Goal: Task Accomplishment & Management: Manage account settings

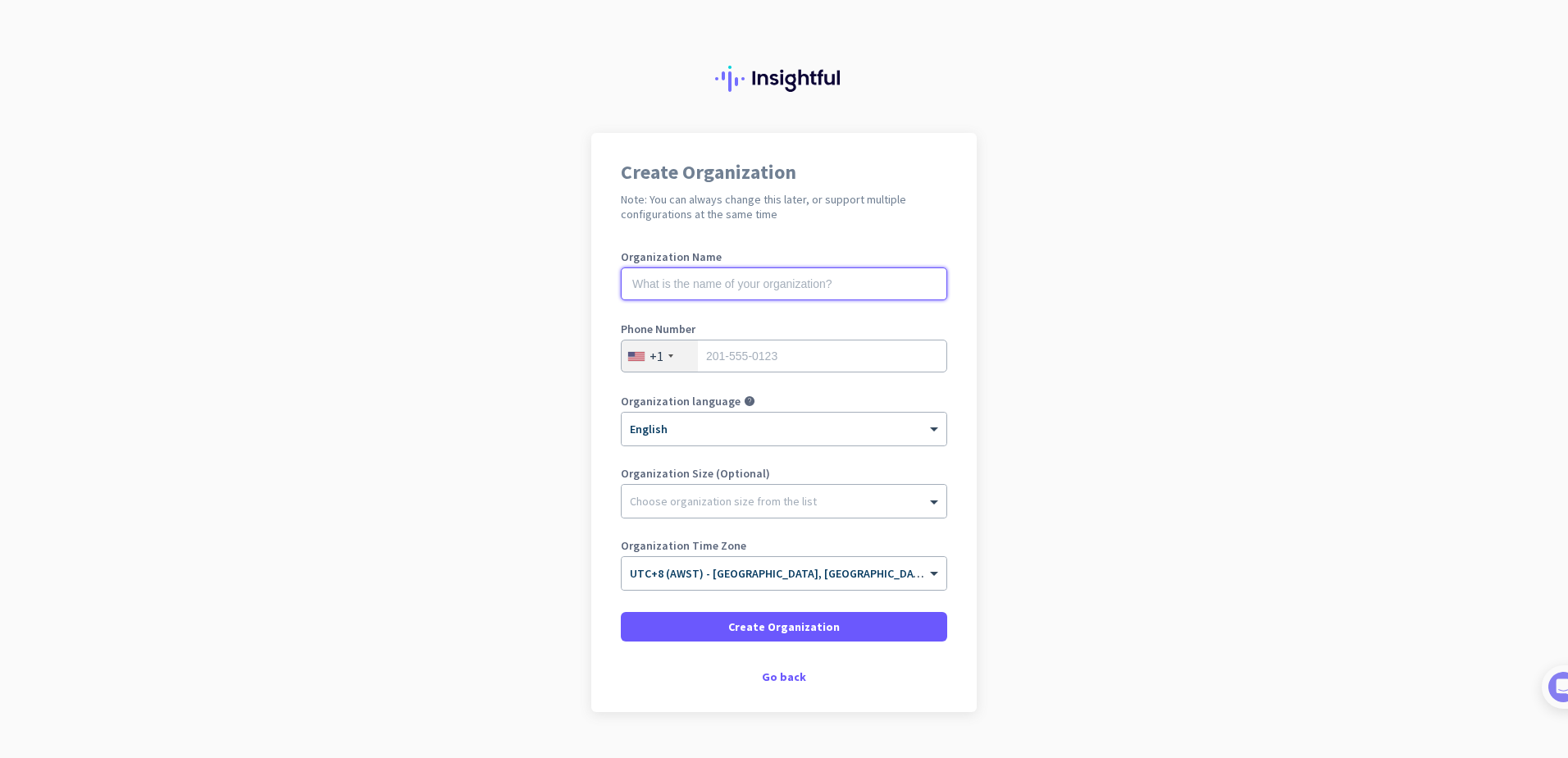
click at [798, 276] on input "text" at bounding box center [784, 284] width 327 height 33
type input "Scope Systems"
click at [784, 364] on input "tel" at bounding box center [784, 356] width 327 height 33
click at [668, 356] on div at bounding box center [670, 356] width 5 height 4
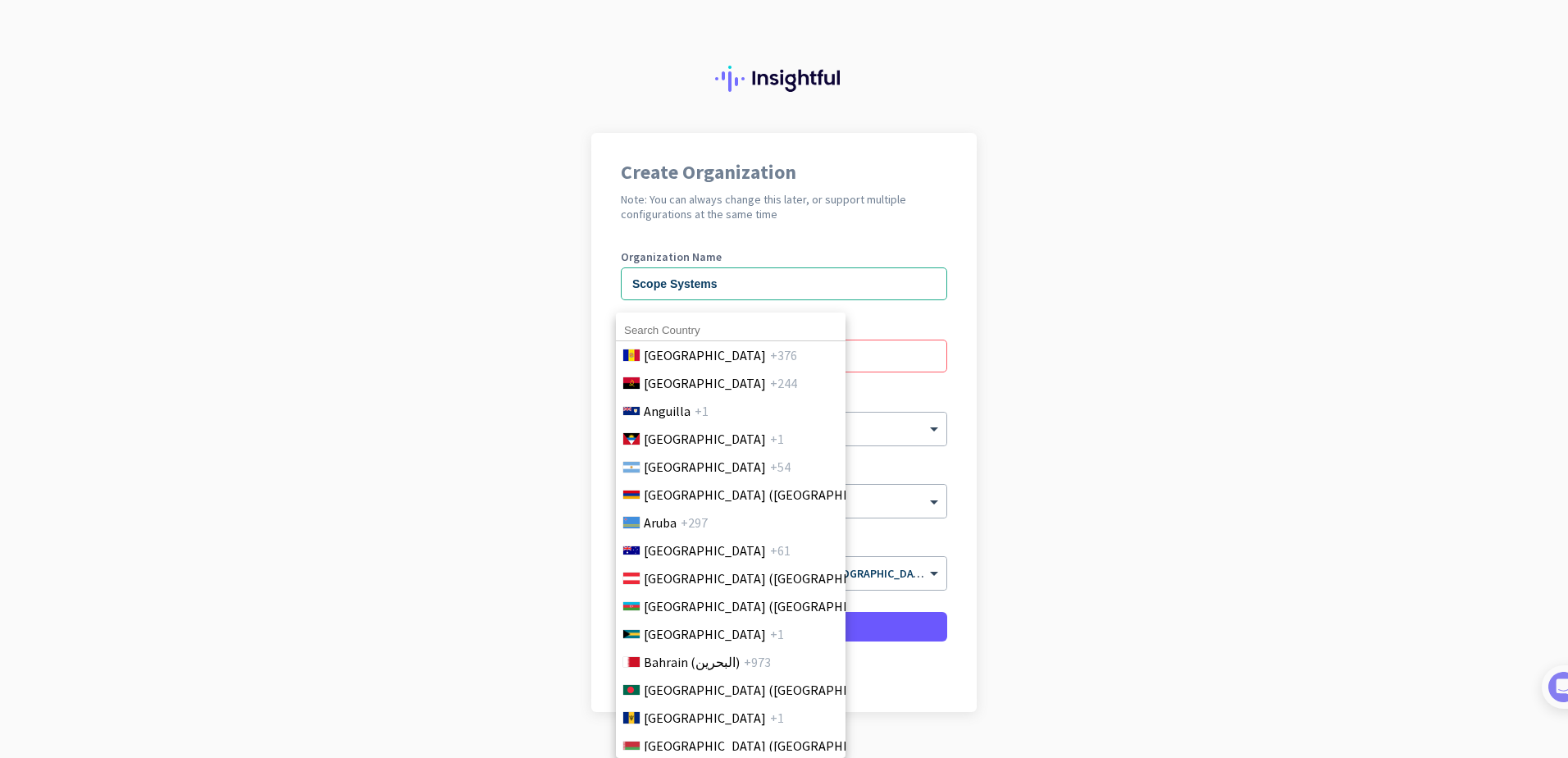
scroll to position [328, 0]
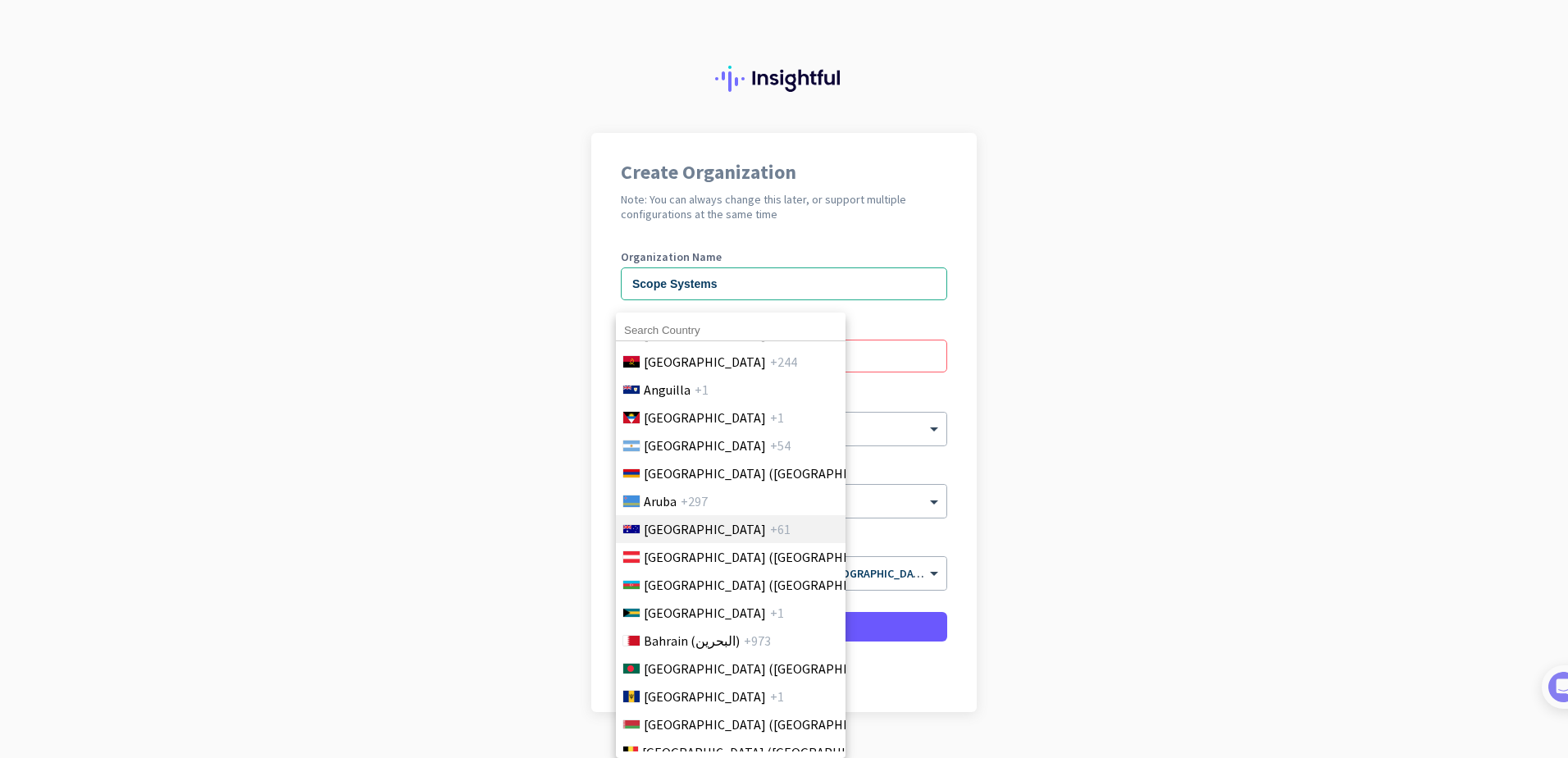
click at [674, 529] on span "[GEOGRAPHIC_DATA]" at bounding box center [705, 528] width 122 height 19
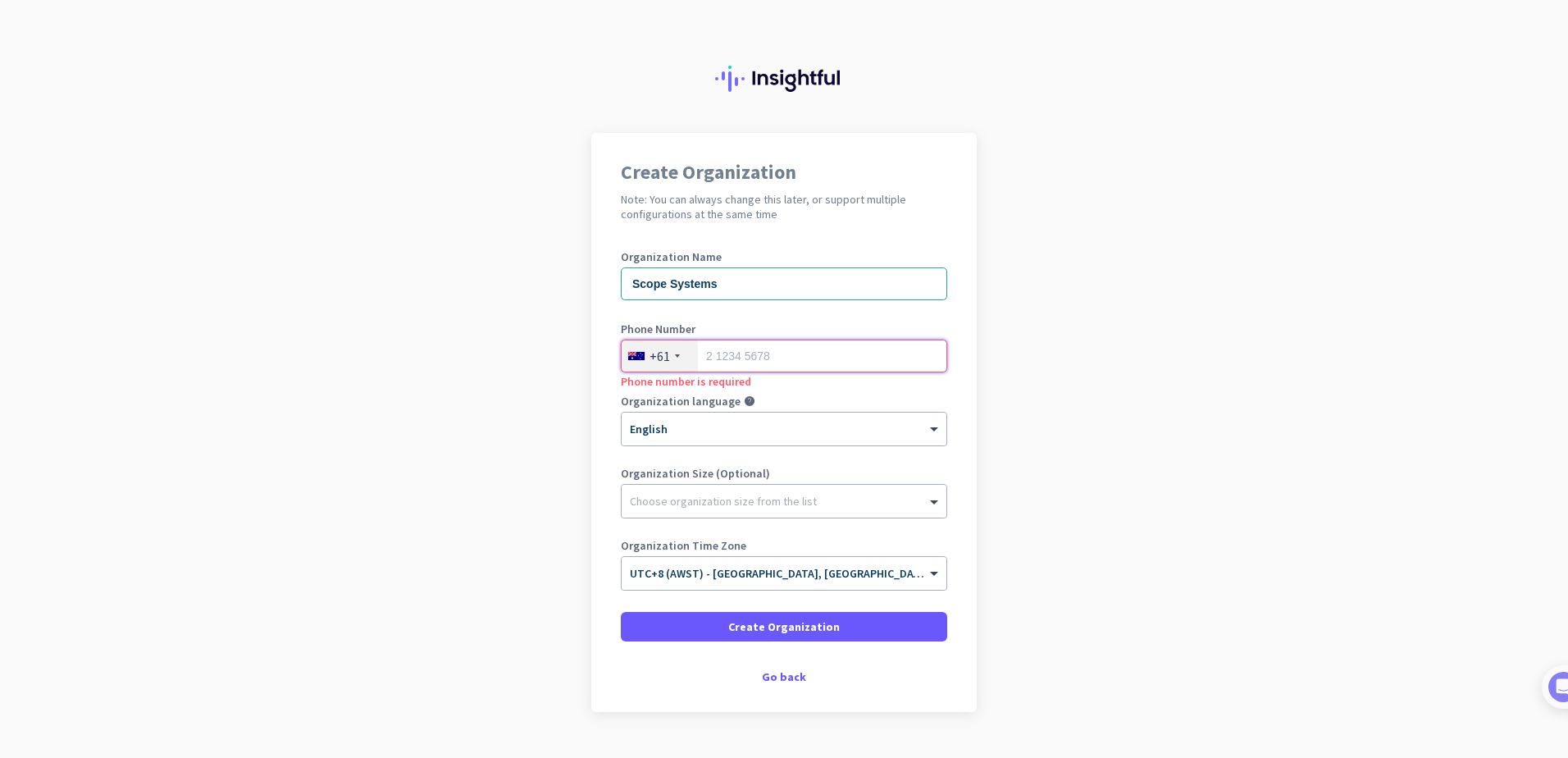
click at [763, 361] on input "tel" at bounding box center [784, 356] width 327 height 33
click at [769, 632] on span "Create Organization" at bounding box center [784, 627] width 112 height 17
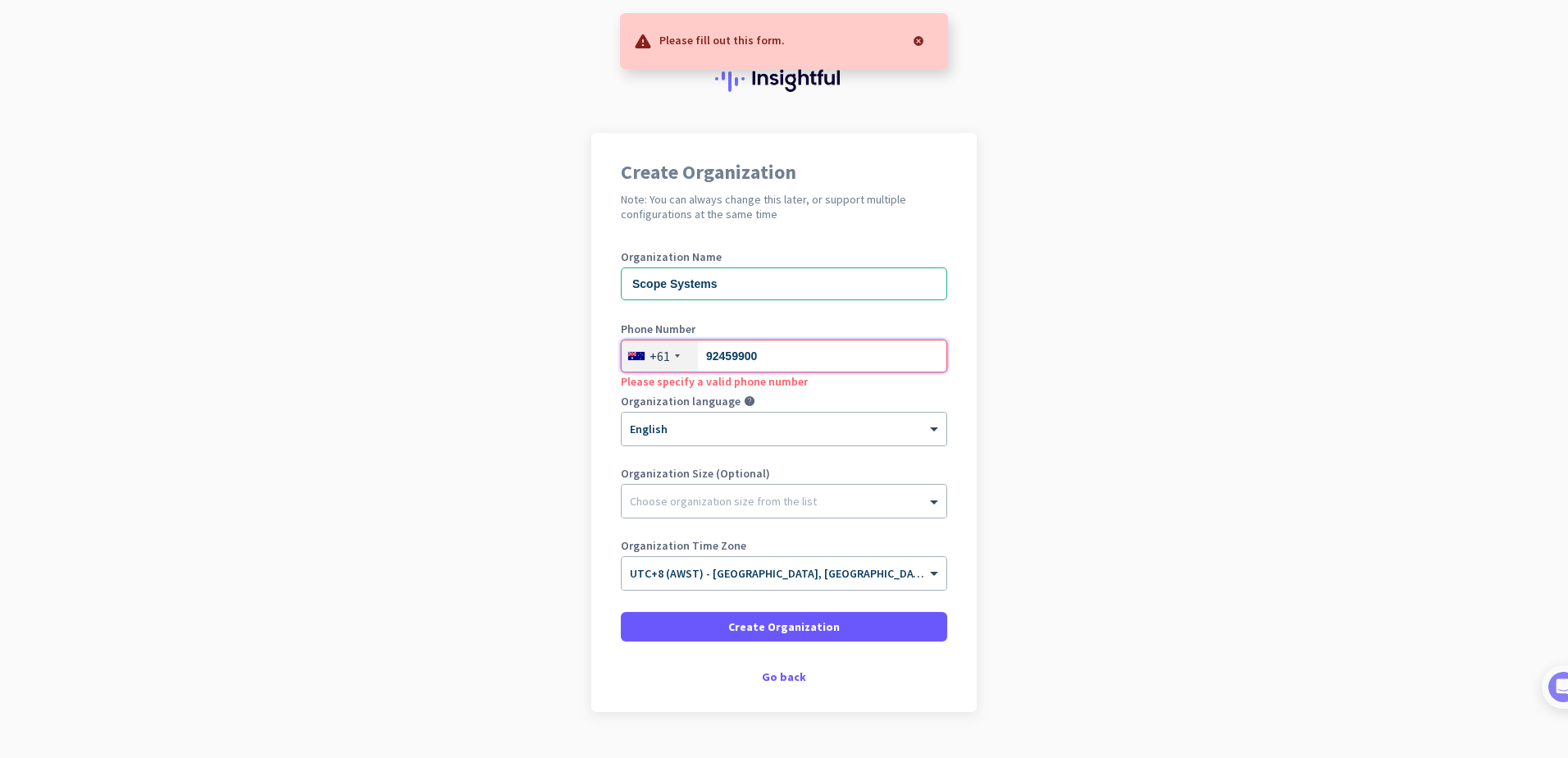
click at [701, 355] on input "92459900" at bounding box center [784, 356] width 327 height 33
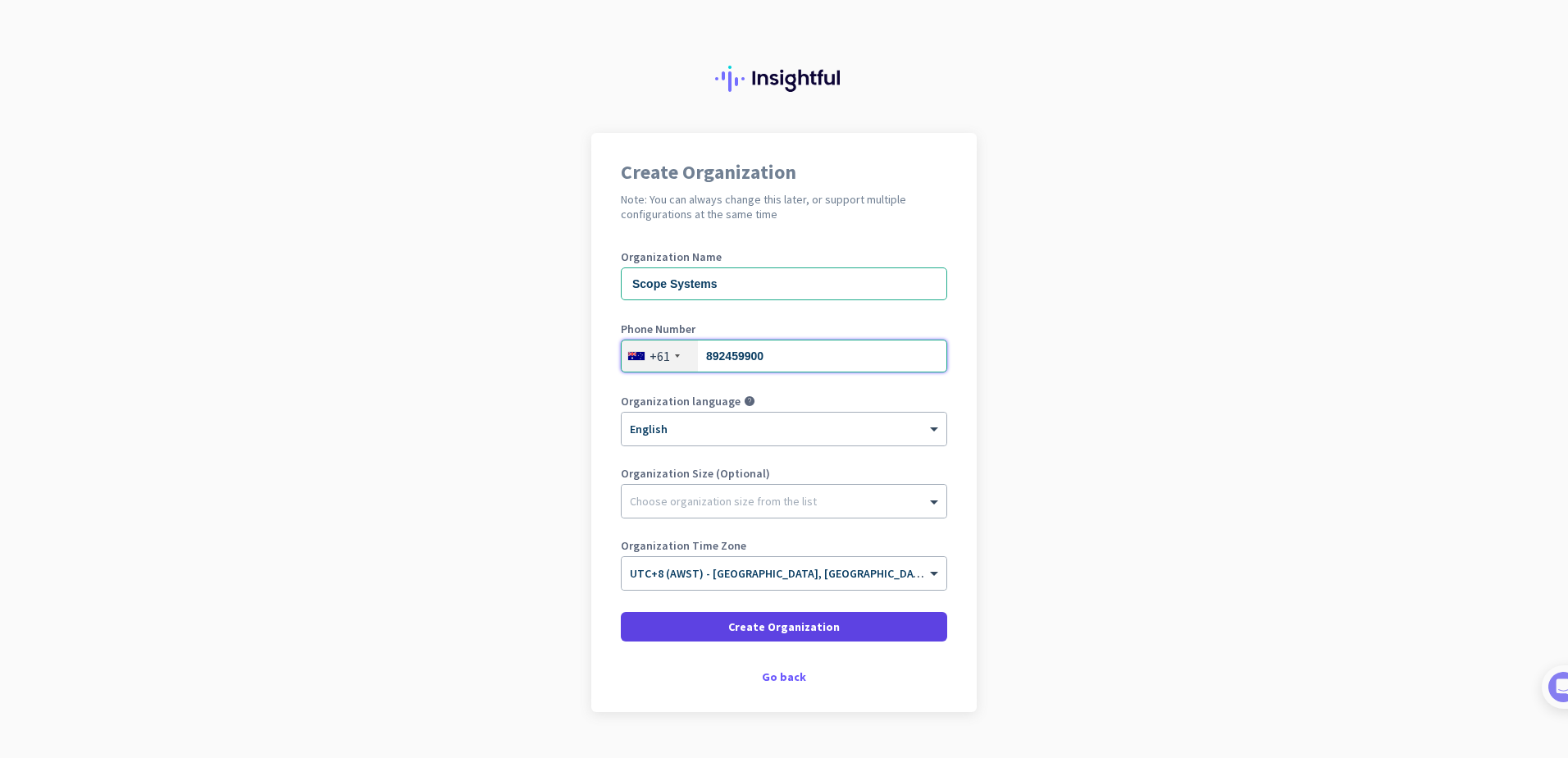
type input "892459900"
click at [770, 629] on span "Create Organization" at bounding box center [784, 627] width 112 height 17
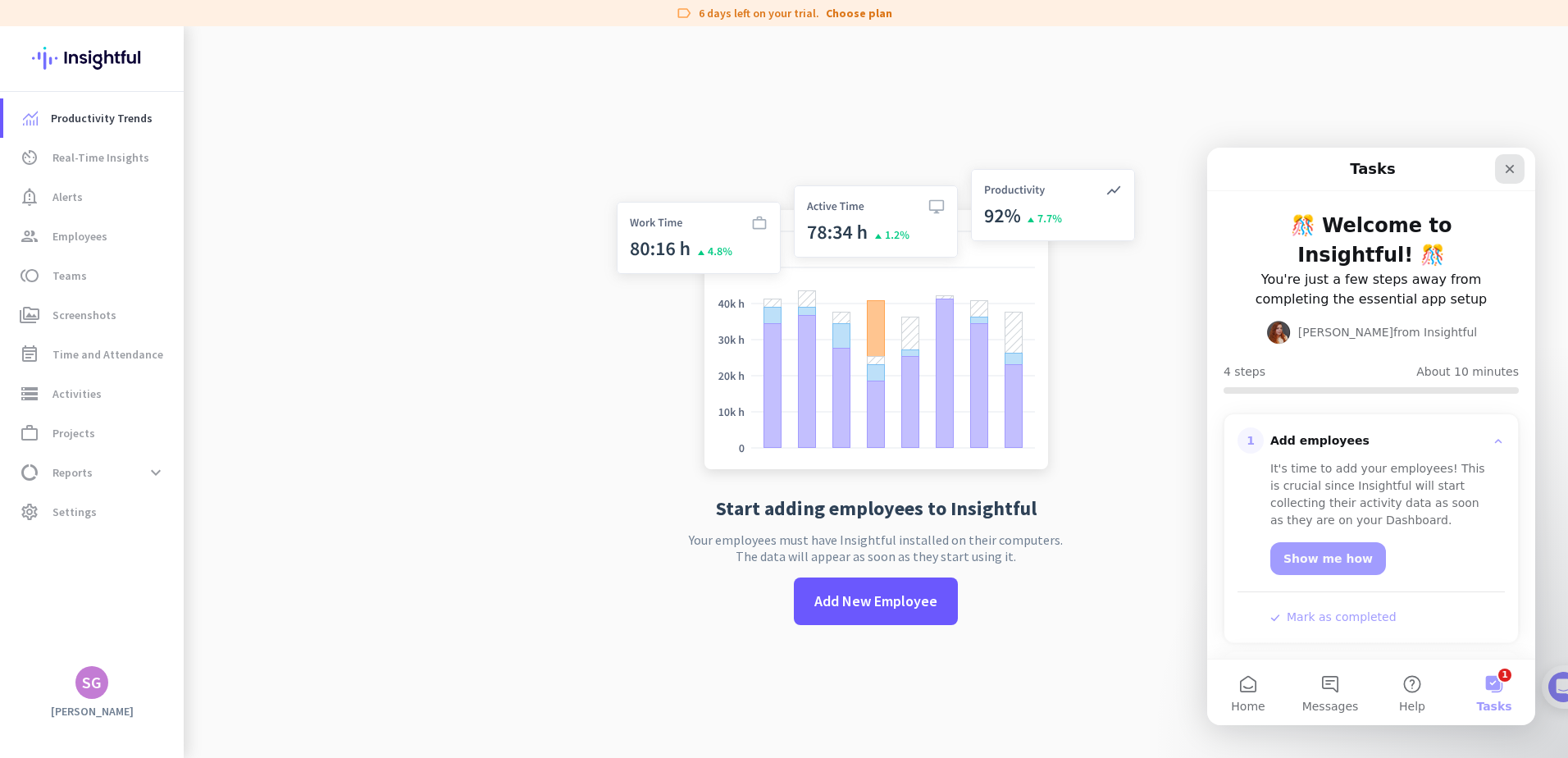
click at [1507, 169] on icon "Close" at bounding box center [1510, 169] width 13 height 13
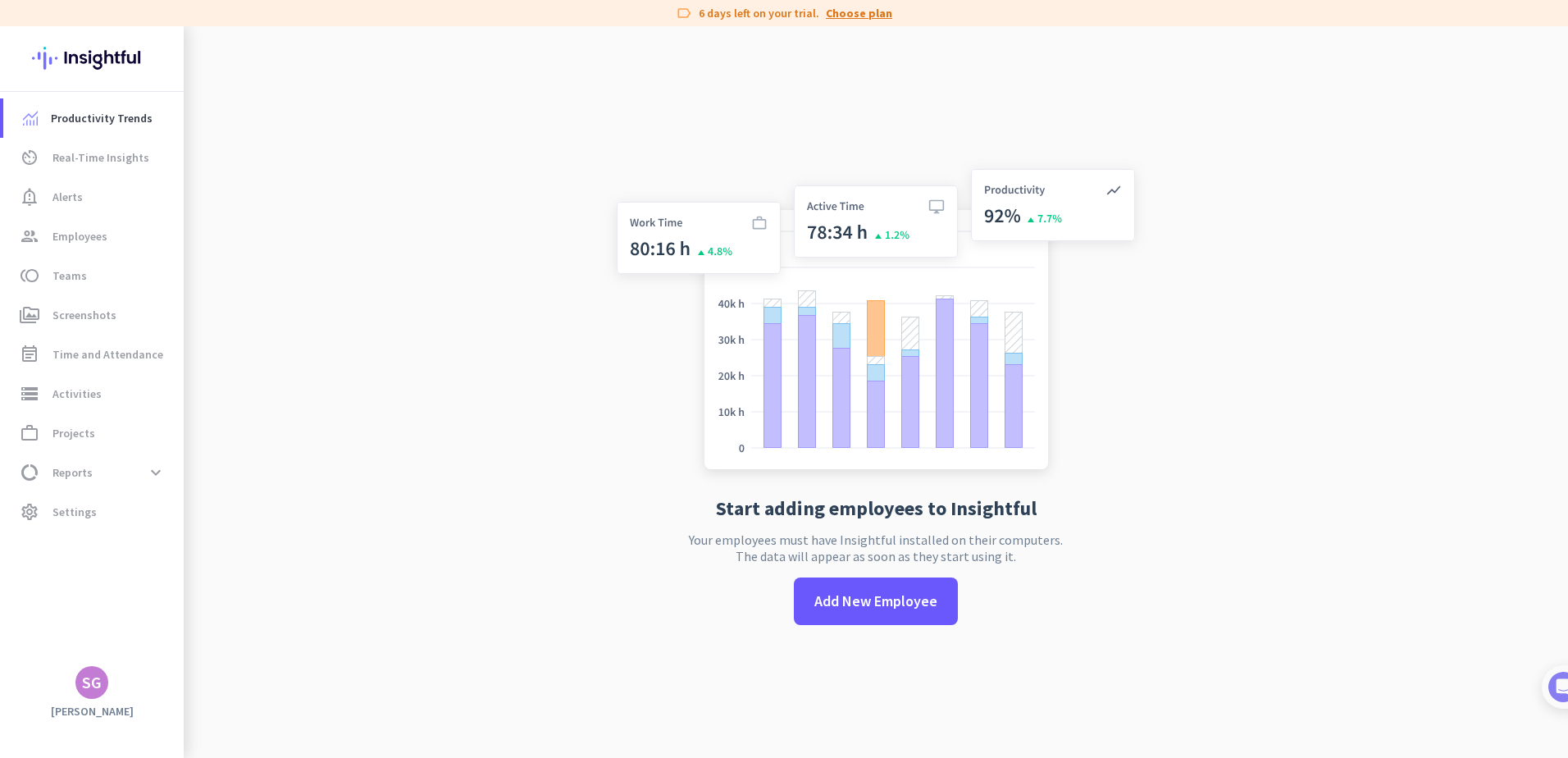
click at [855, 12] on link "Choose plan" at bounding box center [859, 13] width 66 height 17
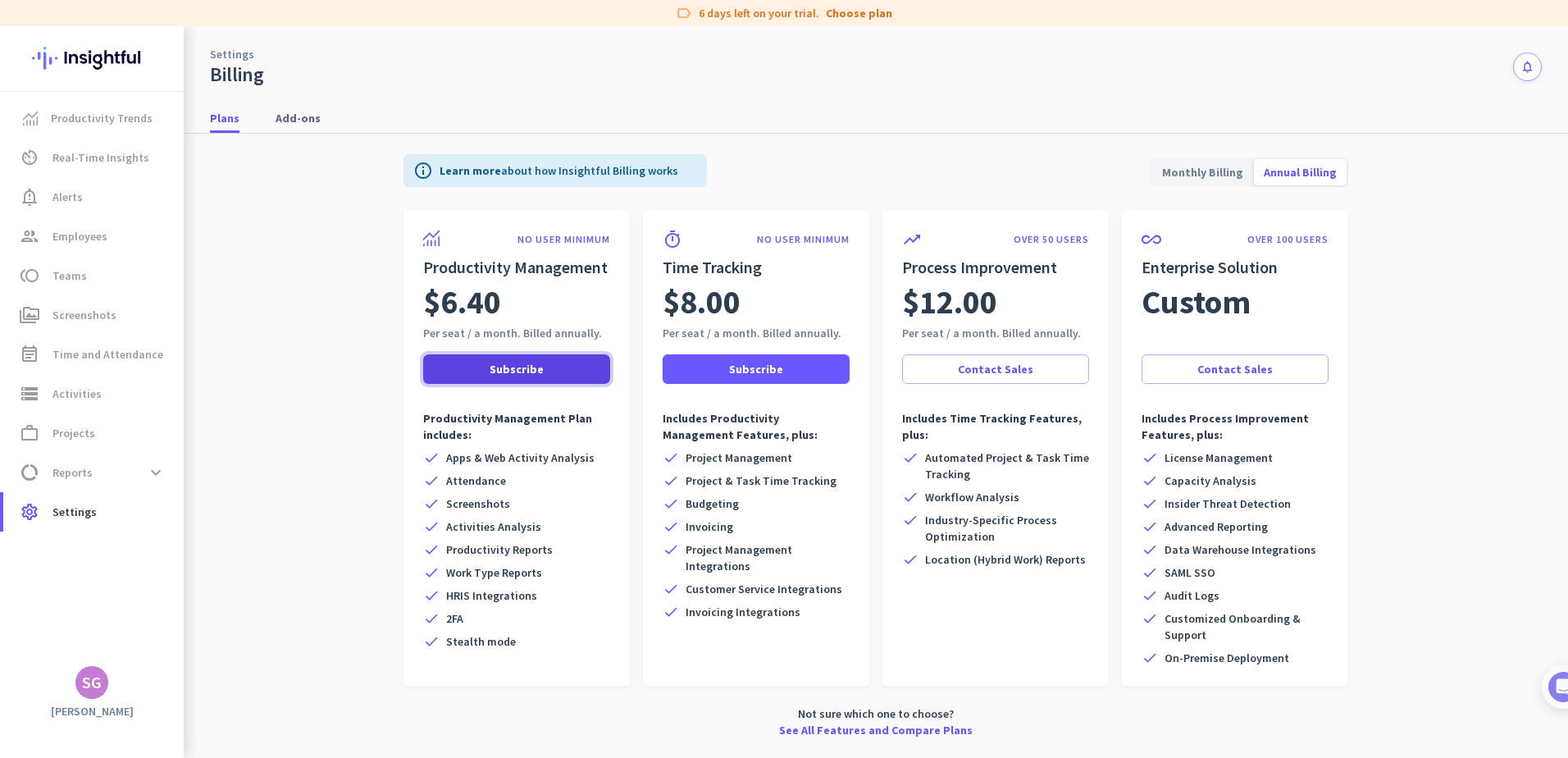
click at [519, 372] on span "Subscribe" at bounding box center [516, 369] width 54 height 17
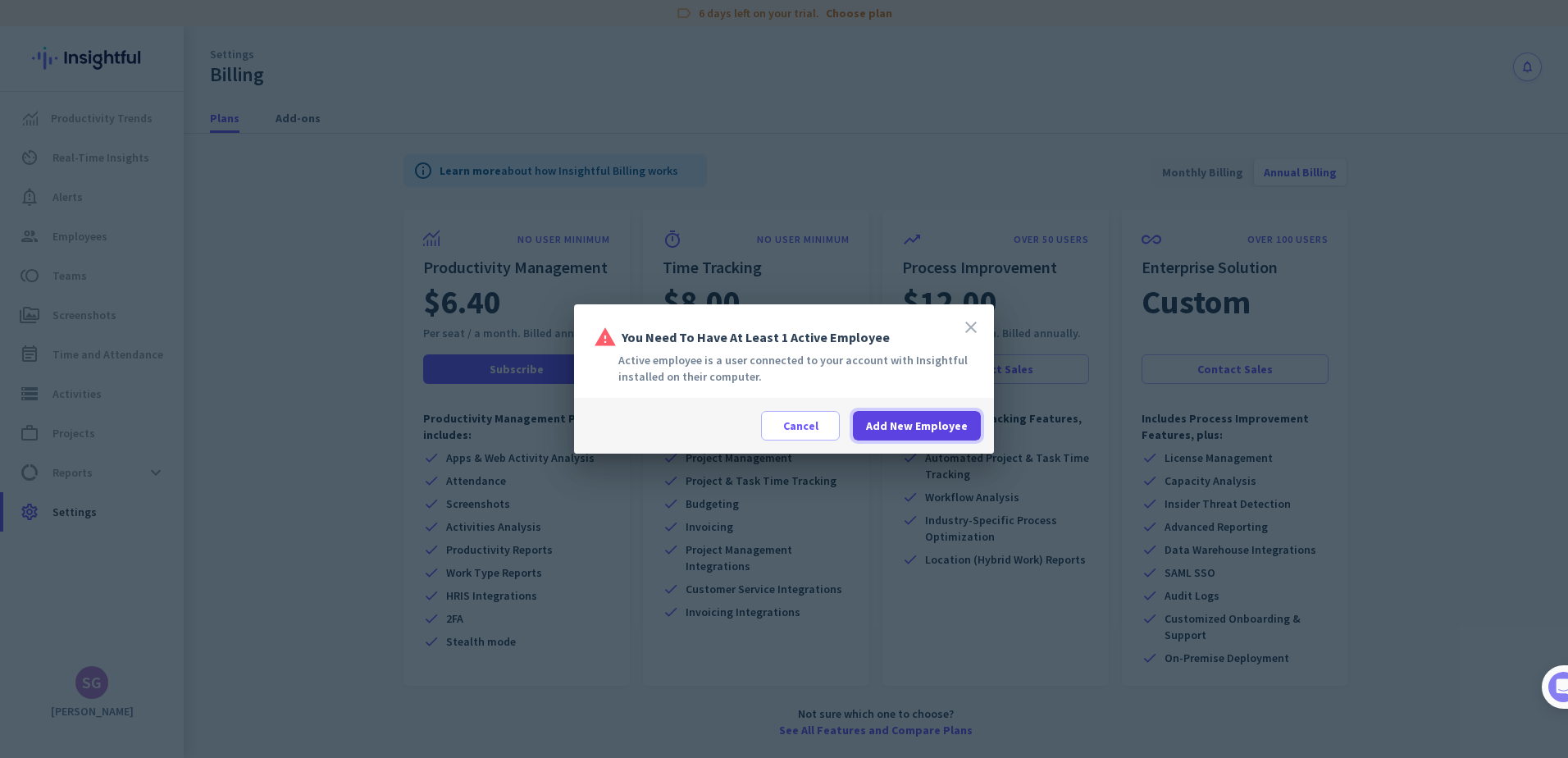
click at [917, 424] on span "Add New Employee" at bounding box center [916, 426] width 102 height 17
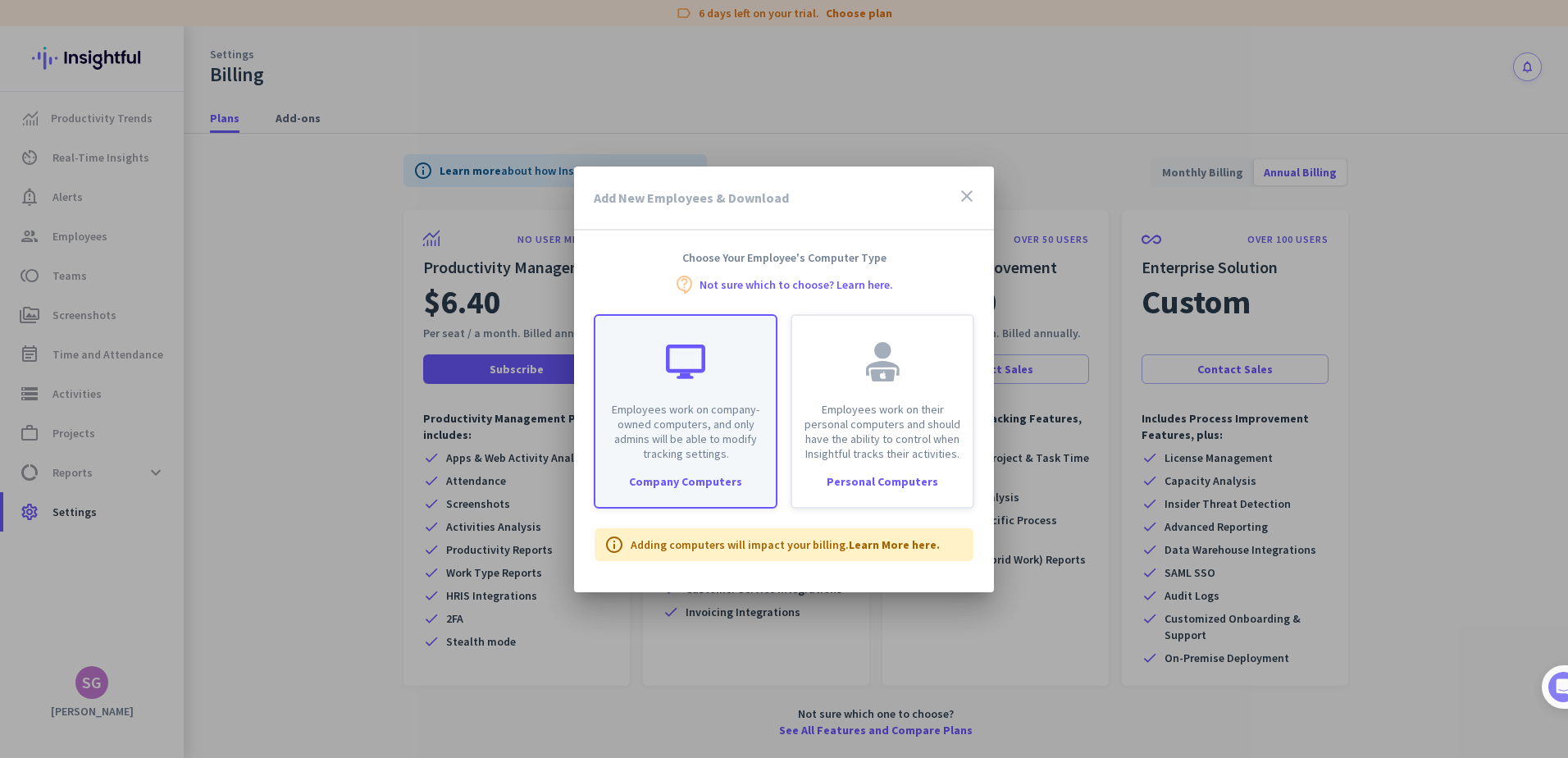
click at [700, 409] on p "Employees work on company-owned computers, and only admins will be able to modi…" at bounding box center [686, 431] width 161 height 59
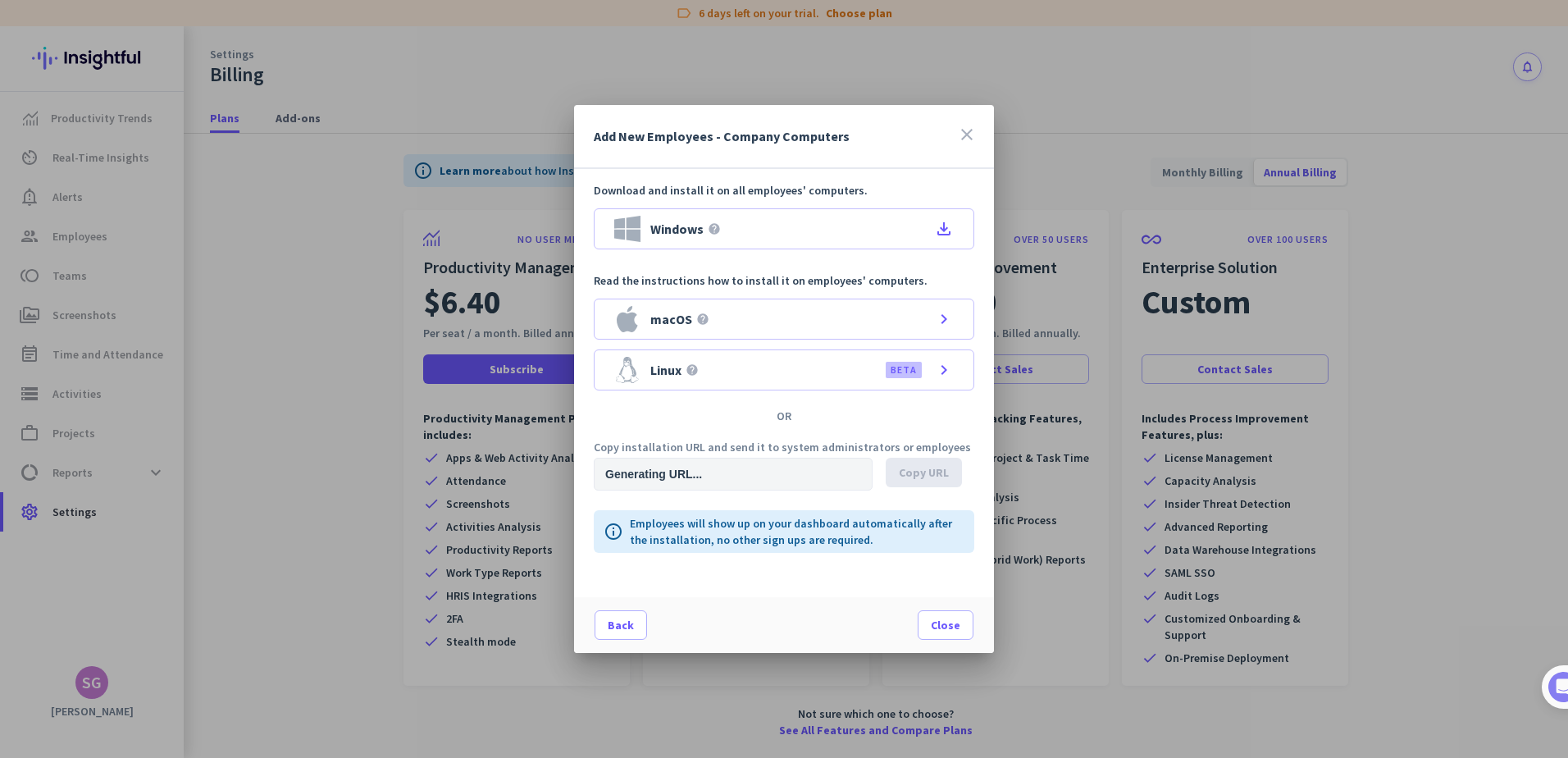
type input "[URL][DOMAIN_NAME]"
click at [943, 226] on icon "file_download" at bounding box center [943, 228] width 19 height 19
click at [950, 637] on span at bounding box center [945, 625] width 54 height 40
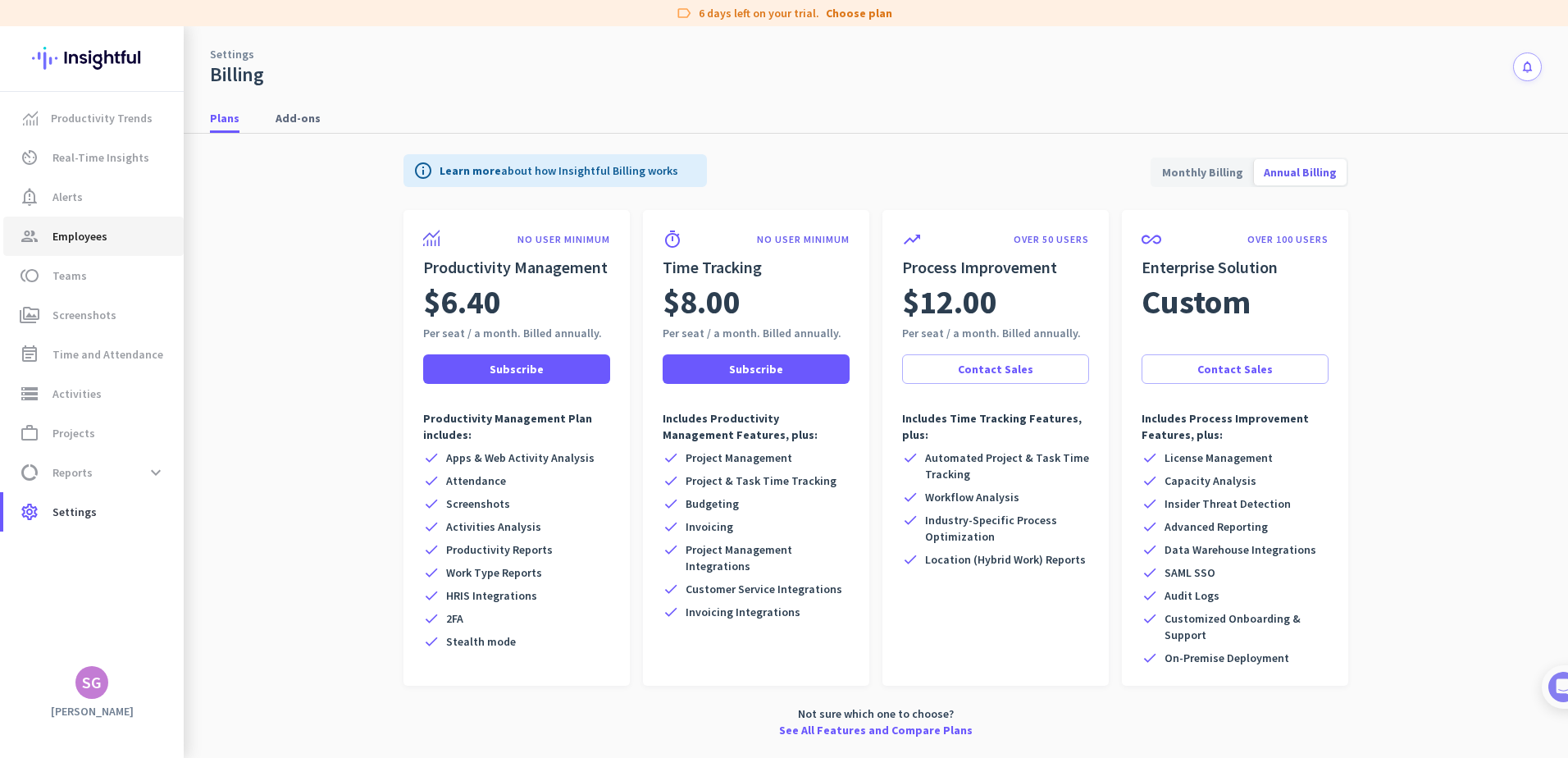
click at [80, 236] on span "Employees" at bounding box center [80, 235] width 55 height 19
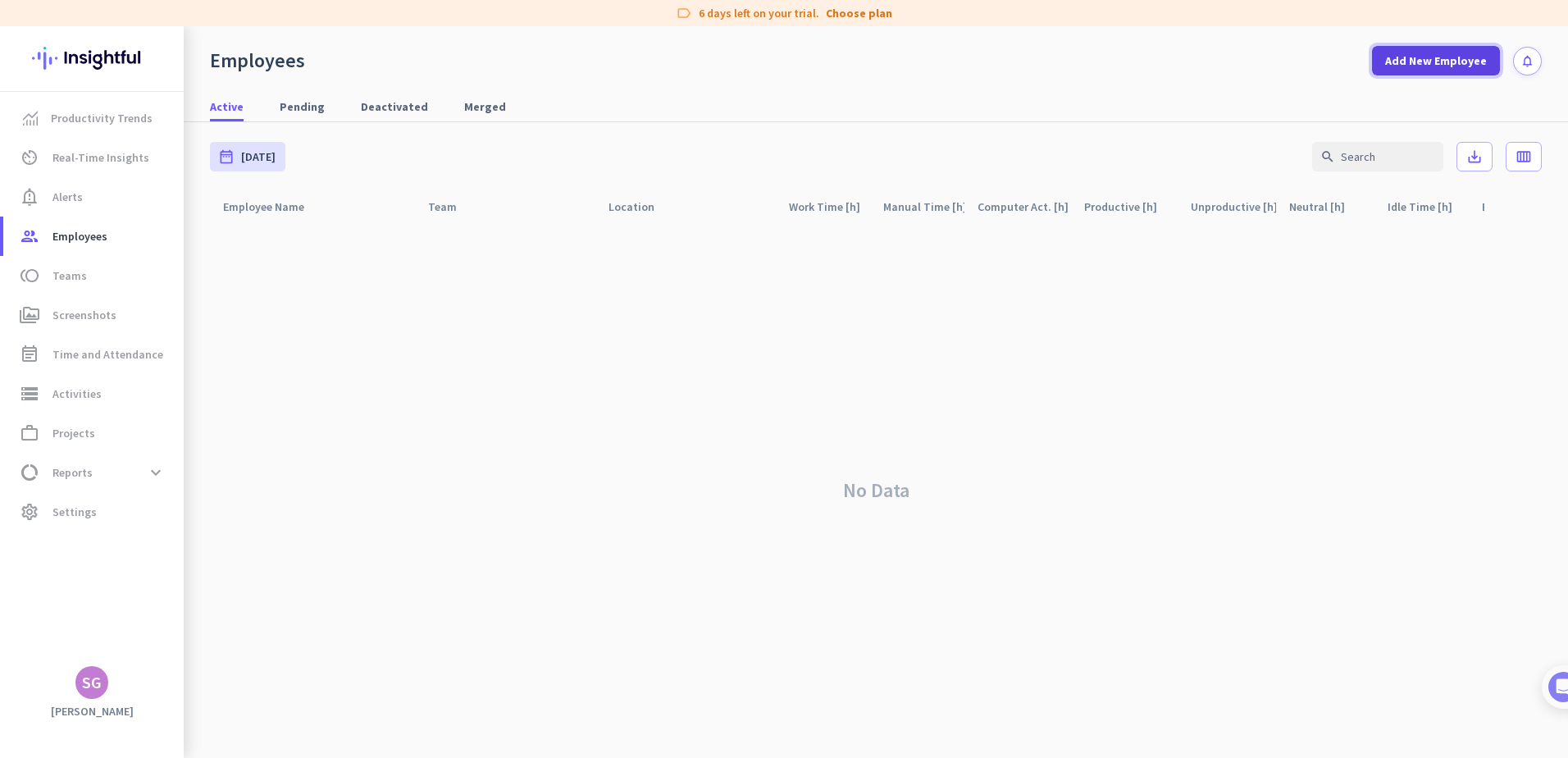
click at [1461, 65] on span "Add New Employee" at bounding box center [1436, 61] width 102 height 17
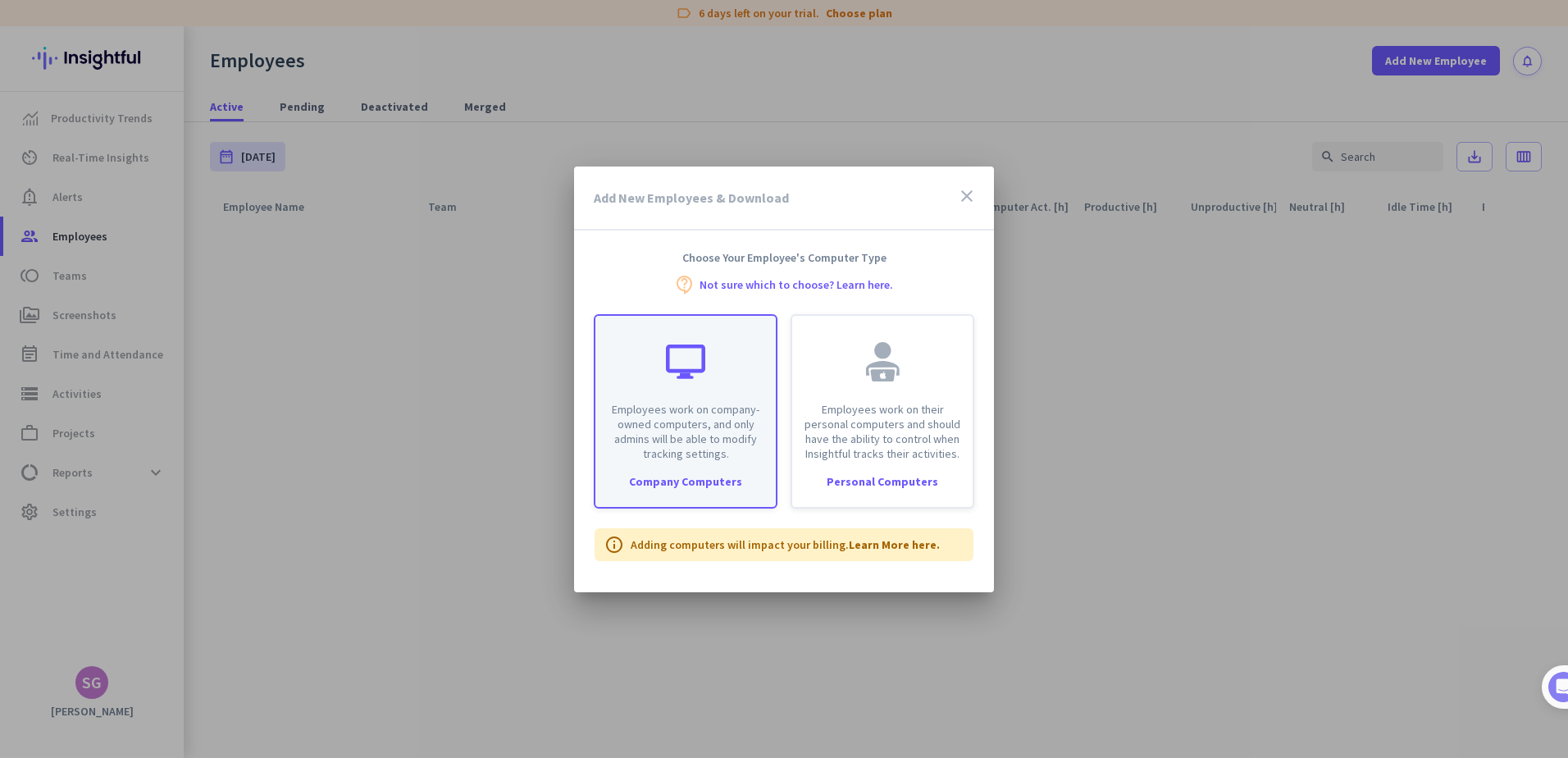
click at [679, 405] on p "Employees work on company-owned computers, and only admins will be able to modi…" at bounding box center [686, 431] width 161 height 59
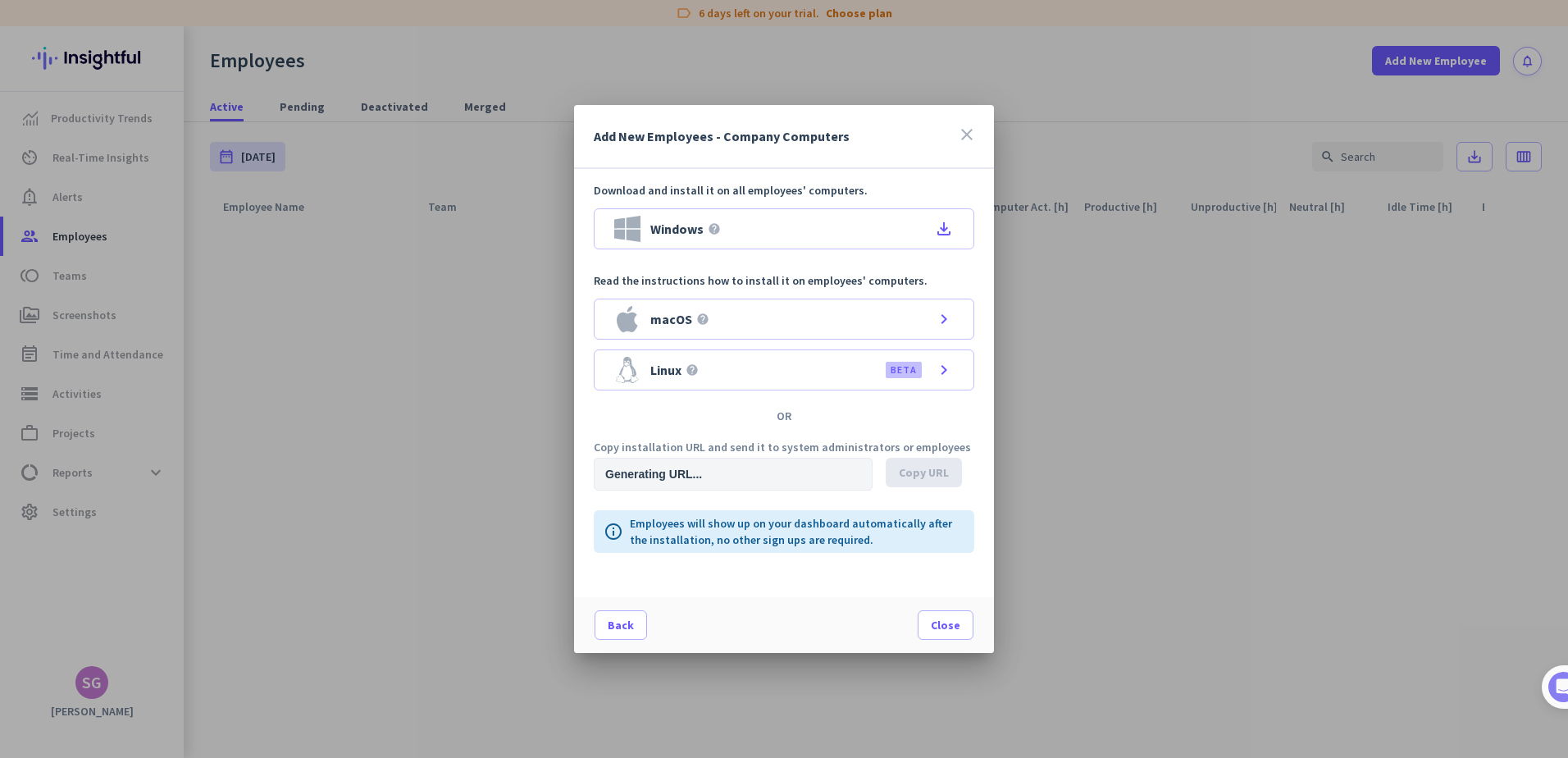
type input "[URL][DOMAIN_NAME]"
click at [945, 621] on span "Close" at bounding box center [946, 625] width 30 height 17
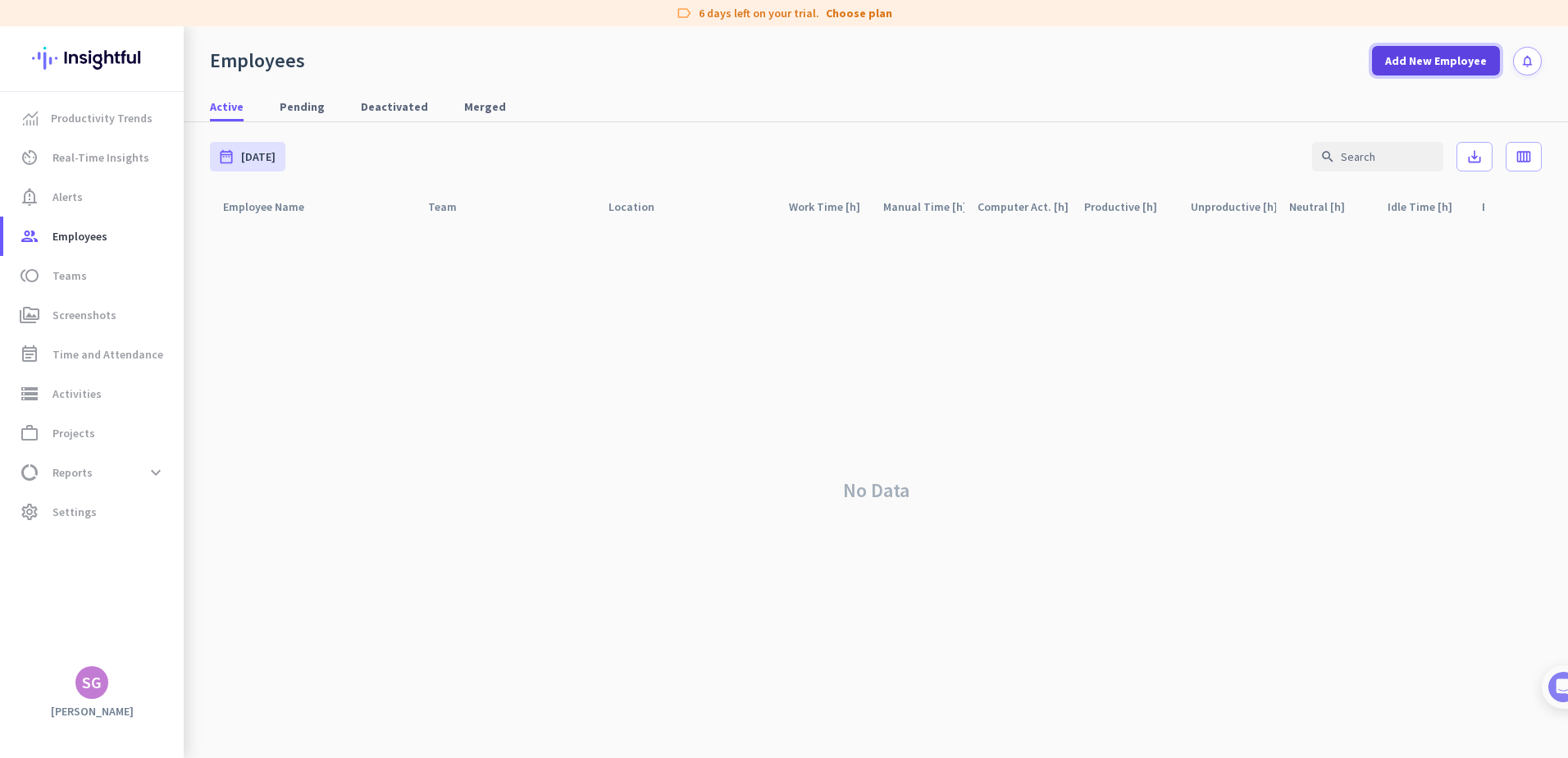
click at [1468, 75] on span at bounding box center [1436, 60] width 128 height 40
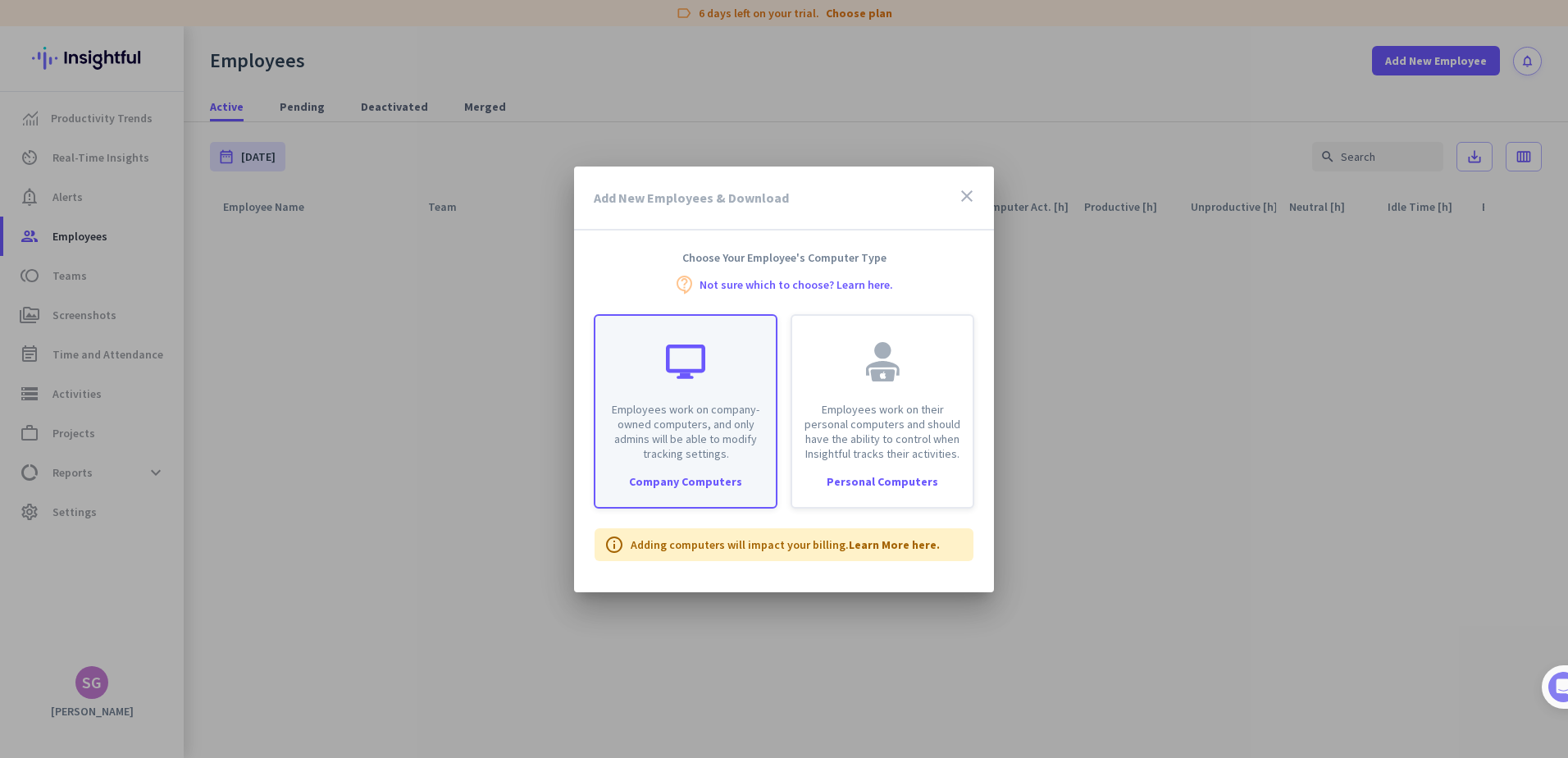
click at [687, 365] on div at bounding box center [686, 362] width 40 height 40
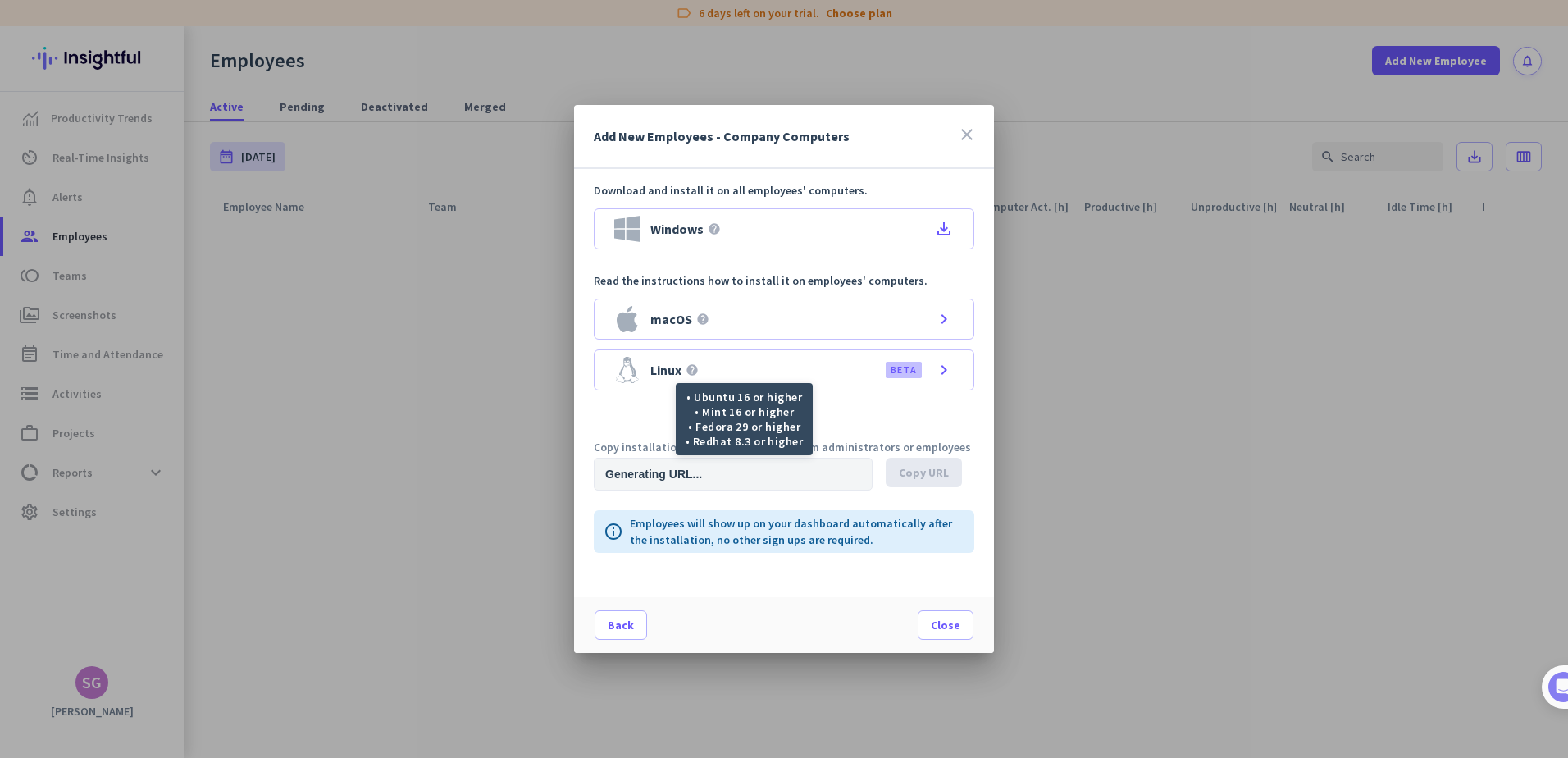
type input "[URL][DOMAIN_NAME]"
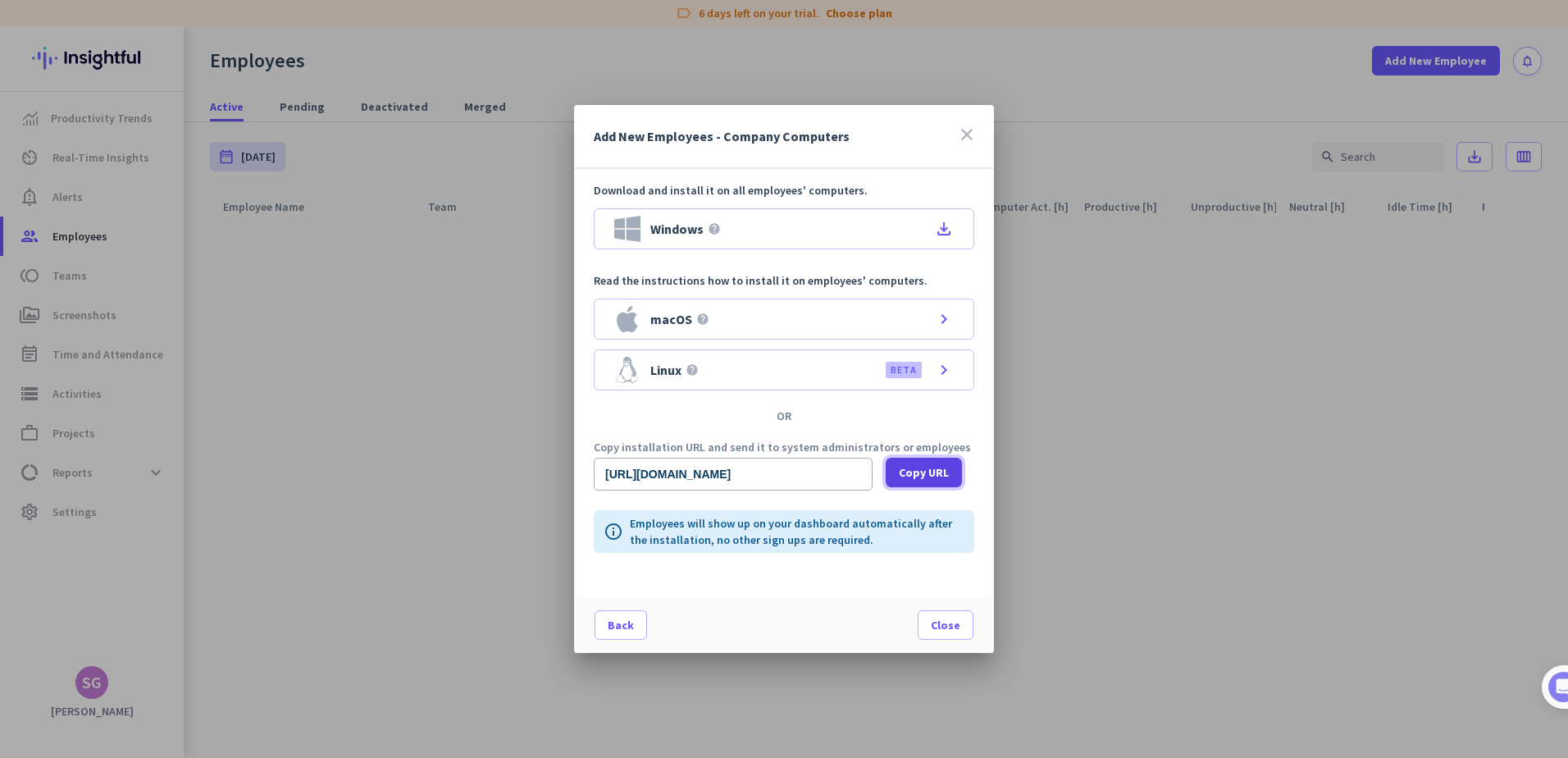
click at [924, 468] on span "Copy URL" at bounding box center [924, 473] width 50 height 17
click at [968, 133] on icon "close" at bounding box center [966, 134] width 19 height 19
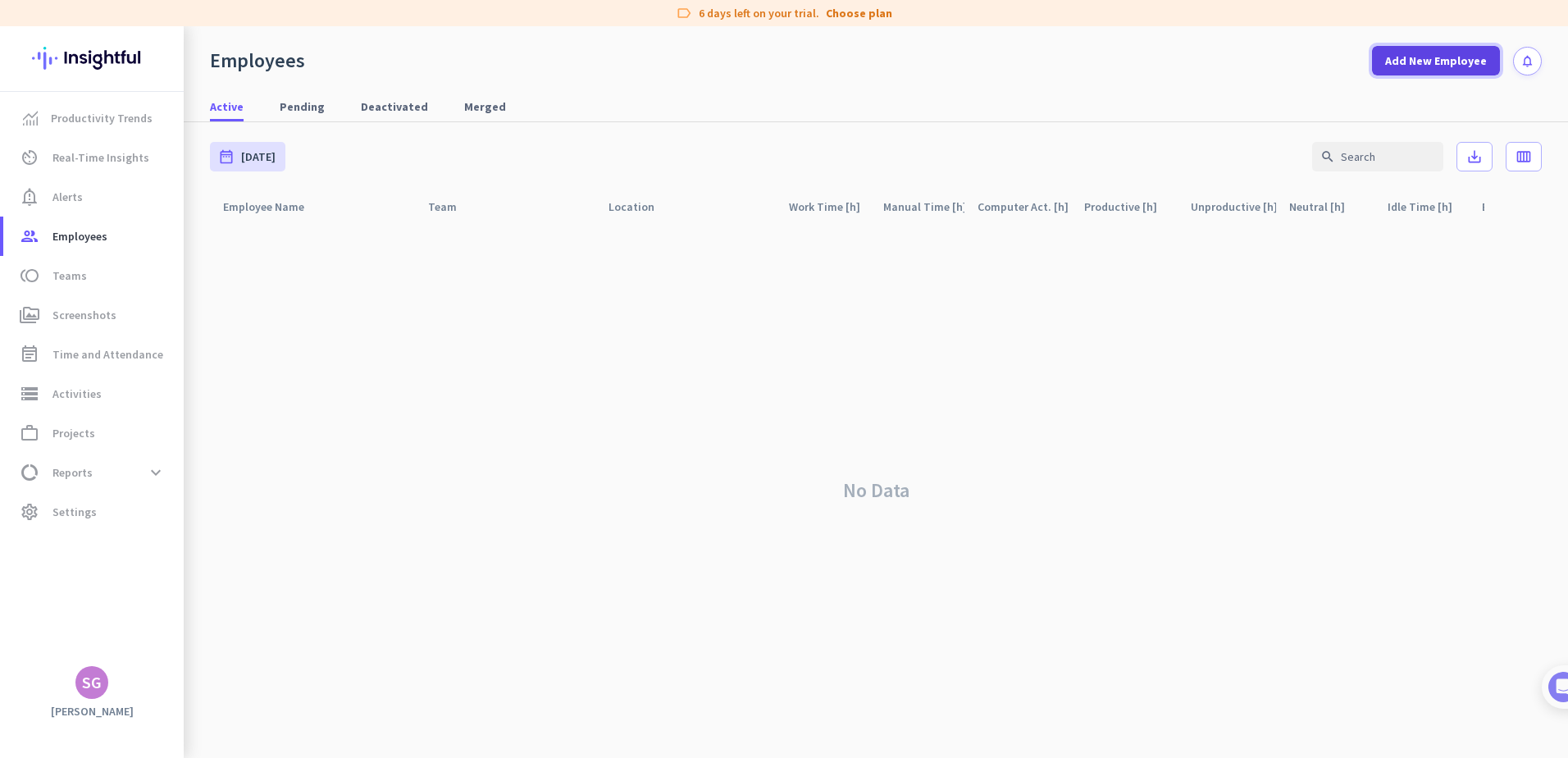
click at [1440, 54] on span "Add New Employee" at bounding box center [1436, 61] width 102 height 17
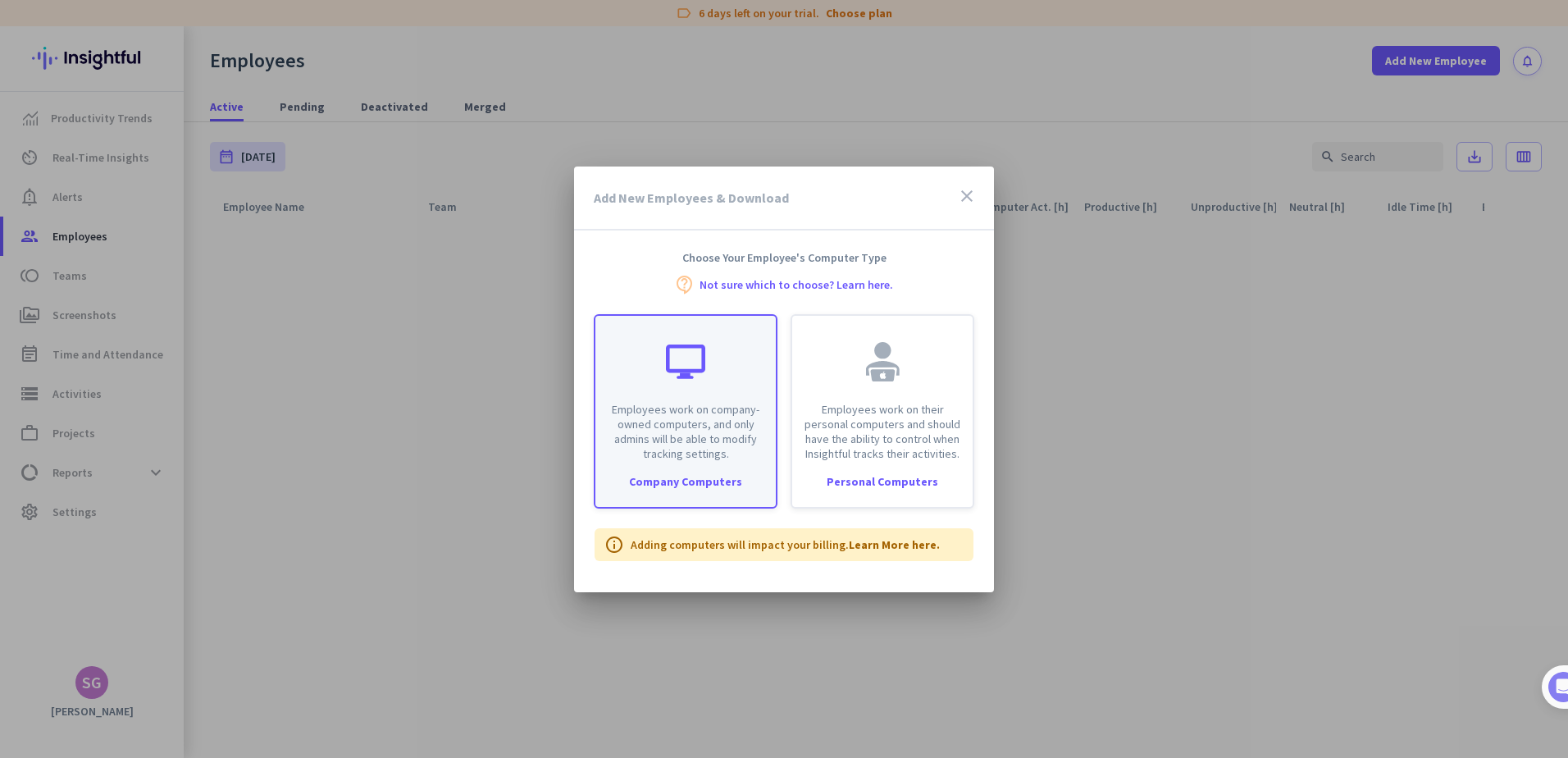
click at [669, 451] on p "Employees work on company-owned computers, and only admins will be able to modi…" at bounding box center [686, 431] width 161 height 59
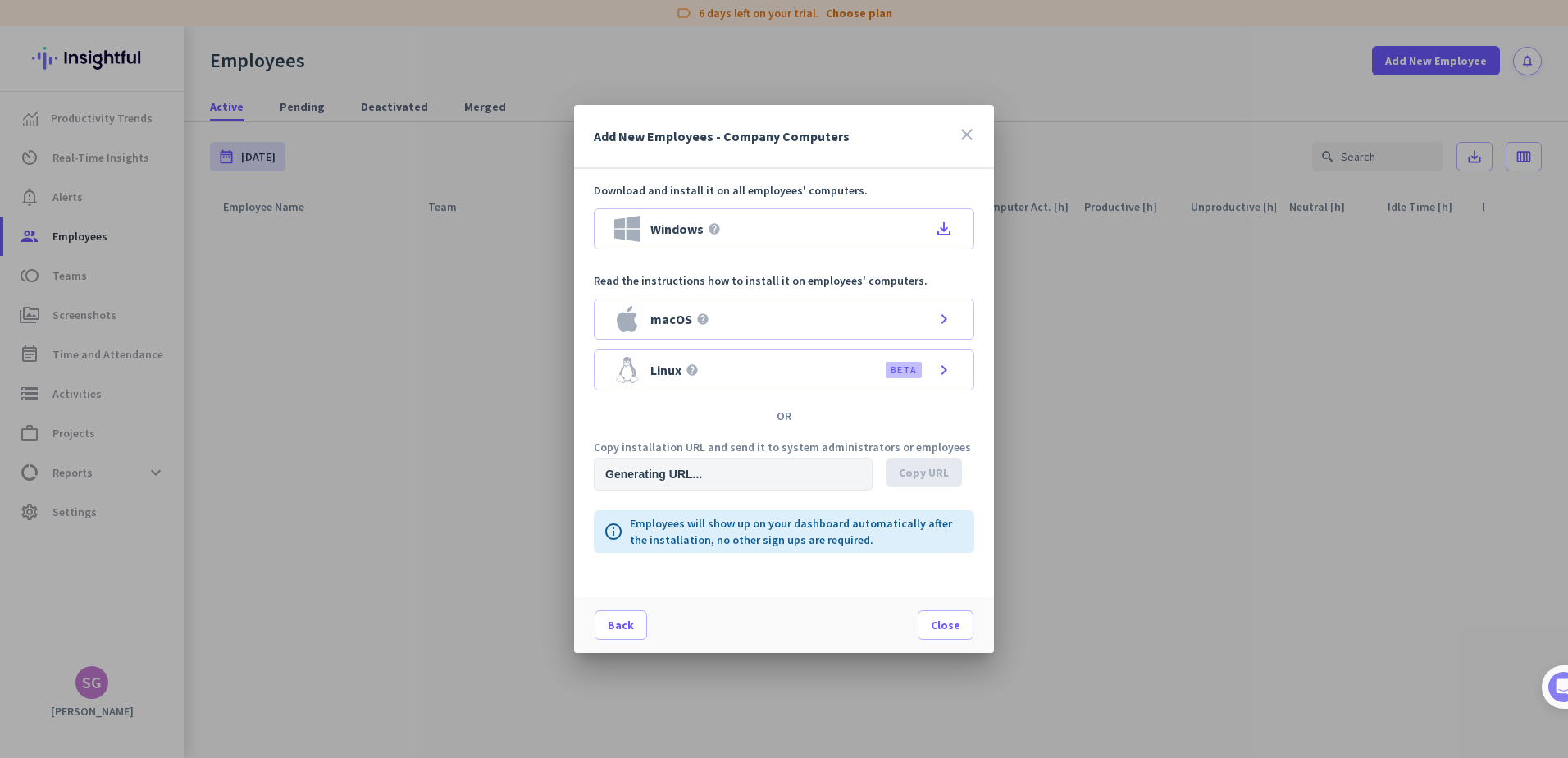
type input "[URL][DOMAIN_NAME]"
click at [926, 475] on span "Copy URL" at bounding box center [924, 473] width 50 height 17
click at [965, 131] on icon "close" at bounding box center [966, 134] width 19 height 19
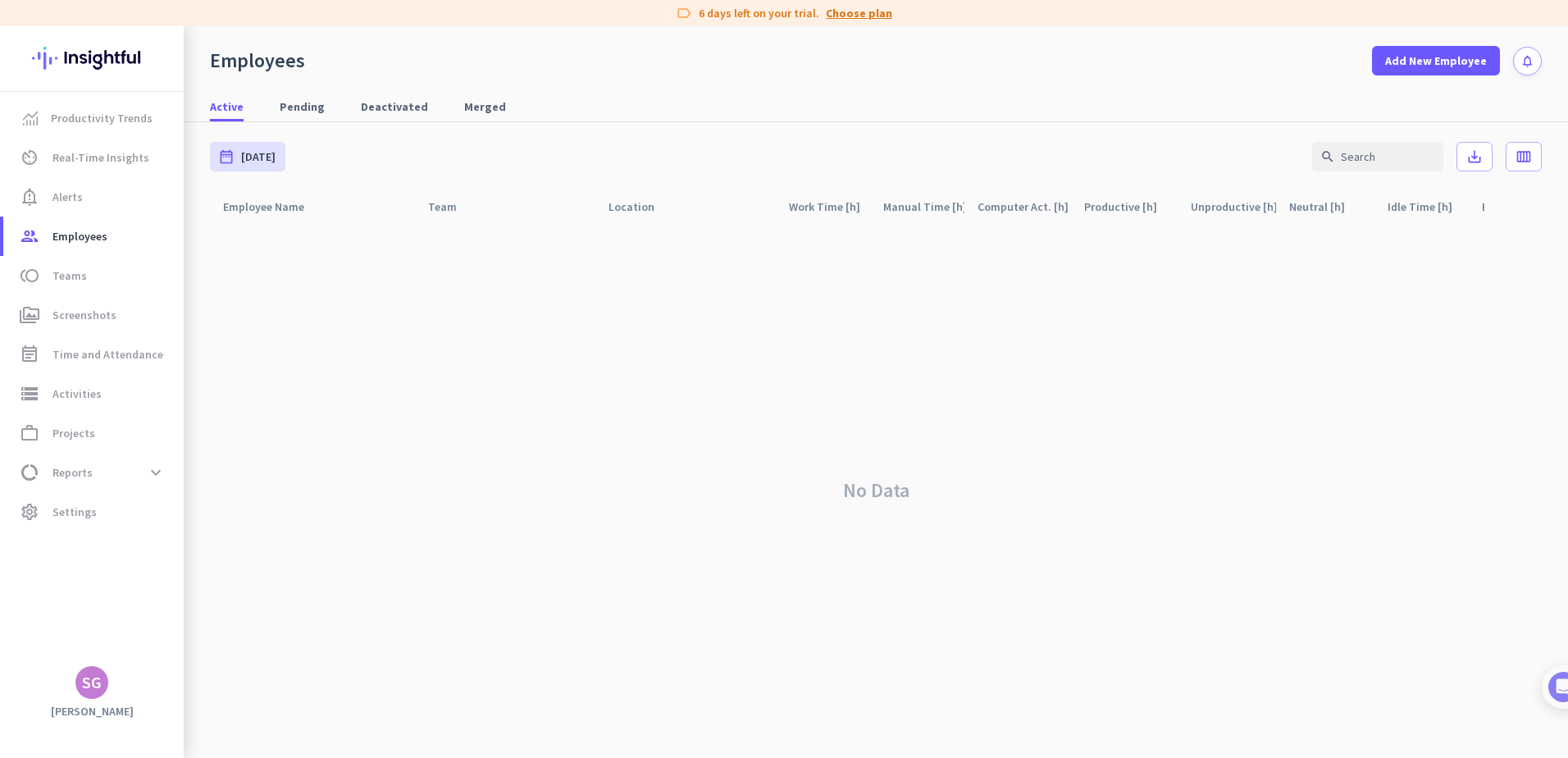
click at [863, 11] on link "Choose plan" at bounding box center [859, 13] width 66 height 17
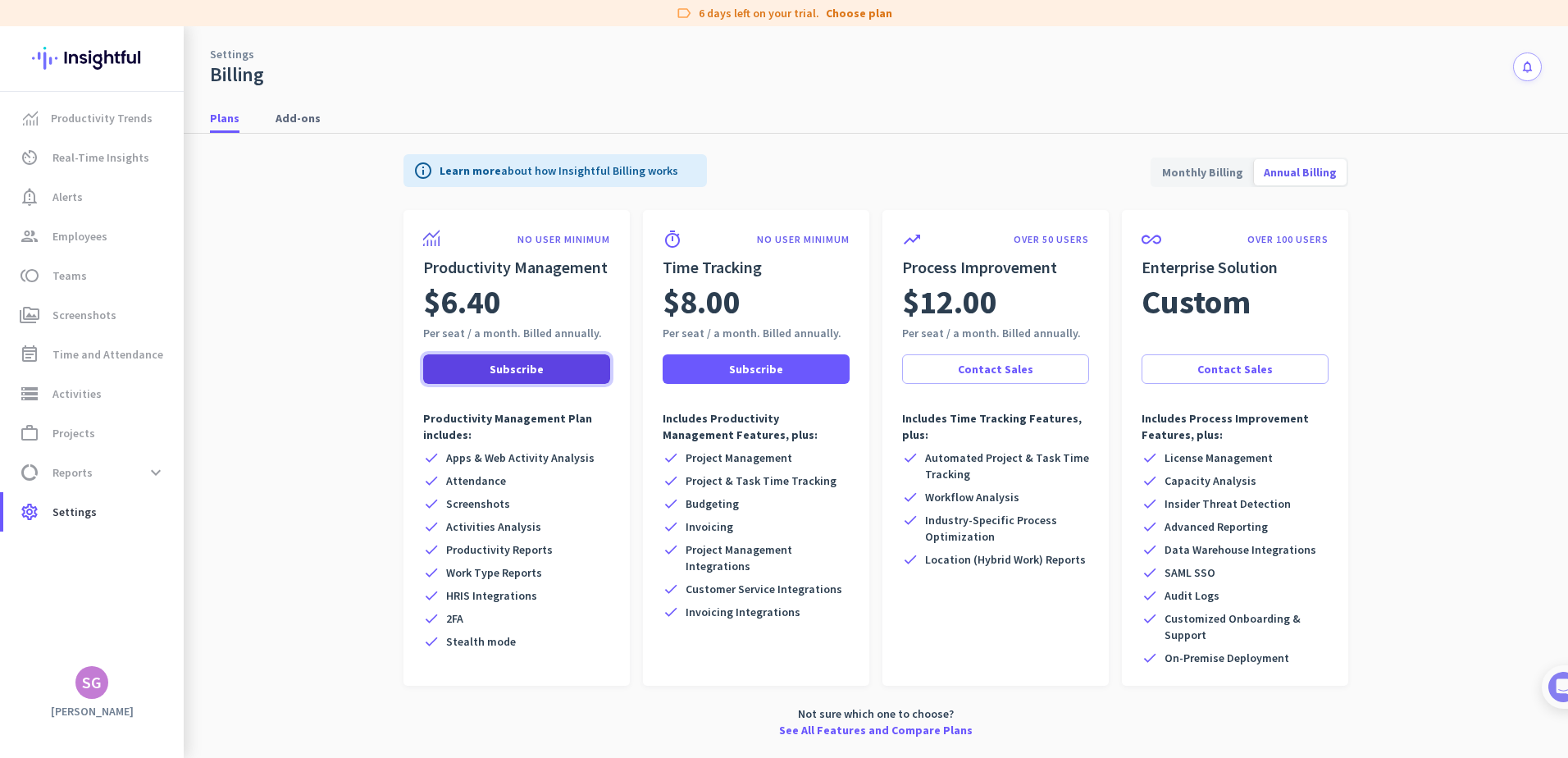
click at [492, 370] on span "Subscribe" at bounding box center [516, 369] width 54 height 17
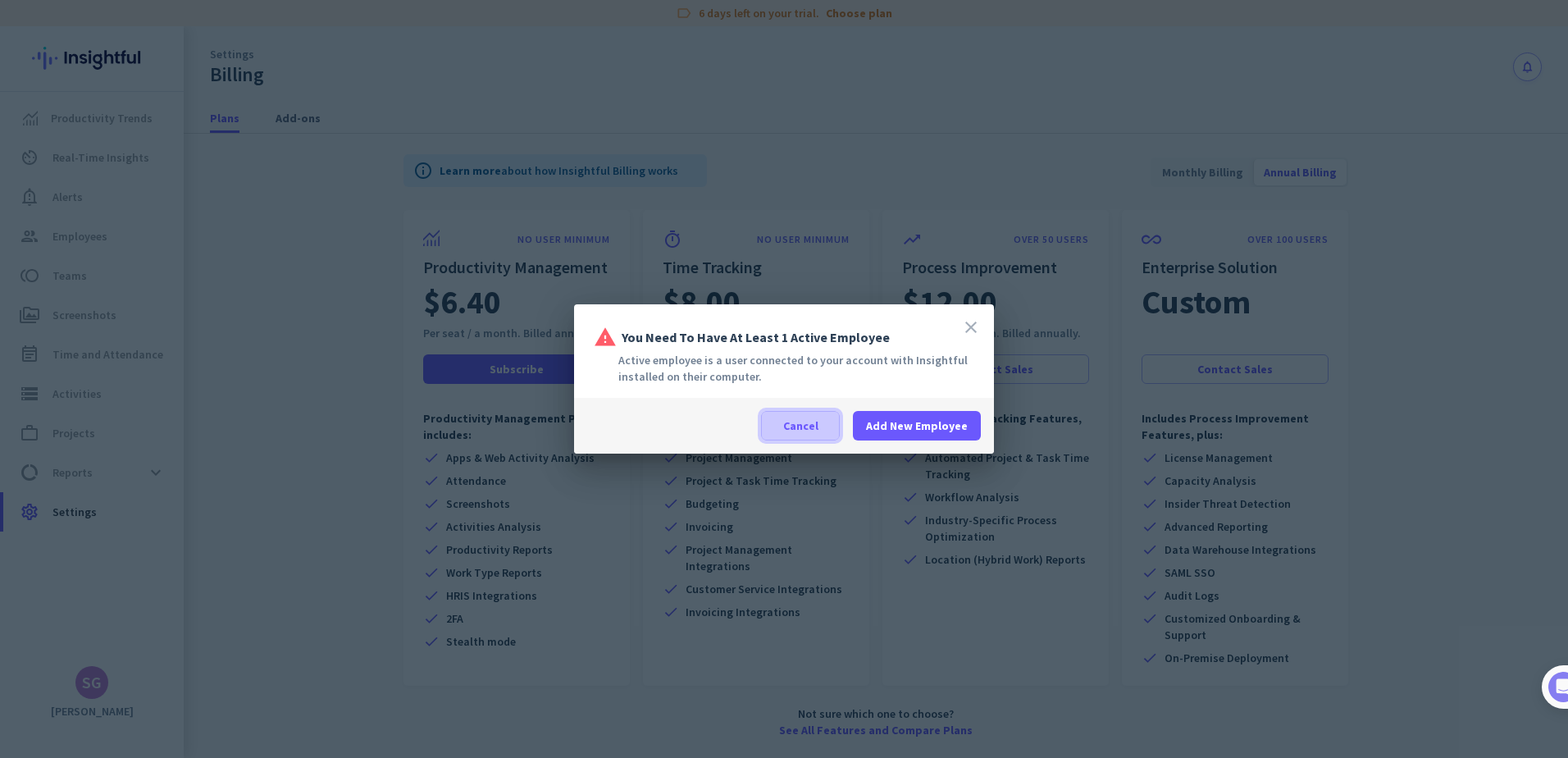
click at [806, 427] on span "Cancel" at bounding box center [801, 426] width 35 height 17
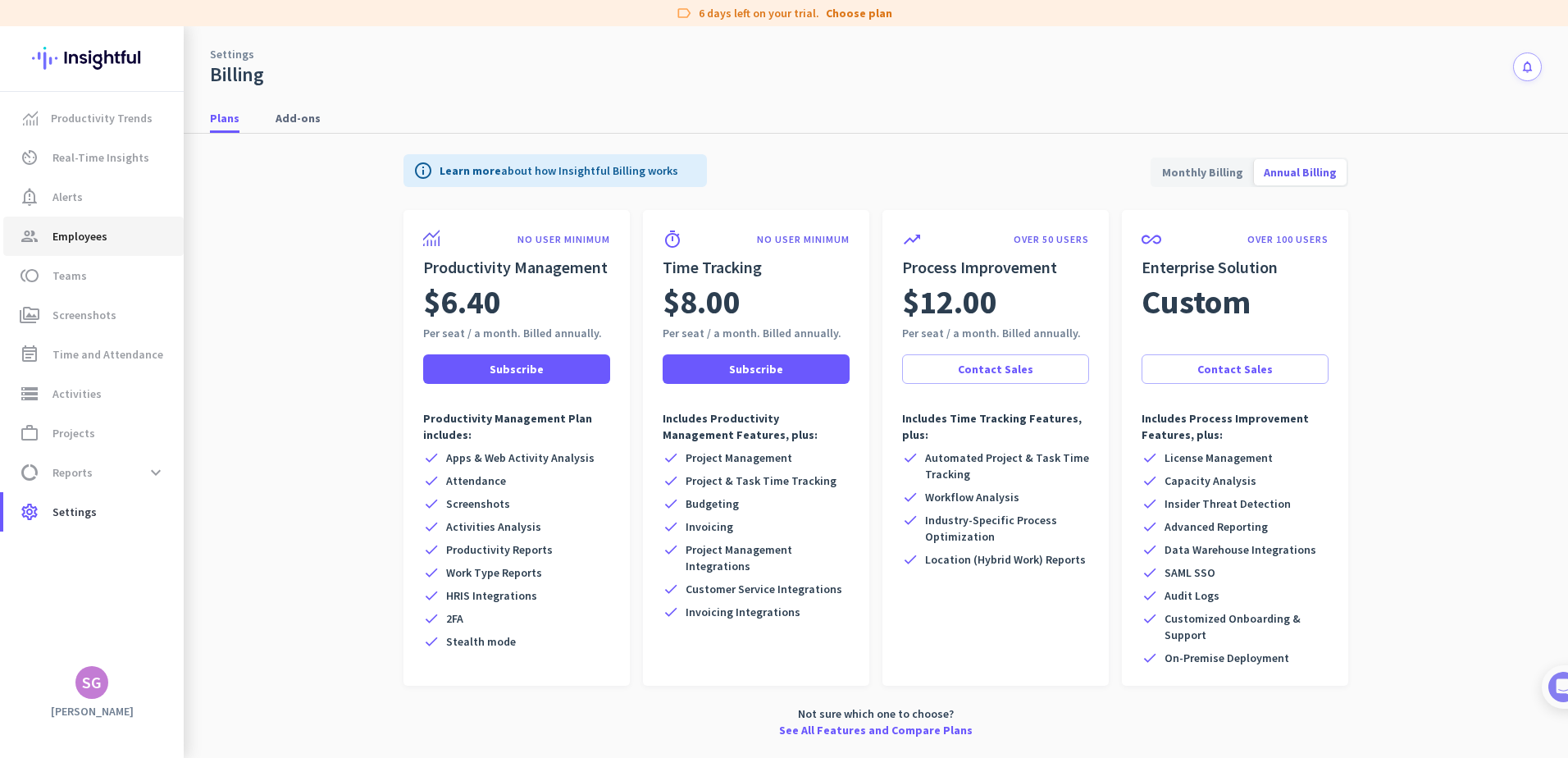
click at [63, 231] on span "Employees" at bounding box center [80, 235] width 55 height 19
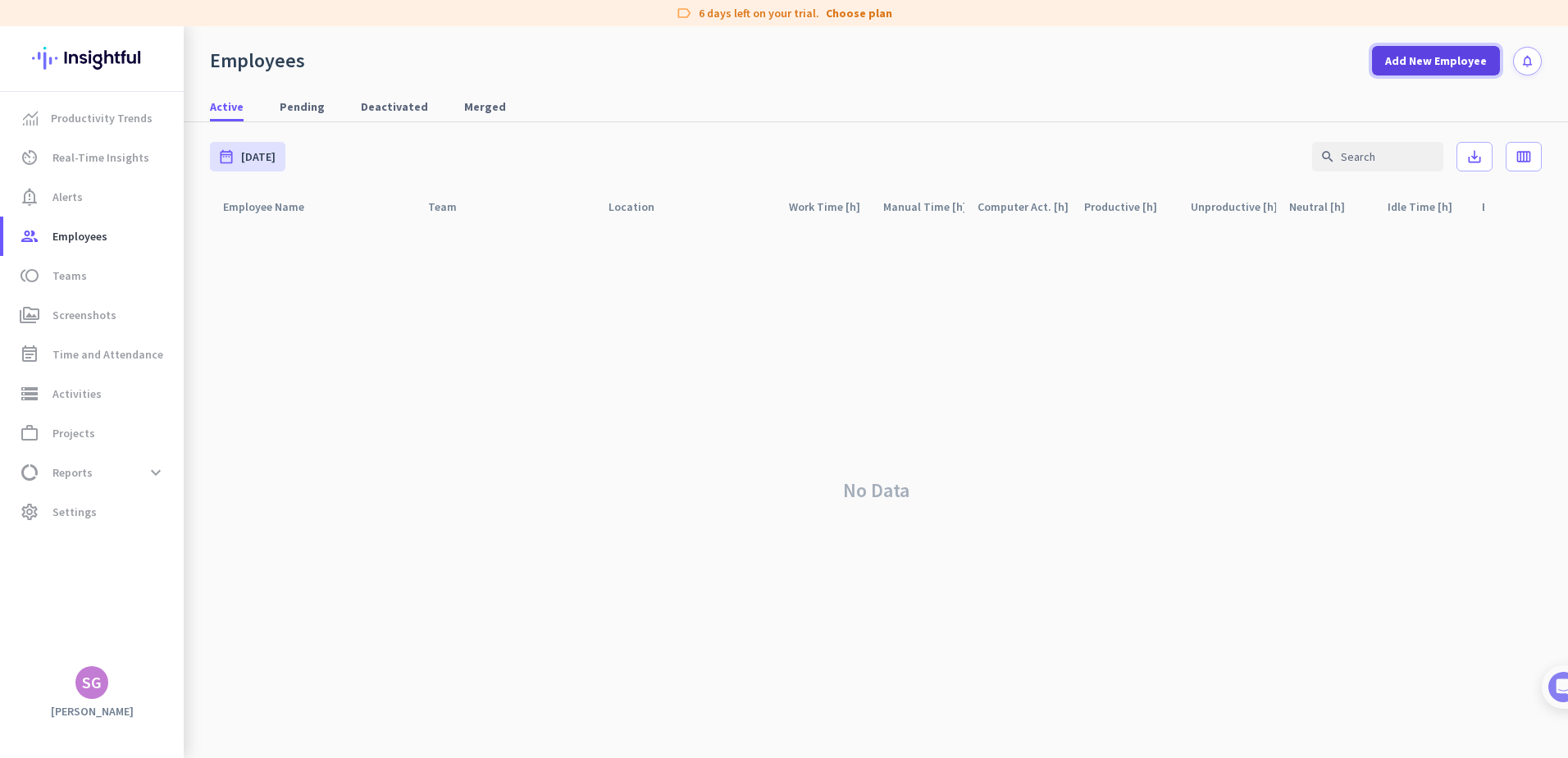
click at [1461, 58] on span "Add New Employee" at bounding box center [1436, 61] width 102 height 17
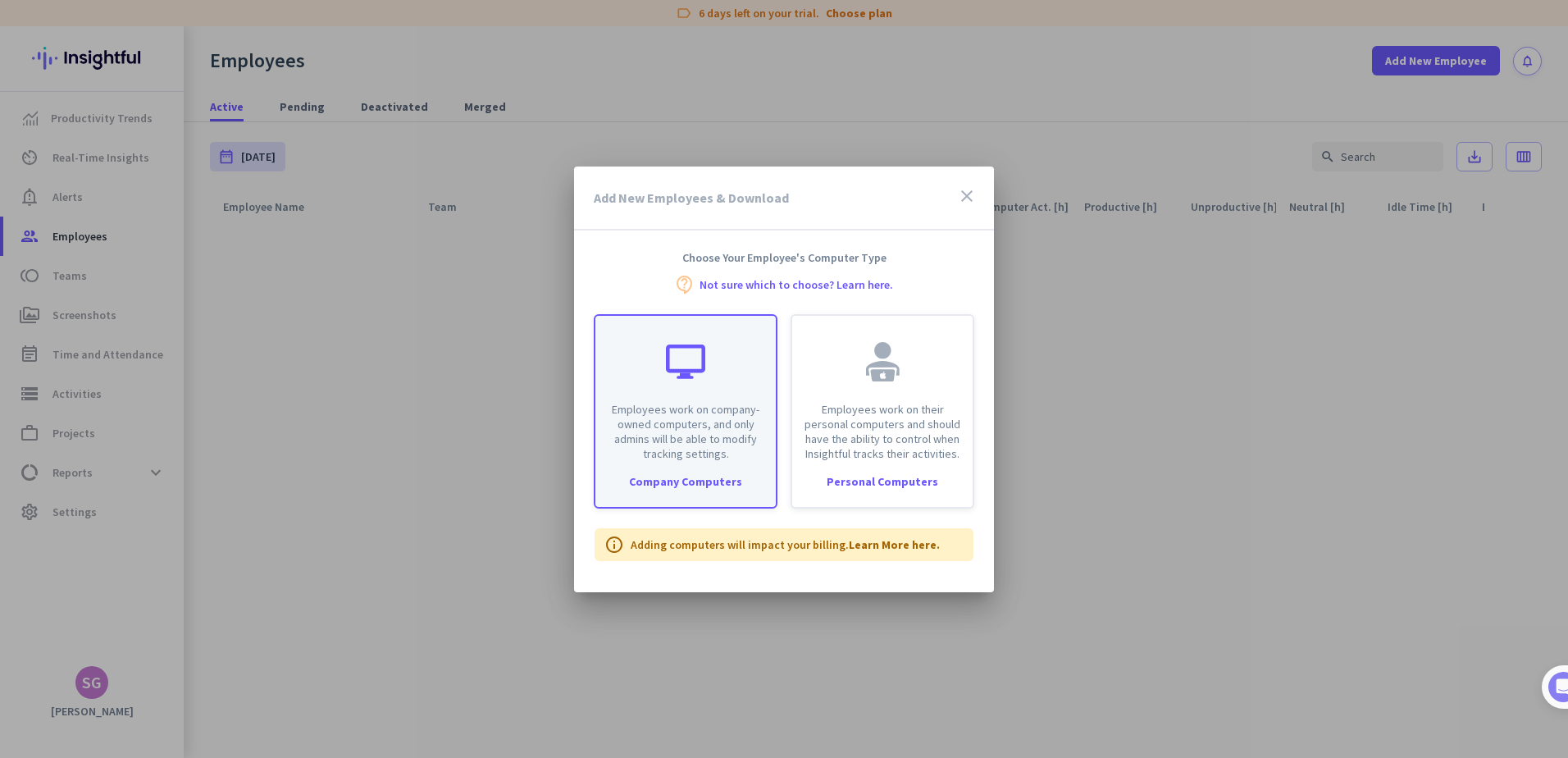
click at [640, 445] on p "Employees work on company-owned computers, and only admins will be able to modi…" at bounding box center [686, 431] width 161 height 59
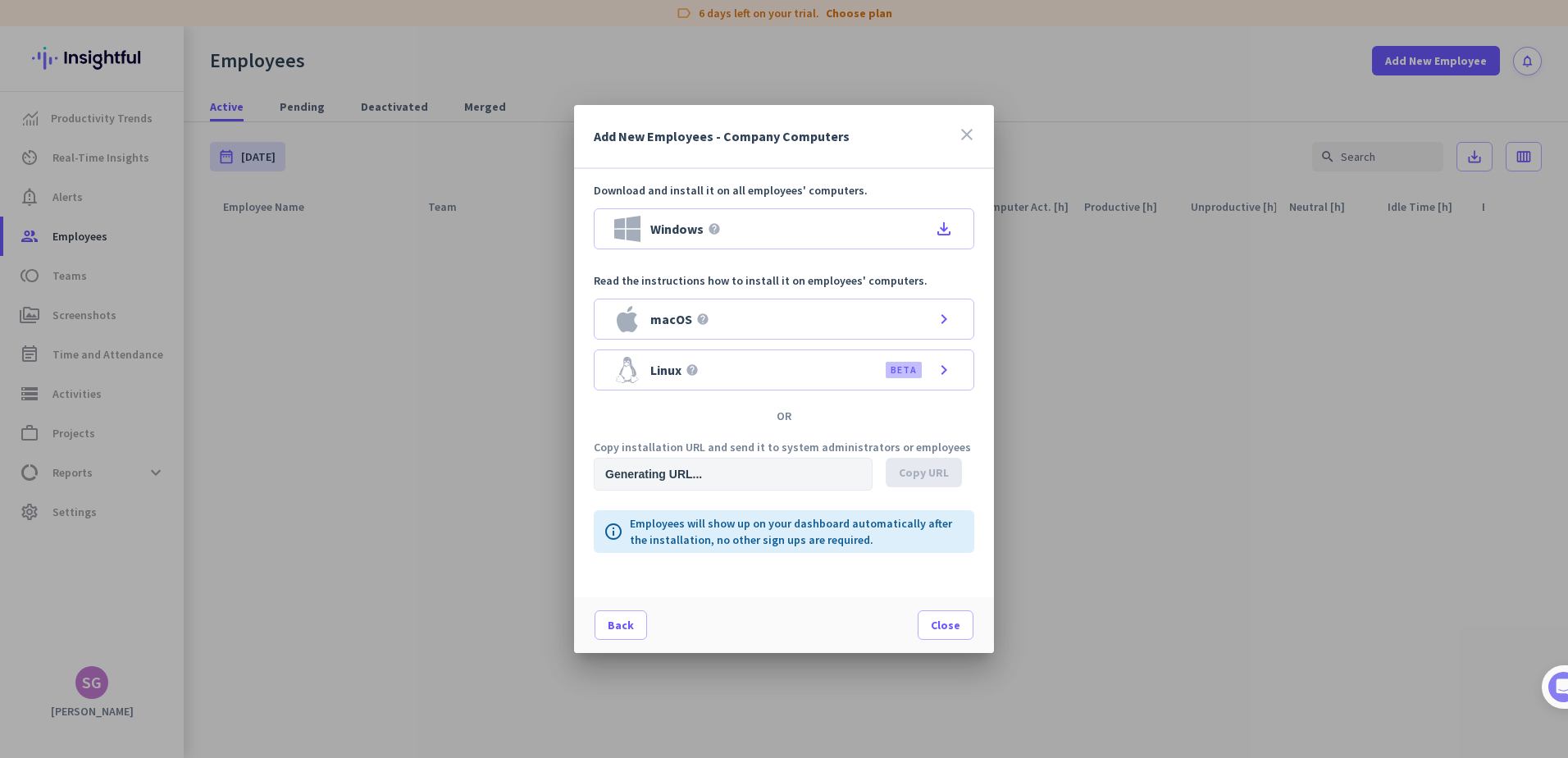
type input "[URL][DOMAIN_NAME]"
click at [944, 628] on span "Close" at bounding box center [946, 625] width 30 height 17
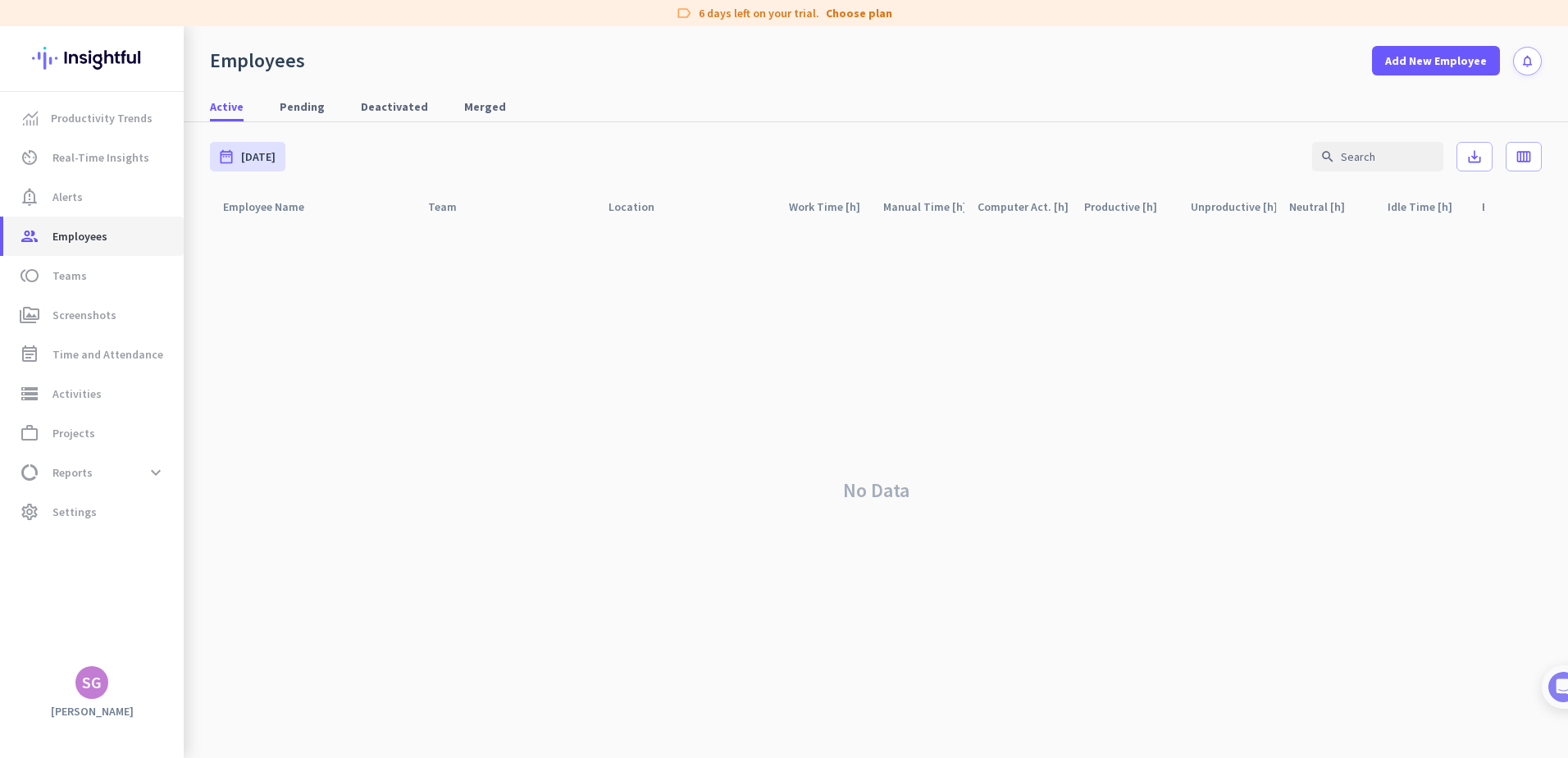
click at [74, 241] on span "Employees" at bounding box center [80, 235] width 55 height 19
click at [294, 102] on span "Pending" at bounding box center [302, 107] width 45 height 17
click at [401, 102] on span "Deactivated" at bounding box center [394, 107] width 67 height 17
click at [464, 102] on span "Merged" at bounding box center [485, 107] width 42 height 17
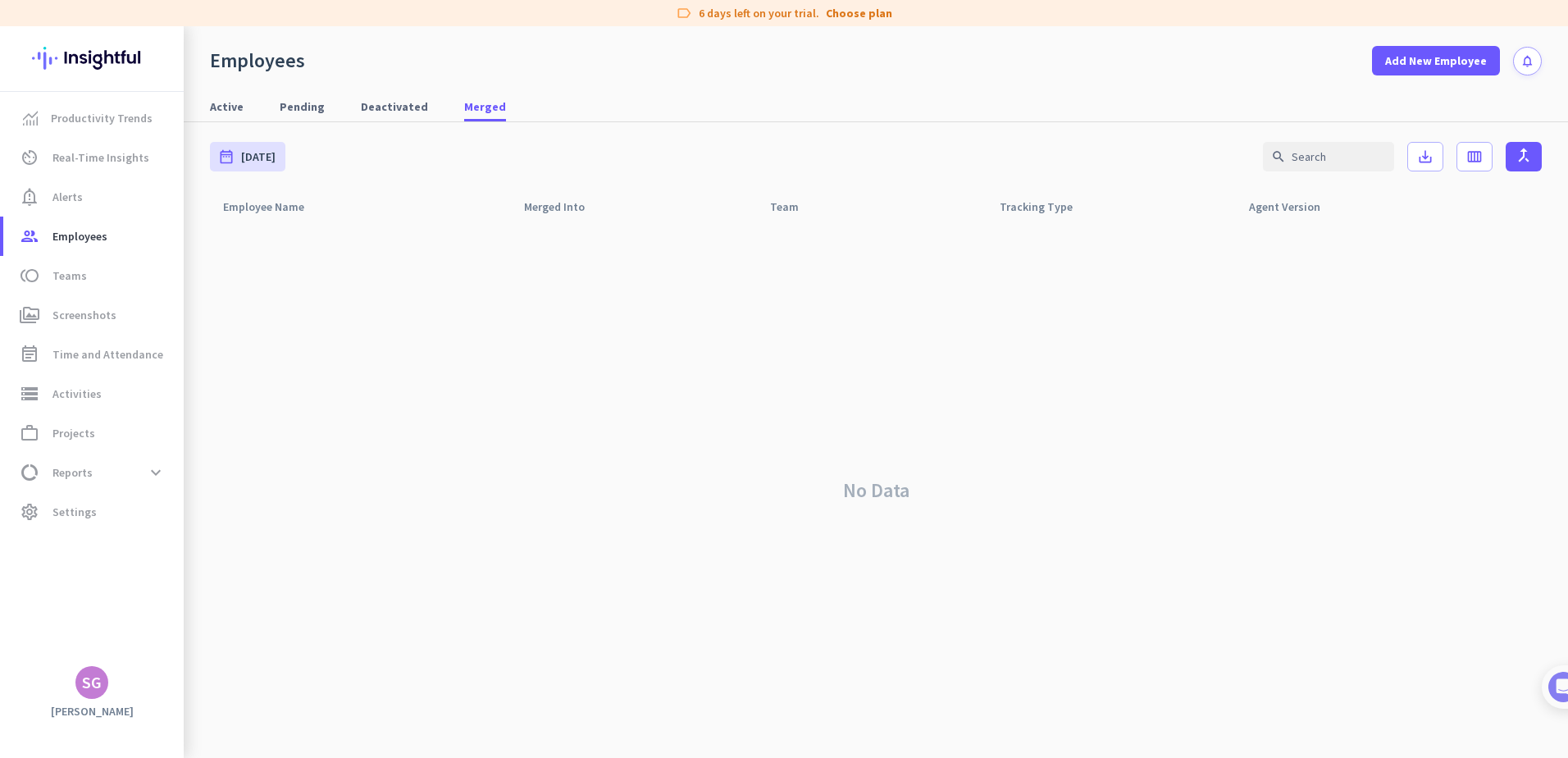
click at [337, 107] on div "Active Pending Deactivated Merged" at bounding box center [876, 107] width 1384 height 30
click at [306, 108] on span "Pending" at bounding box center [302, 107] width 45 height 17
click at [219, 104] on span "Active" at bounding box center [226, 107] width 33 height 17
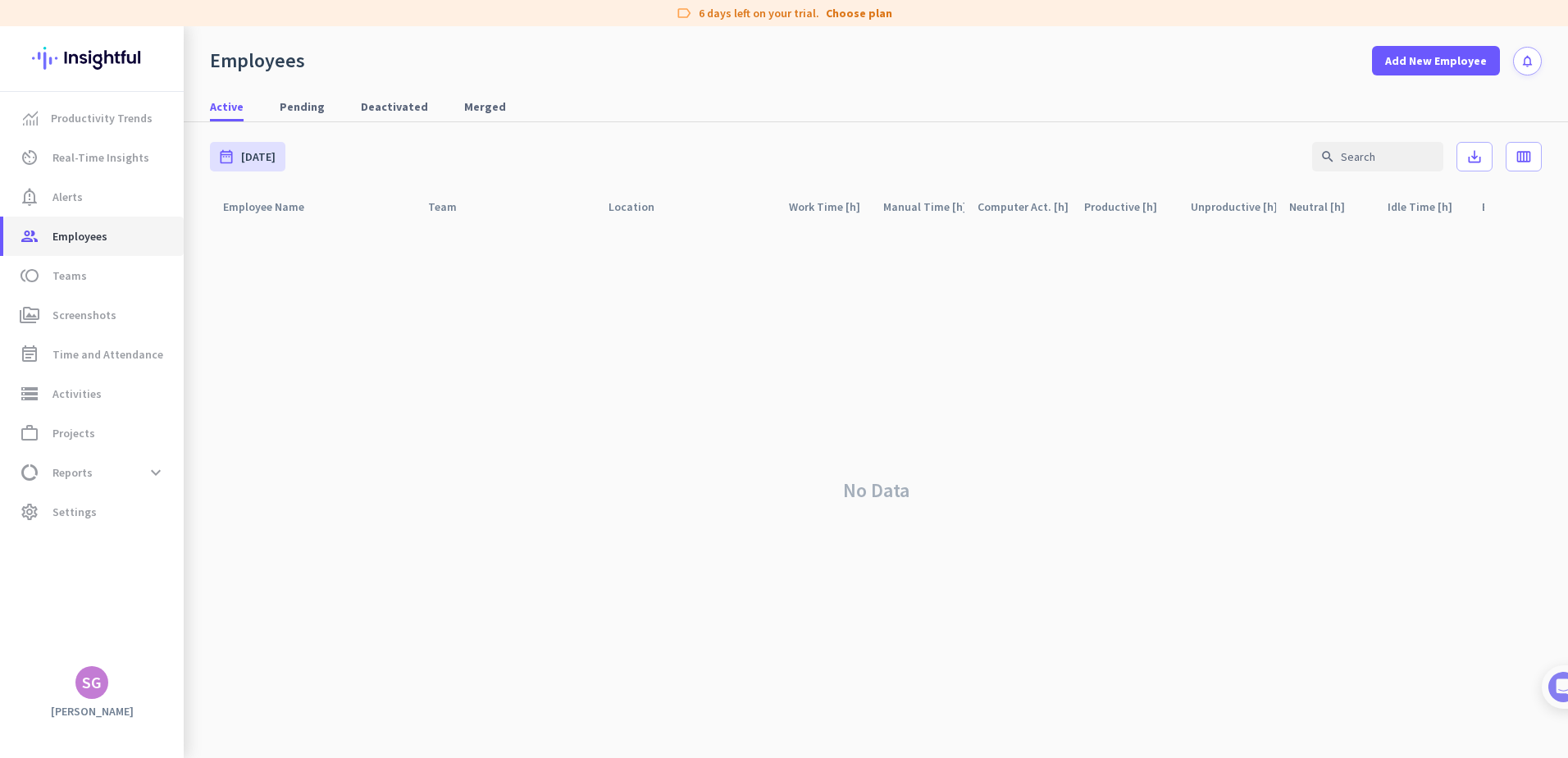
click at [76, 240] on span "Employees" at bounding box center [80, 235] width 55 height 19
click at [286, 106] on span "Pending" at bounding box center [302, 107] width 45 height 17
click at [204, 104] on img at bounding box center [199, 391] width 11 height 732
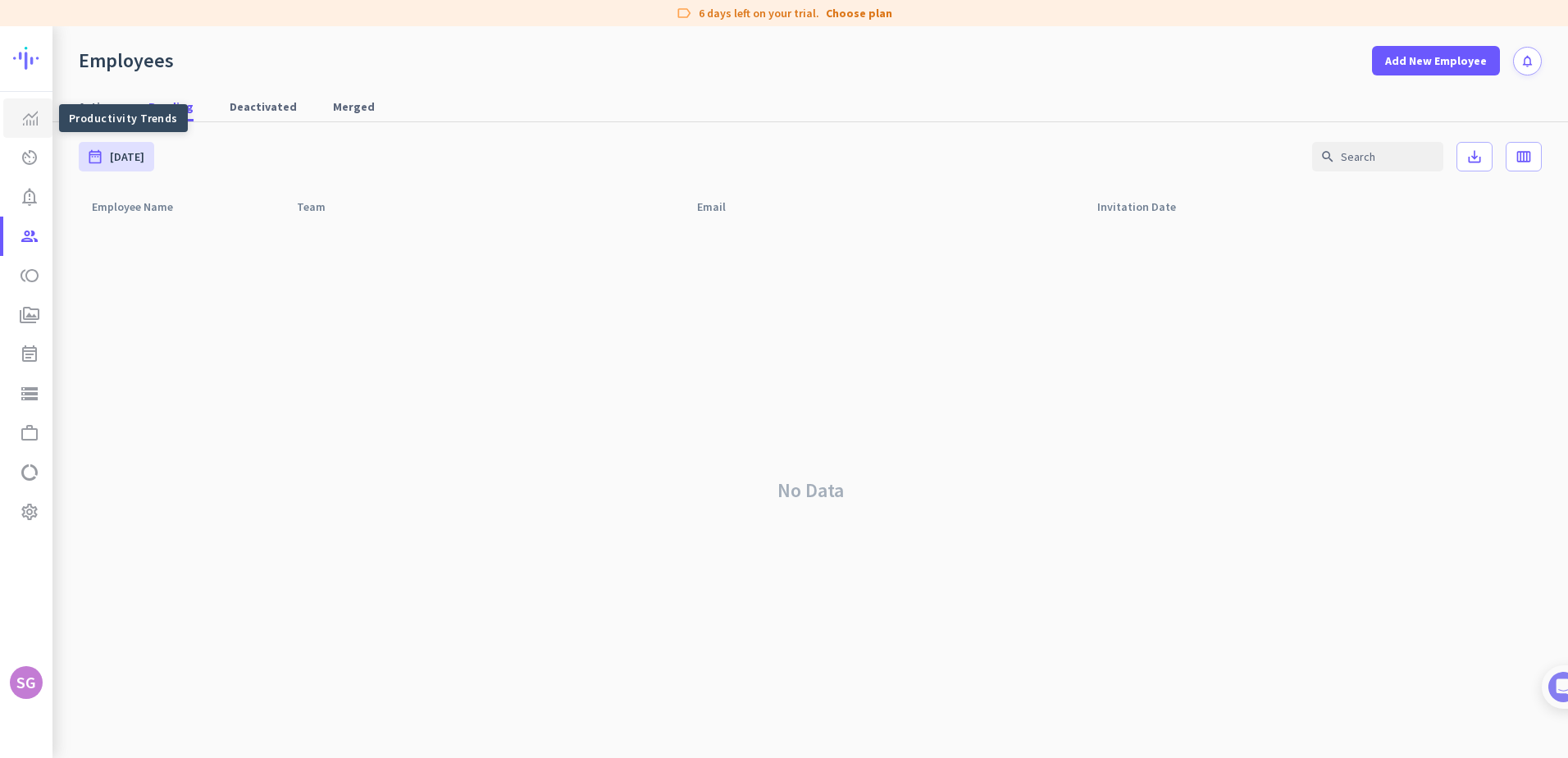
click at [42, 114] on link "Productivity Trends" at bounding box center [28, 118] width 49 height 40
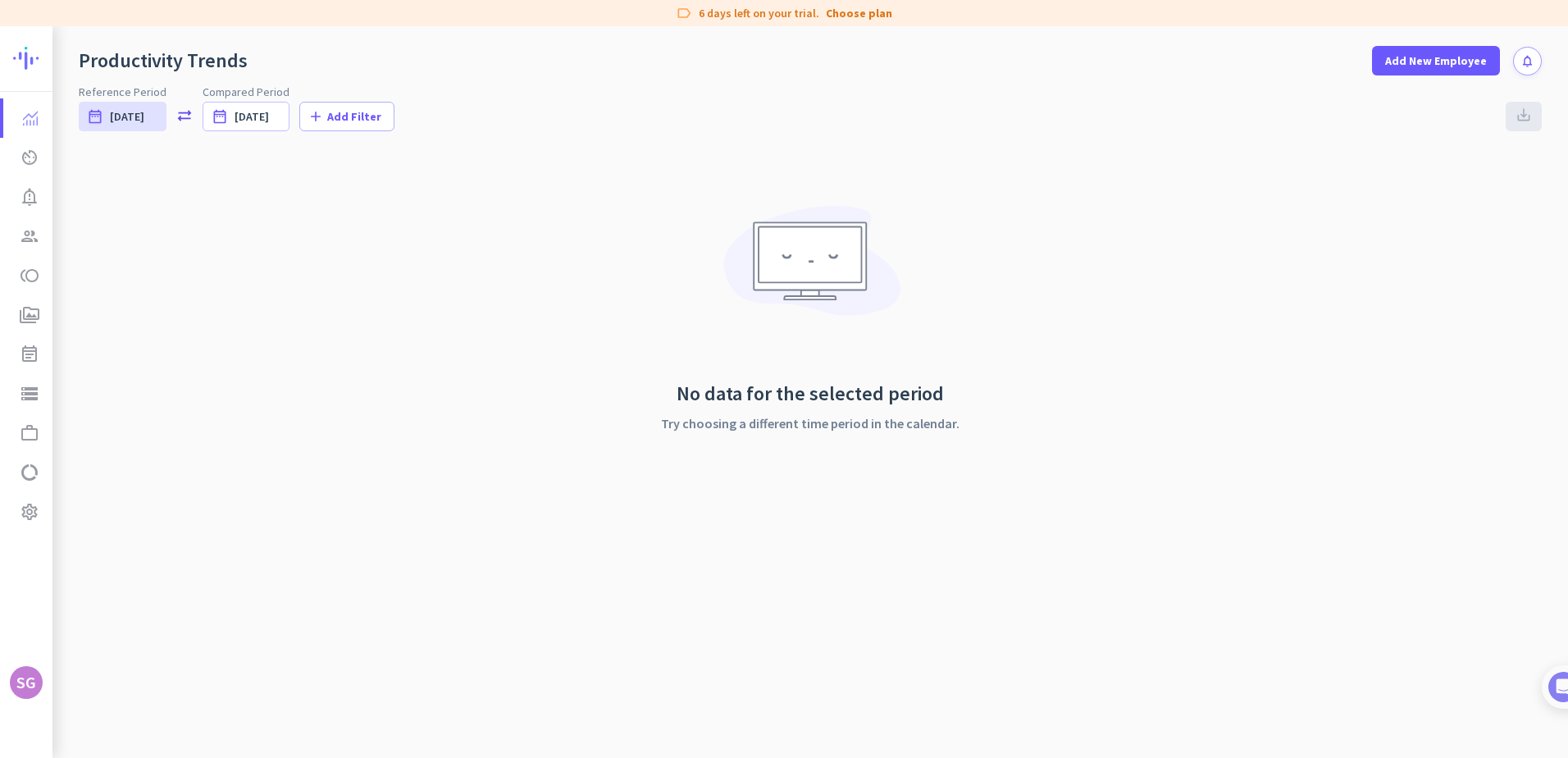
click at [33, 66] on img at bounding box center [73, 57] width 120 height 64
click at [18, 55] on img at bounding box center [73, 57] width 120 height 64
click at [25, 119] on img at bounding box center [30, 118] width 15 height 15
click at [30, 151] on icon "av_timer" at bounding box center [29, 157] width 19 height 19
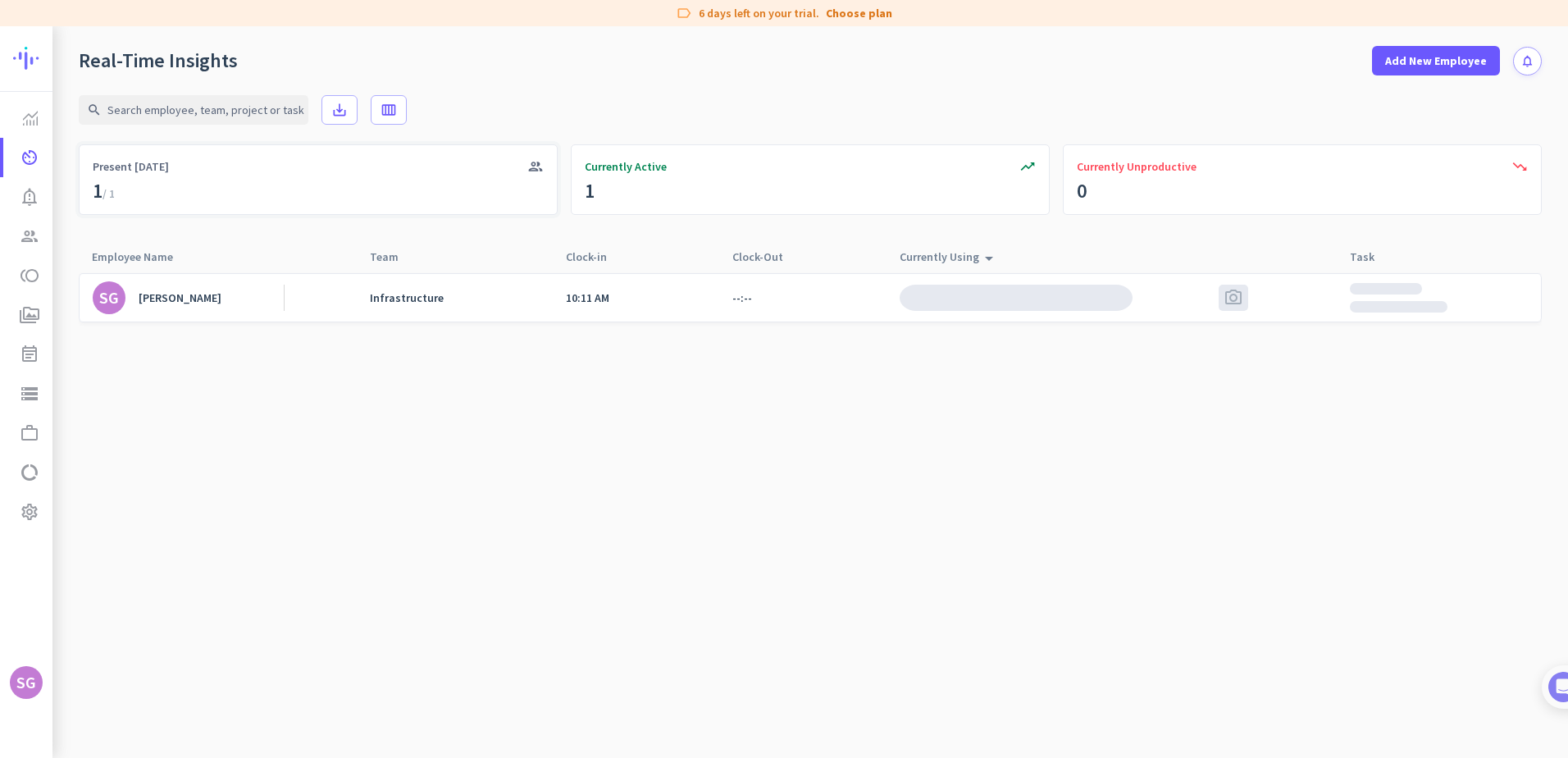
drag, startPoint x: 59, startPoint y: 141, endPoint x: 235, endPoint y: 158, distance: 176.8
click at [235, 158] on mat-sidenav-content "Productivity Trends av_timer Real-Time Insights notification_important Alerts g…" at bounding box center [784, 391] width 1568 height 732
click at [502, 77] on div "search save_alt calendar_view_week" at bounding box center [809, 110] width 1463 height 69
click at [449, 577] on cdk-virtual-scroll-viewport "SG [PERSON_NAME] Infrastructure 10:11 AM --:-- photo_camera" at bounding box center [809, 515] width 1463 height 486
click at [31, 110] on span "Productivity Trends" at bounding box center [28, 117] width 23 height 19
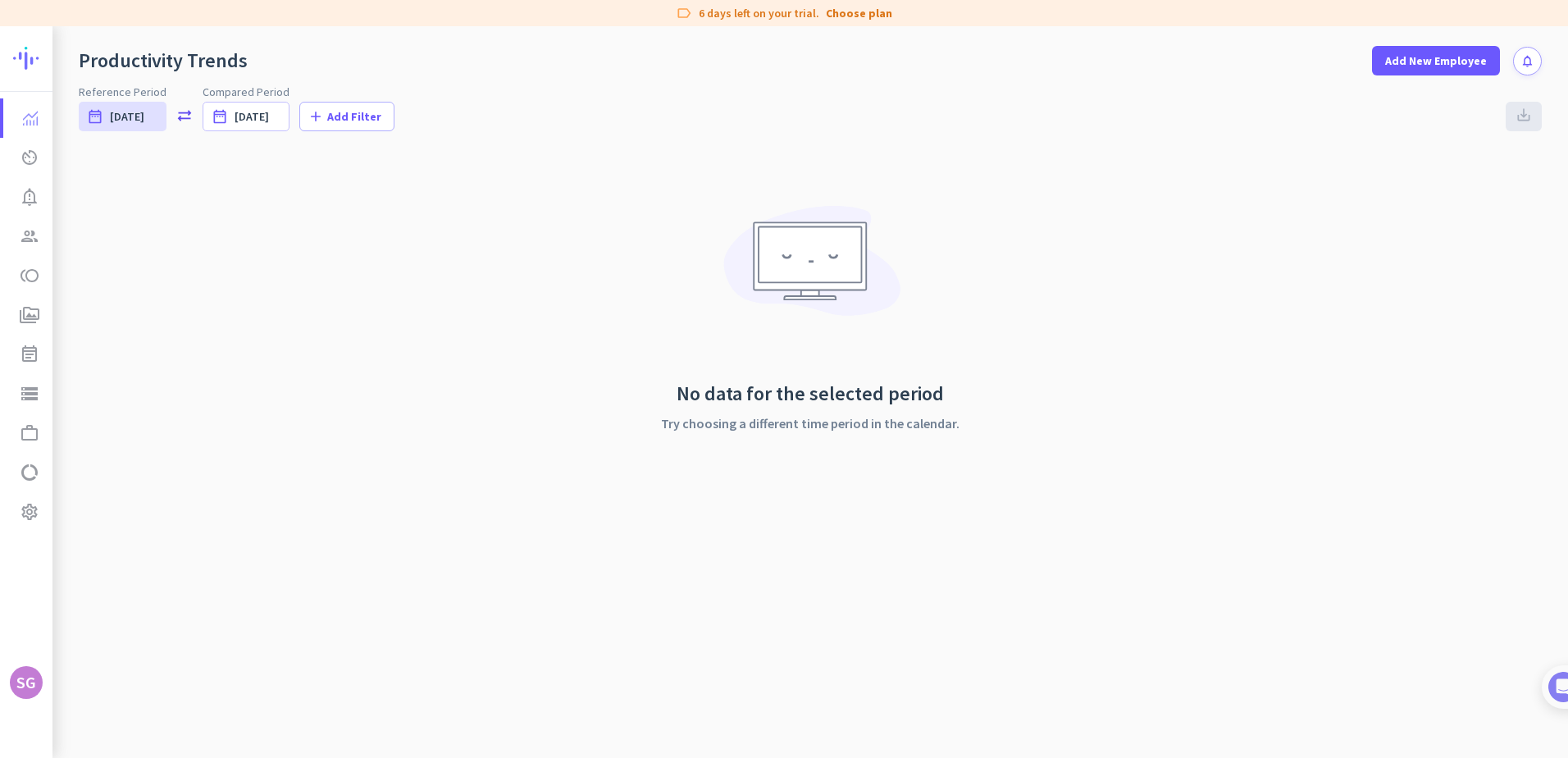
click at [28, 52] on img at bounding box center [73, 57] width 120 height 64
click at [4, 103] on link "Productivity Trends" at bounding box center [28, 118] width 49 height 40
click at [145, 126] on div "date_range [DATE]" at bounding box center [122, 116] width 88 height 30
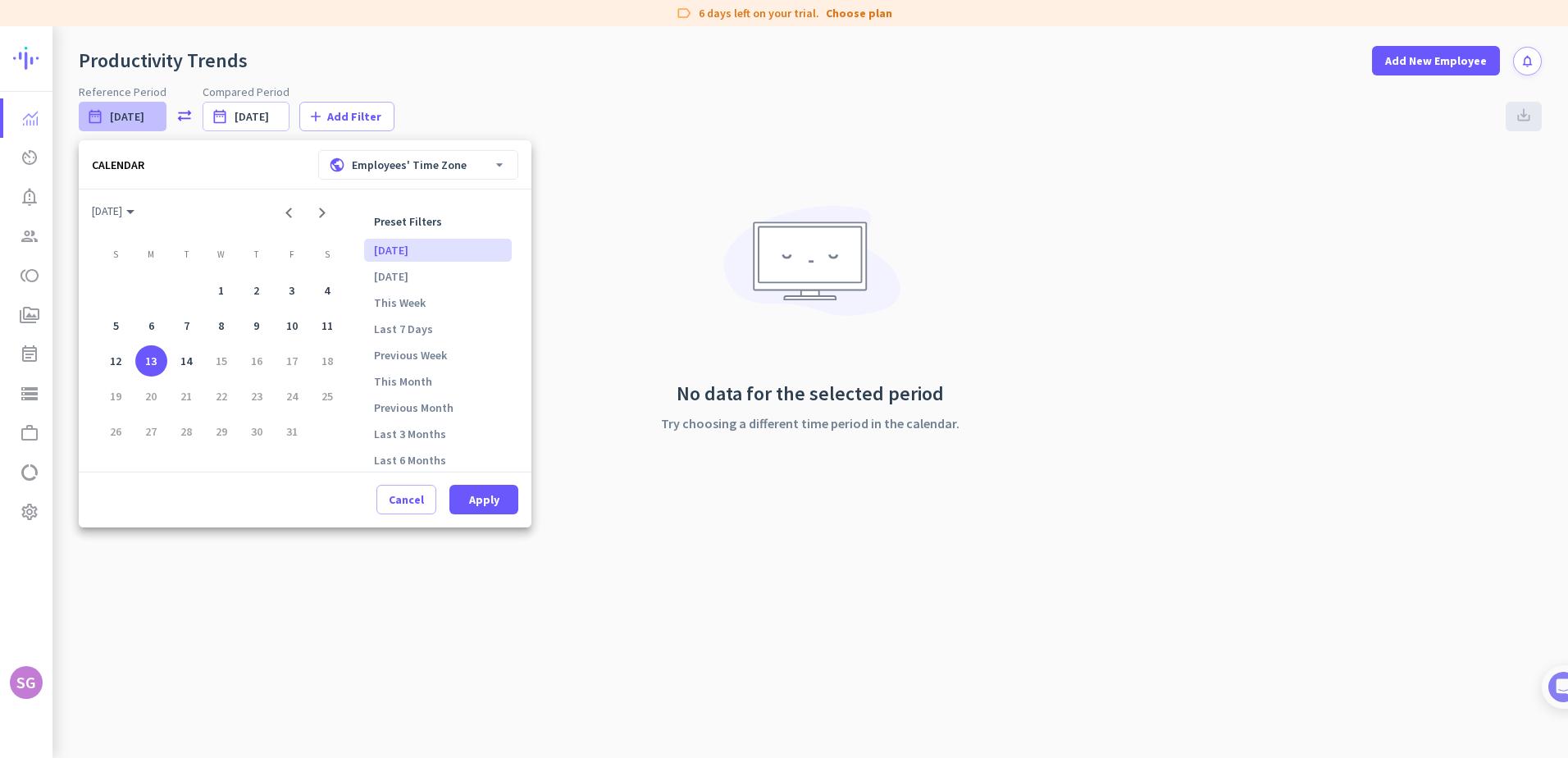
click at [615, 69] on div at bounding box center [784, 379] width 1568 height 758
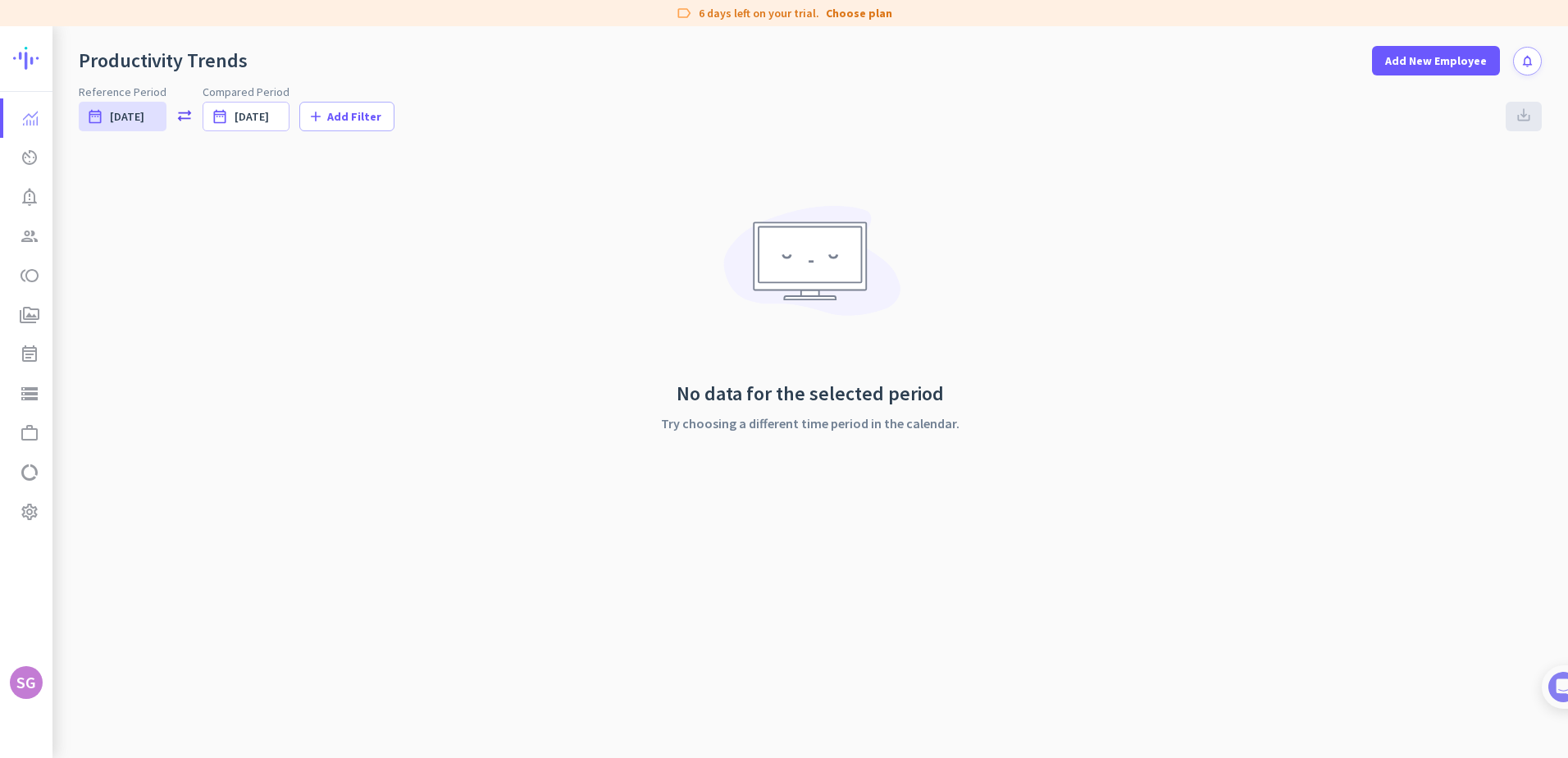
click at [19, 681] on div "SG" at bounding box center [26, 682] width 19 height 17
click at [107, 593] on span "Organizations" at bounding box center [103, 593] width 79 height 15
click at [224, 393] on div at bounding box center [784, 379] width 1568 height 758
click at [26, 515] on icon "settings" at bounding box center [29, 511] width 19 height 19
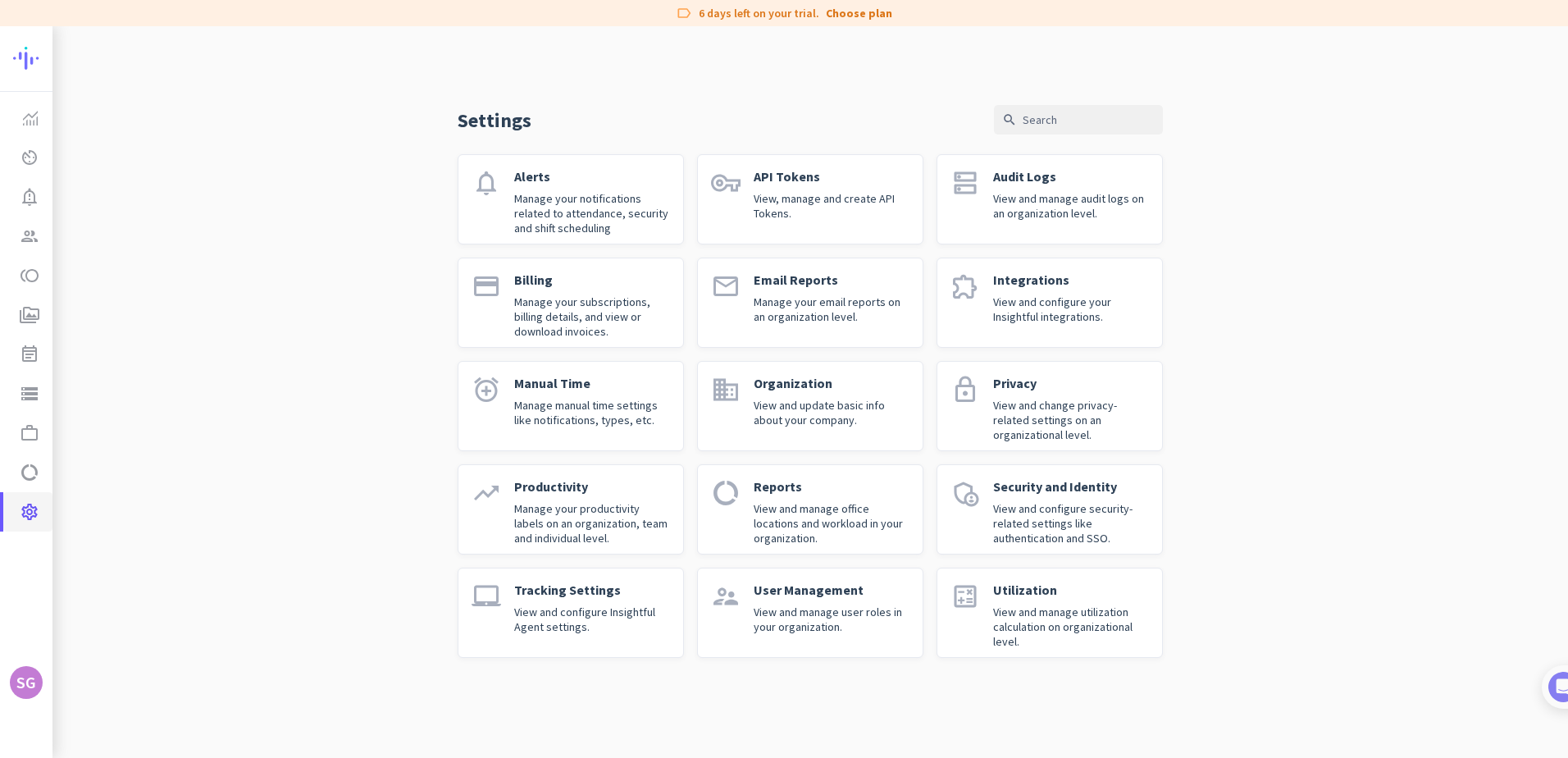
click at [26, 515] on icon "settings" at bounding box center [29, 511] width 19 height 19
click at [193, 144] on div "Settings search notifications Alerts Manage your notifications related to atten…" at bounding box center [810, 355] width 1515 height 658
click at [27, 118] on img at bounding box center [30, 118] width 15 height 15
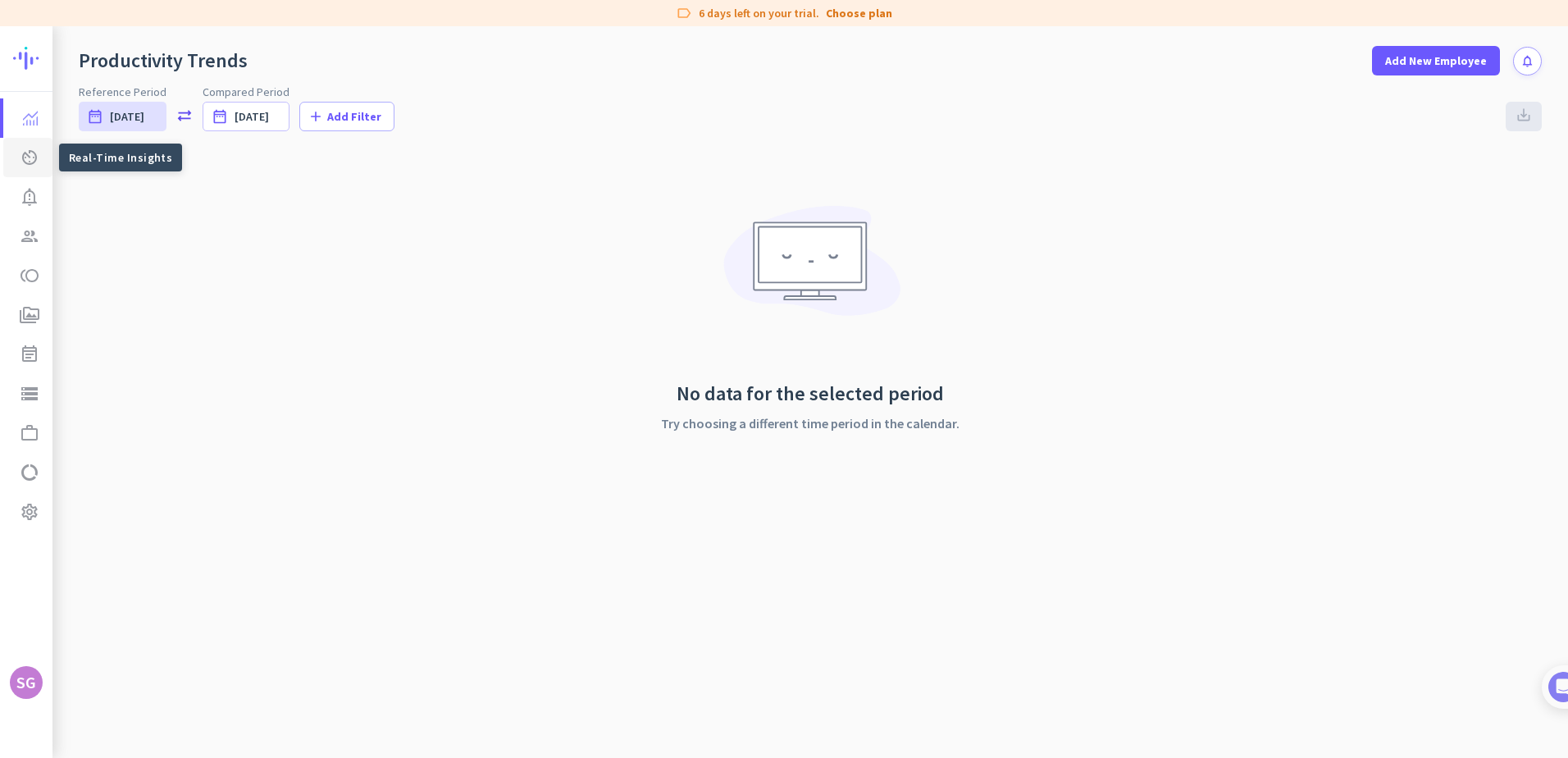
click at [33, 159] on icon "av_timer" at bounding box center [29, 157] width 19 height 19
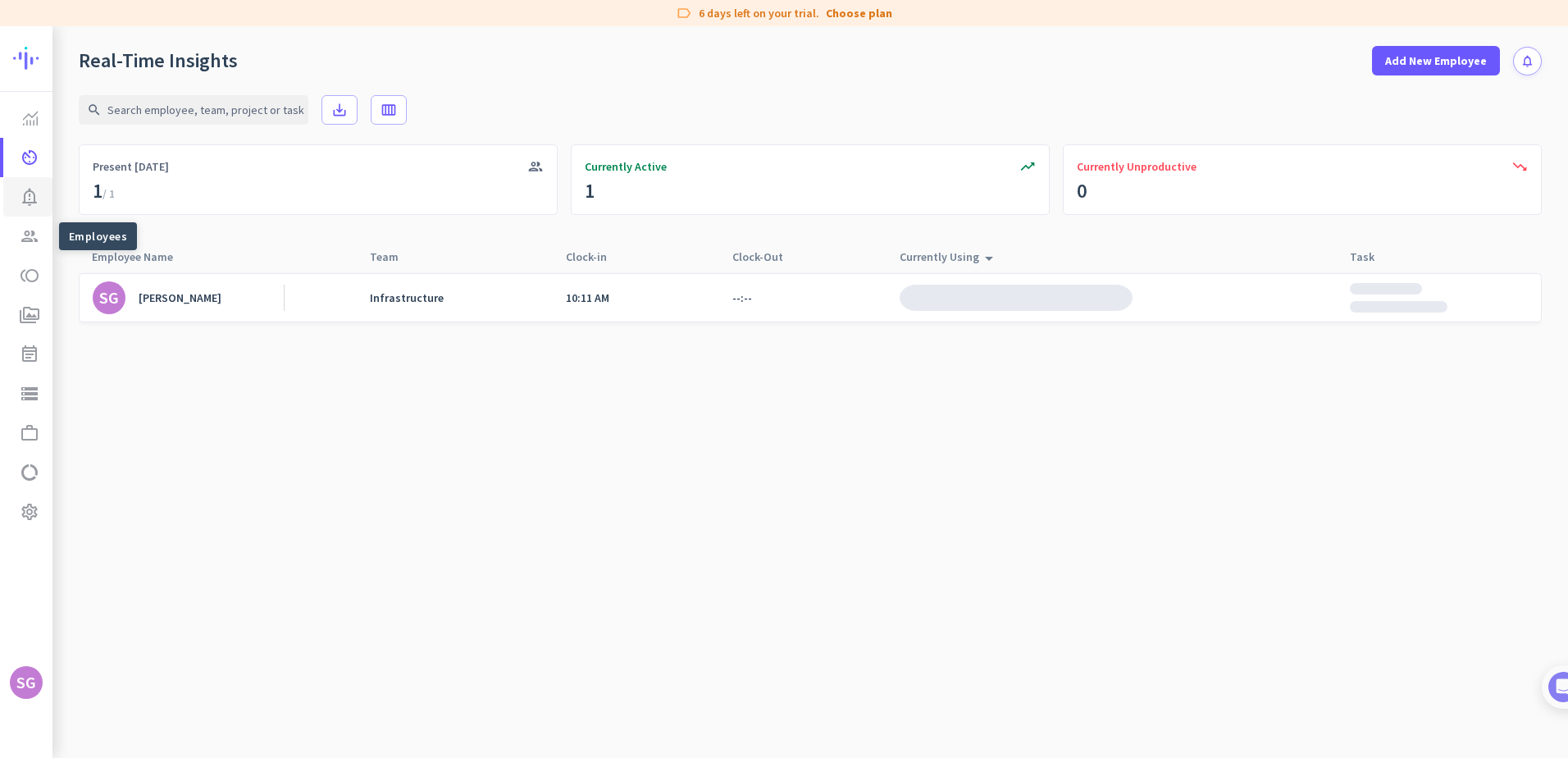
click at [28, 201] on icon "notification_important" at bounding box center [29, 197] width 19 height 19
click at [35, 244] on icon "group" at bounding box center [29, 235] width 19 height 19
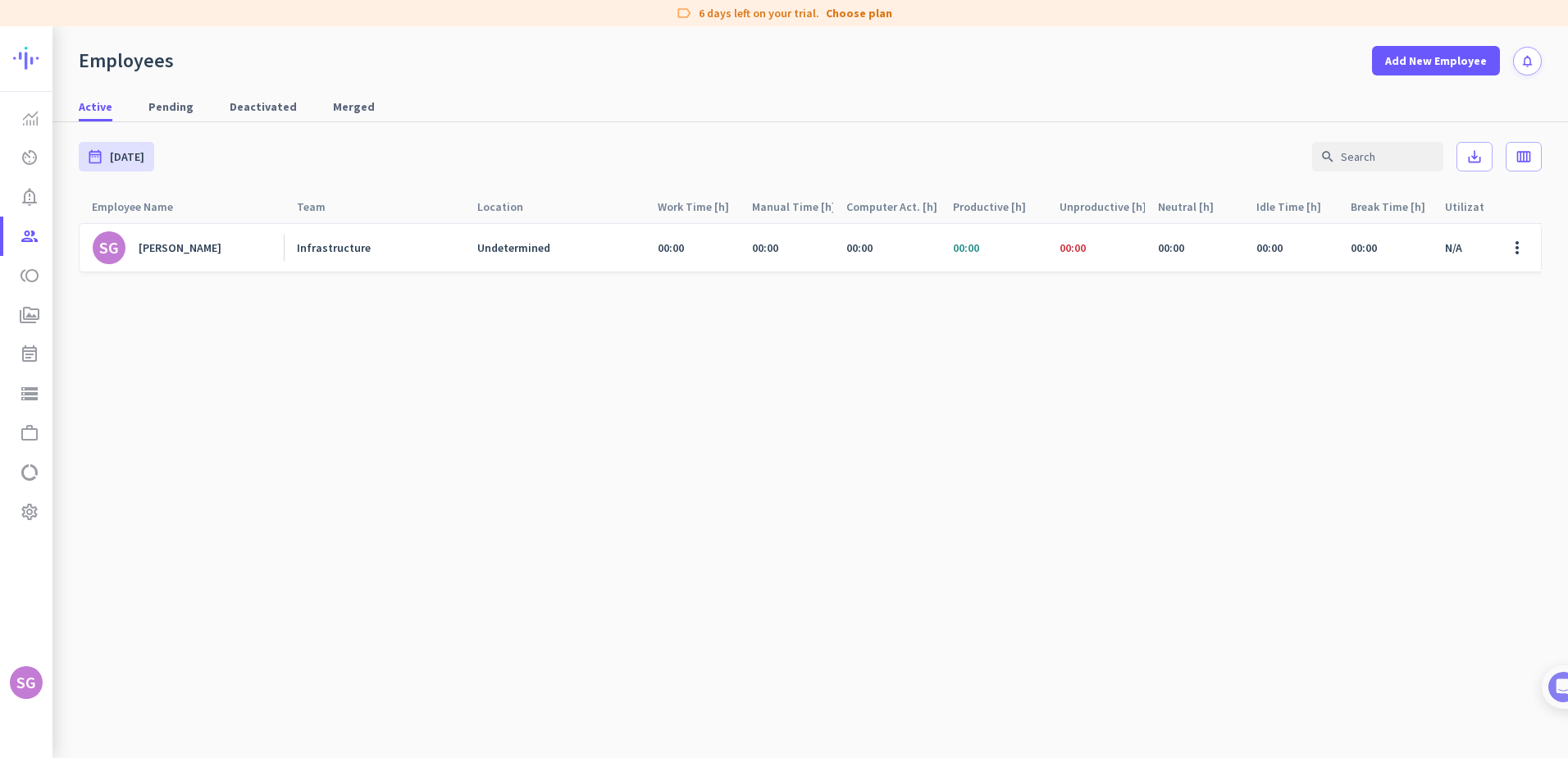
click at [545, 474] on cdk-virtual-scroll-viewport "SG [PERSON_NAME] Infrastructure Undetermined 00:00 00:00 00:00 00:00 00:00 00:0…" at bounding box center [809, 490] width 1463 height 535
click at [241, 257] on link "SG [PERSON_NAME]" at bounding box center [187, 248] width 191 height 33
click at [226, 252] on div "Employees Add New Employee notifications Active Pending Deactivated Merged date…" at bounding box center [810, 391] width 1515 height 732
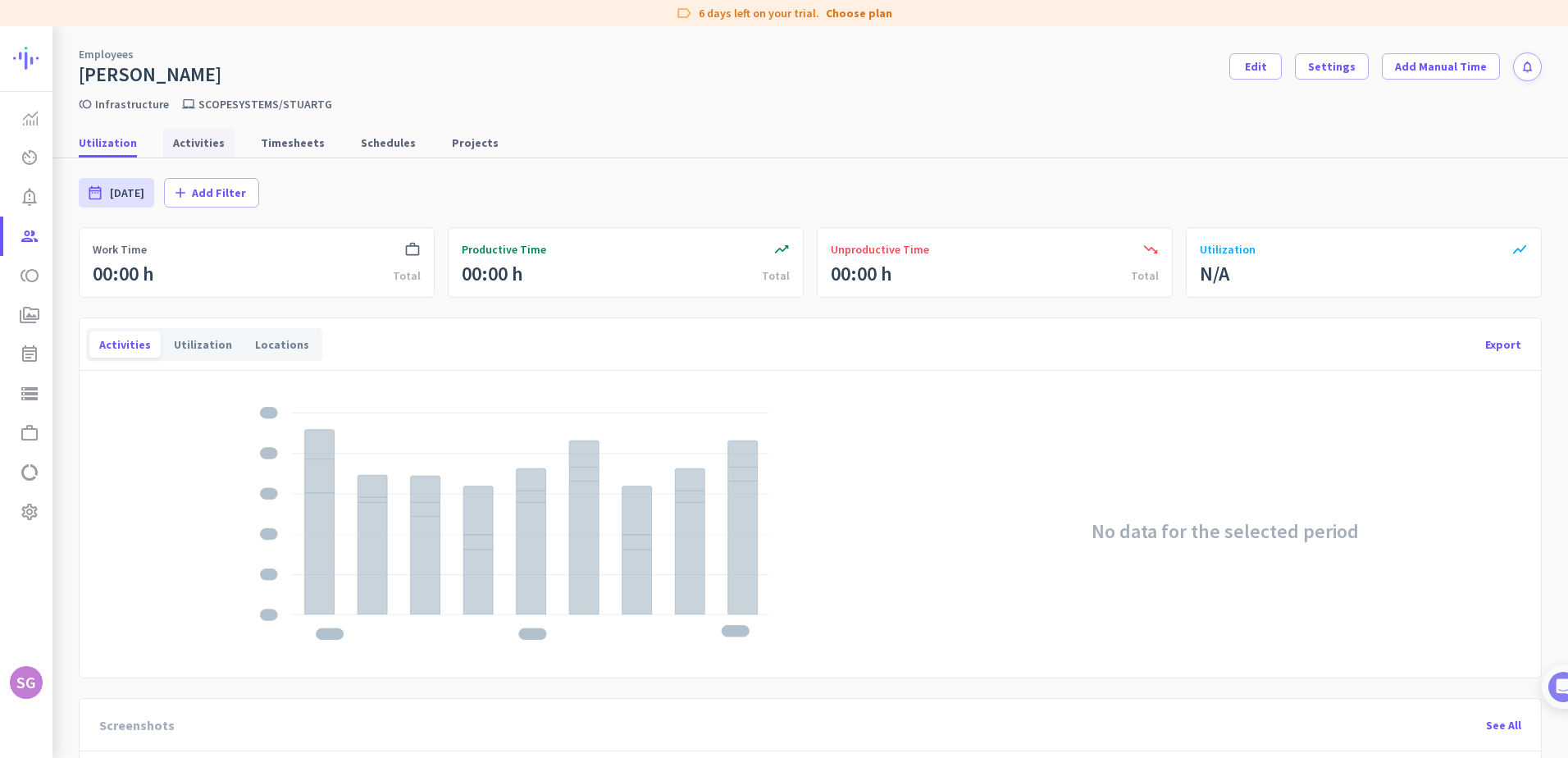
click at [185, 145] on span "Activities" at bounding box center [198, 143] width 52 height 17
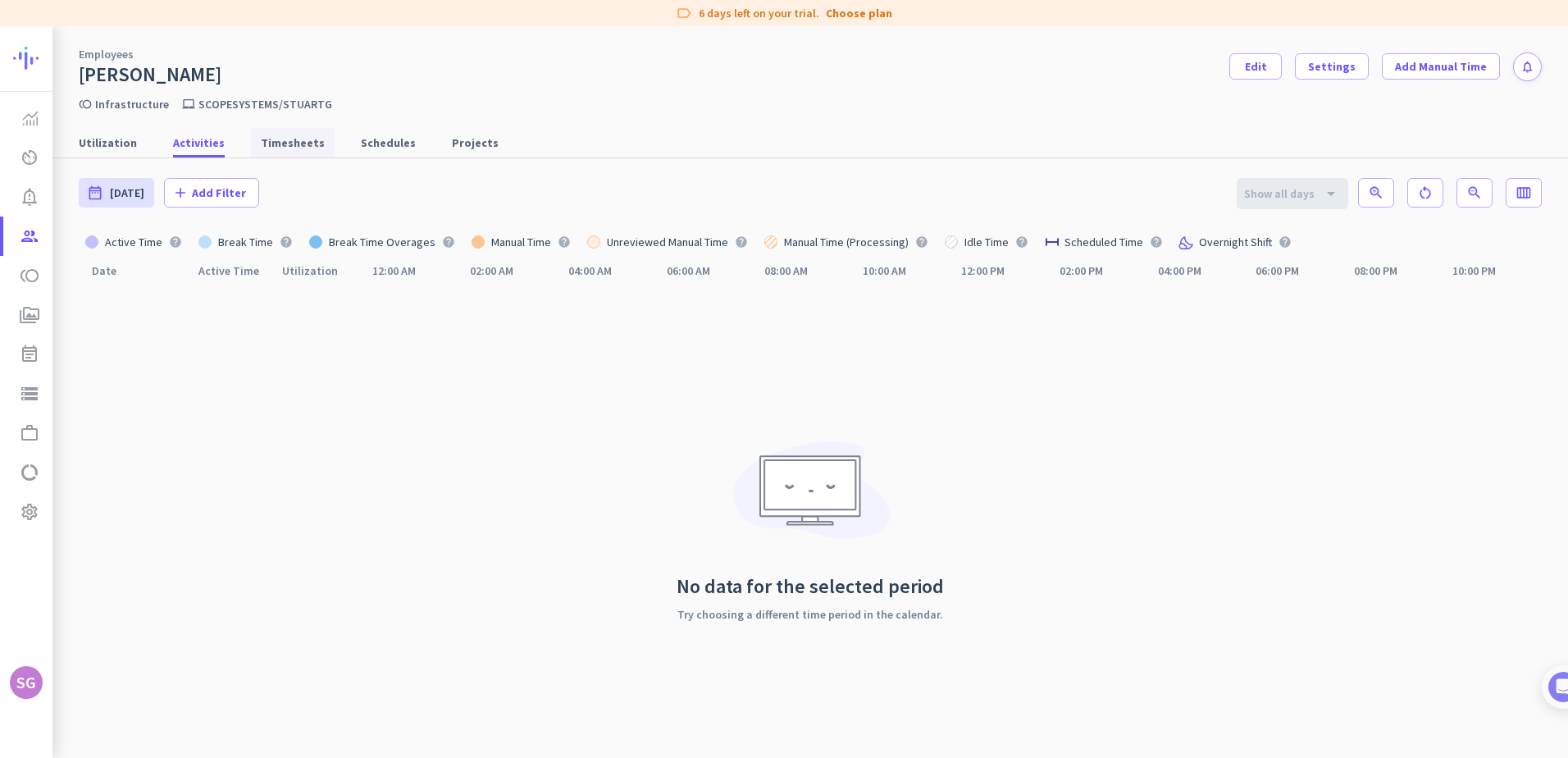
click at [294, 145] on span "Timesheets" at bounding box center [293, 143] width 64 height 17
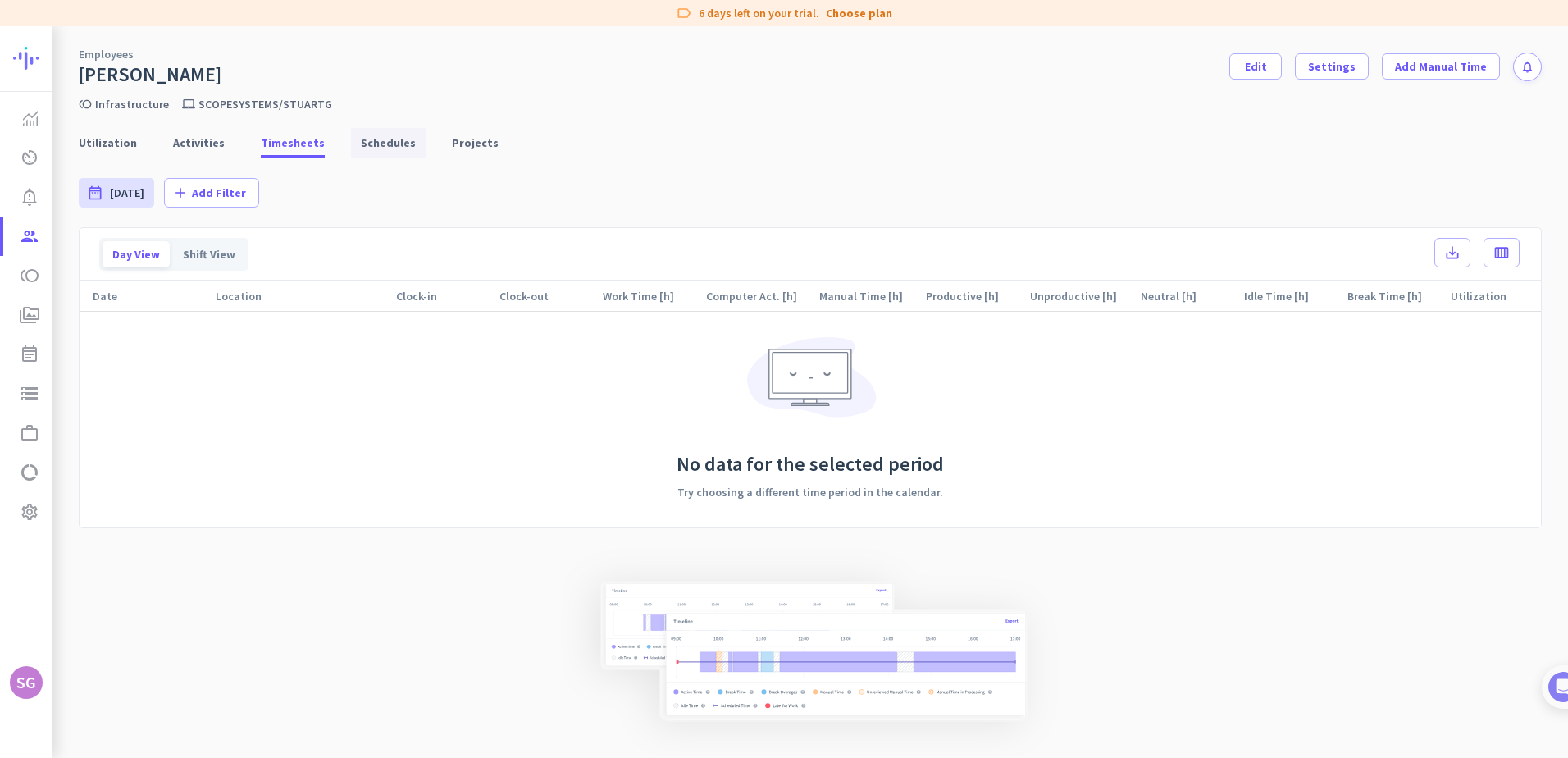
click at [361, 142] on span "Schedules" at bounding box center [389, 143] width 55 height 17
type input "[DATE] - [DATE]"
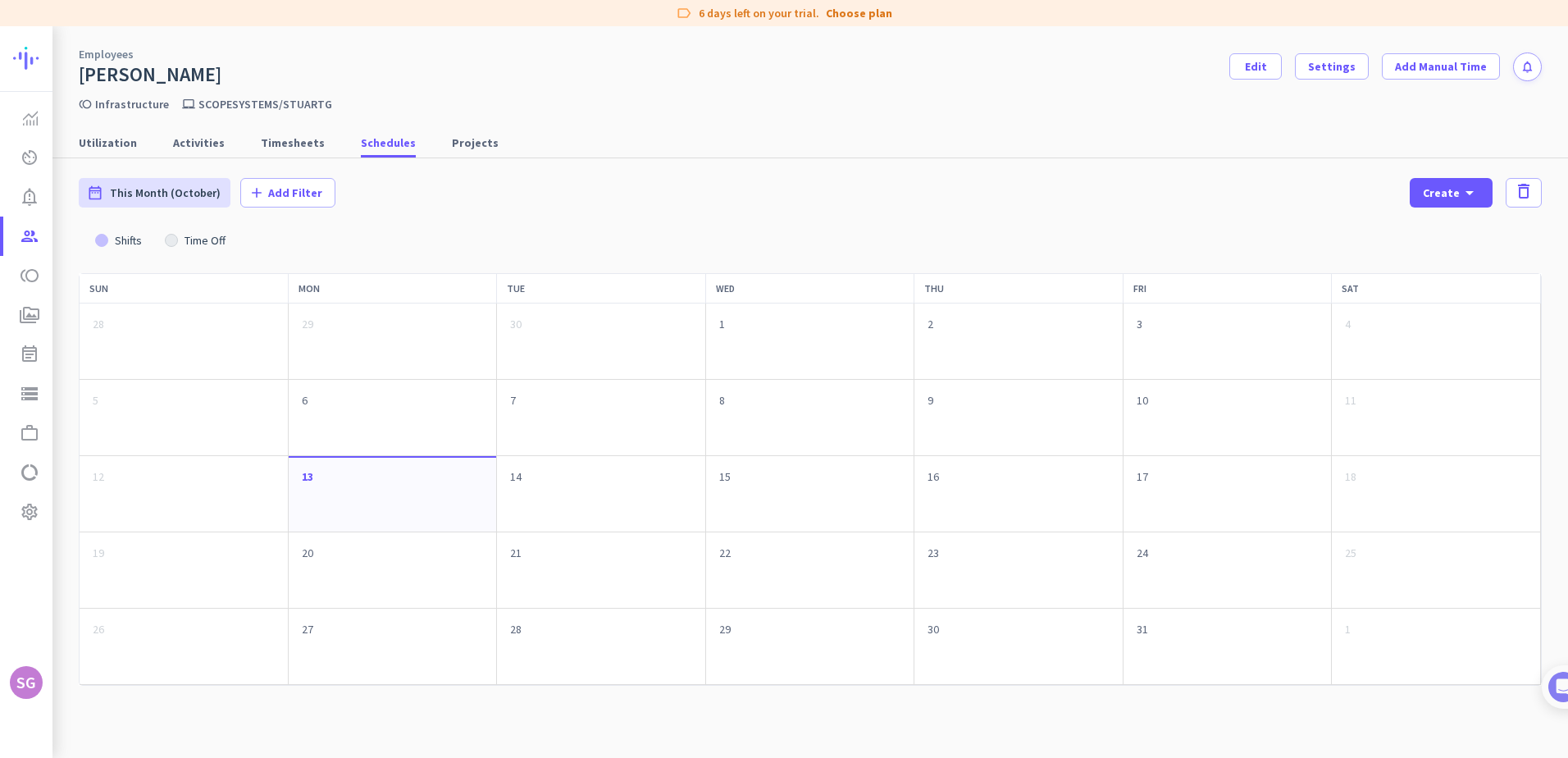
click at [422, 142] on div "Utilization Activities Timesheets Schedules Projects" at bounding box center [810, 143] width 1515 height 30
click at [452, 141] on span "Projects" at bounding box center [475, 143] width 47 height 17
type input "[DATE] - [DATE]"
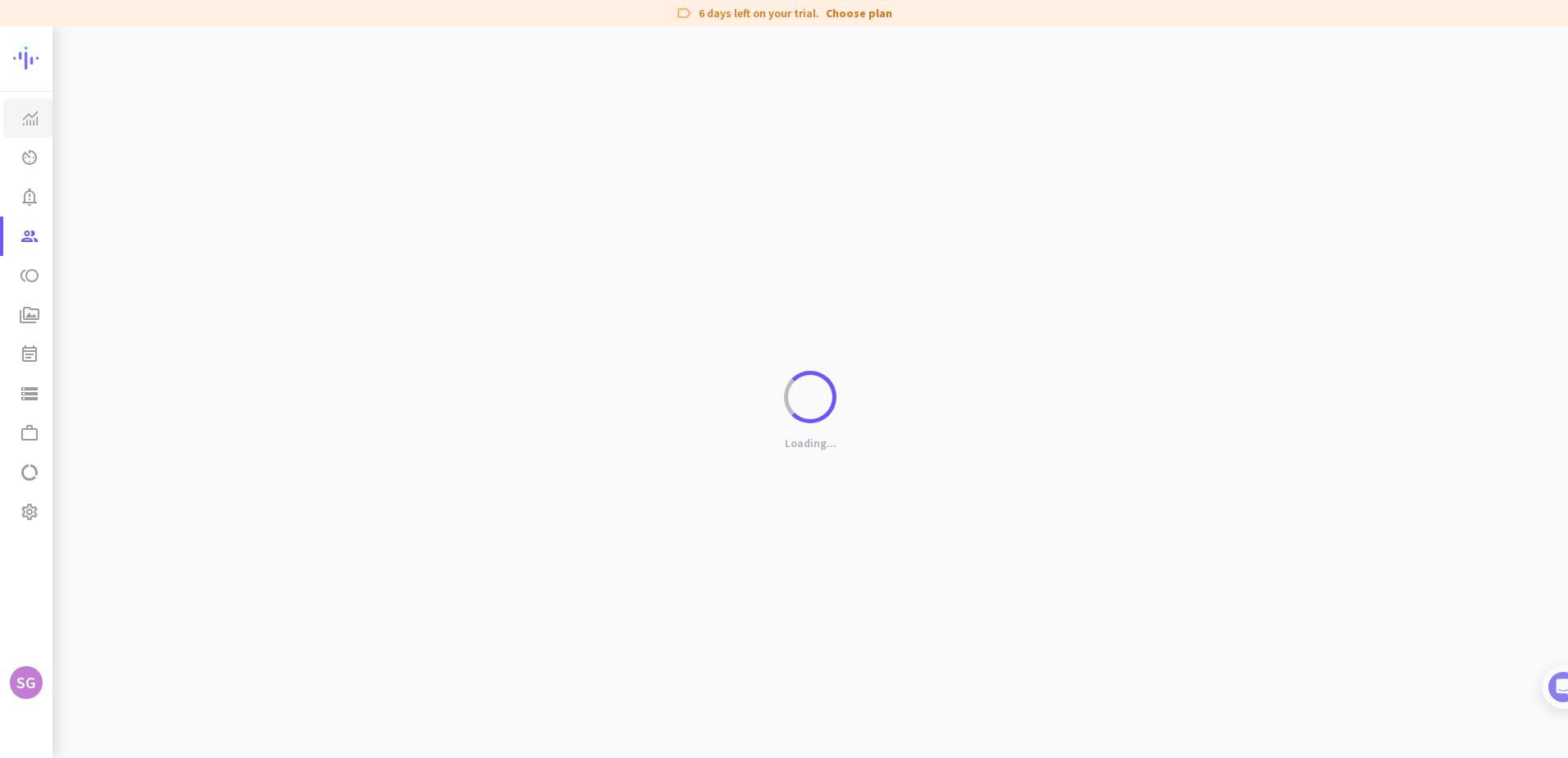
click at [34, 119] on img at bounding box center [30, 118] width 15 height 15
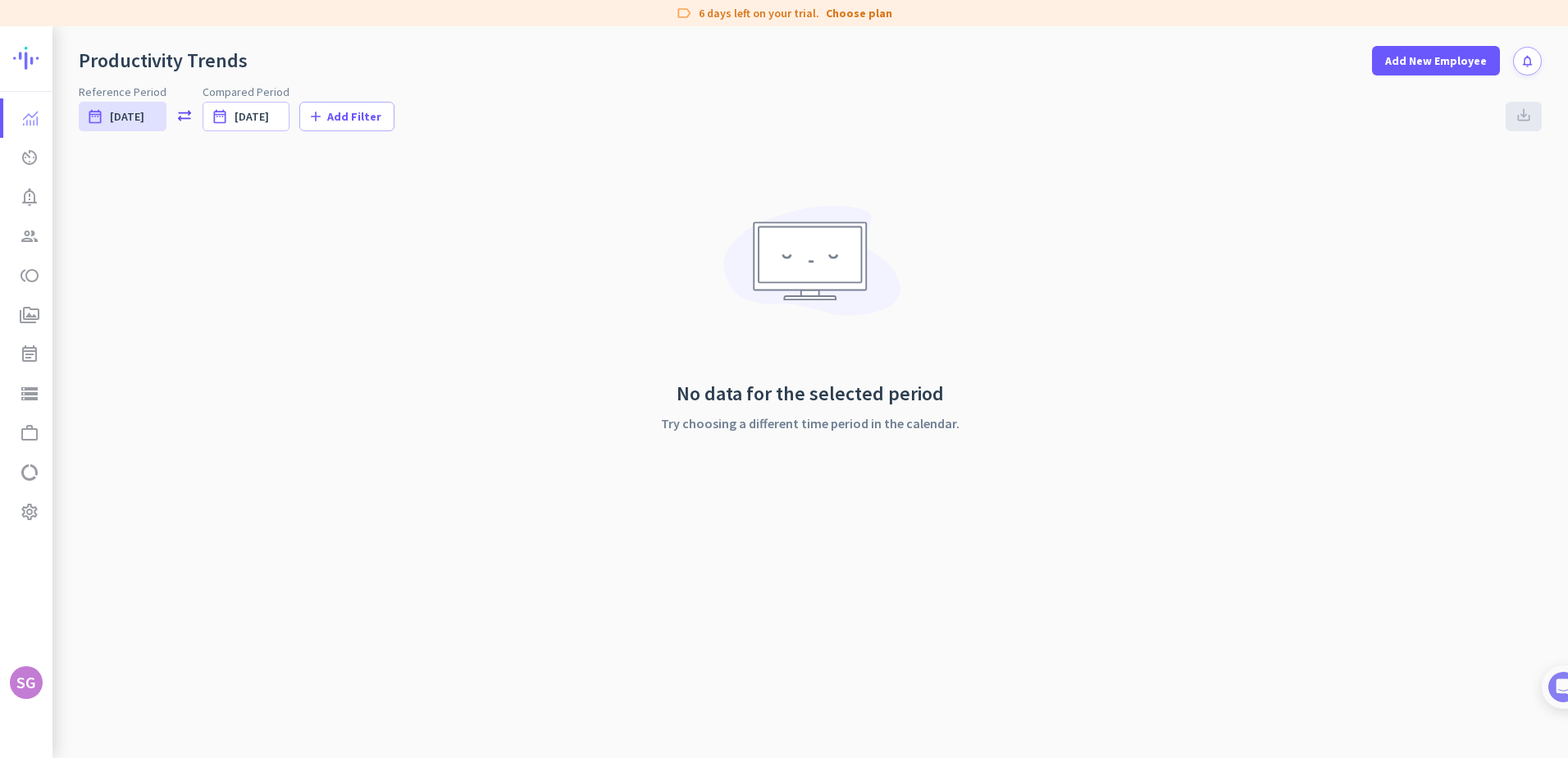
click at [810, 20] on div "label 6 days left on your trial. Choose plan" at bounding box center [784, 13] width 1568 height 26
click at [857, 15] on link "Choose plan" at bounding box center [859, 13] width 66 height 17
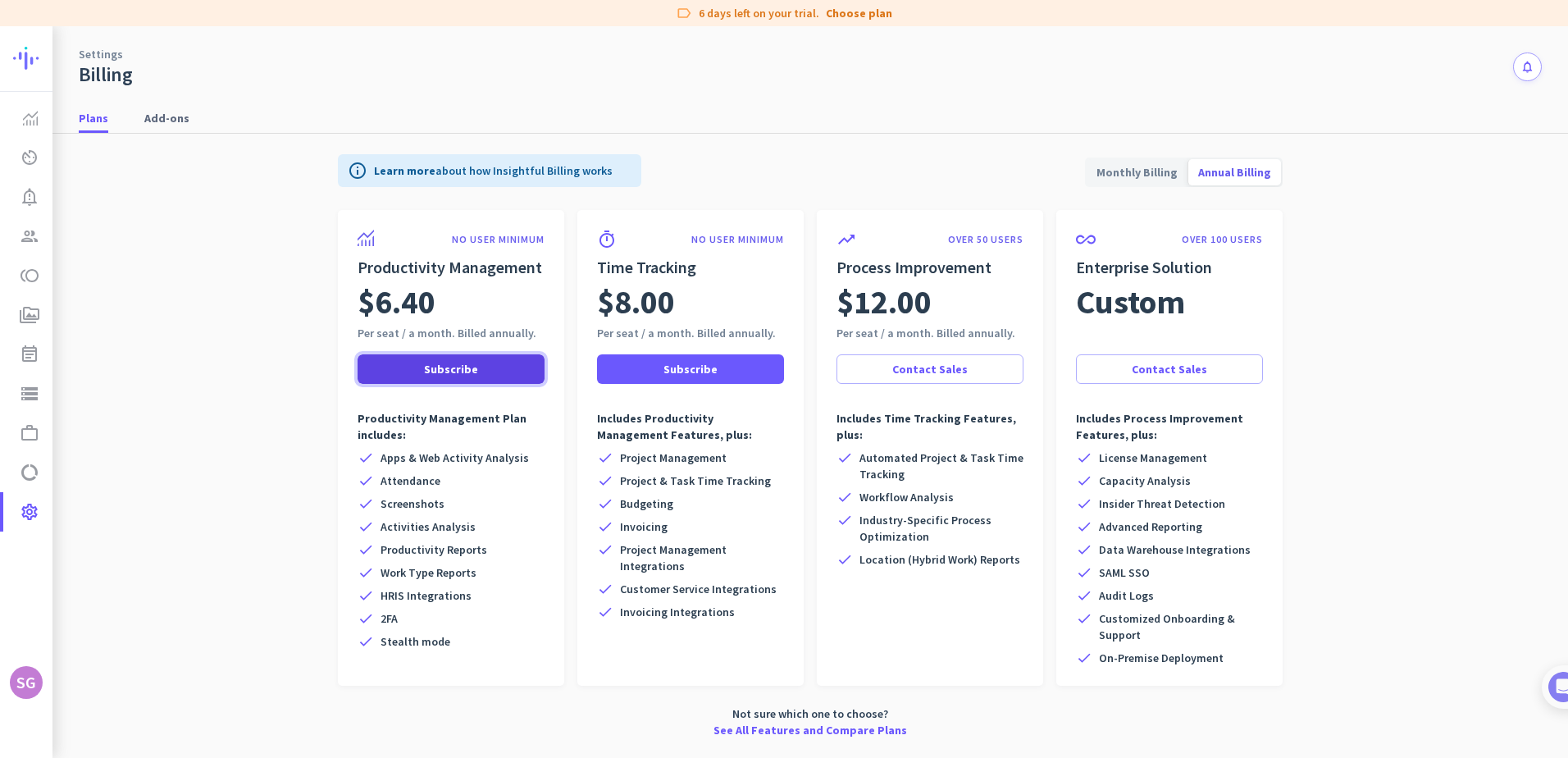
click at [412, 364] on span at bounding box center [450, 369] width 187 height 40
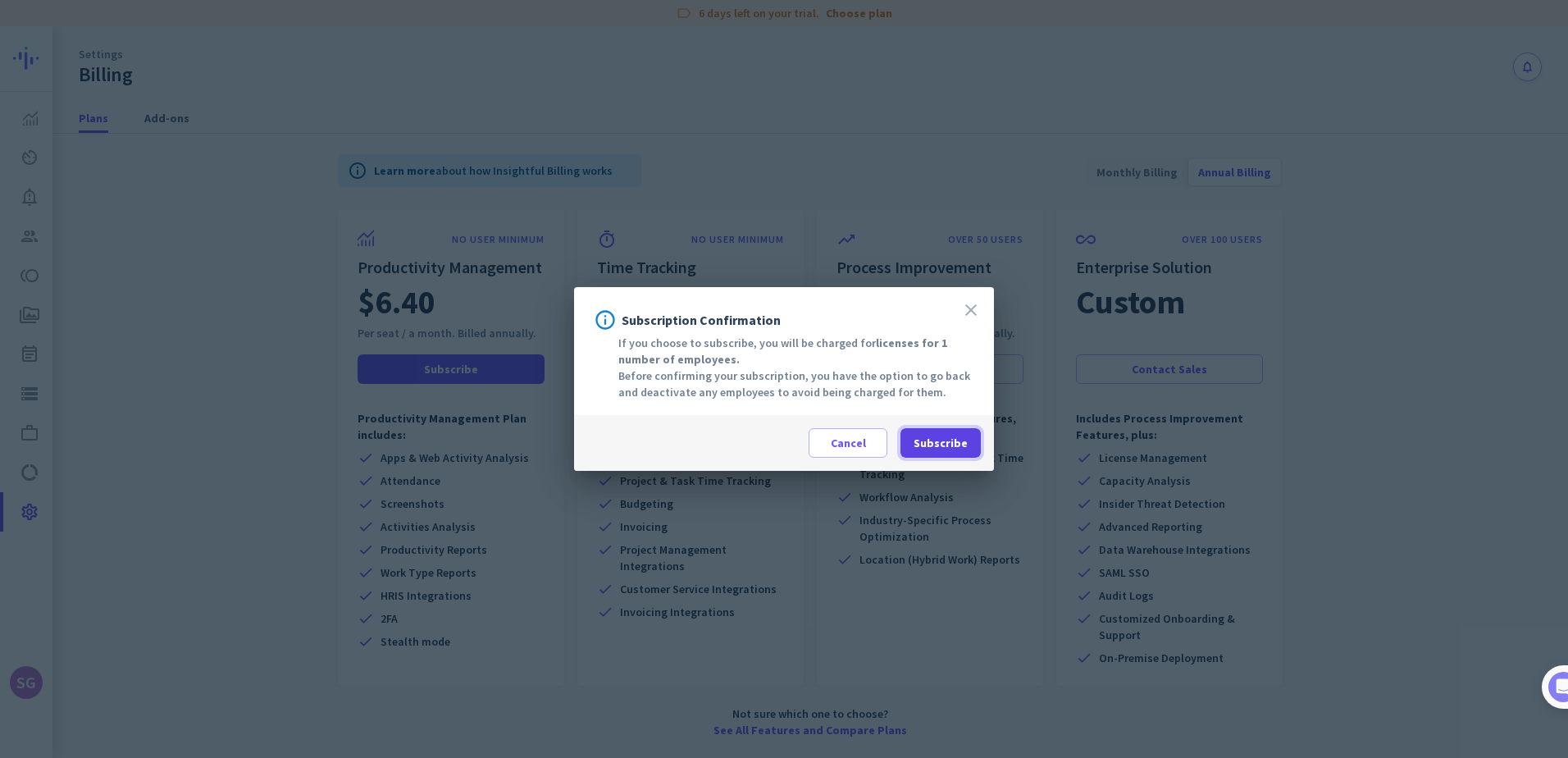
click at [937, 442] on span "Subscribe" at bounding box center [940, 443] width 54 height 17
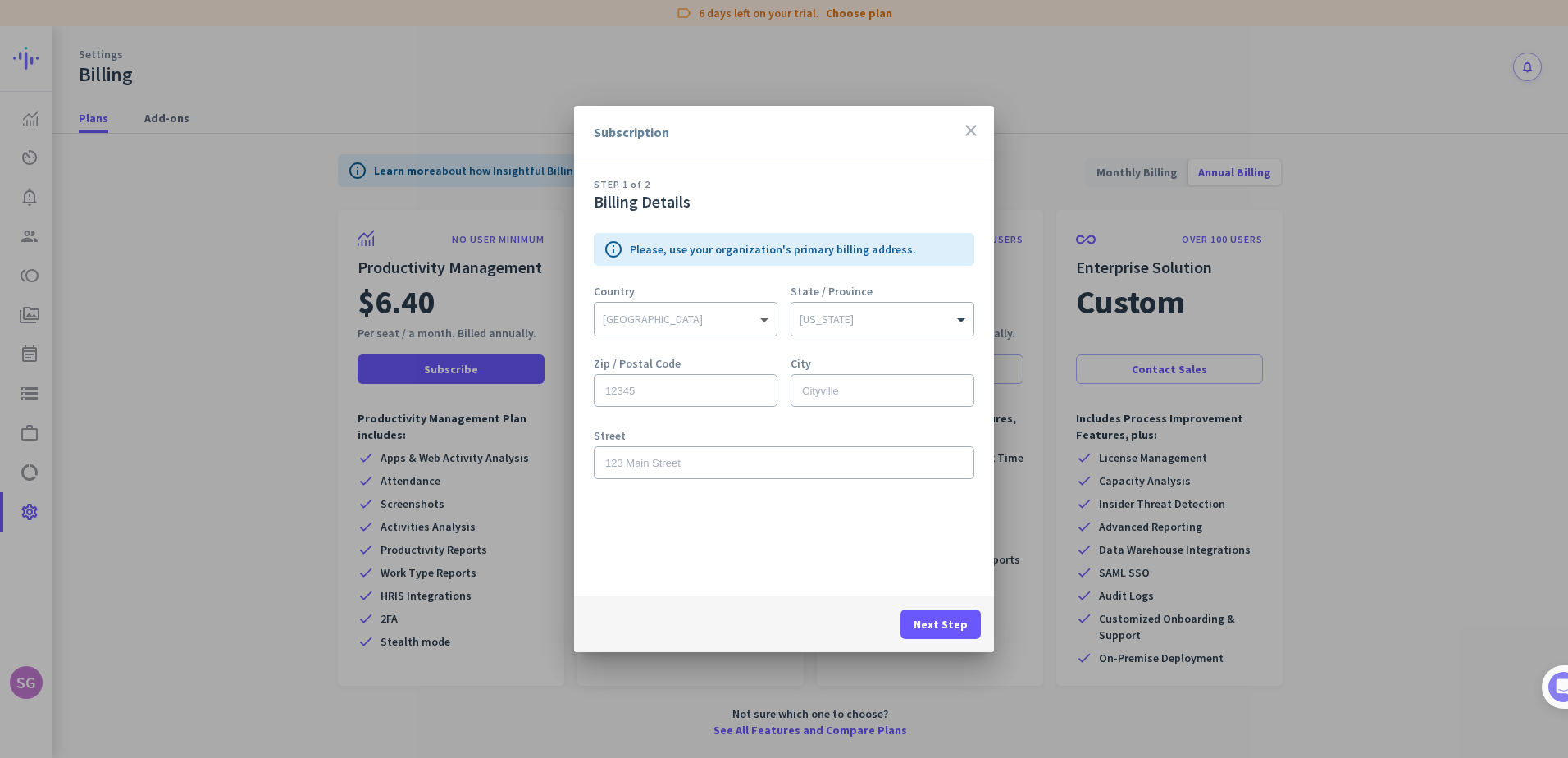
click at [761, 320] on span at bounding box center [766, 319] width 20 height 17
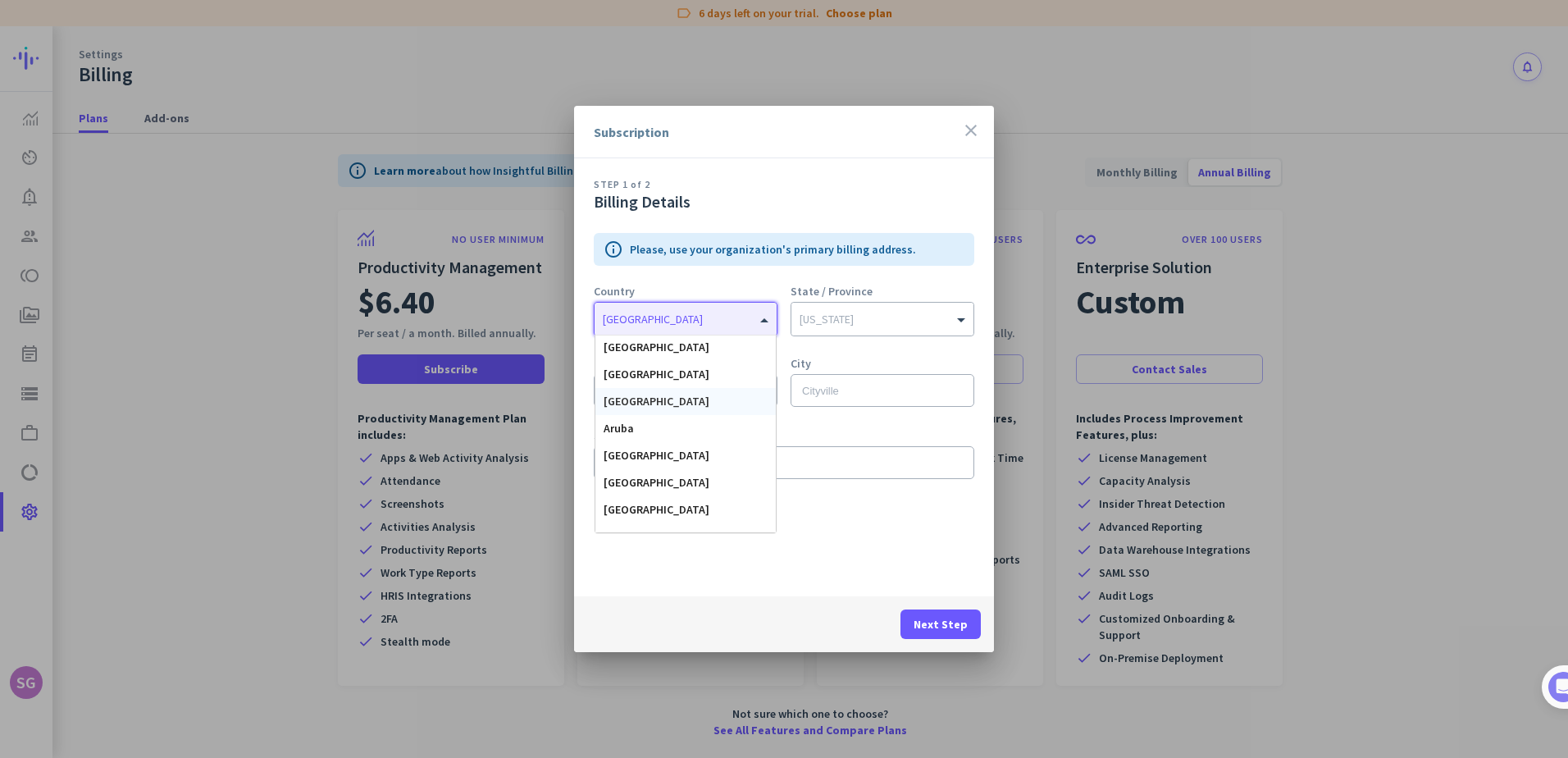
scroll to position [410, 0]
click at [632, 427] on span "[GEOGRAPHIC_DATA]" at bounding box center [656, 426] width 106 height 15
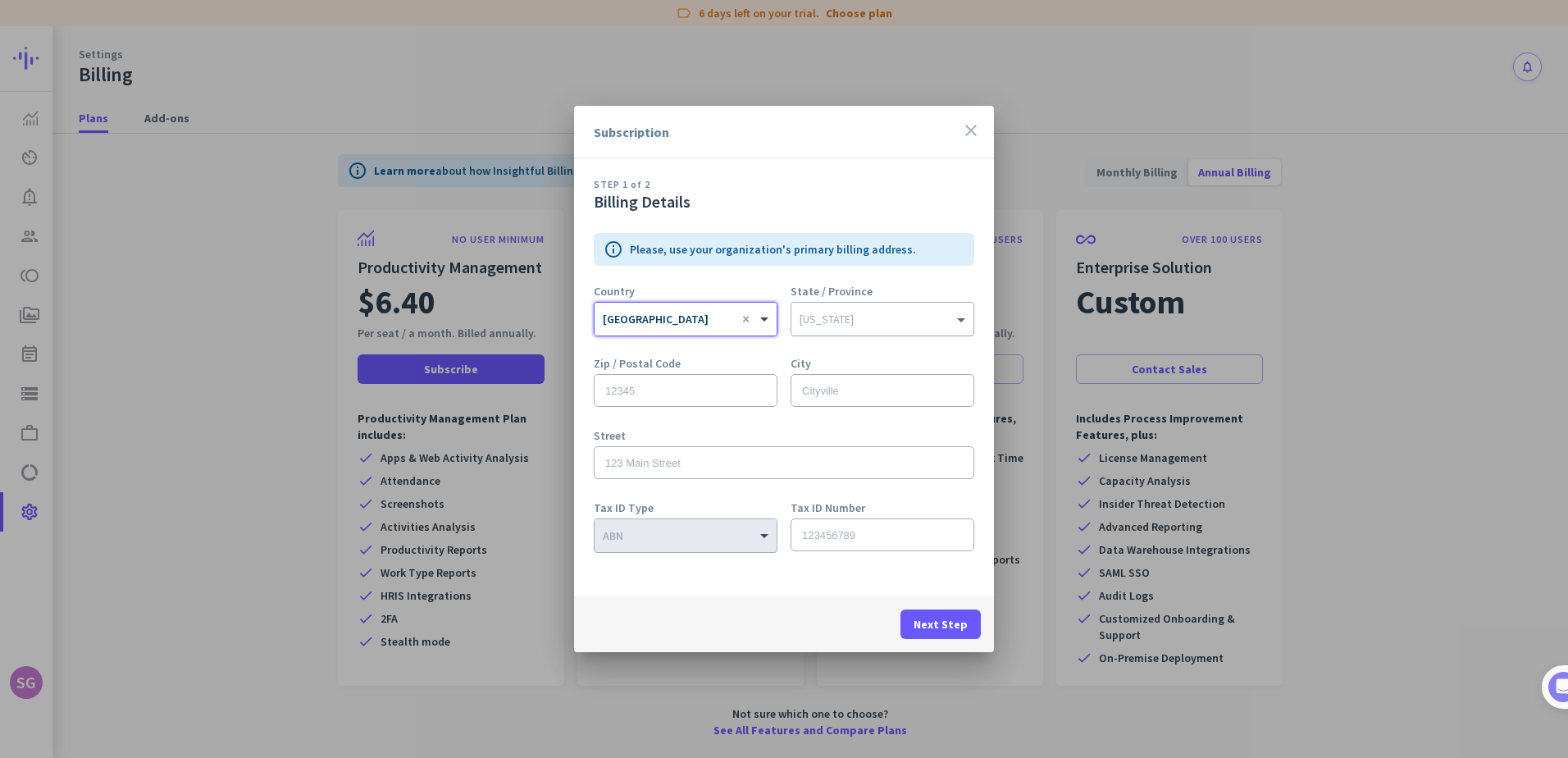
click at [955, 319] on span at bounding box center [964, 319] width 20 height 17
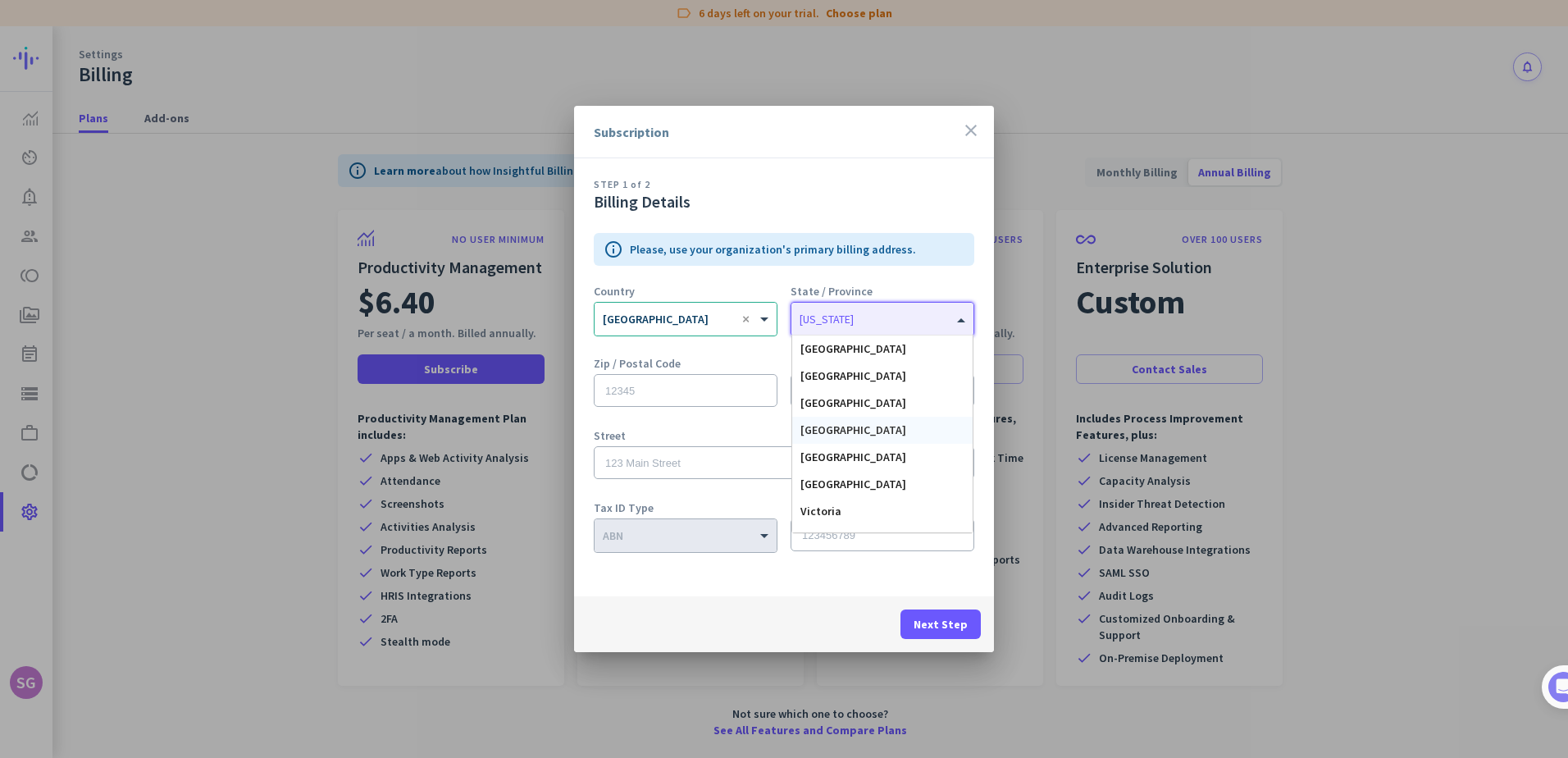
scroll to position [19, 0]
click at [850, 518] on span "[GEOGRAPHIC_DATA]" at bounding box center [853, 519] width 106 height 15
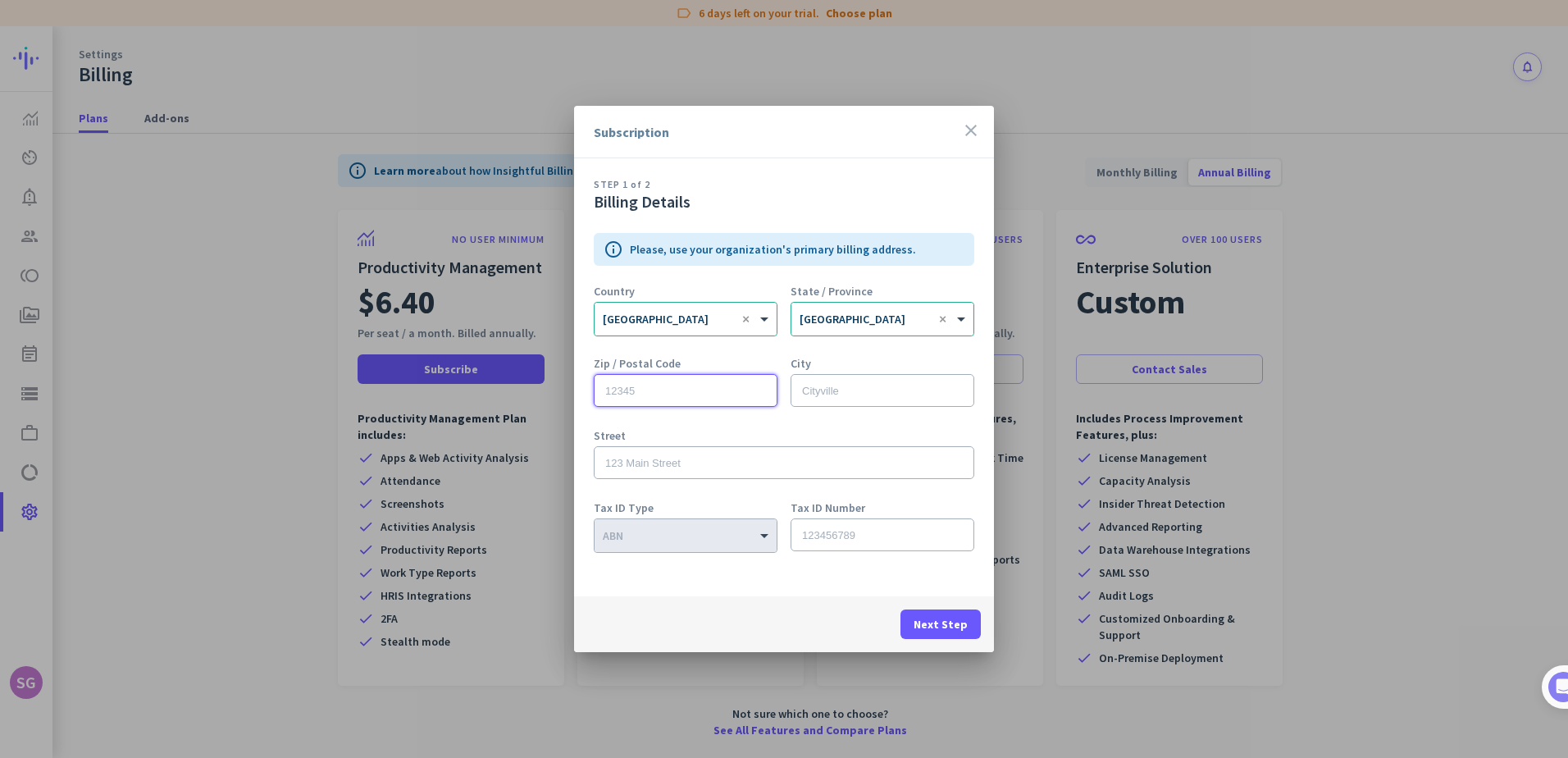
click at [681, 382] on input "text" at bounding box center [685, 391] width 184 height 33
click at [622, 393] on input "text" at bounding box center [685, 391] width 184 height 33
type input "6007"
type input "[GEOGRAPHIC_DATA]"
click at [647, 451] on input "text" at bounding box center [784, 463] width 380 height 33
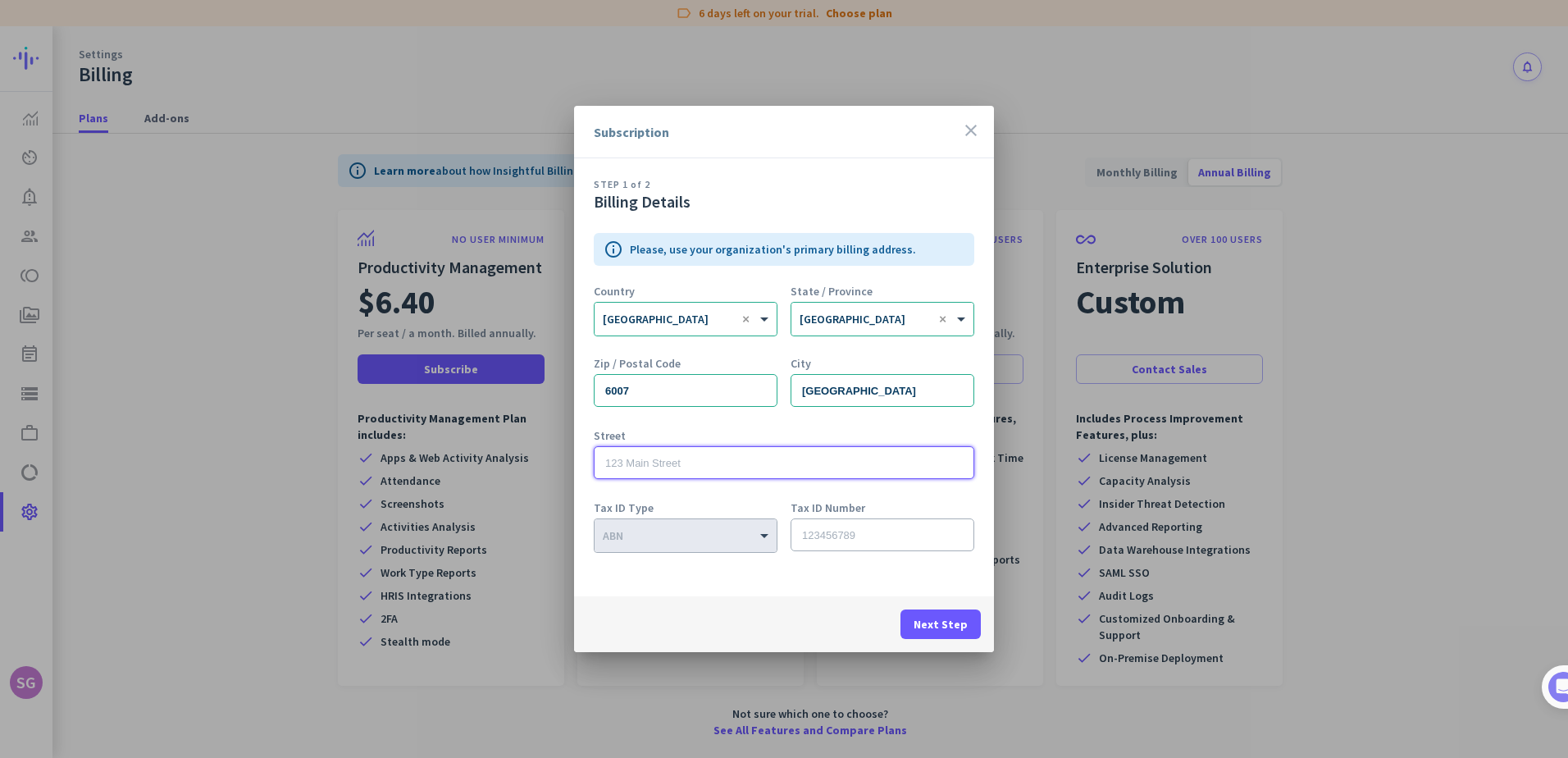
paste input "[STREET_ADDRESS]"
type input "[STREET_ADDRESS]"
click at [843, 547] on input "text" at bounding box center [882, 535] width 184 height 33
paste input "41 128 664 853"
type input "41 128 664 853"
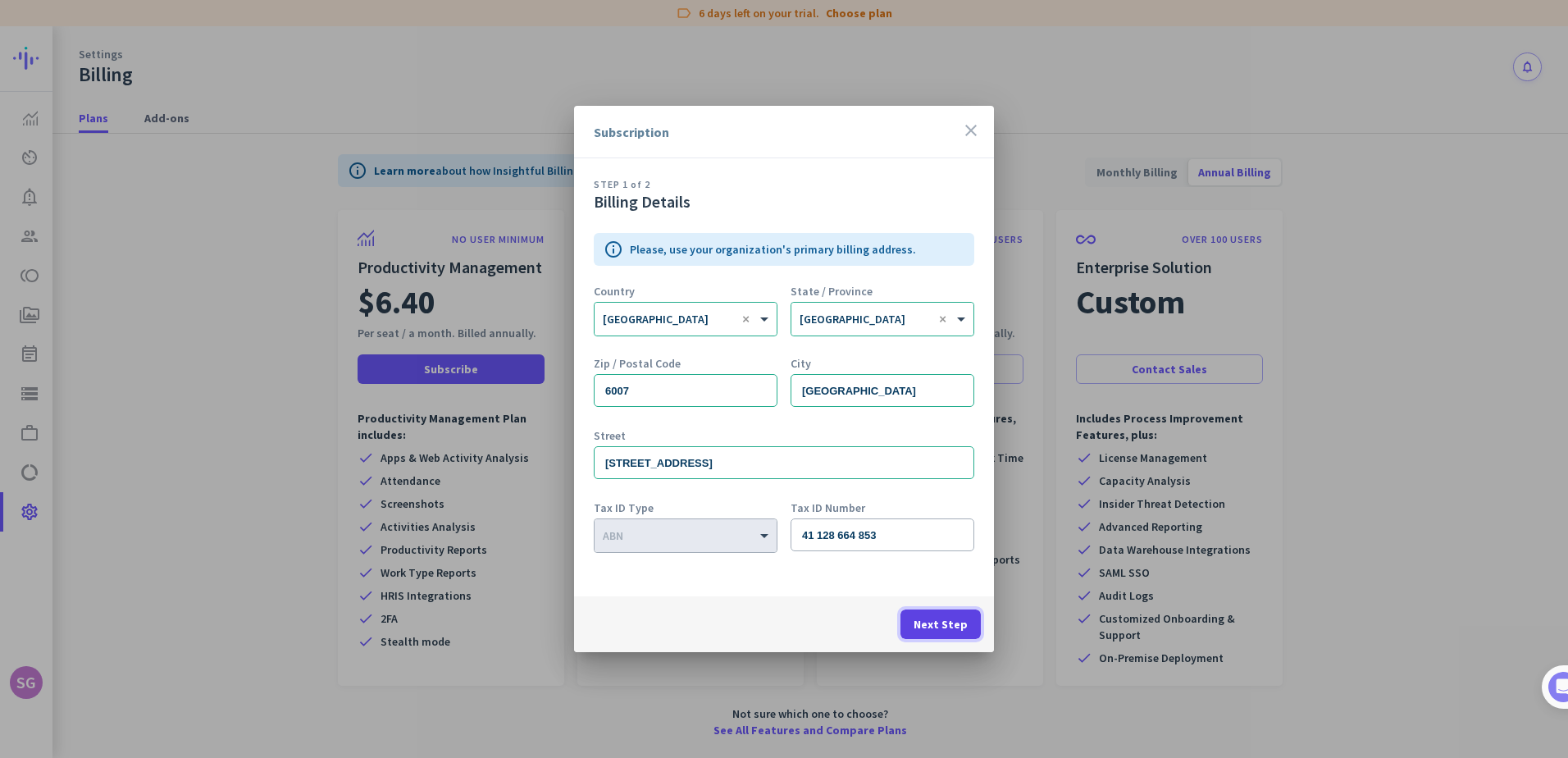
click at [927, 620] on span "Next Step" at bounding box center [940, 624] width 54 height 17
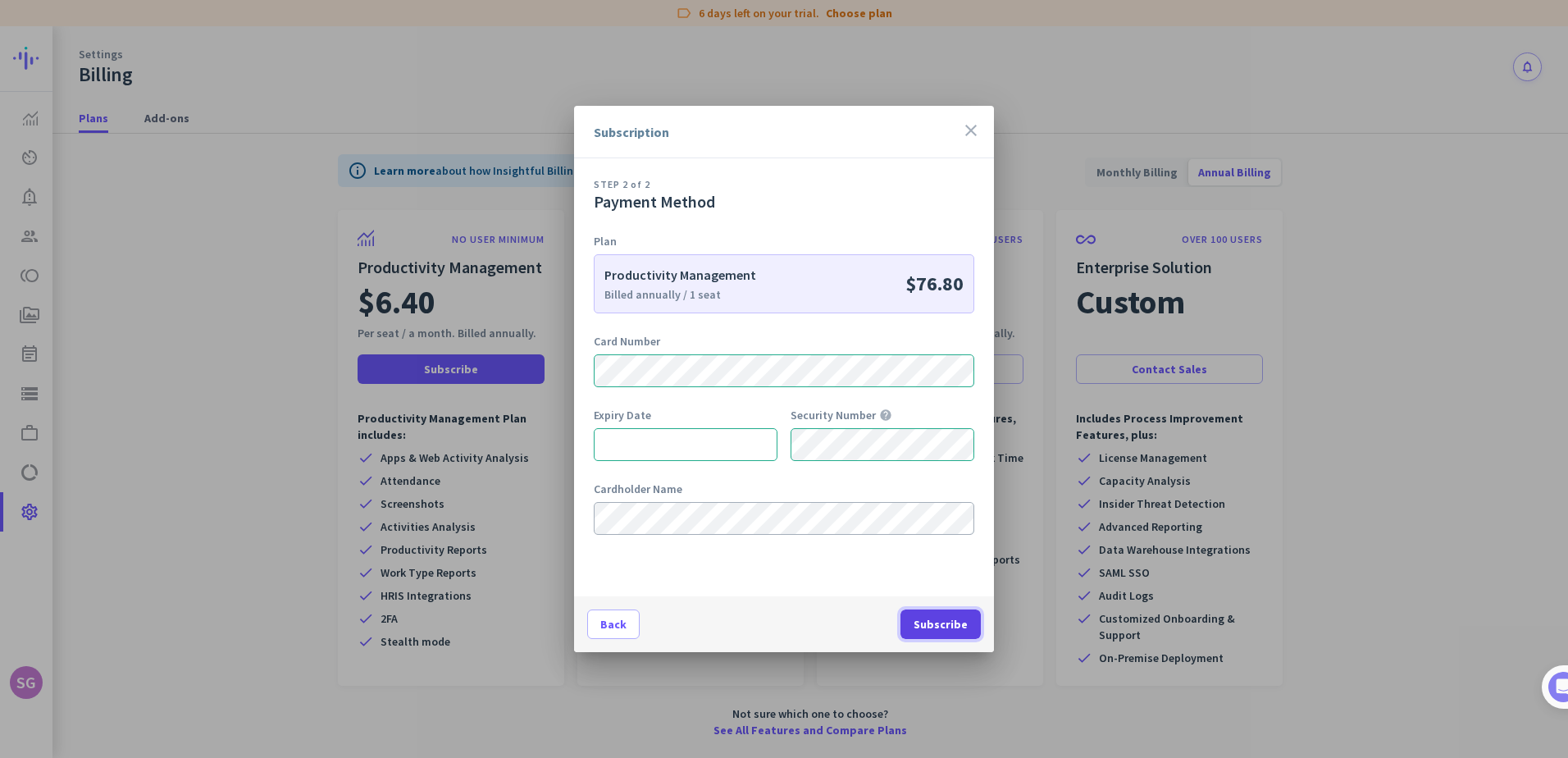
click at [936, 623] on span "Subscribe" at bounding box center [940, 624] width 54 height 17
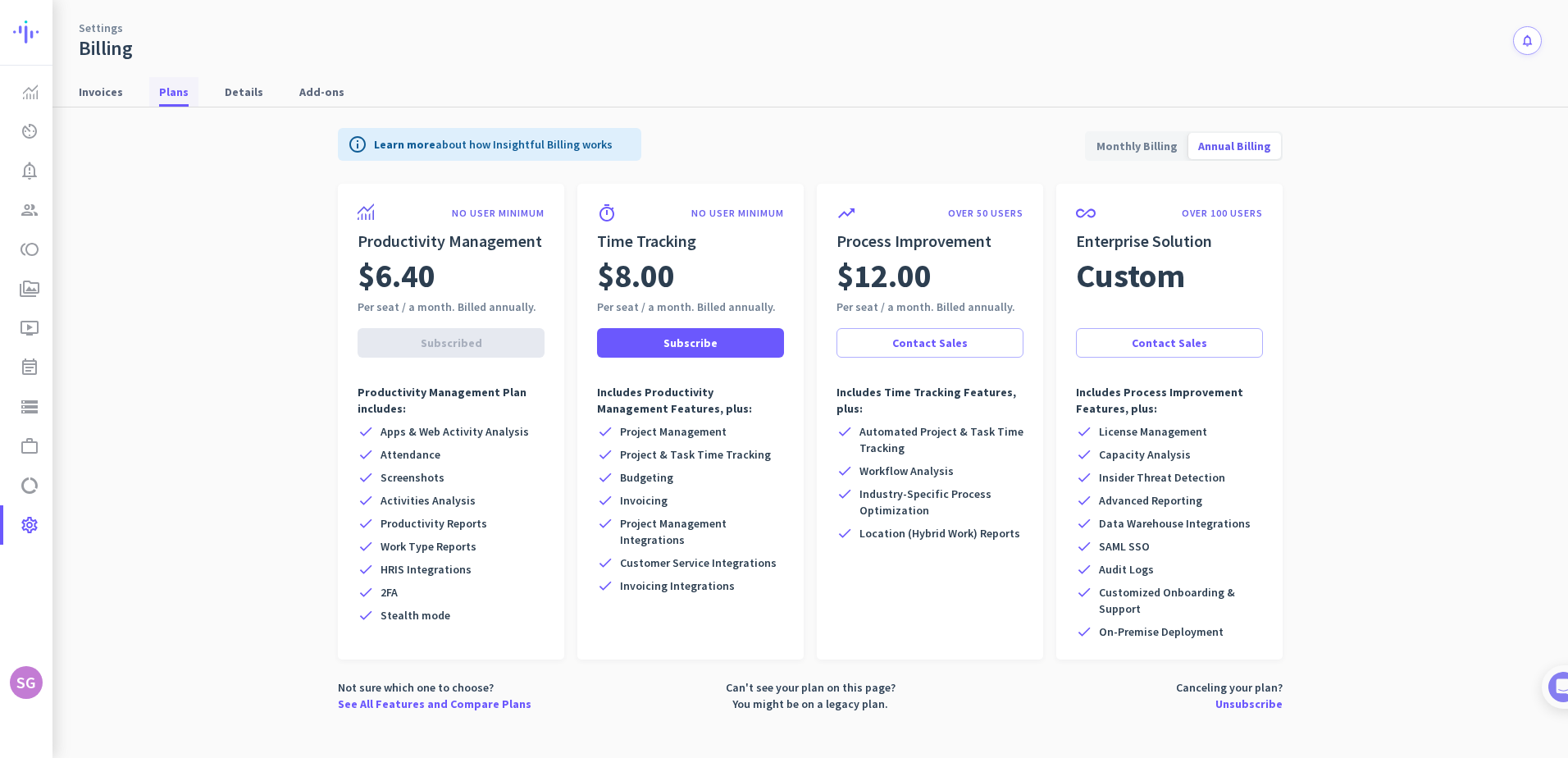
click at [170, 91] on span "Plans" at bounding box center [174, 92] width 30 height 17
click at [85, 85] on span "Invoices" at bounding box center [101, 92] width 44 height 17
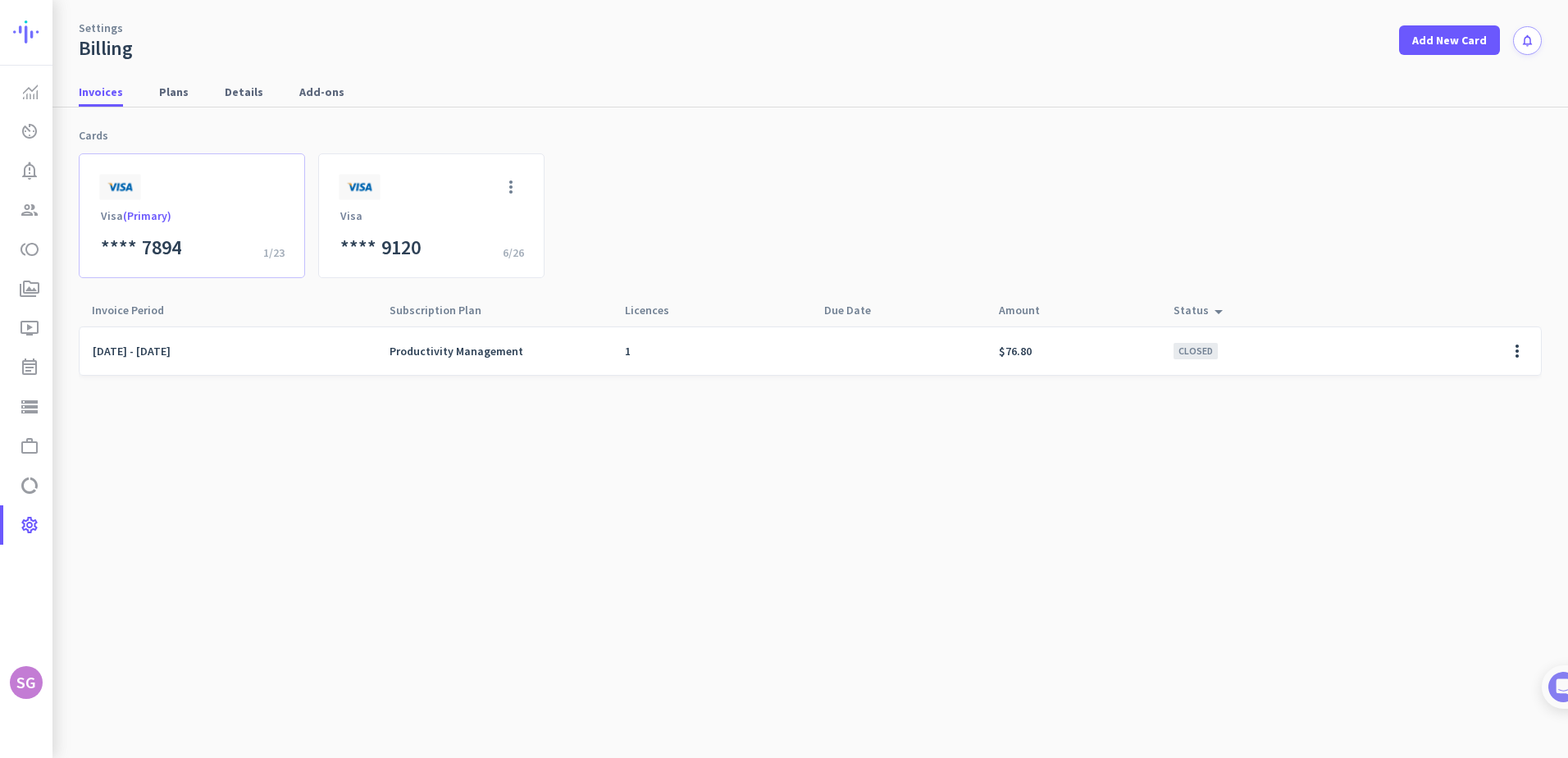
click at [160, 205] on div "Visa (Primary) **** 7894 1/23" at bounding box center [191, 215] width 226 height 125
click at [438, 186] on div "more_vert Visa **** 9120 6/26" at bounding box center [431, 215] width 226 height 125
click at [507, 184] on span at bounding box center [510, 186] width 40 height 40
click at [542, 223] on span "Set as a Primary" at bounding box center [545, 222] width 84 height 15
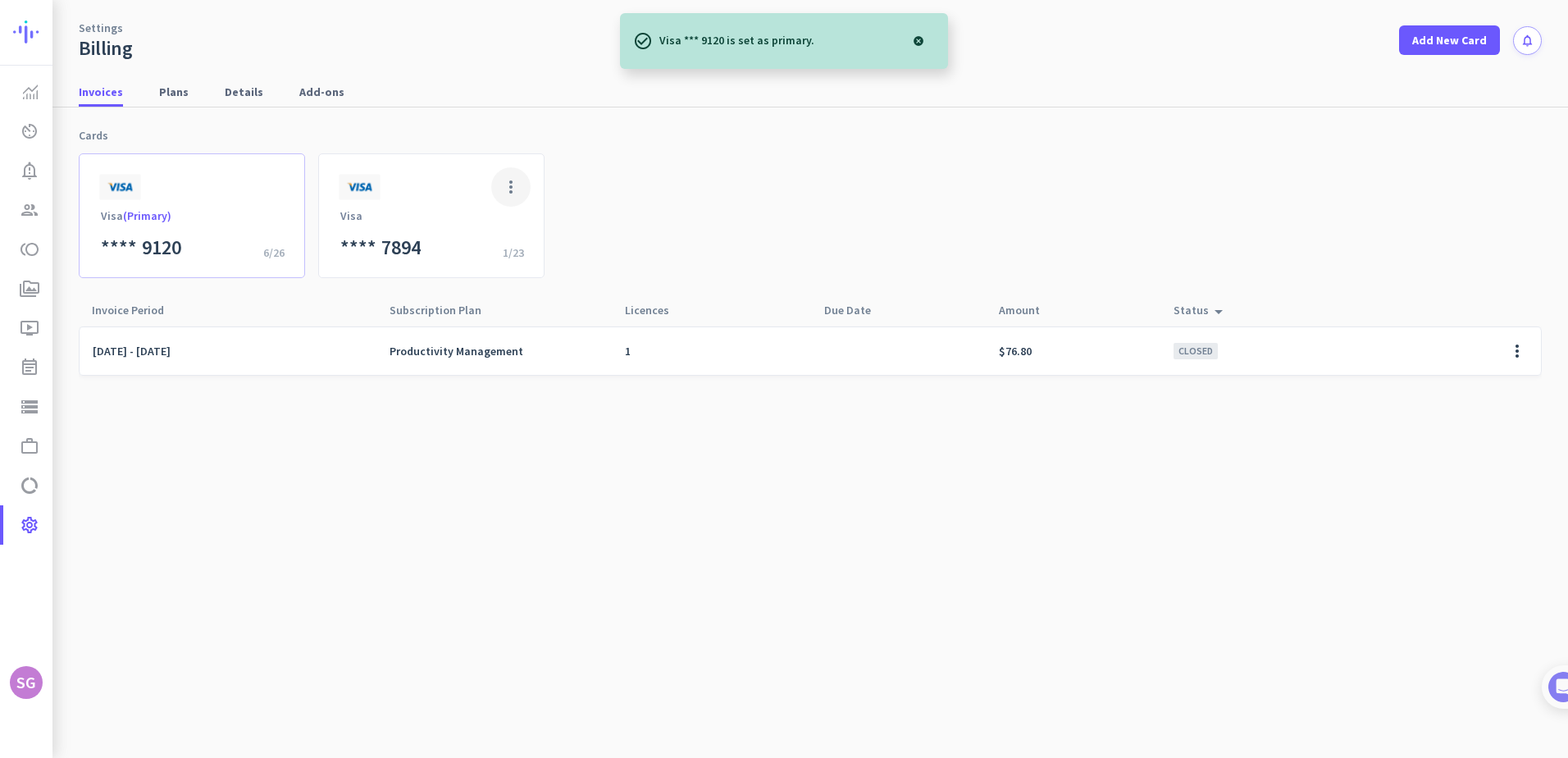
click at [512, 186] on span at bounding box center [510, 186] width 40 height 40
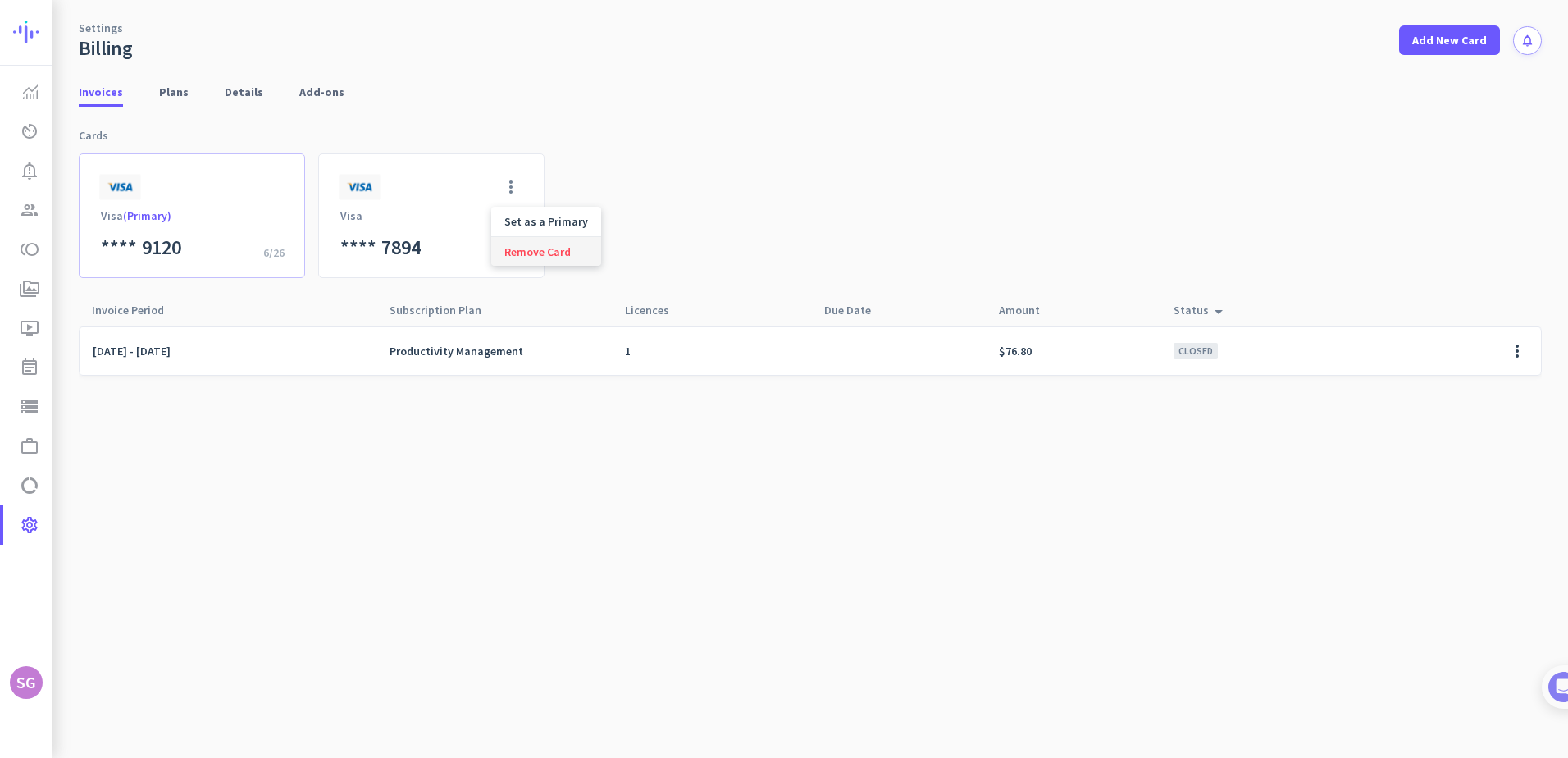
click at [533, 250] on span "Remove Card" at bounding box center [537, 252] width 66 height 15
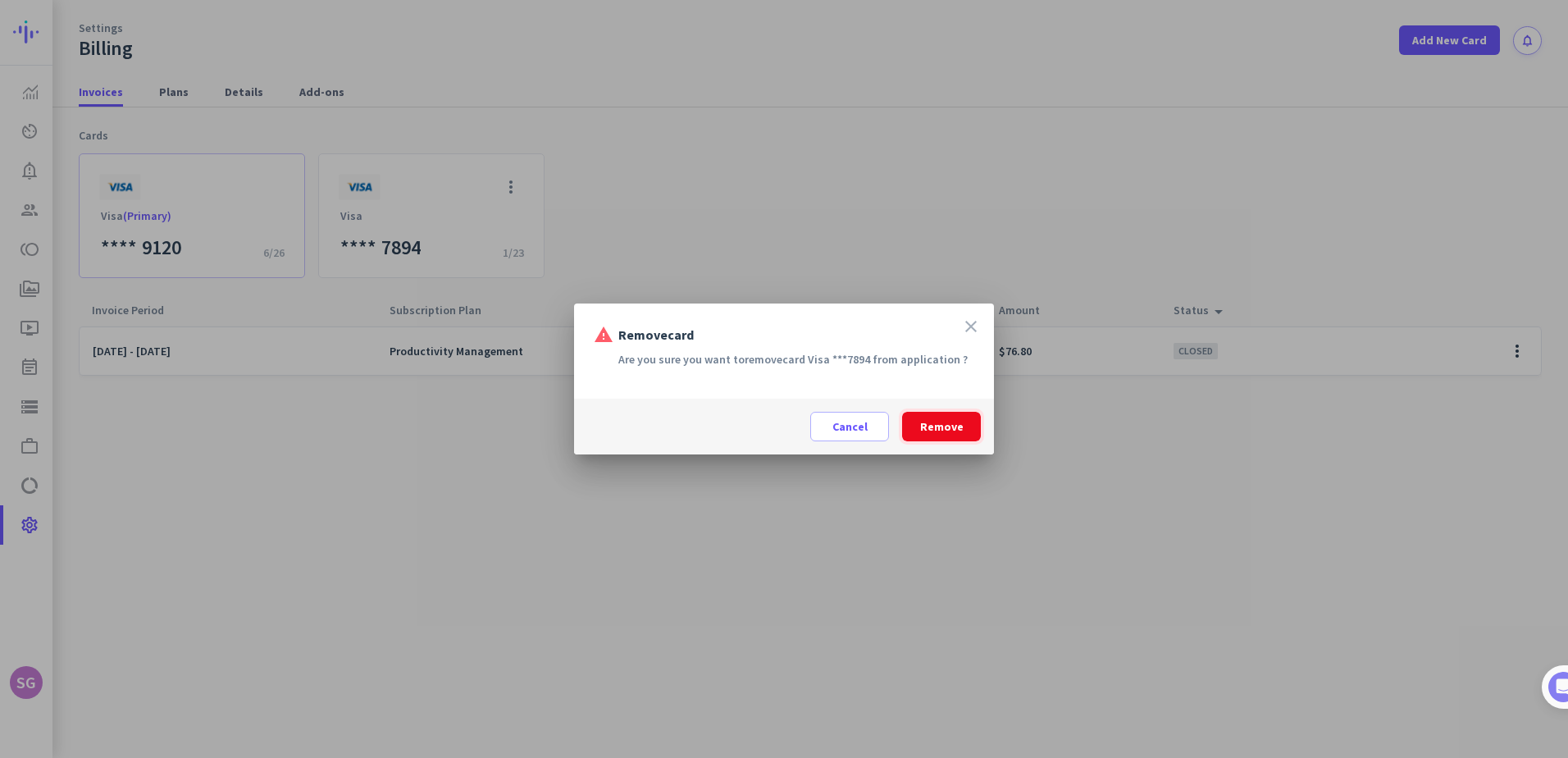
click at [946, 422] on span "Remove" at bounding box center [941, 427] width 43 height 17
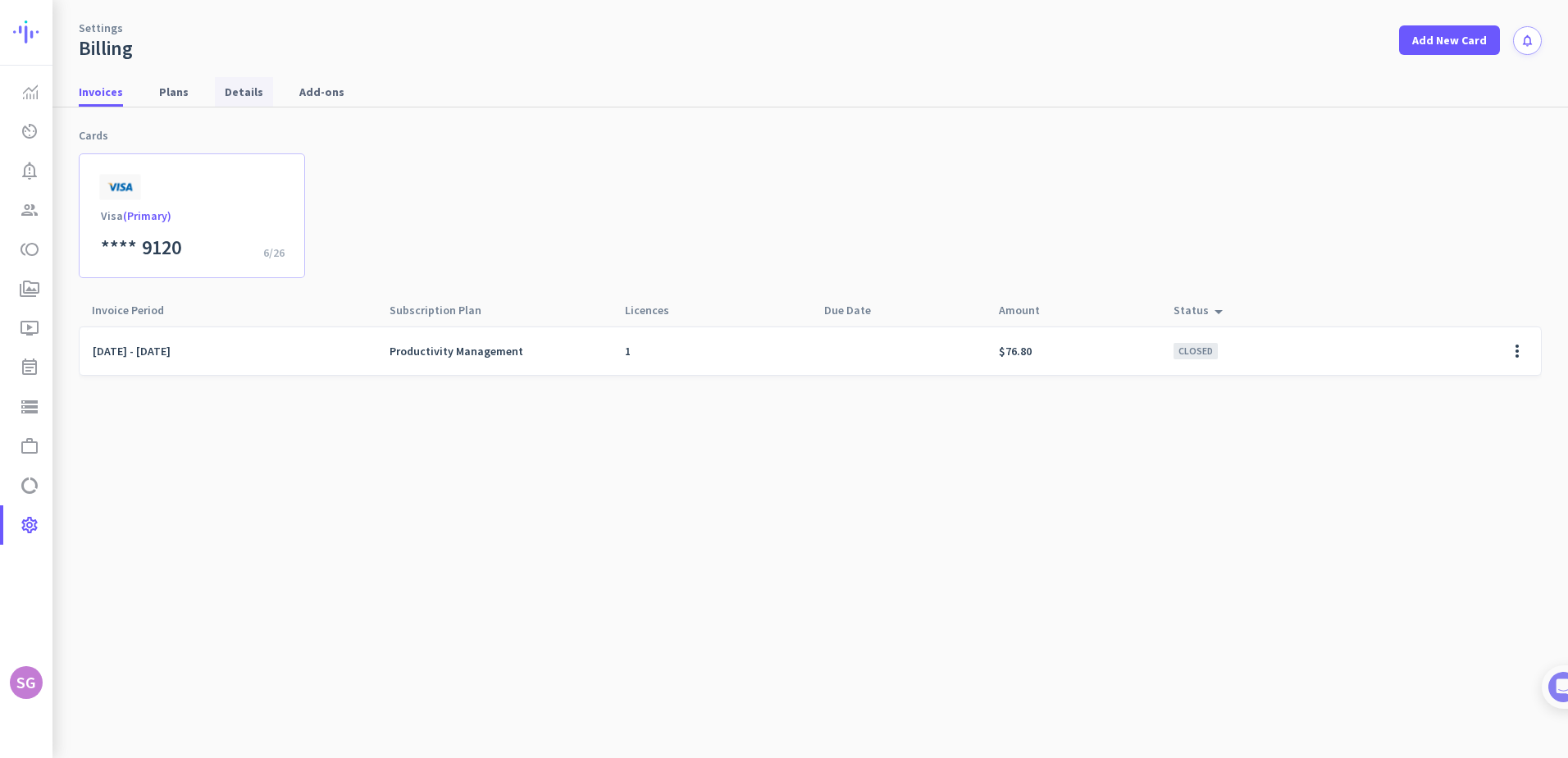
click at [232, 90] on span "Details" at bounding box center [244, 92] width 39 height 17
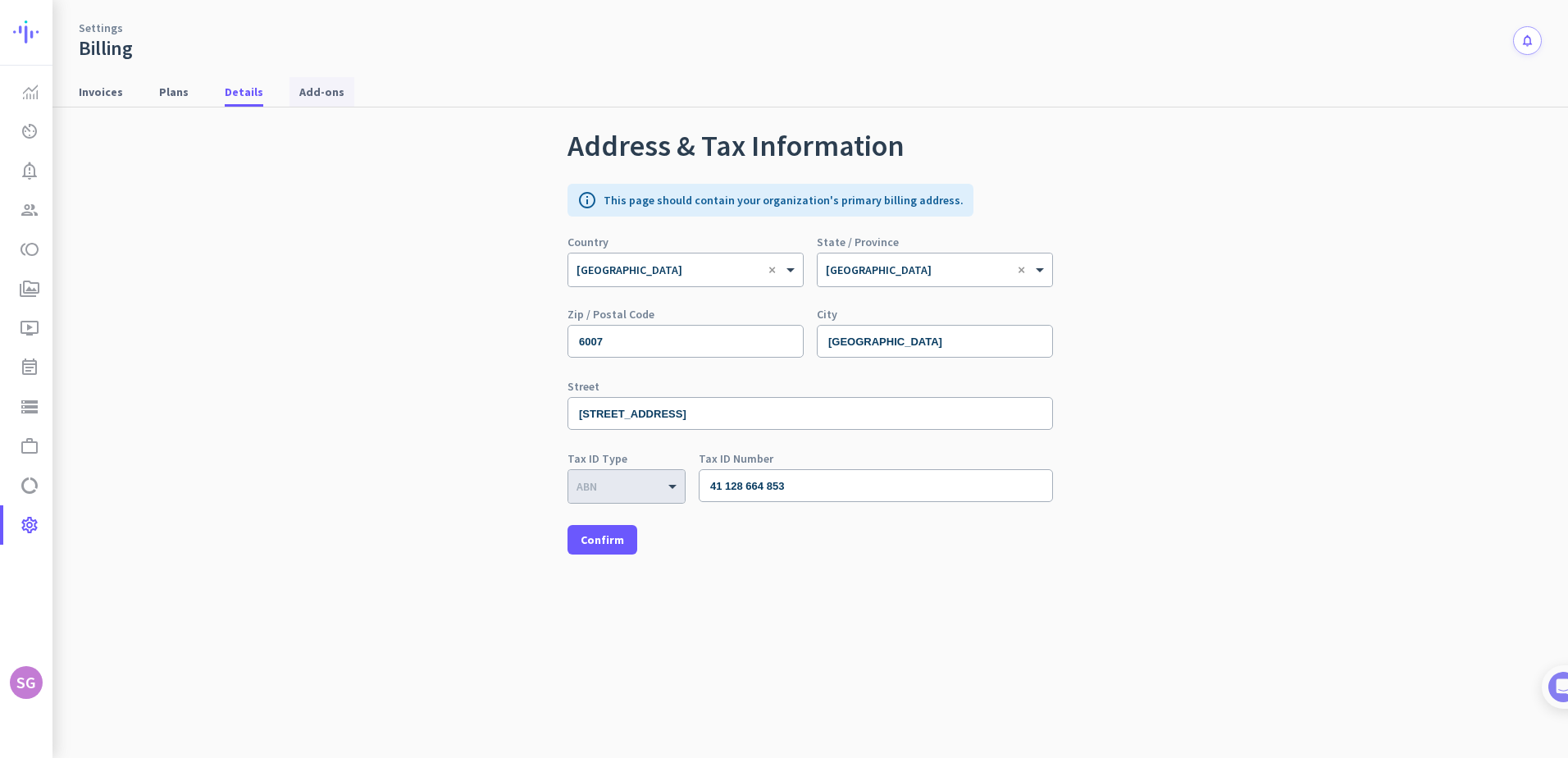
click at [299, 90] on span "Add-ons" at bounding box center [321, 92] width 45 height 17
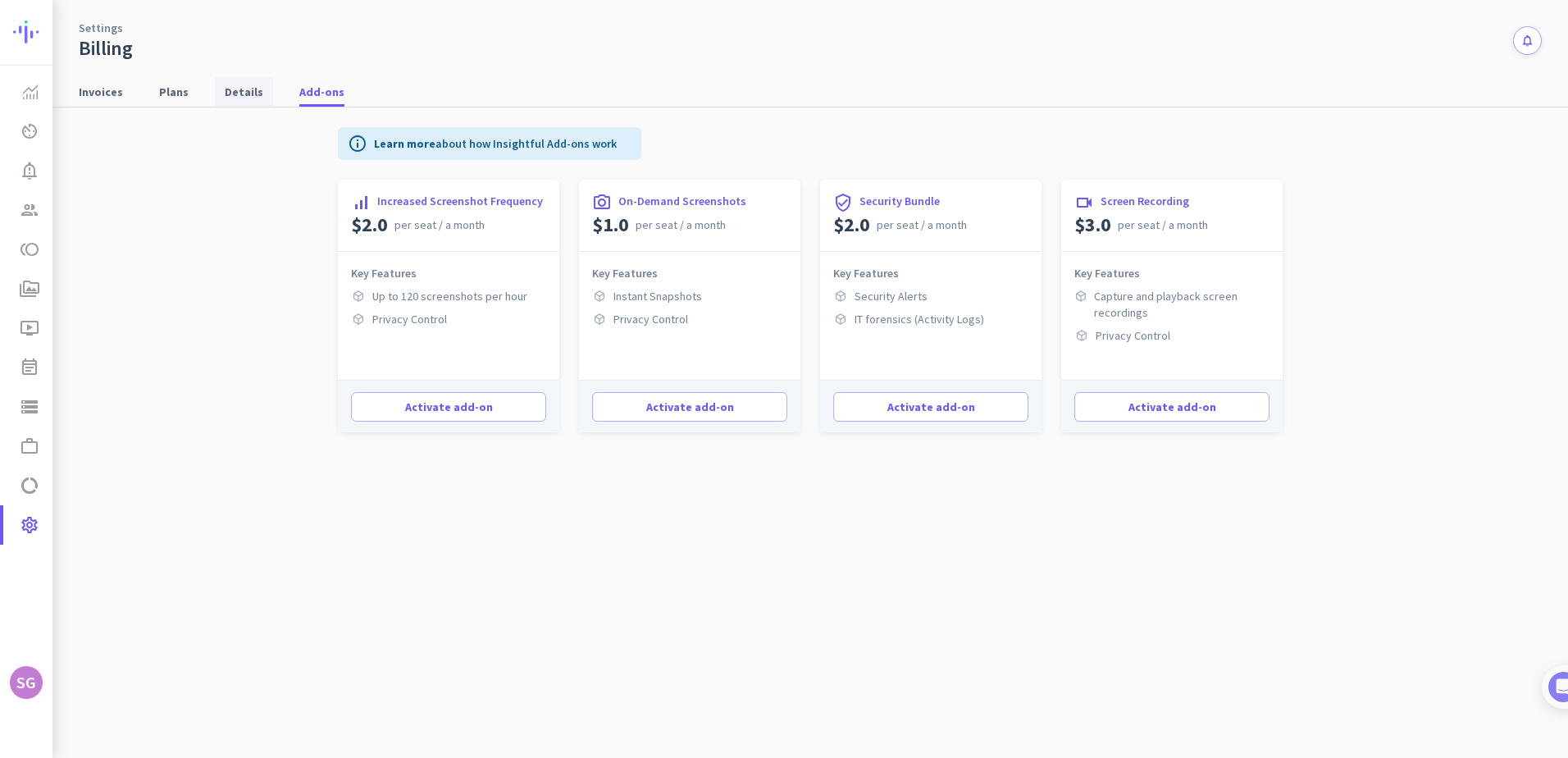
click at [239, 95] on span "Details" at bounding box center [244, 92] width 39 height 17
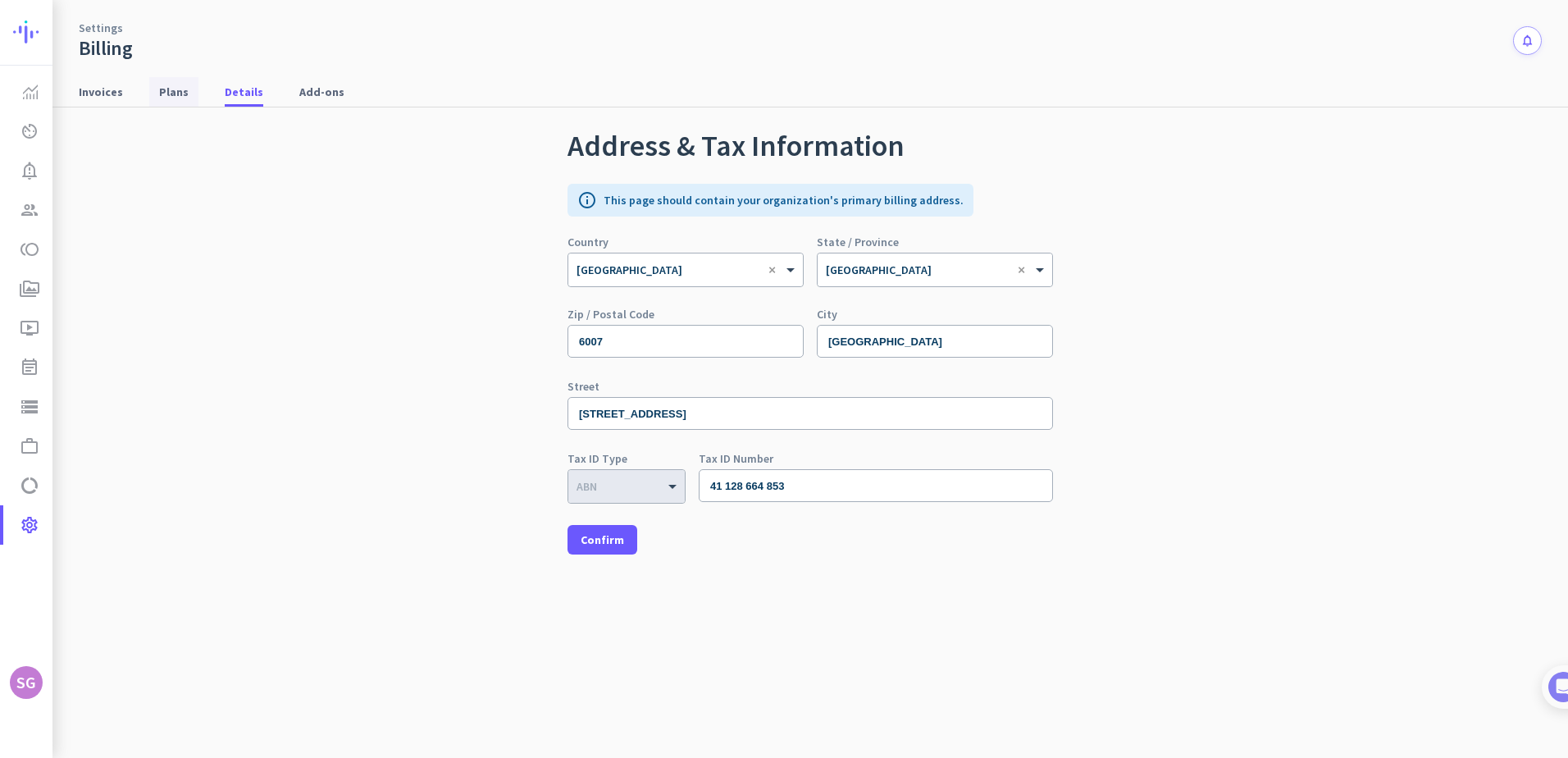
click at [174, 95] on span "Plans" at bounding box center [174, 92] width 30 height 17
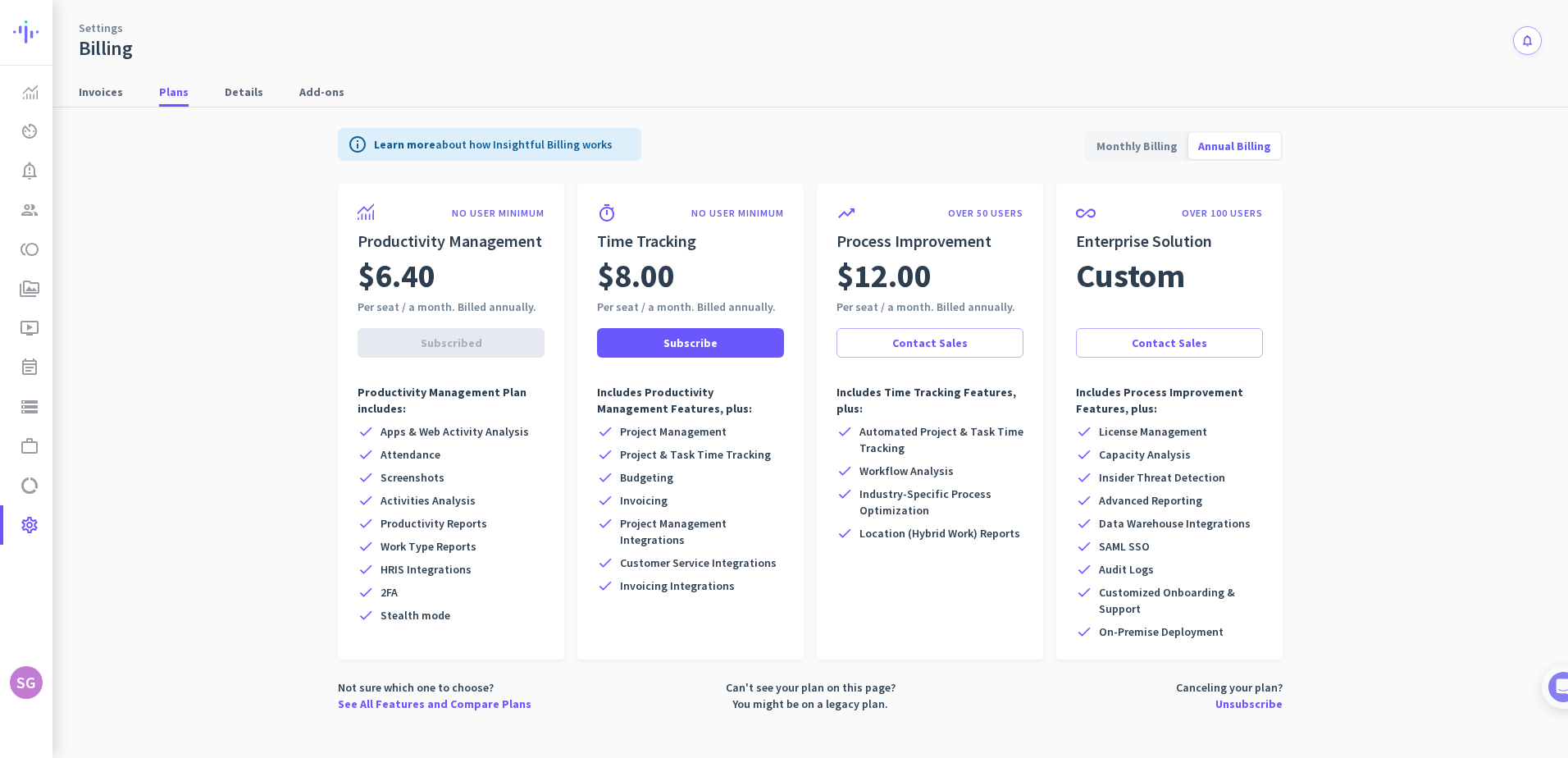
click at [132, 96] on div "Invoices Plans Details Add-ons" at bounding box center [810, 92] width 1515 height 30
click at [107, 97] on span "Invoices" at bounding box center [101, 92] width 44 height 17
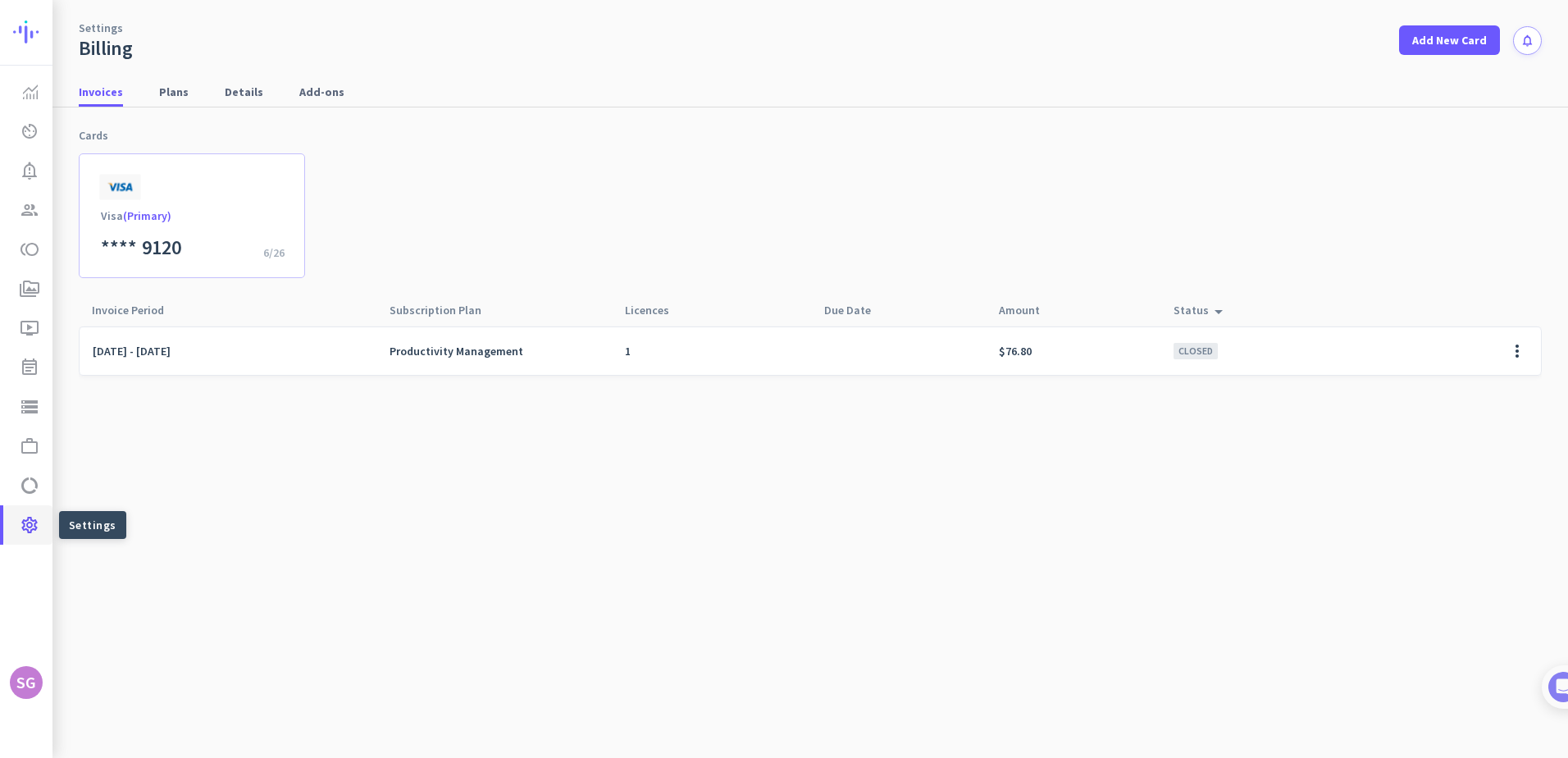
click at [33, 530] on icon "settings" at bounding box center [29, 524] width 19 height 19
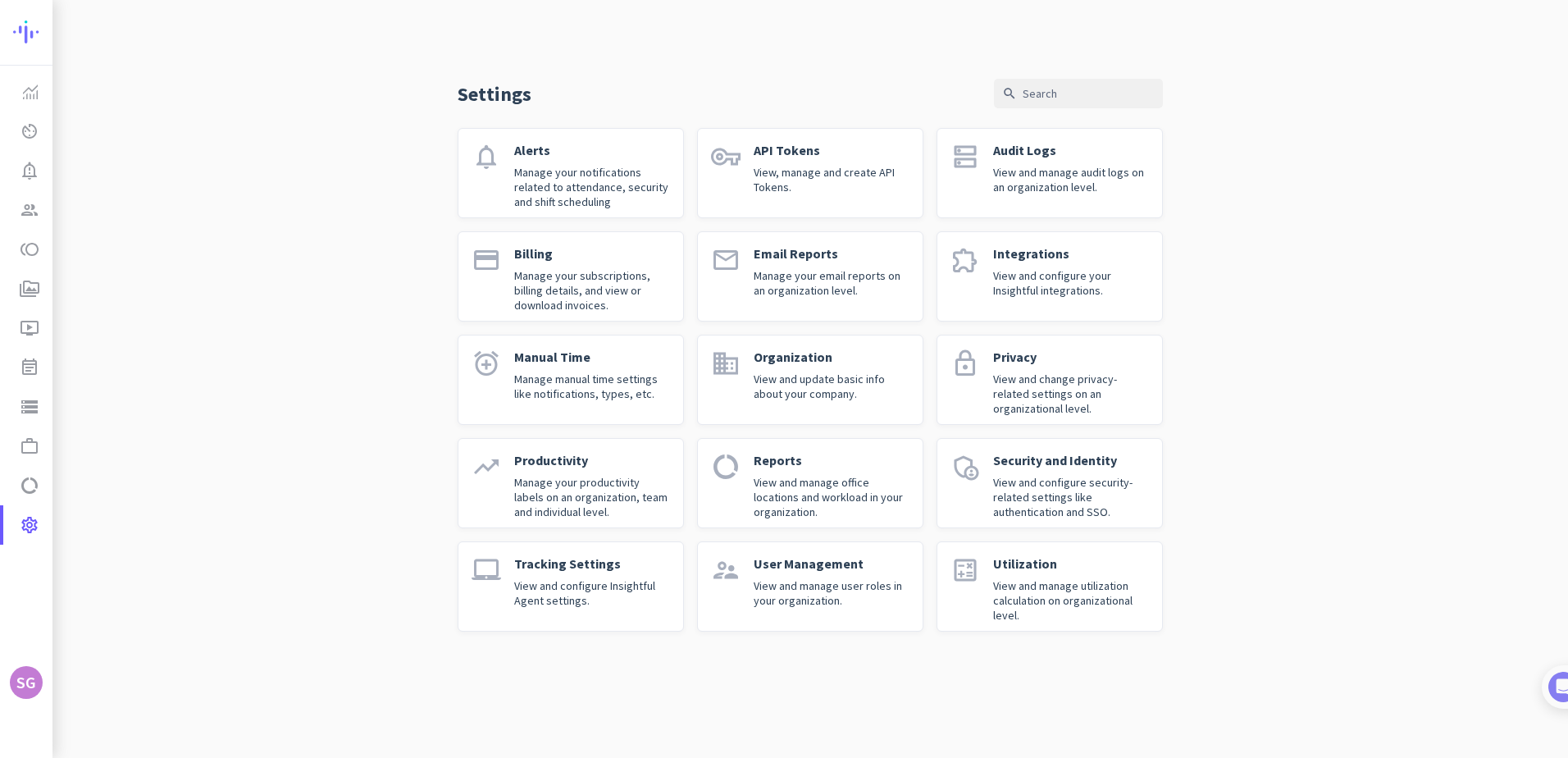
click at [566, 270] on p "Manage your subscriptions, billing details, and view or download invoices." at bounding box center [592, 291] width 156 height 44
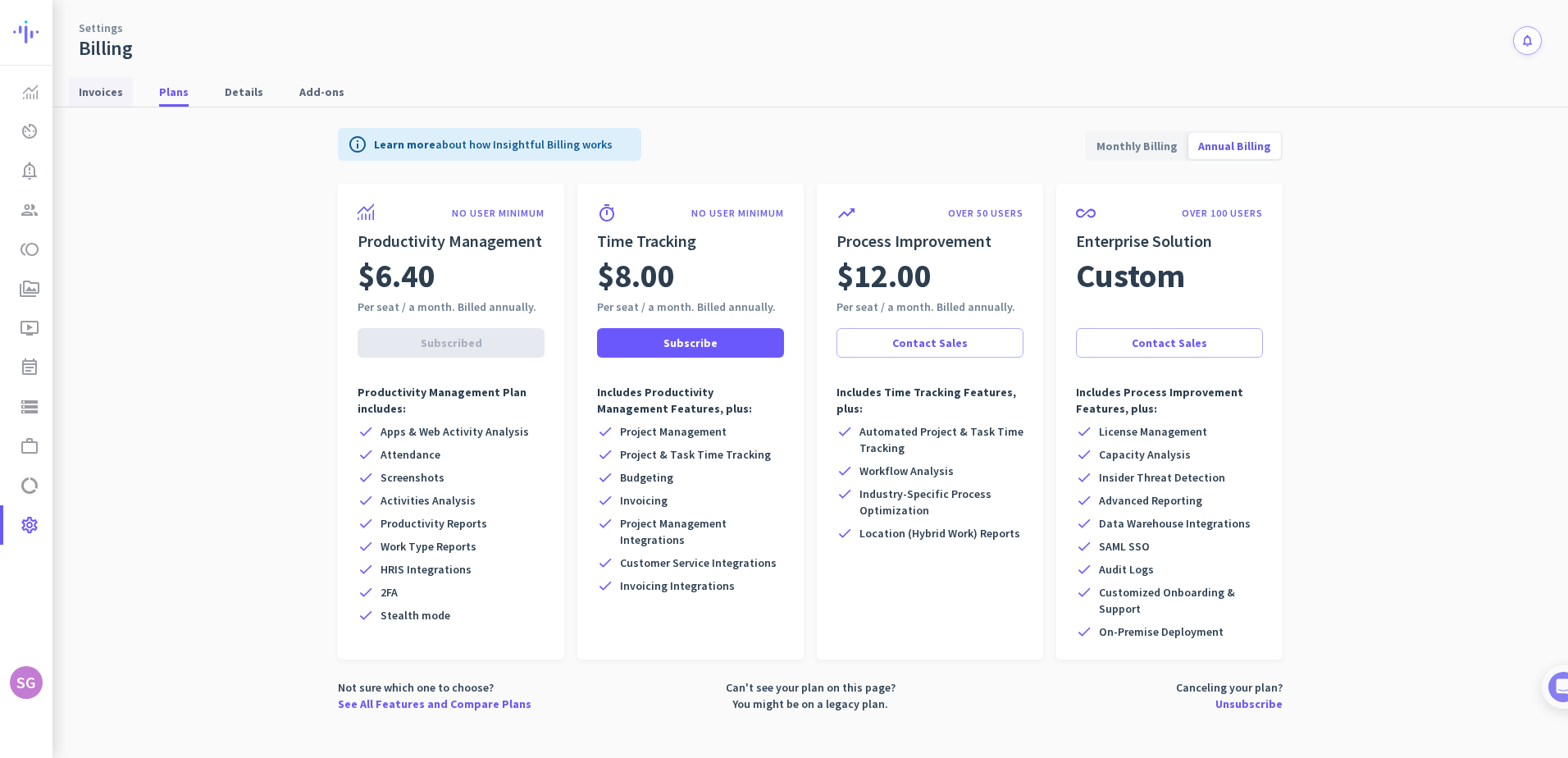
click at [100, 94] on span "Invoices" at bounding box center [101, 92] width 44 height 17
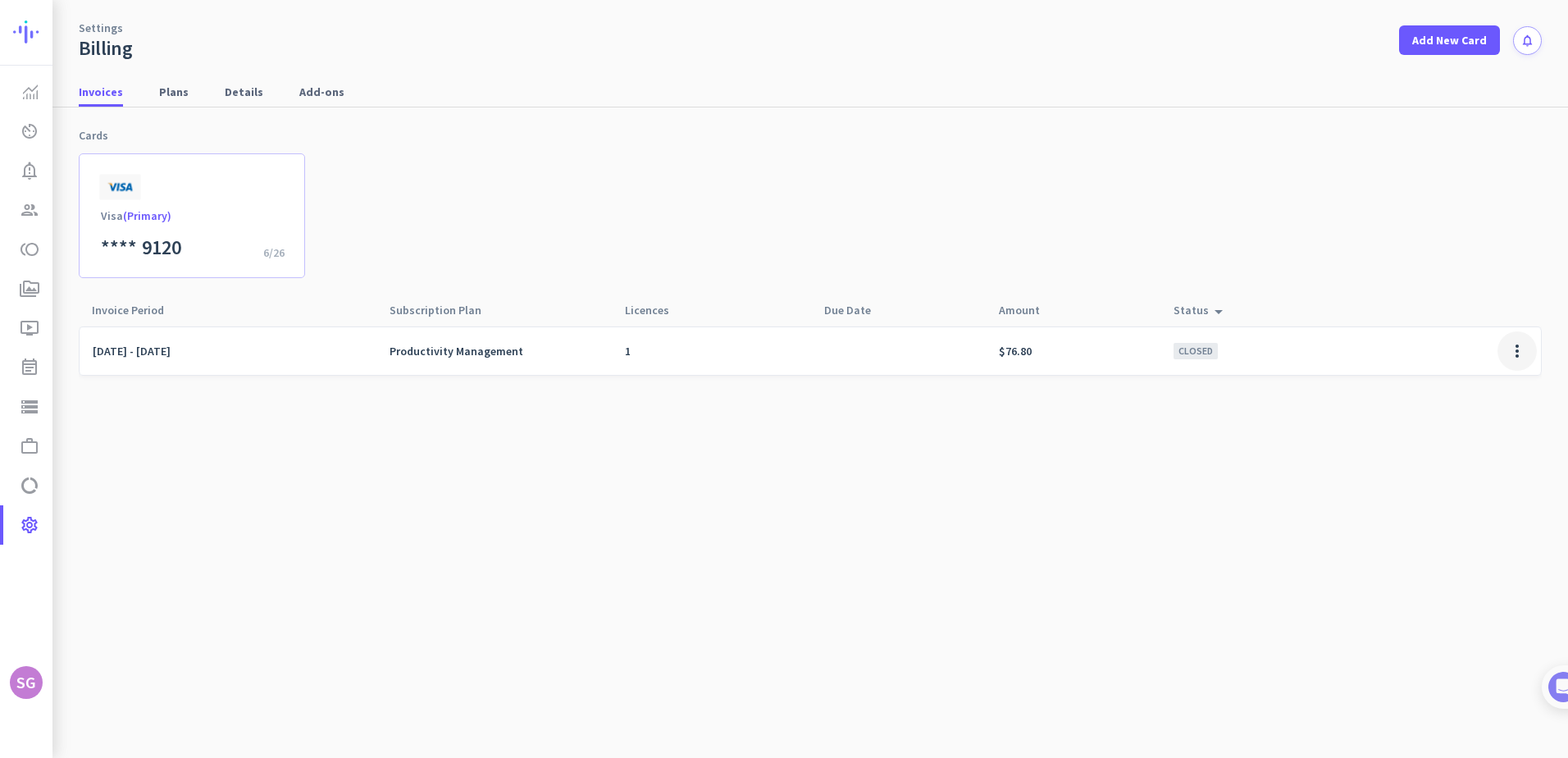
click at [1518, 350] on span at bounding box center [1517, 351] width 40 height 40
click at [852, 563] on div at bounding box center [784, 379] width 1568 height 758
click at [30, 25] on img at bounding box center [73, 31] width 120 height 64
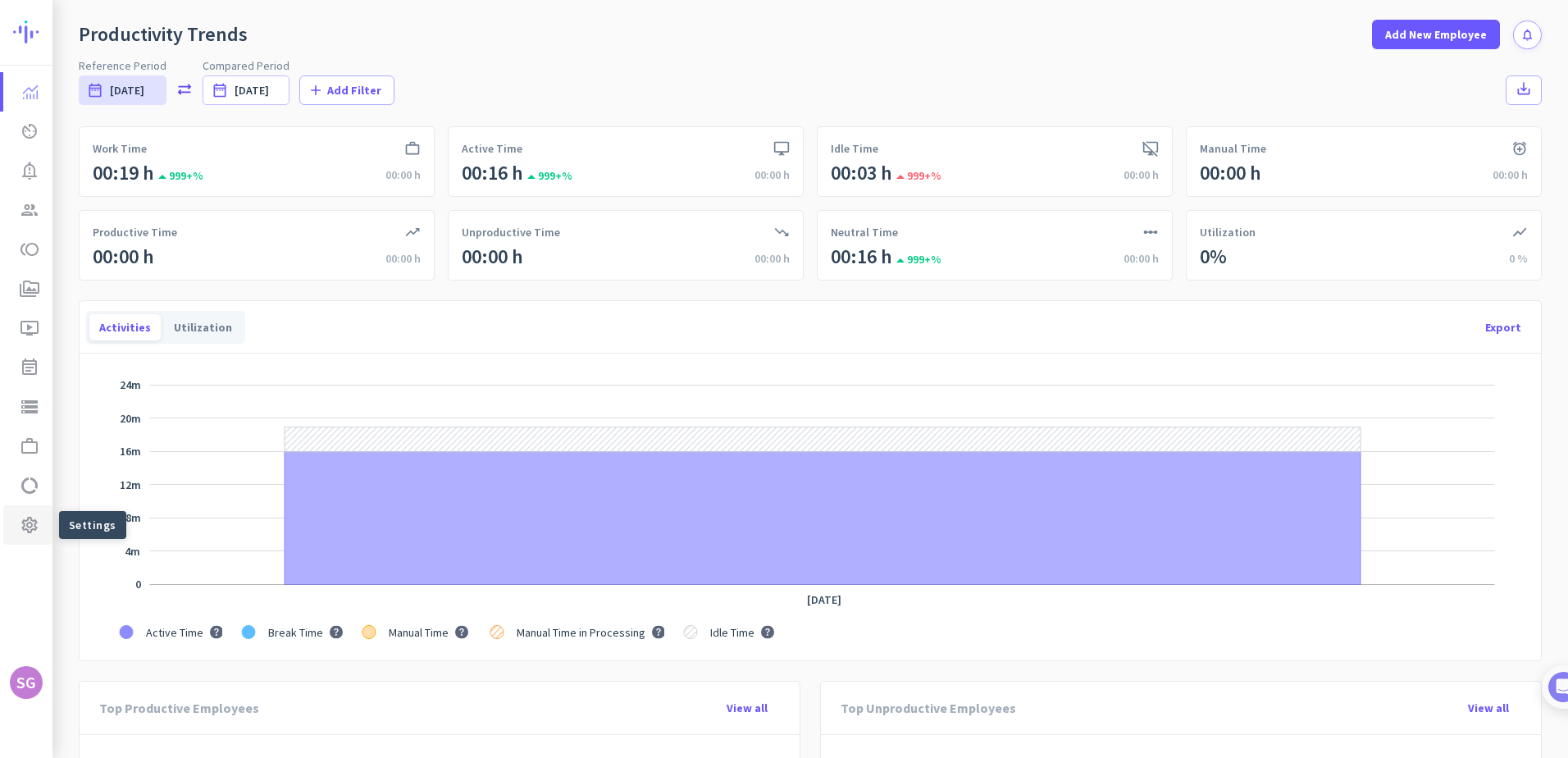
click at [33, 522] on icon "settings" at bounding box center [29, 524] width 19 height 19
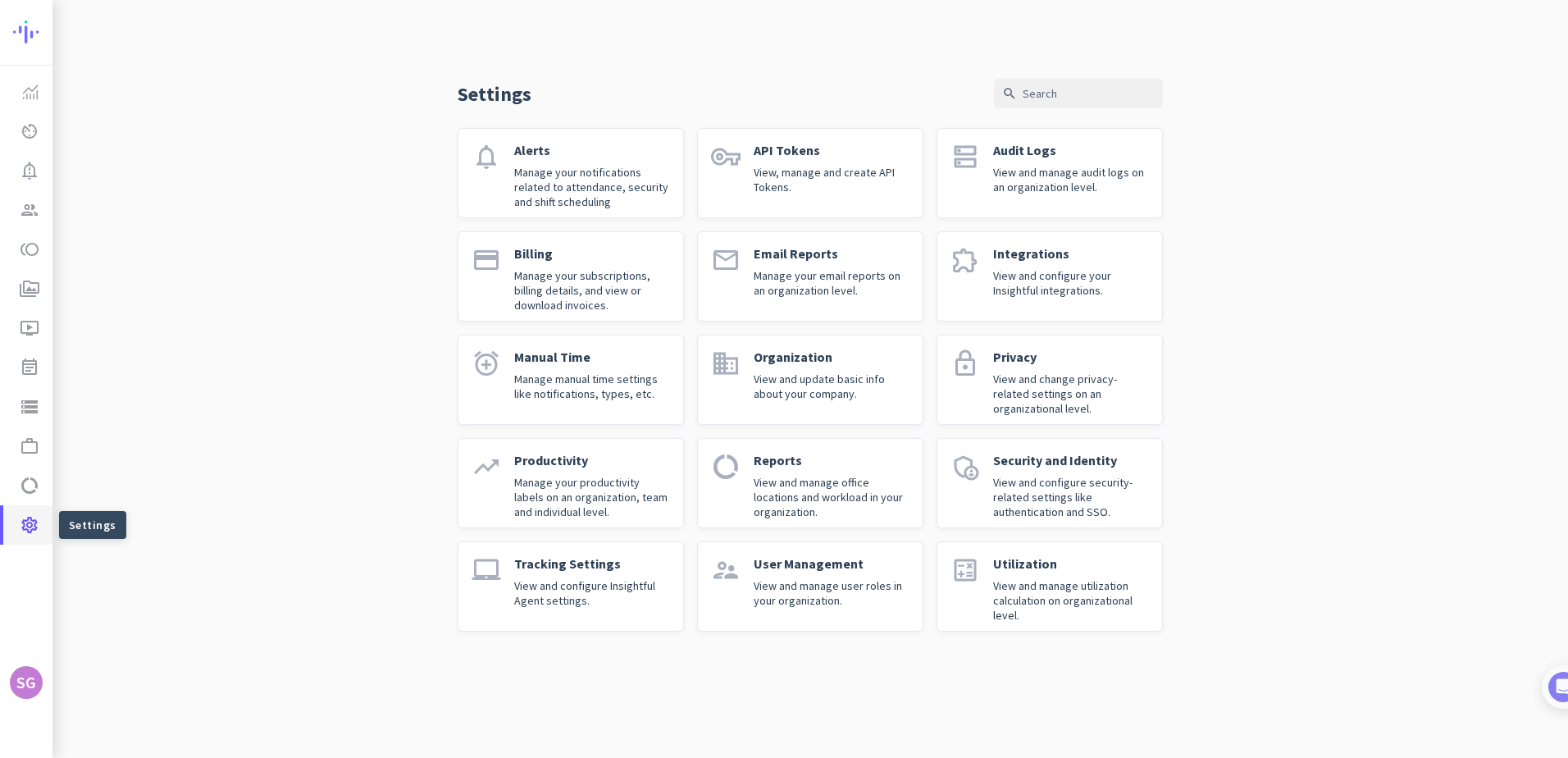
click at [31, 522] on icon "settings" at bounding box center [29, 524] width 19 height 19
click at [530, 288] on p "Manage your subscriptions, billing details, and view or download invoices." at bounding box center [592, 291] width 156 height 44
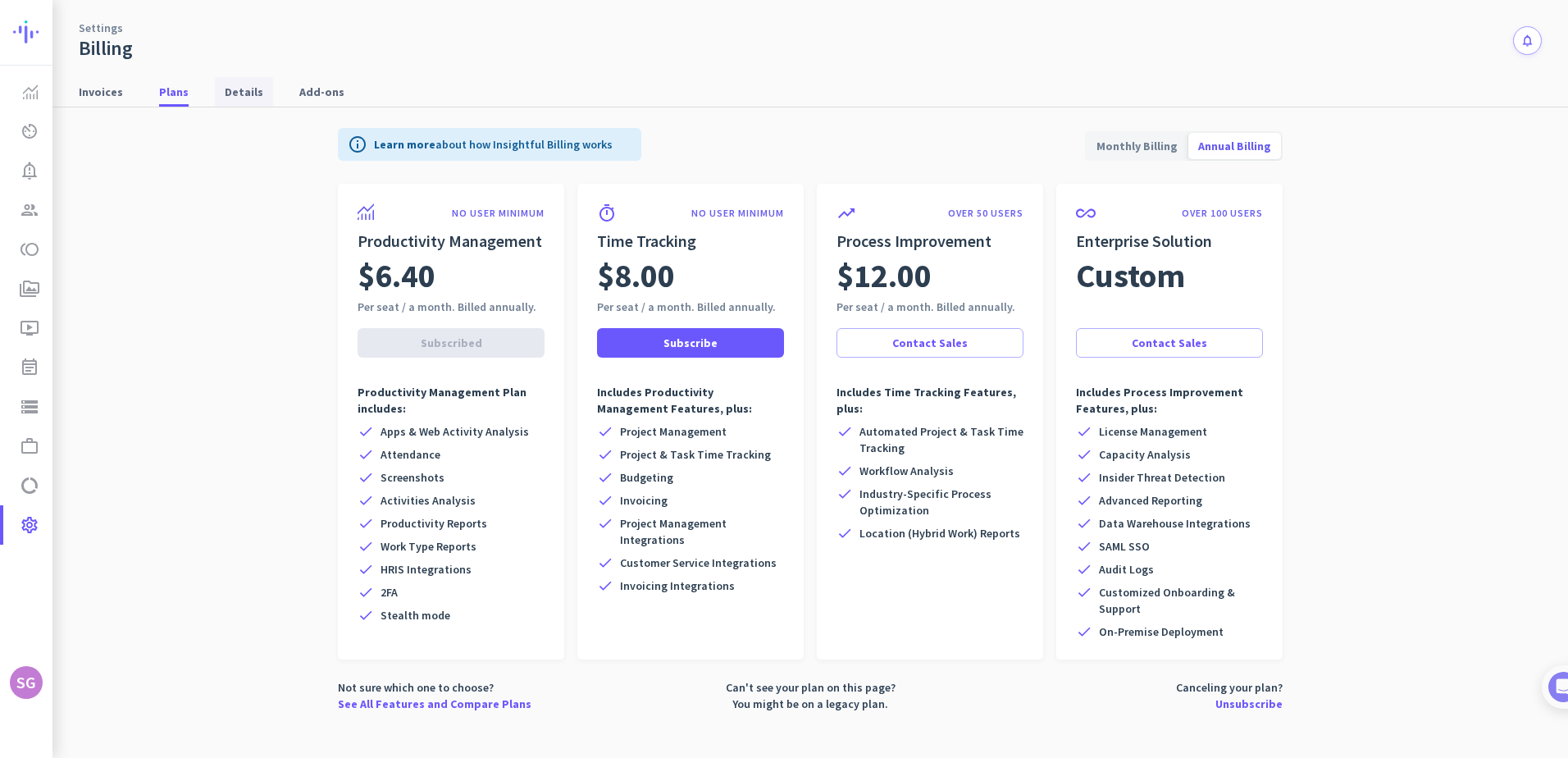
click at [241, 93] on span "Details" at bounding box center [244, 92] width 39 height 17
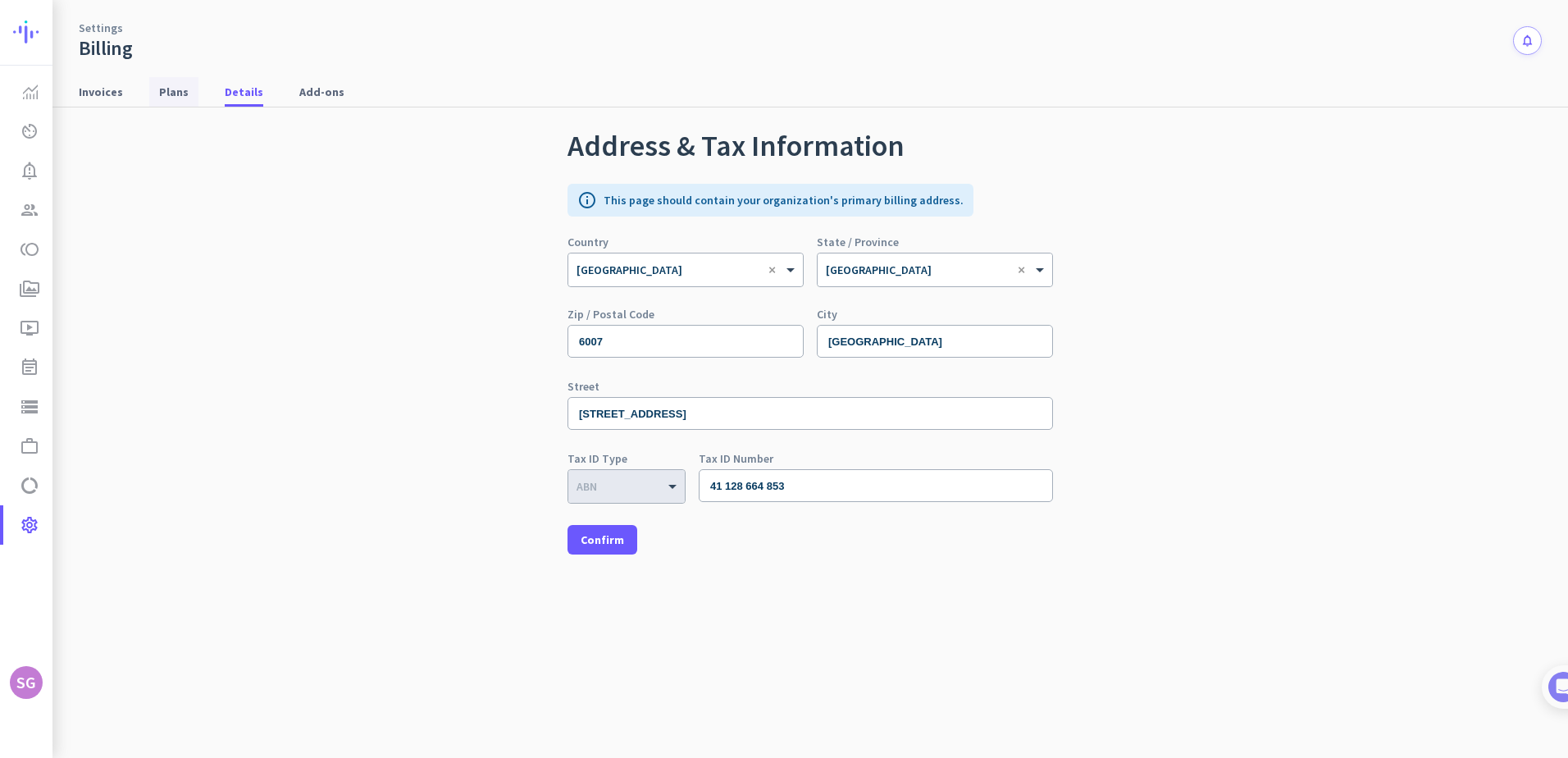
click at [159, 96] on span "Plans" at bounding box center [174, 92] width 30 height 17
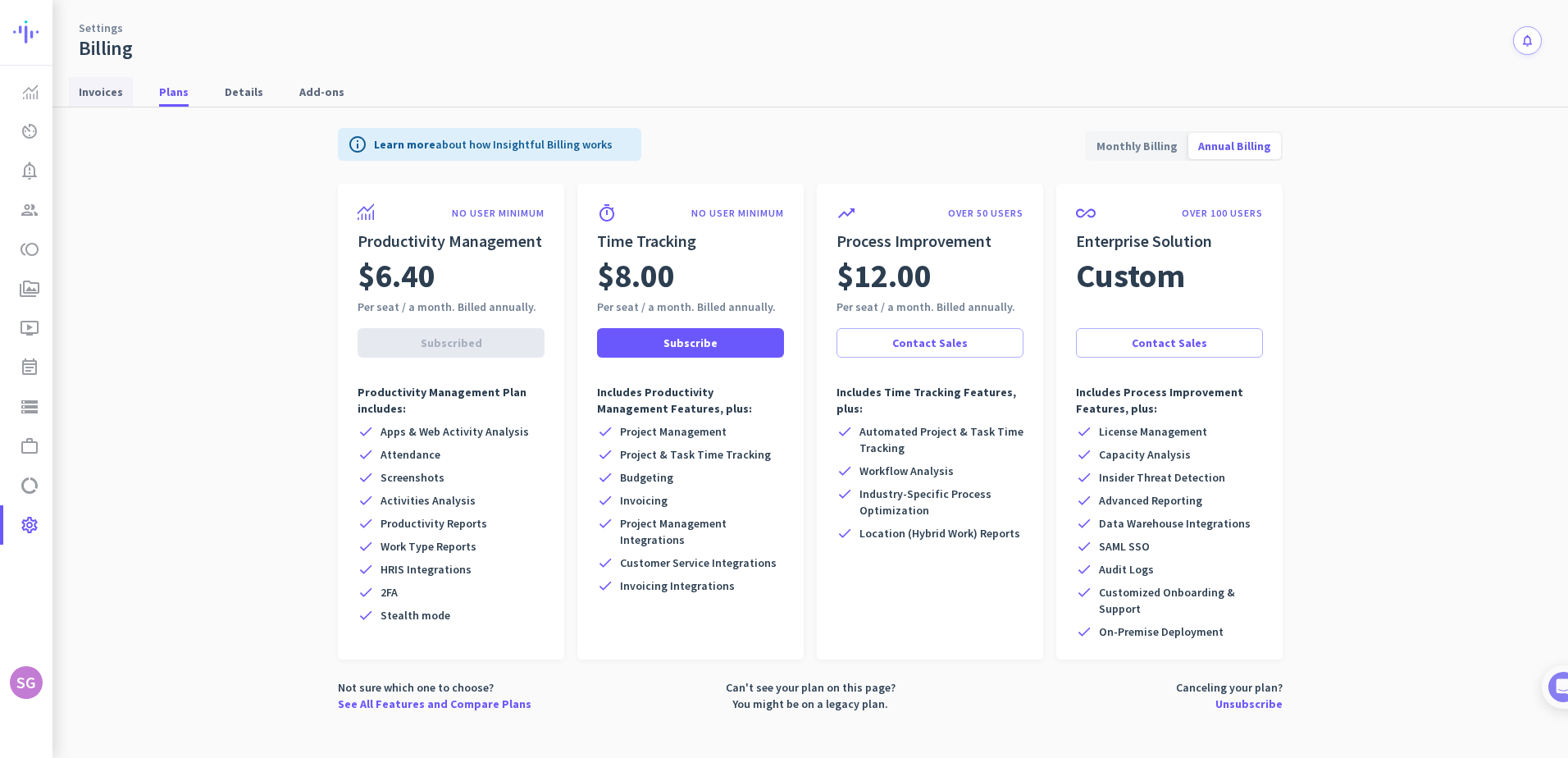
click at [92, 98] on span "Invoices" at bounding box center [101, 92] width 44 height 17
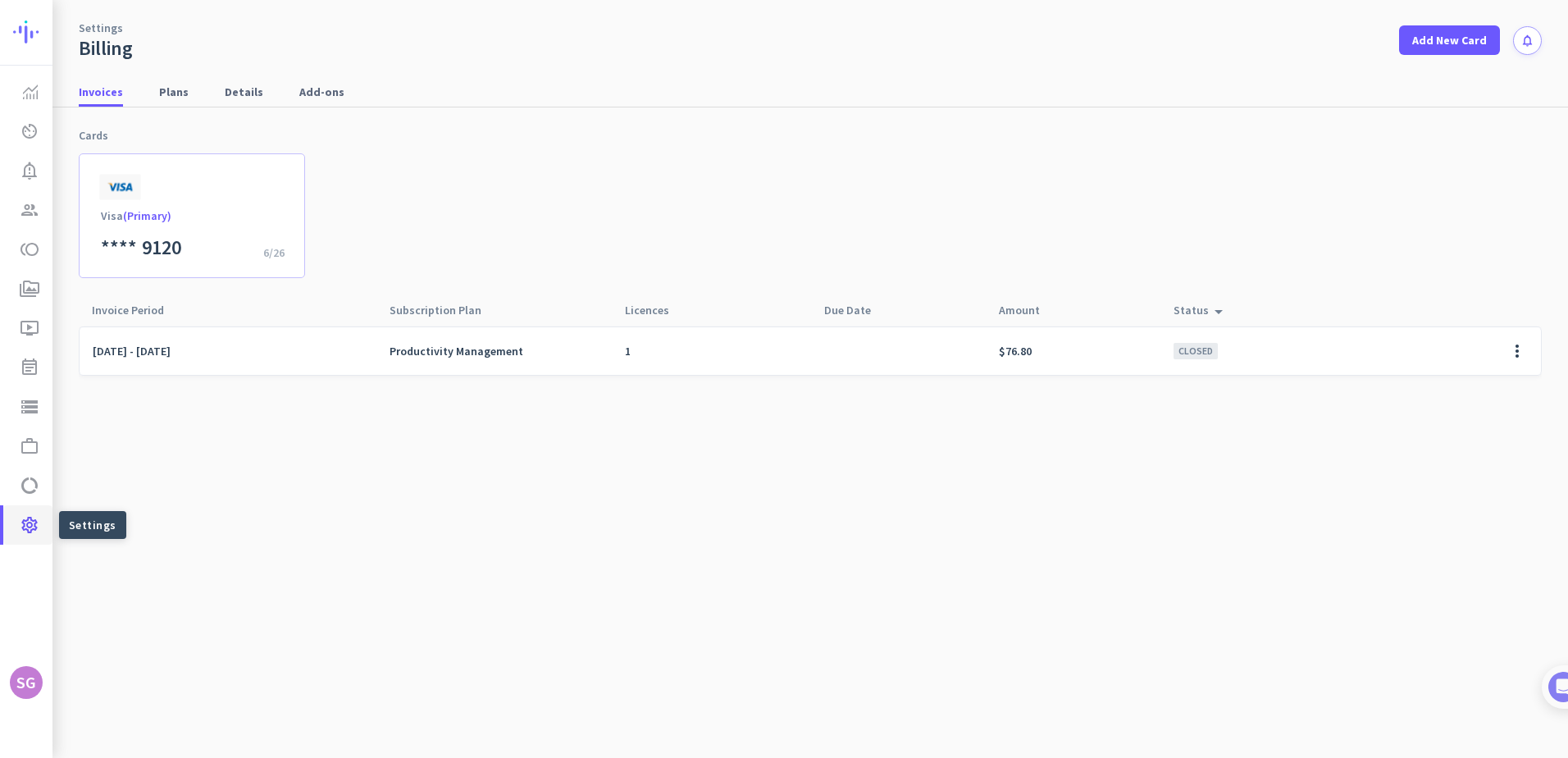
click at [33, 522] on icon "settings" at bounding box center [29, 524] width 19 height 19
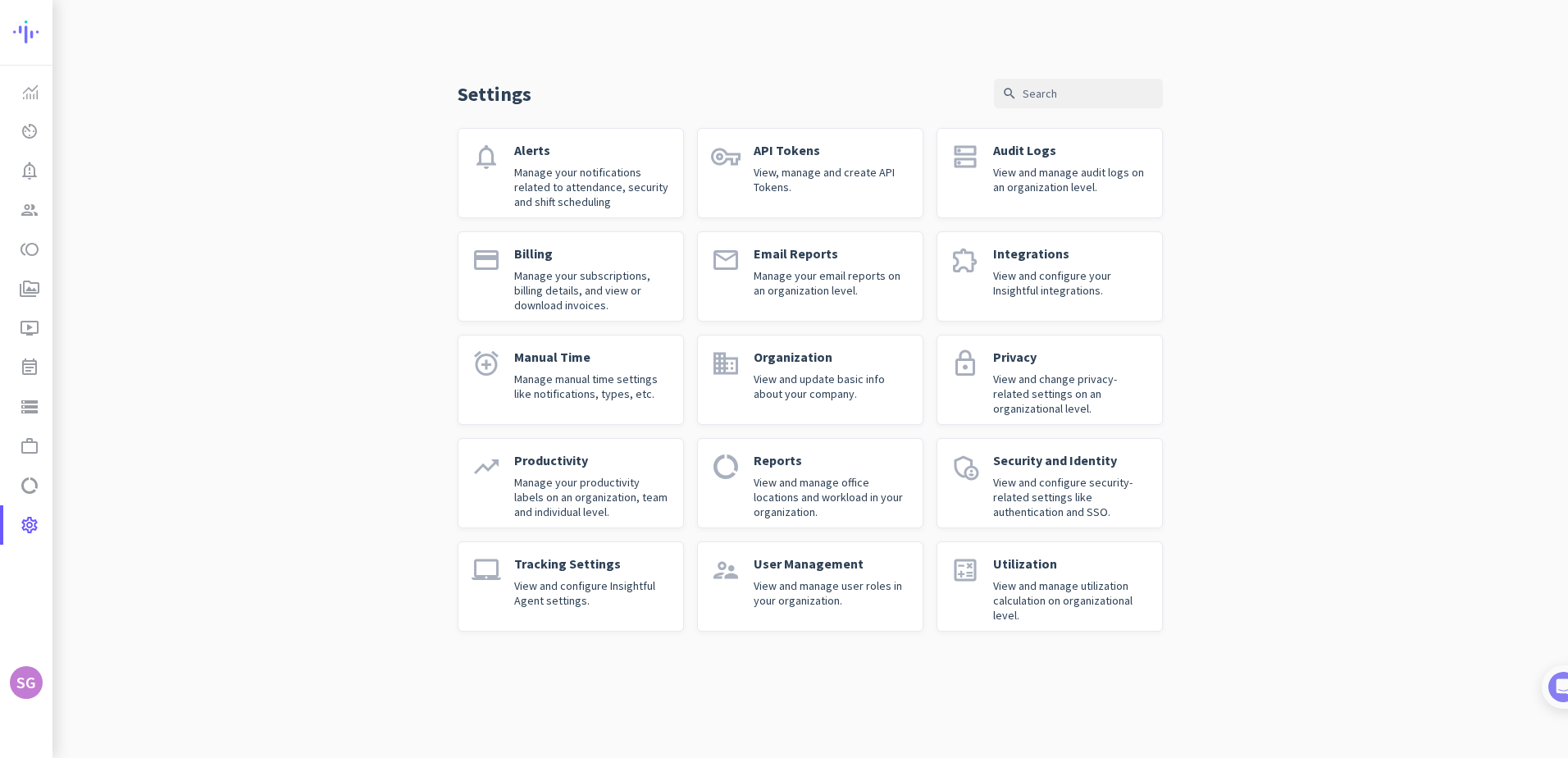
click at [820, 370] on div "Organization View and update basic info about your company." at bounding box center [832, 380] width 156 height 63
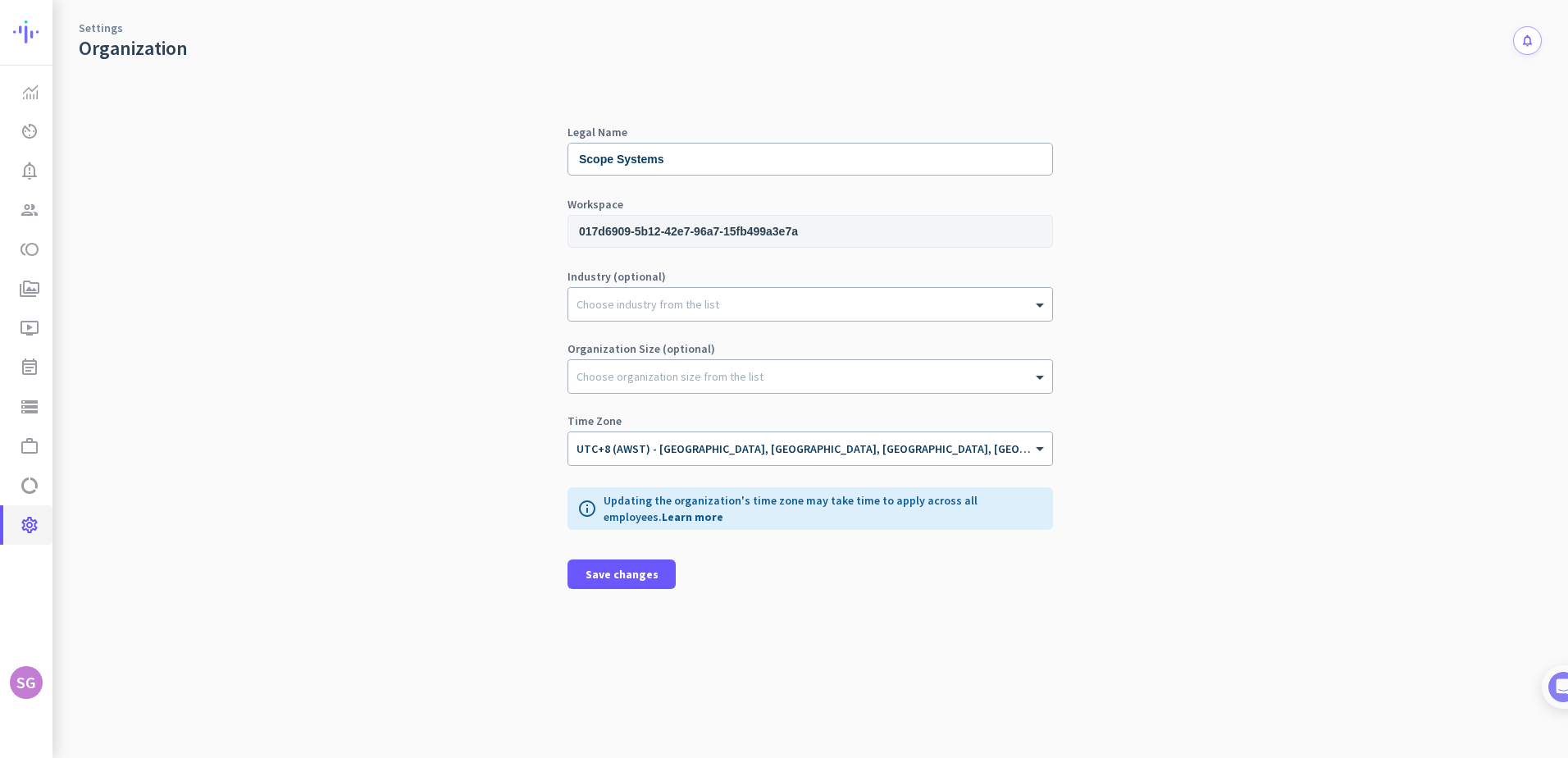
click at [28, 521] on icon "settings" at bounding box center [29, 524] width 19 height 19
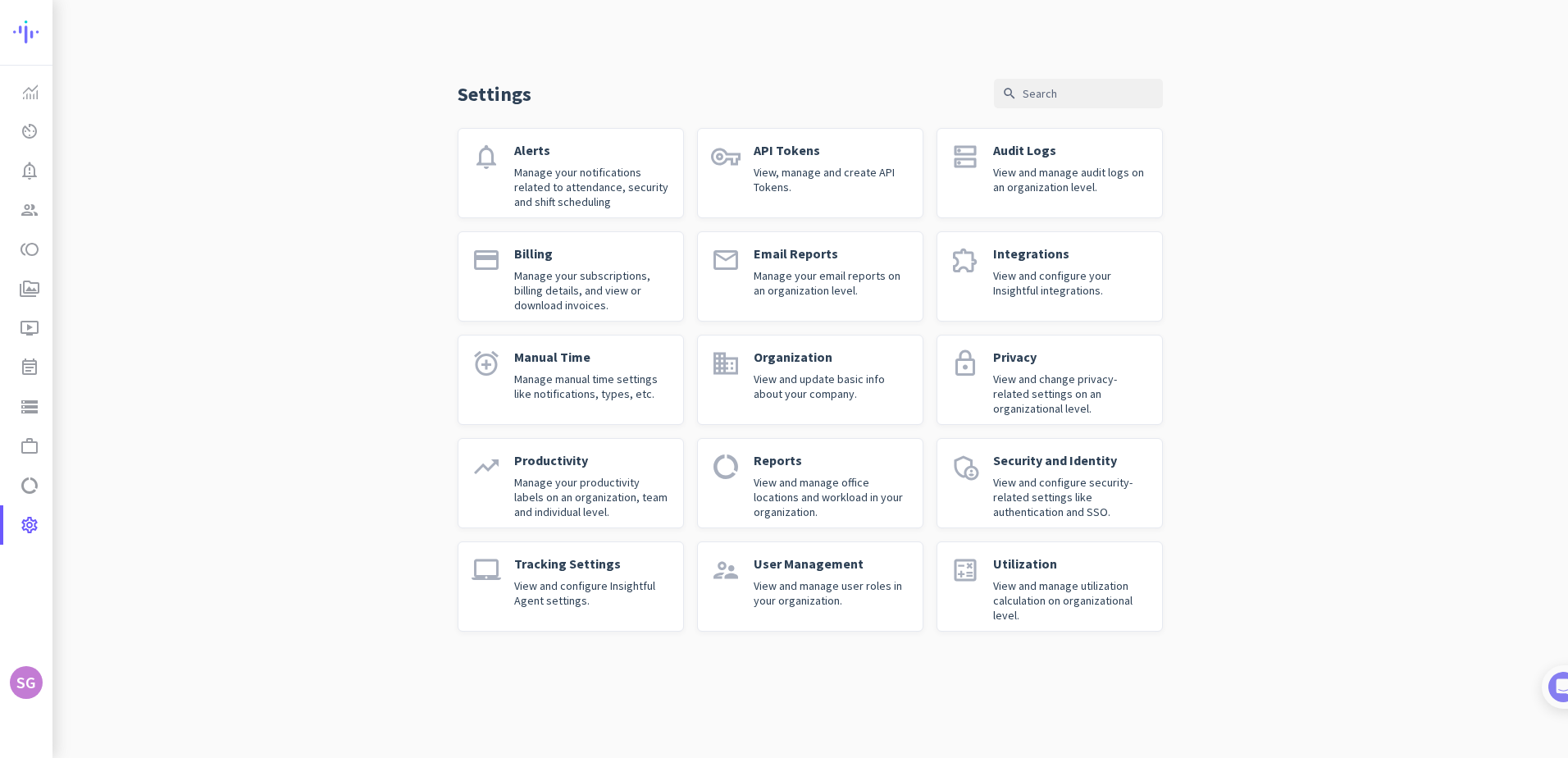
click at [820, 570] on p "User Management" at bounding box center [832, 564] width 156 height 17
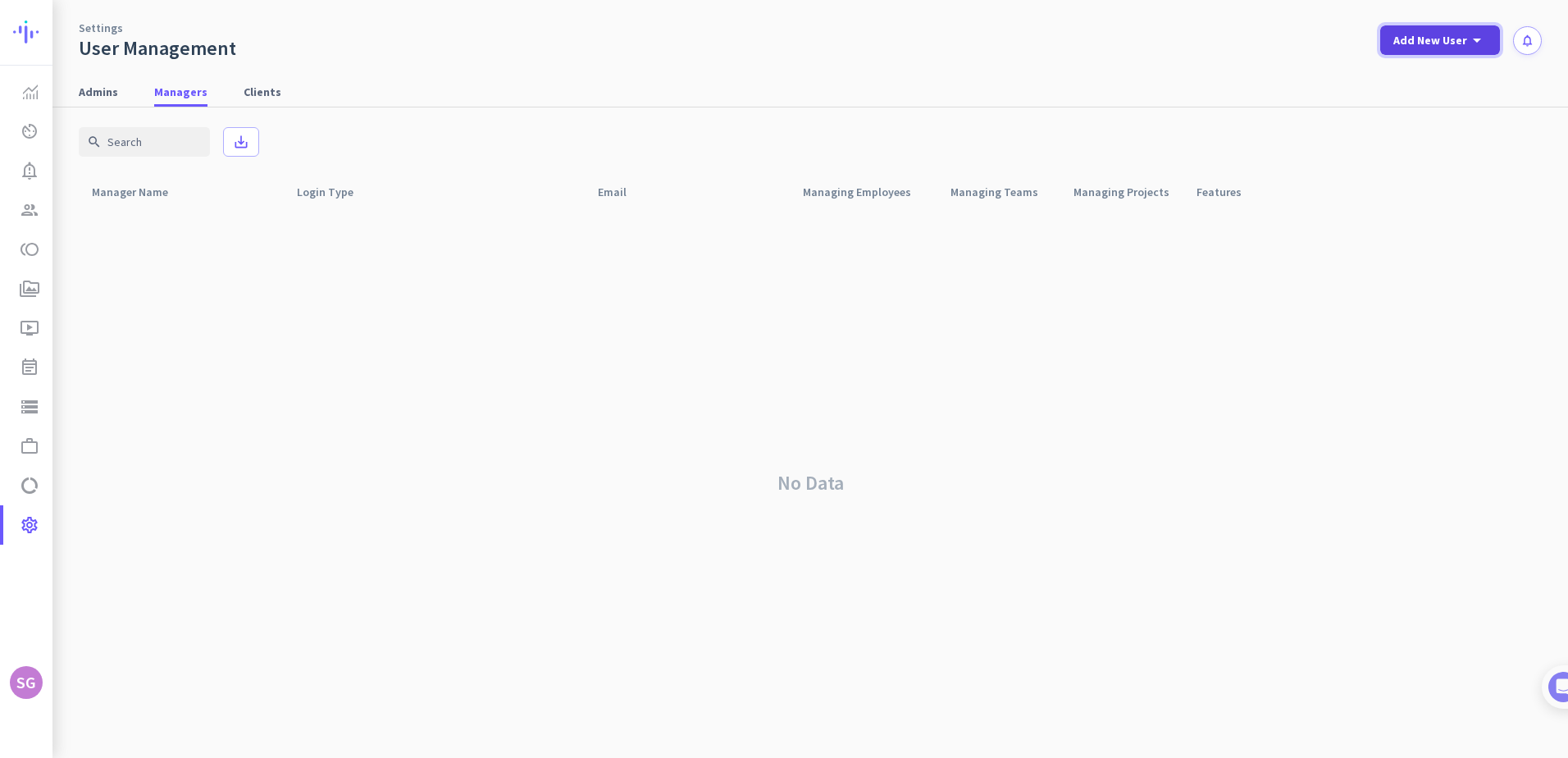
click at [1471, 41] on icon "arrow_drop_down" at bounding box center [1477, 40] width 19 height 19
click at [1433, 61] on div "add Admin add Manager add Client" at bounding box center [1434, 116] width 100 height 122
click at [1470, 36] on icon "arrow_drop_down" at bounding box center [1477, 40] width 19 height 19
click at [1431, 72] on div "Admin" at bounding box center [1439, 77] width 37 height 17
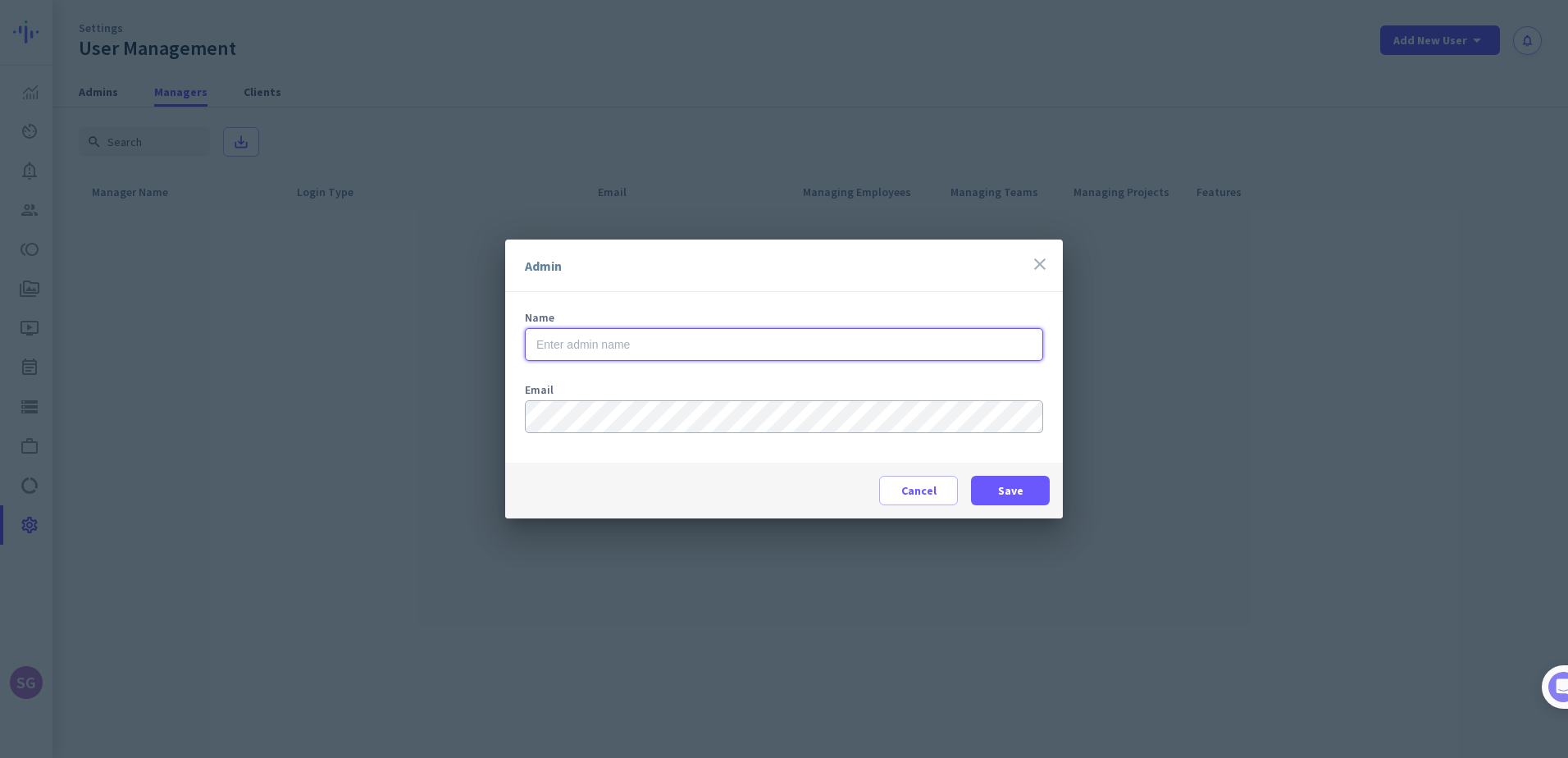
click at [893, 343] on input "text" at bounding box center [784, 344] width 519 height 33
click at [916, 502] on span at bounding box center [918, 490] width 78 height 40
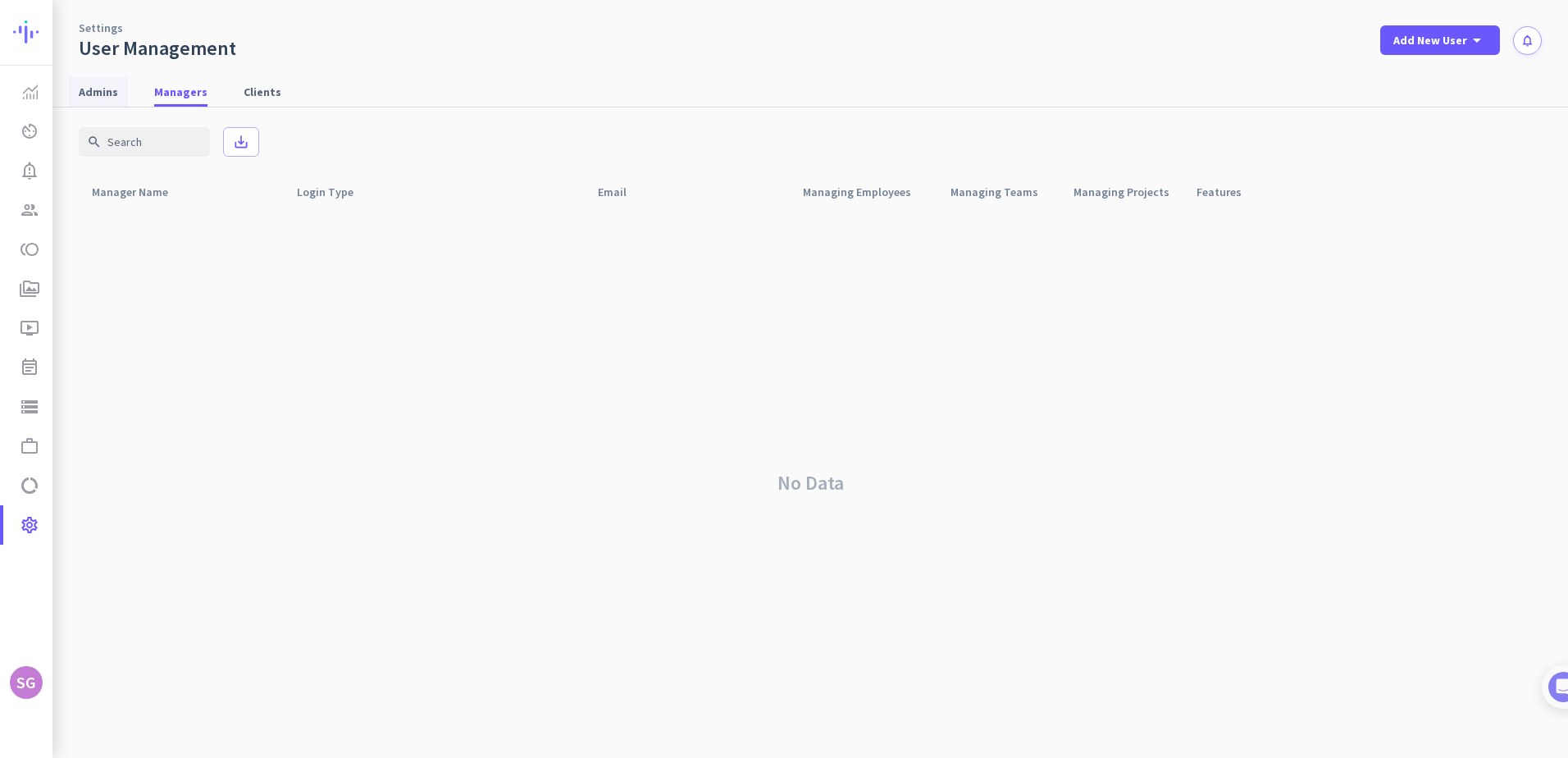
click at [93, 91] on span "Admins" at bounding box center [98, 92] width 40 height 17
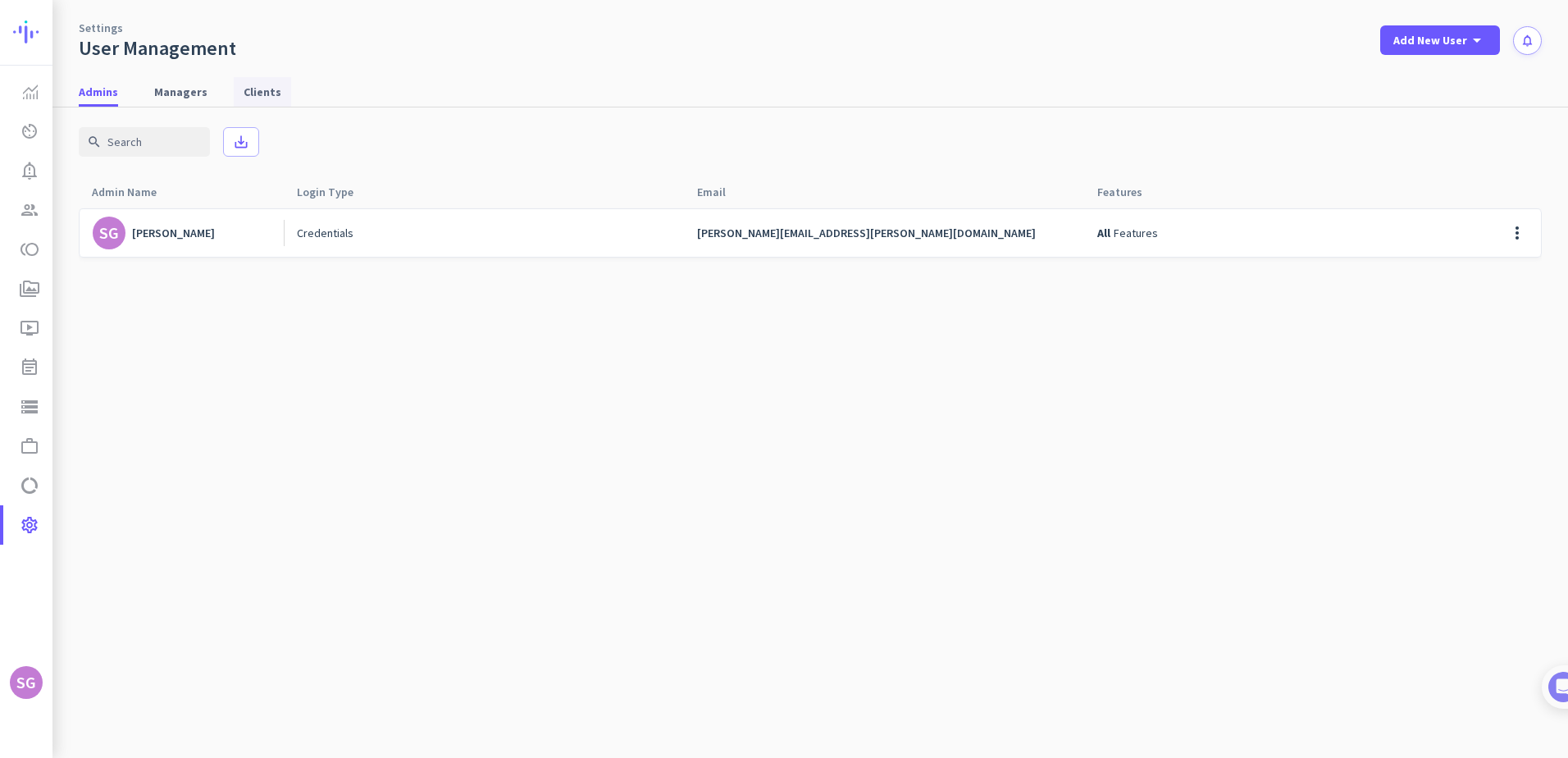
click at [269, 88] on span "Clients" at bounding box center [262, 92] width 38 height 17
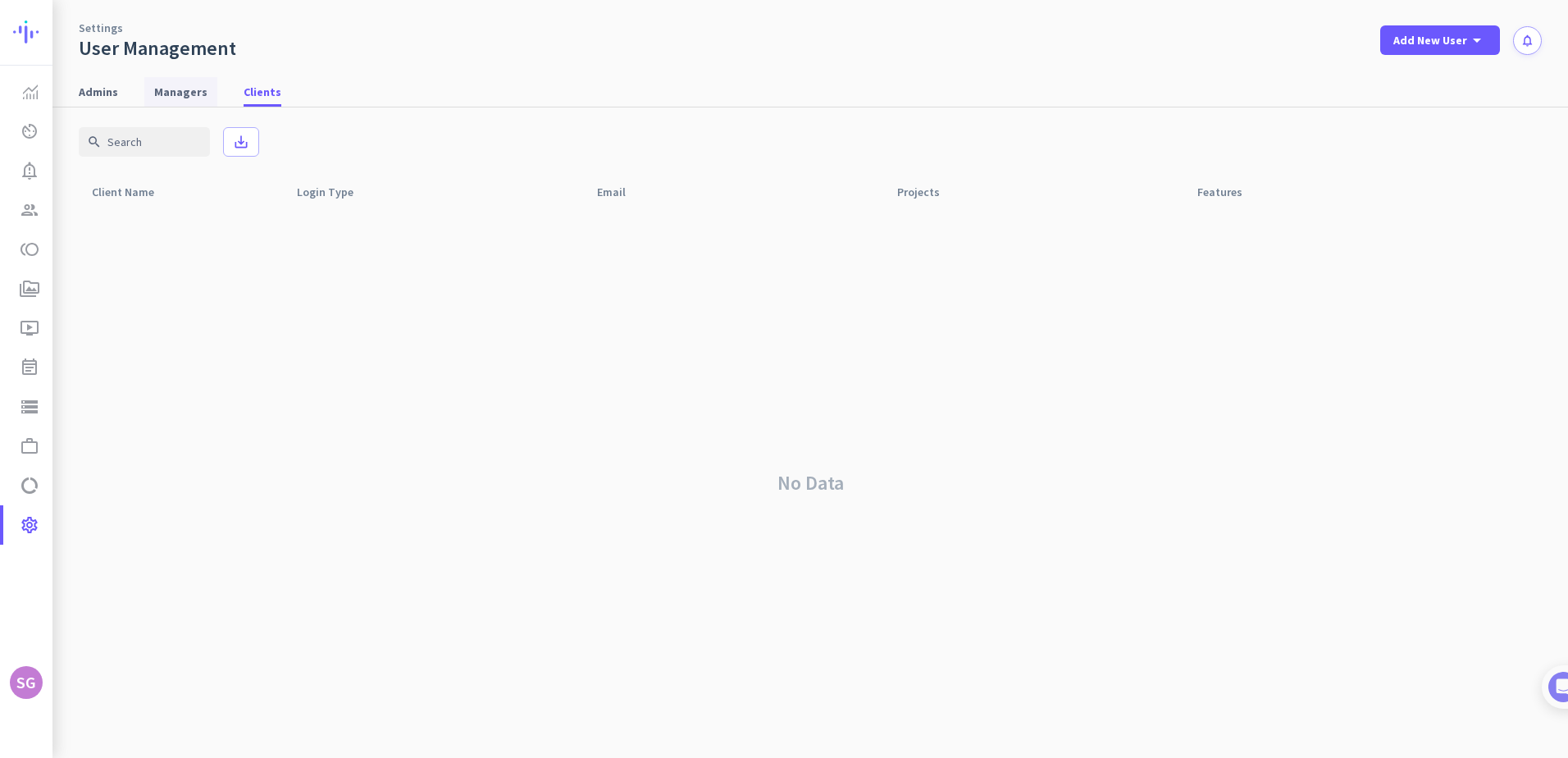
click at [174, 90] on span "Managers" at bounding box center [181, 92] width 54 height 17
click at [94, 98] on span "Admins" at bounding box center [98, 92] width 40 height 17
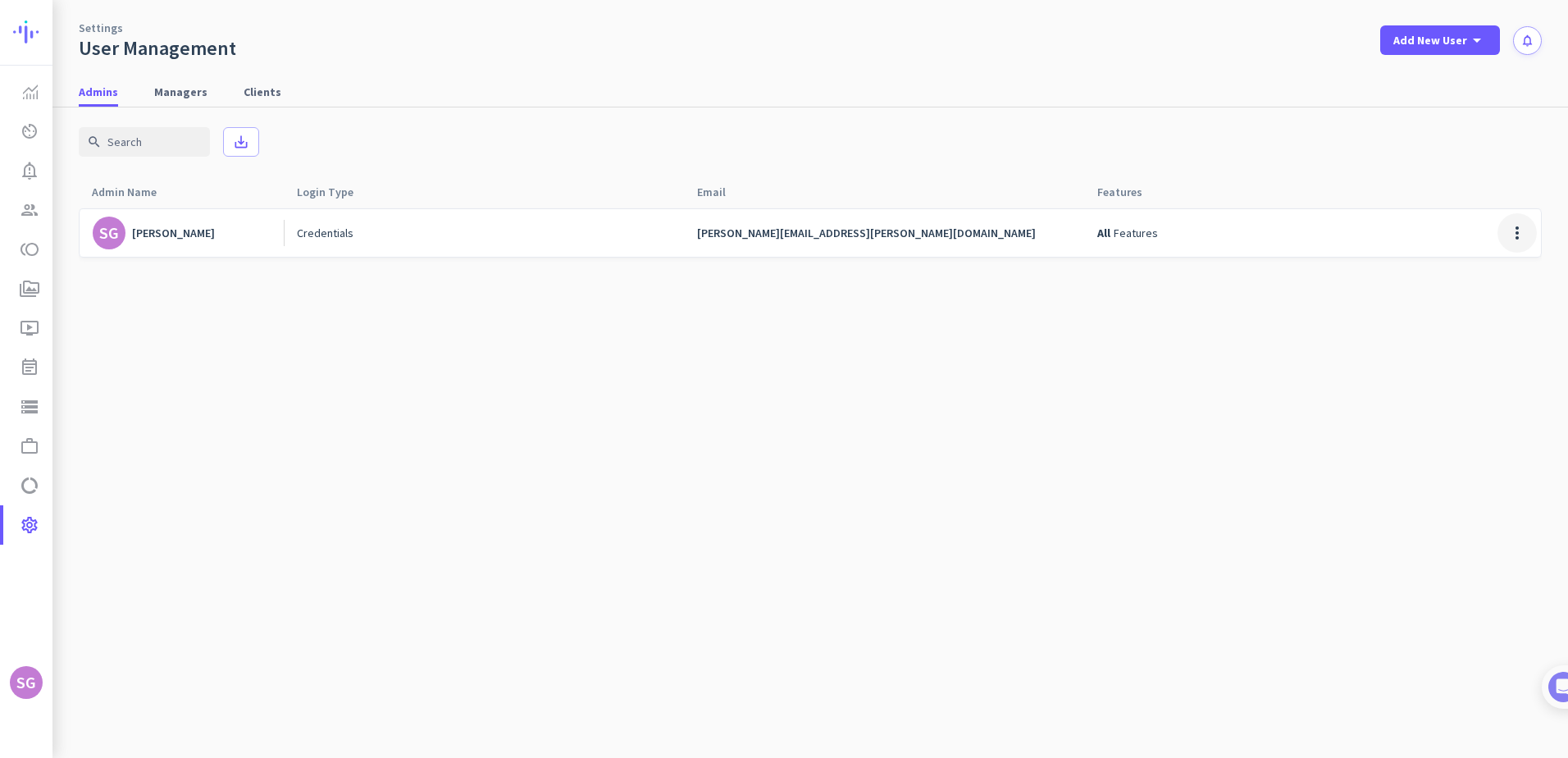
click at [1514, 234] on span at bounding box center [1517, 233] width 40 height 40
click at [1461, 267] on span "Edit" at bounding box center [1455, 268] width 20 height 15
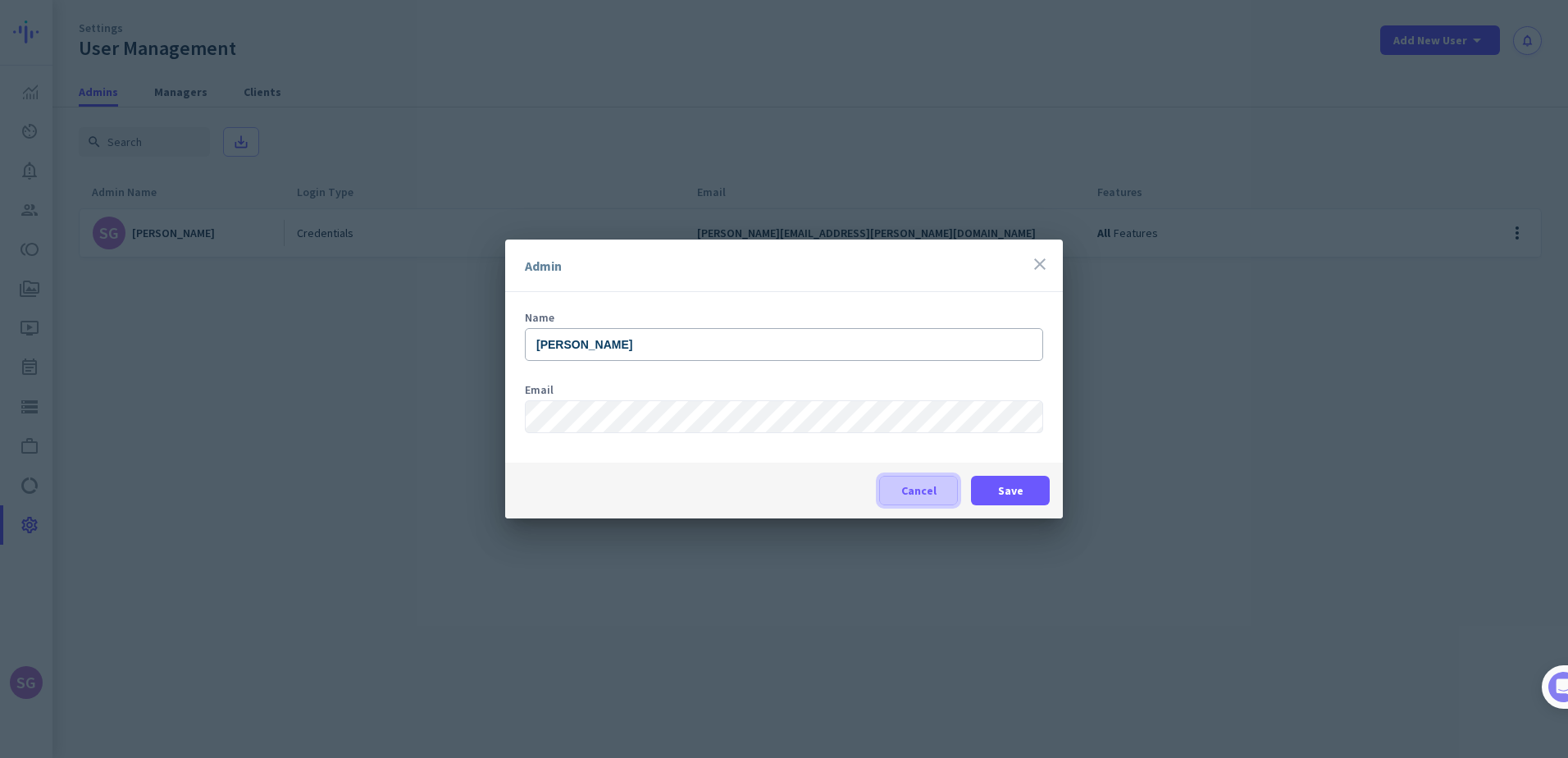
click at [939, 487] on span at bounding box center [918, 490] width 78 height 40
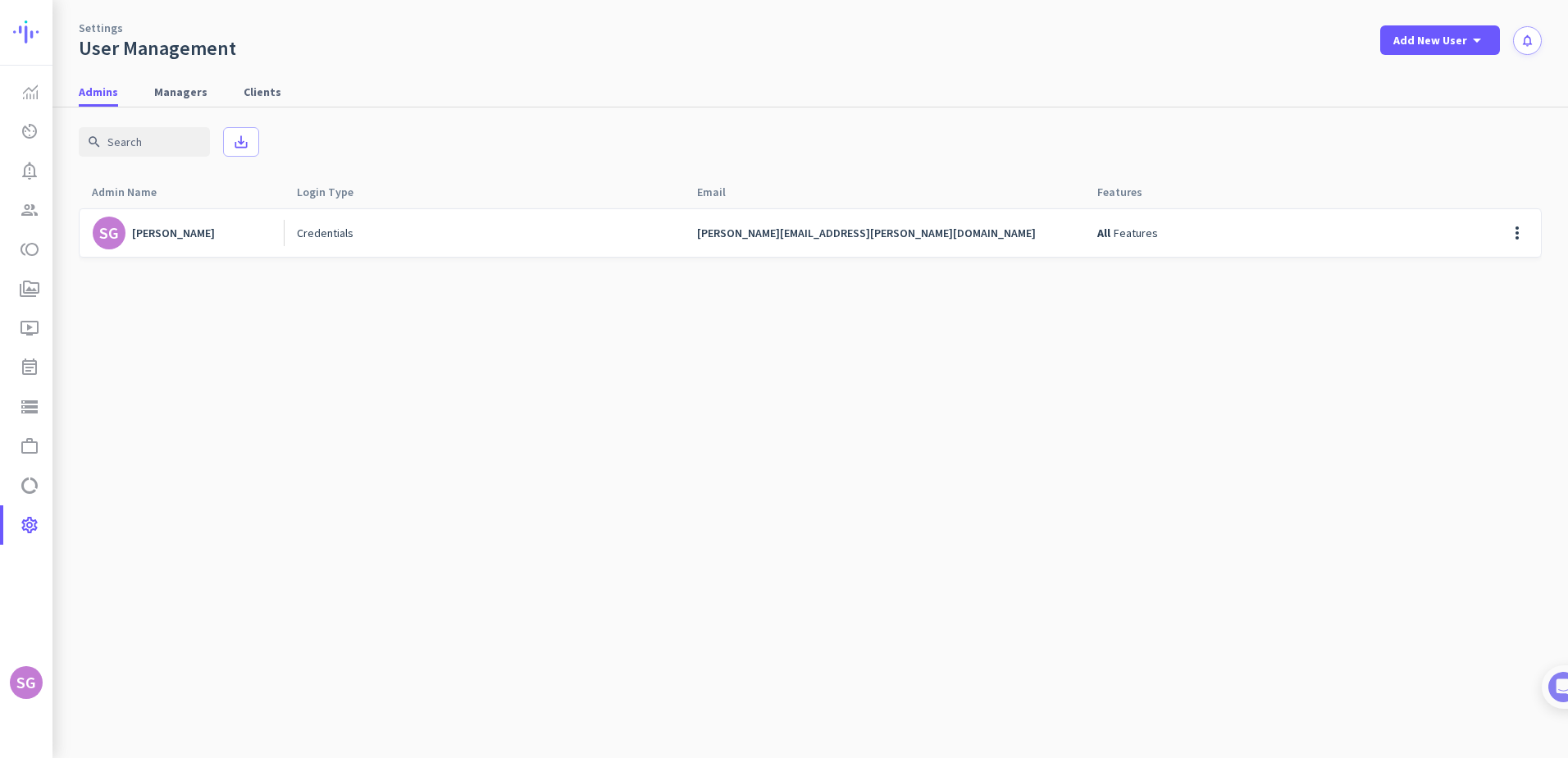
click at [173, 232] on div "[PERSON_NAME]" at bounding box center [174, 233] width 83 height 15
click at [34, 91] on img at bounding box center [30, 92] width 15 height 15
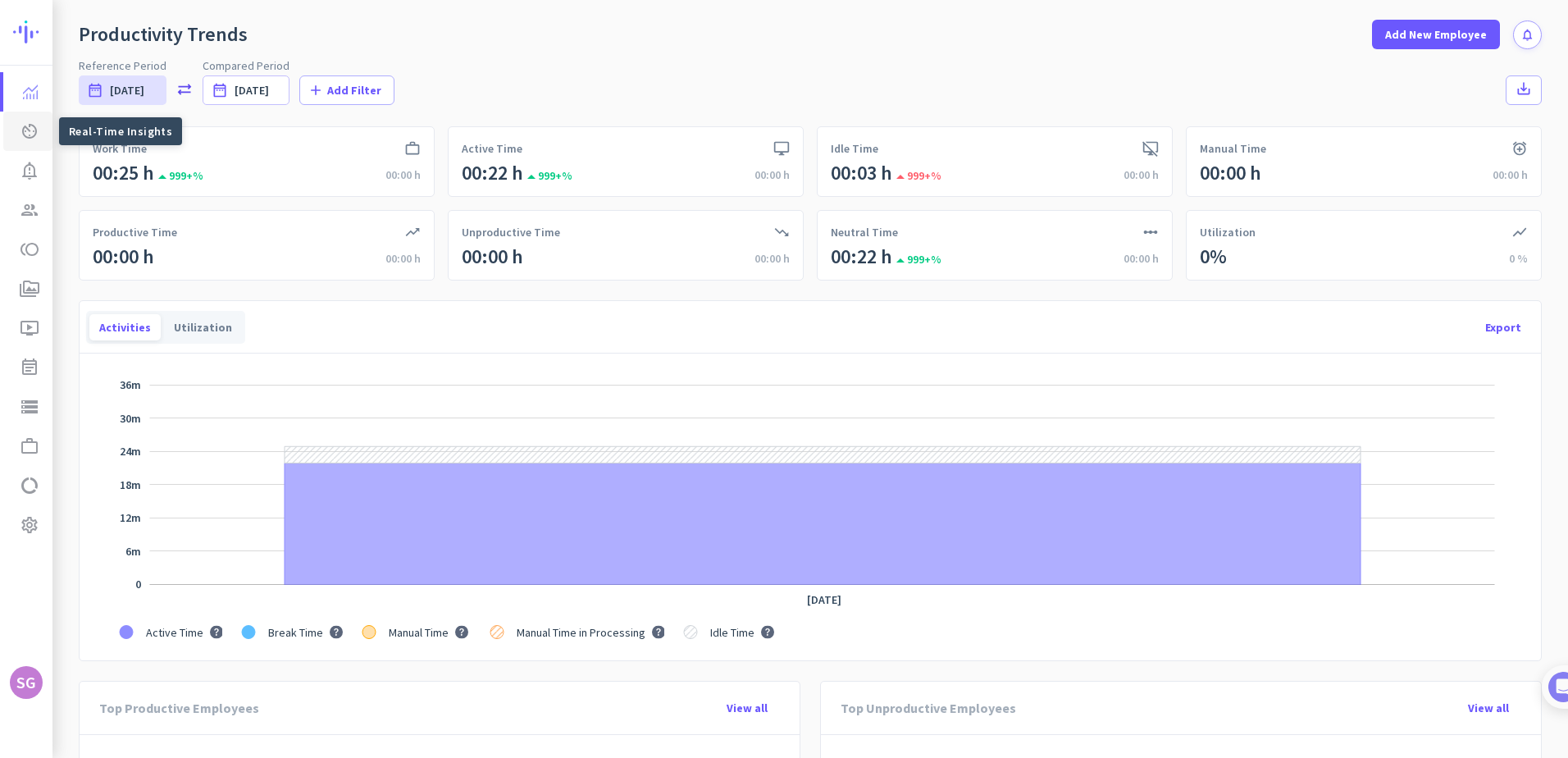
click at [30, 131] on icon "av_timer" at bounding box center [29, 131] width 19 height 19
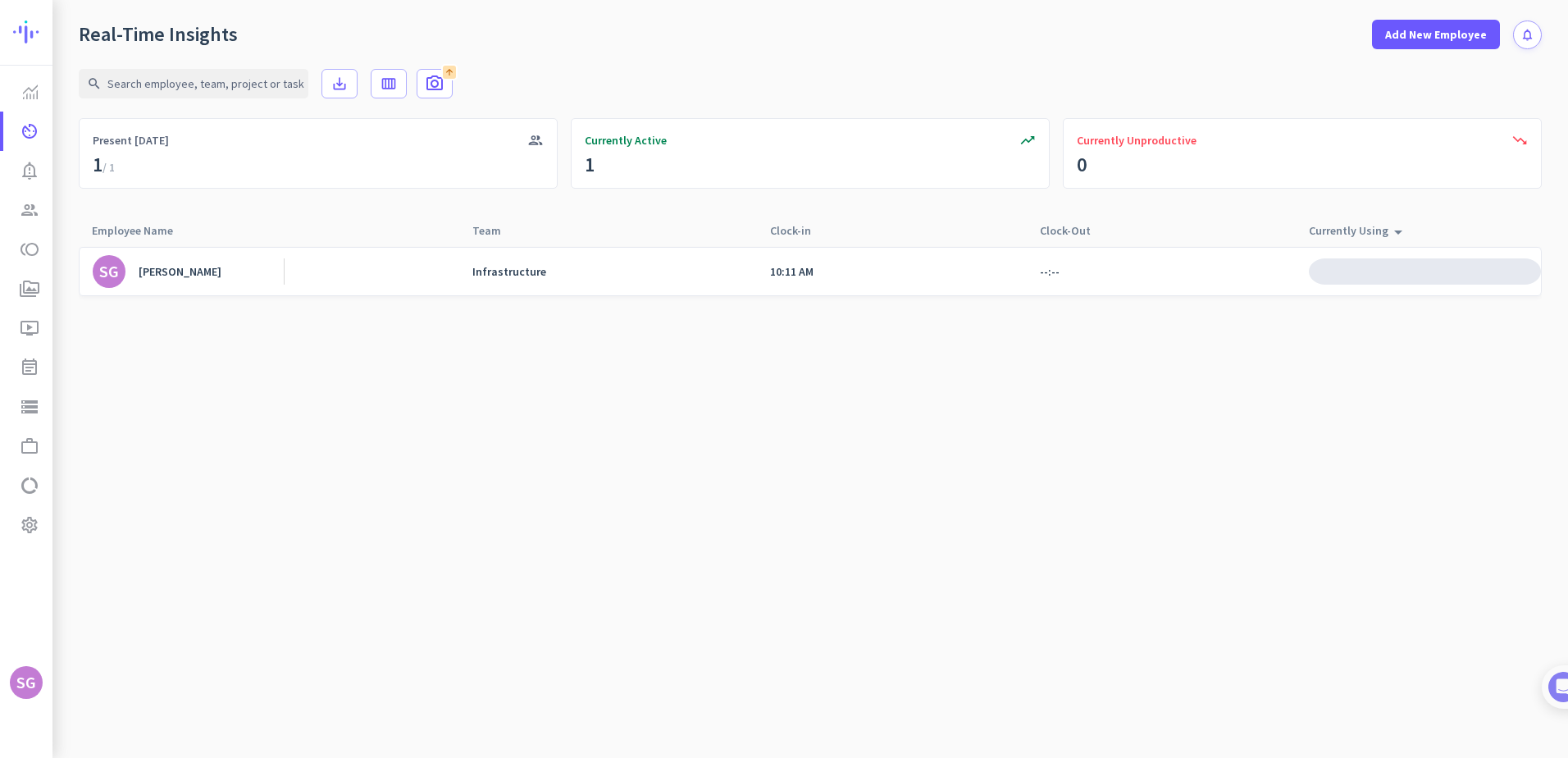
click at [191, 259] on link "SG [PERSON_NAME]" at bounding box center [187, 271] width 191 height 33
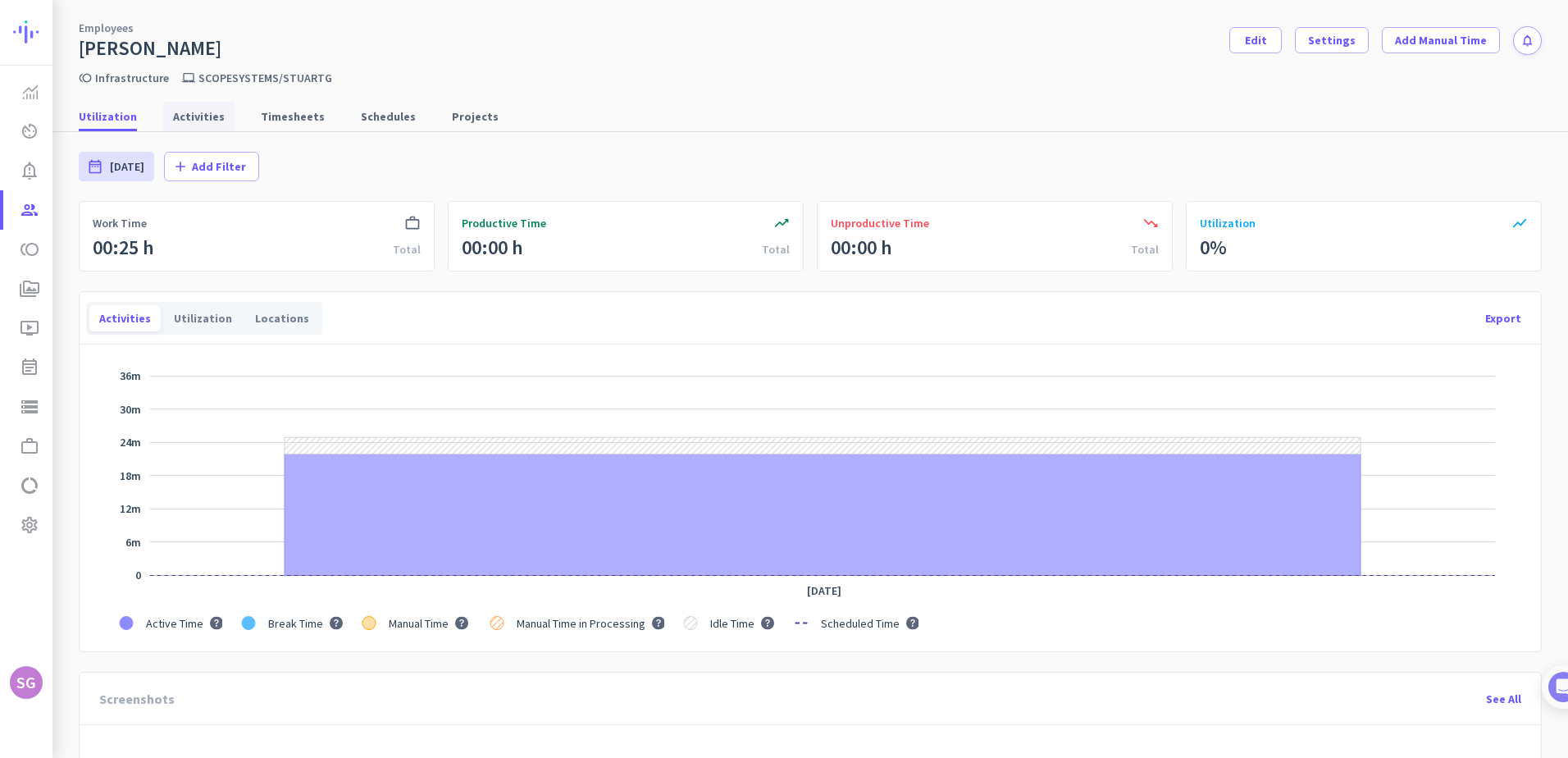
click at [196, 119] on span "Activities" at bounding box center [198, 116] width 52 height 17
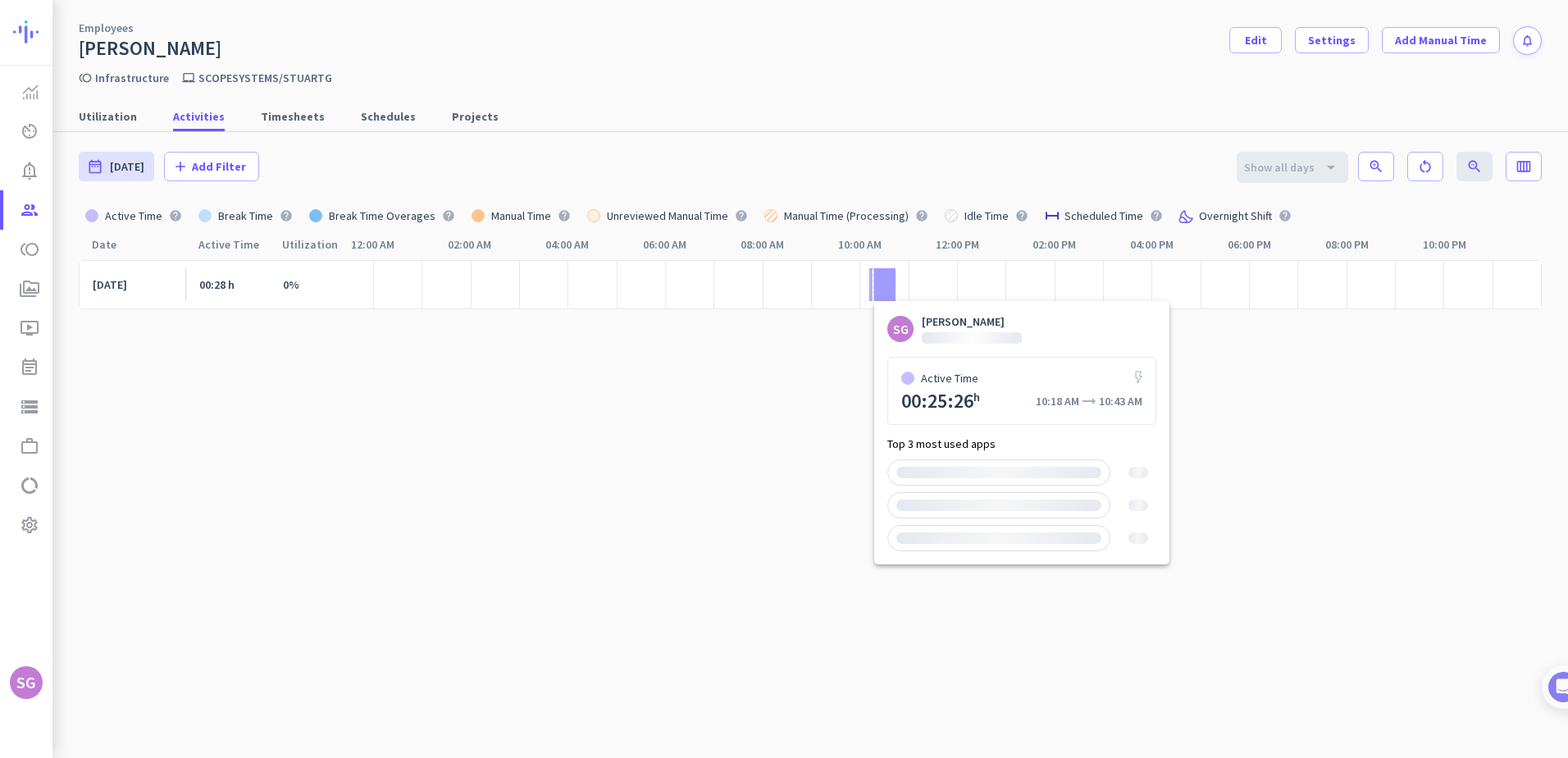
click at [883, 283] on div at bounding box center [884, 285] width 20 height 33
click at [890, 278] on div at bounding box center [884, 285] width 20 height 33
click at [889, 292] on div at bounding box center [884, 285] width 20 height 33
click at [109, 112] on span "Utilization" at bounding box center [107, 116] width 58 height 17
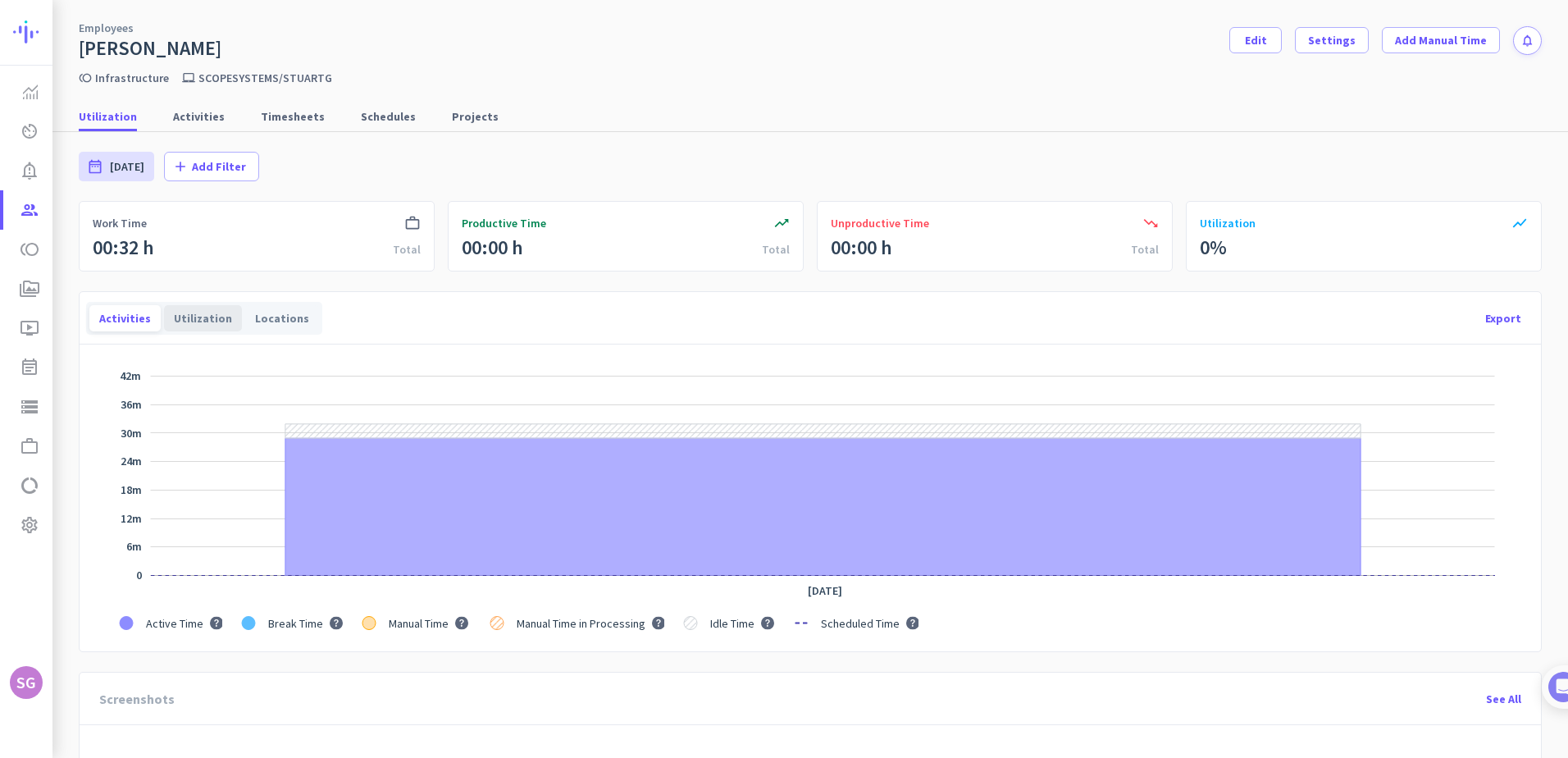
click at [190, 309] on div "Utilization" at bounding box center [203, 319] width 78 height 26
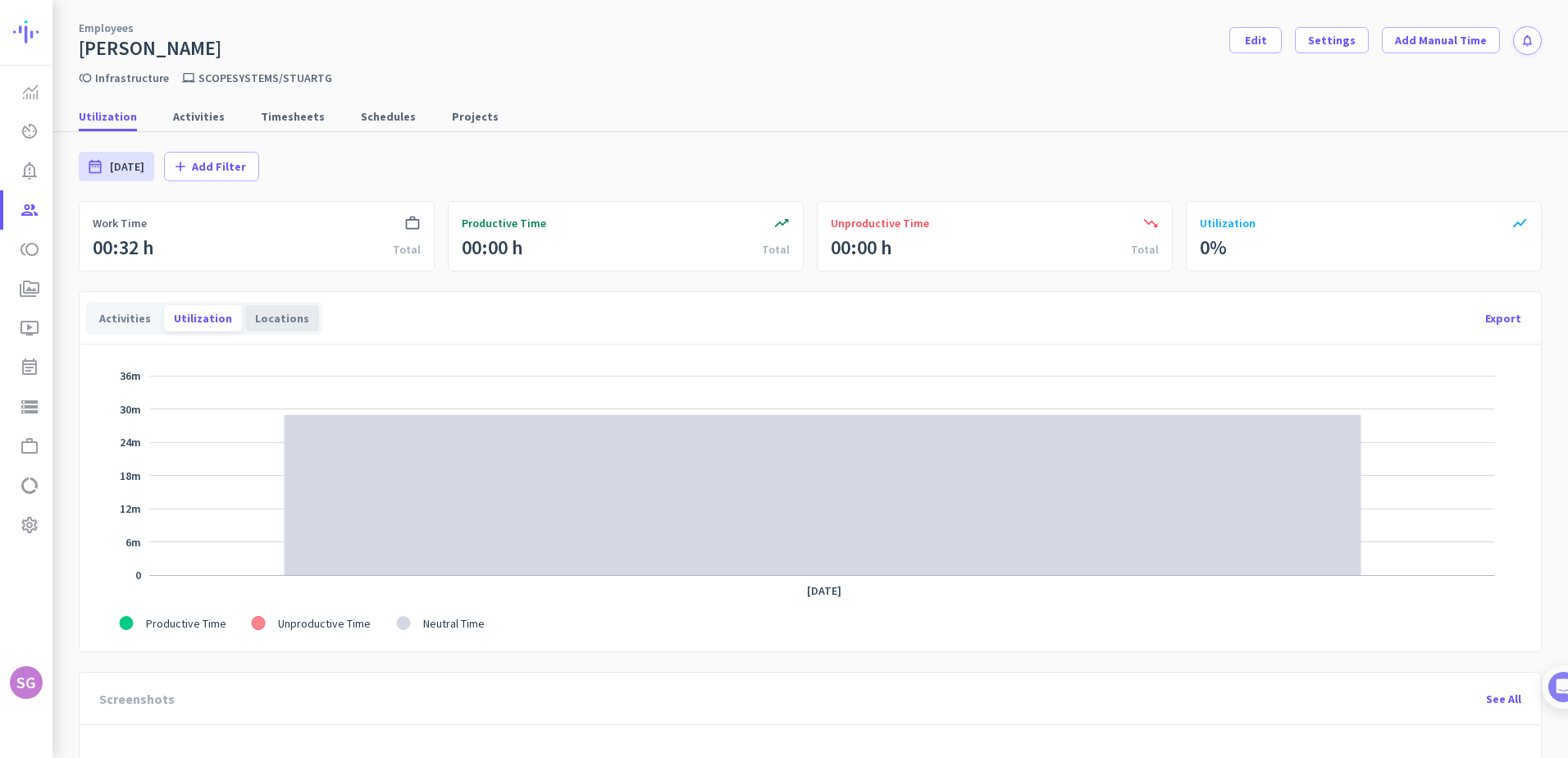
click at [266, 320] on div "Locations" at bounding box center [282, 319] width 74 height 26
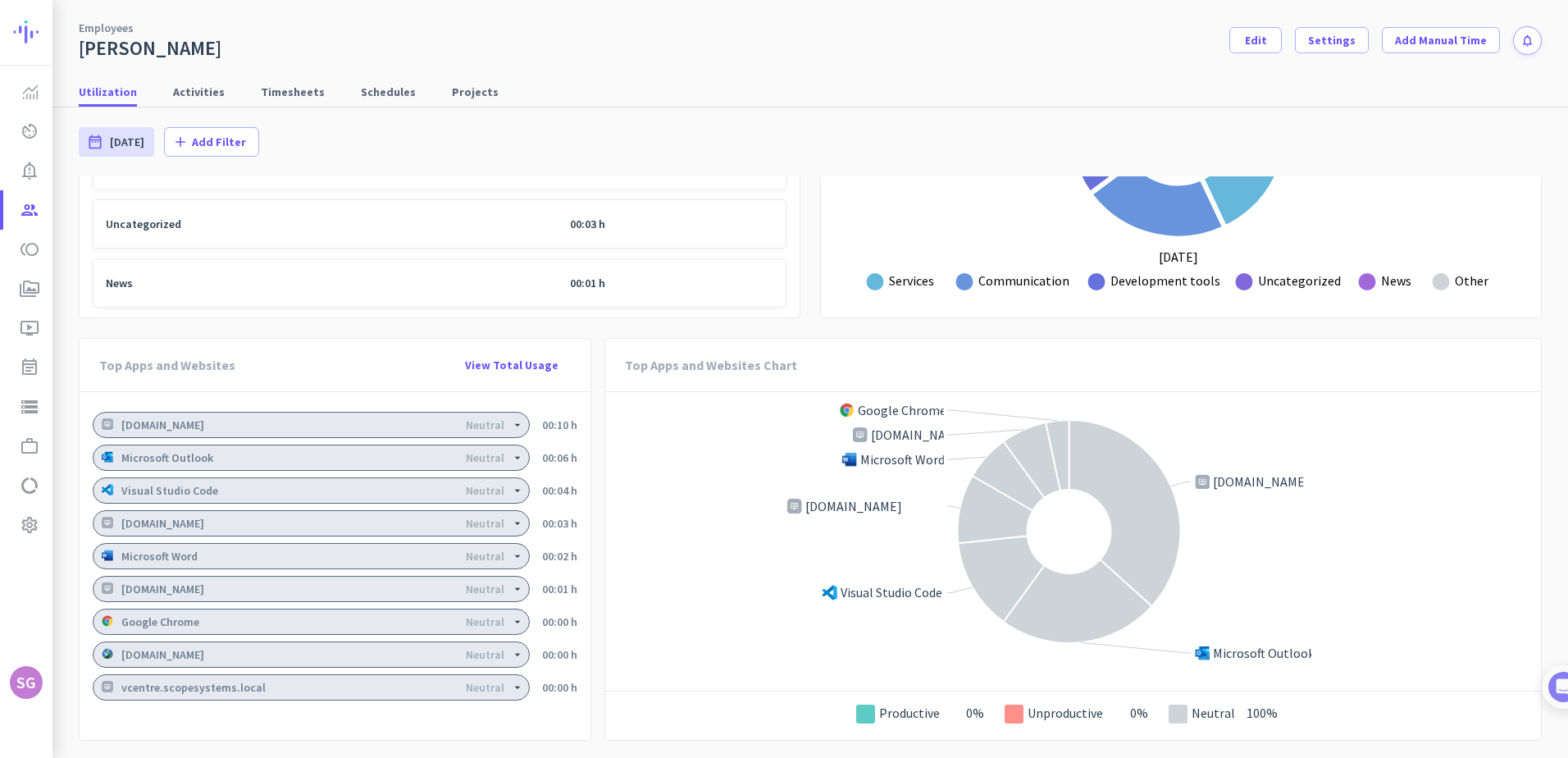
scroll to position [1078, 0]
click at [180, 83] on span "Activities" at bounding box center [198, 92] width 52 height 30
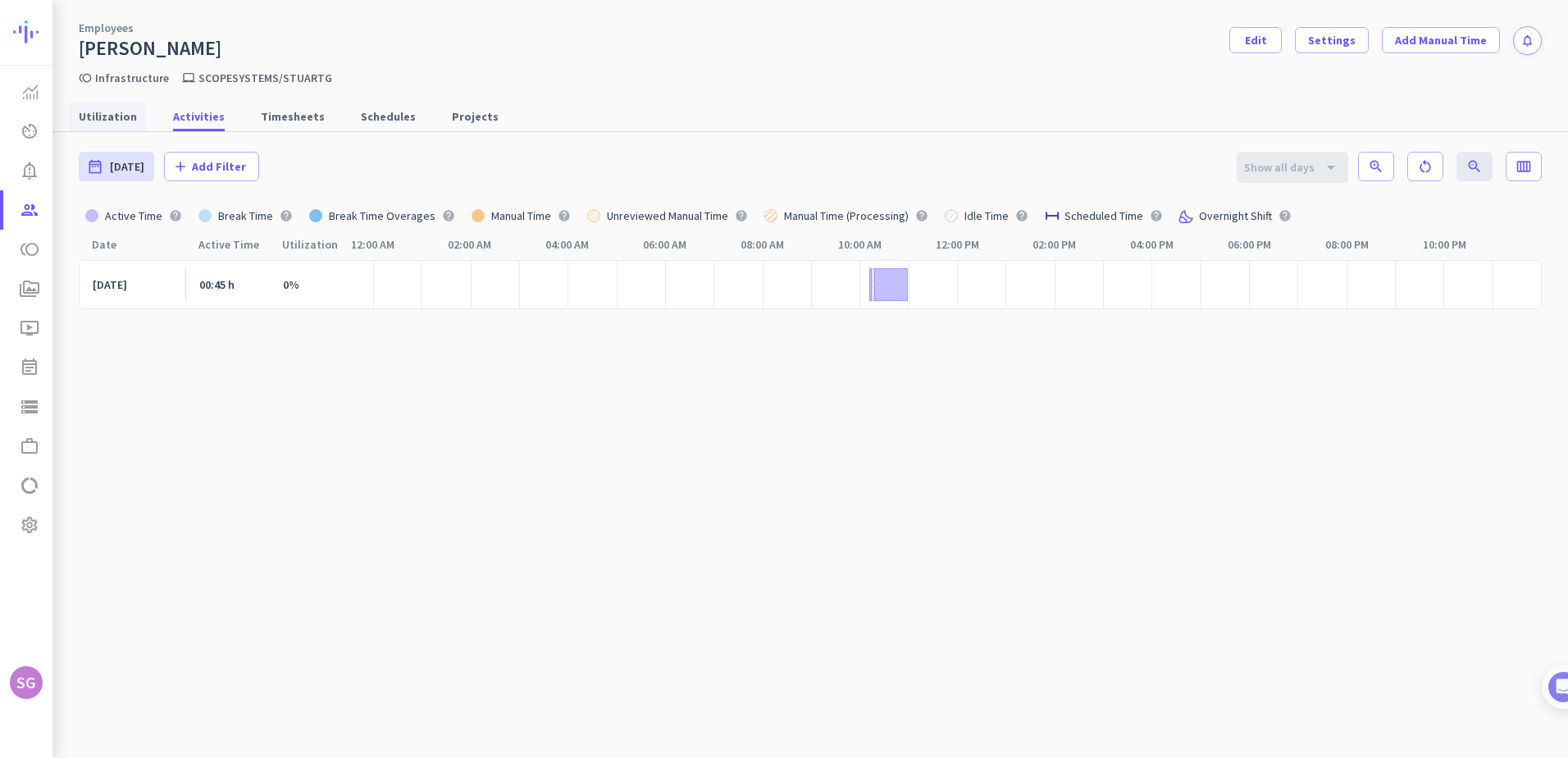
click at [112, 117] on span "Utilization" at bounding box center [107, 116] width 58 height 17
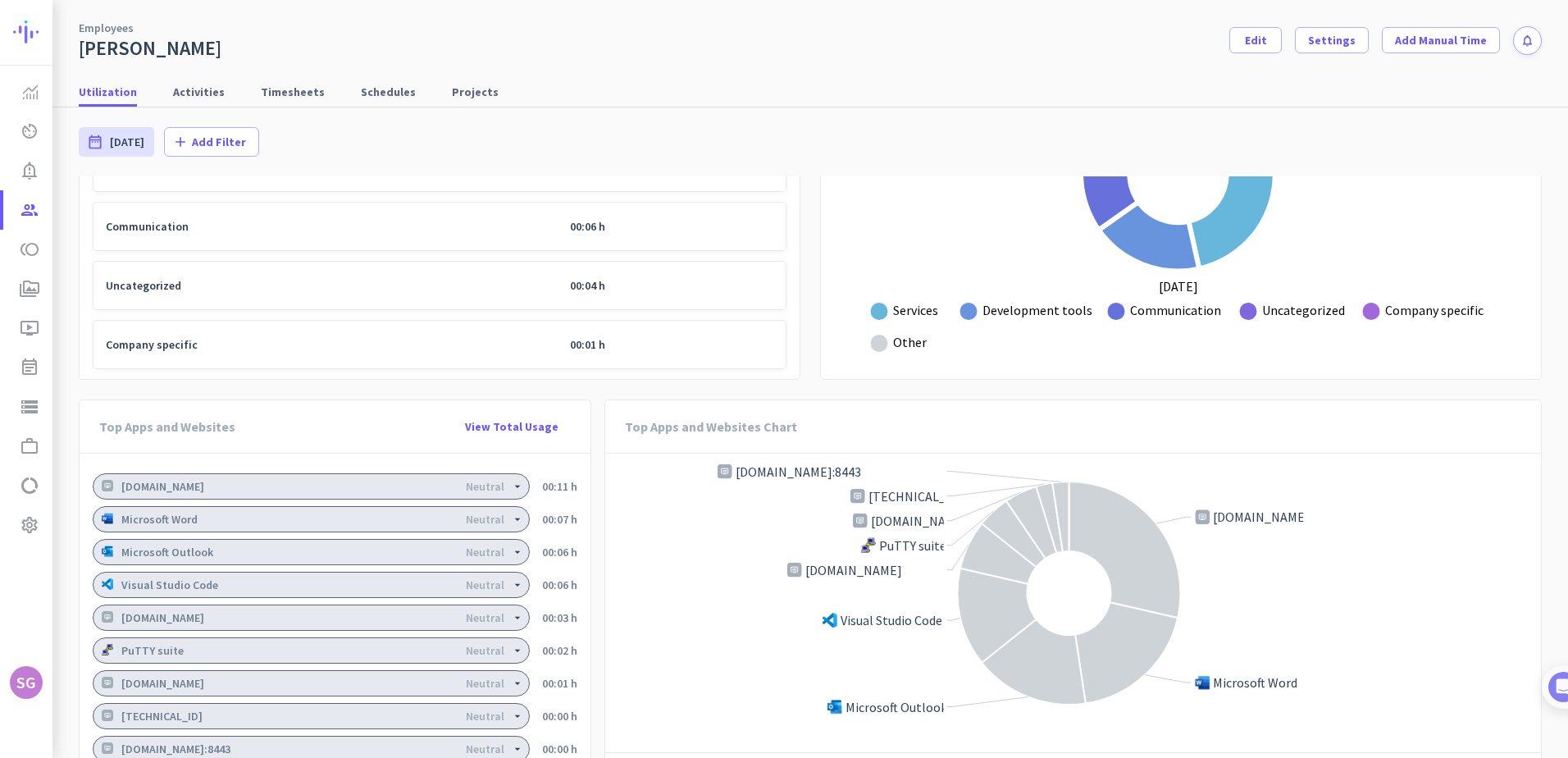
scroll to position [1078, 0]
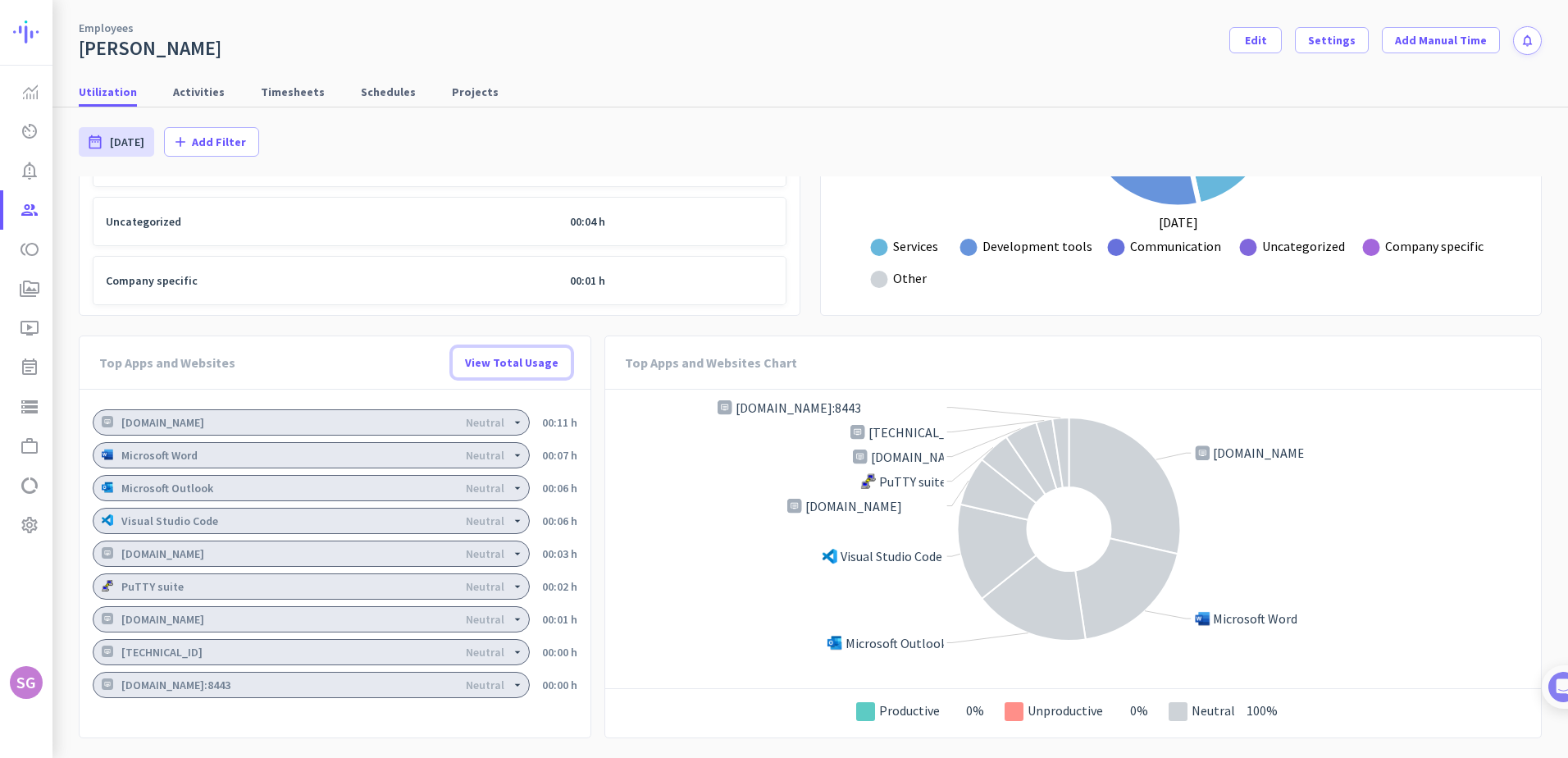
click at [524, 364] on span "View Total Usage" at bounding box center [511, 363] width 93 height 17
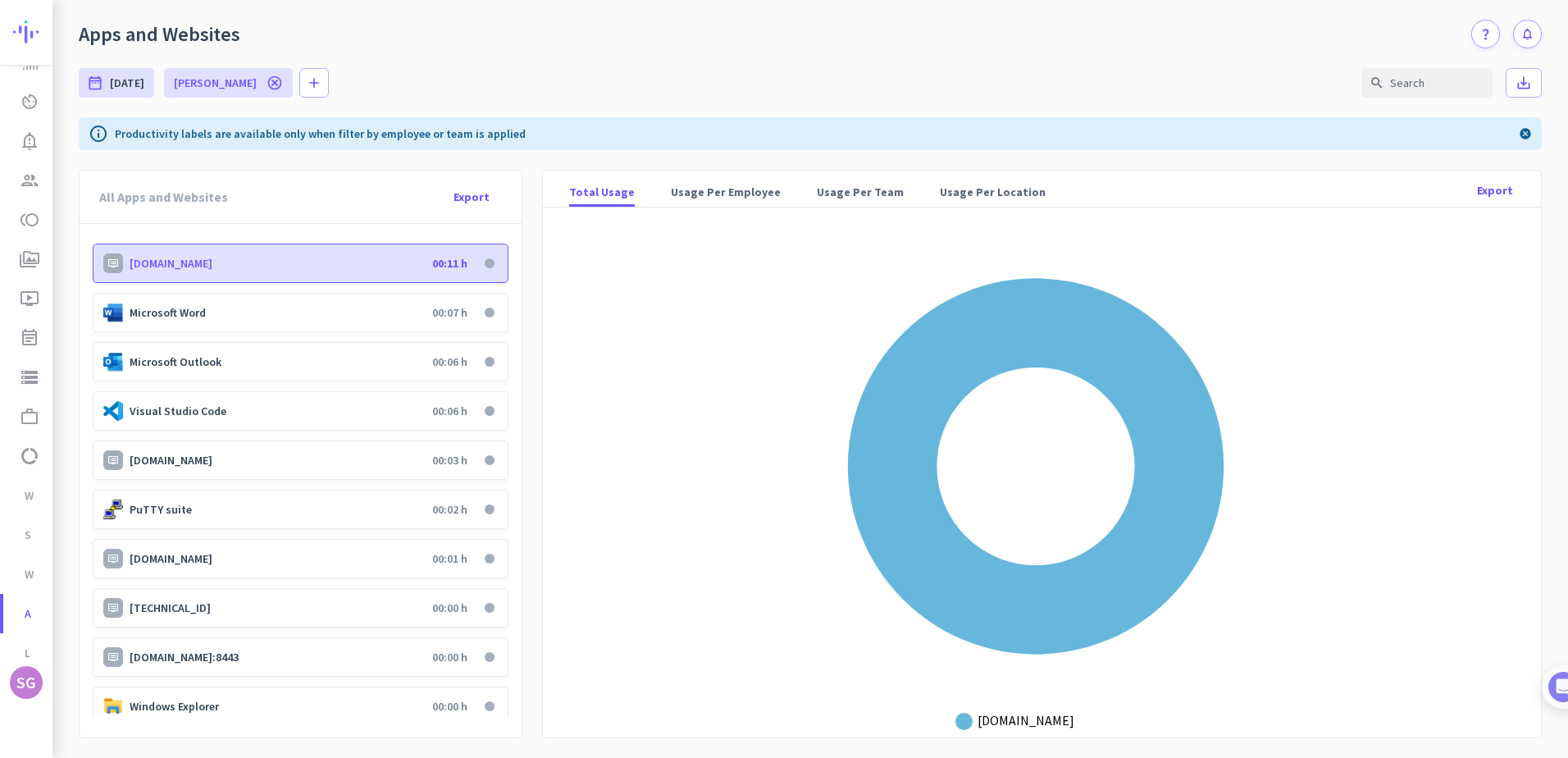
click at [295, 318] on p "Microsoft Word" at bounding box center [277, 313] width 296 height 15
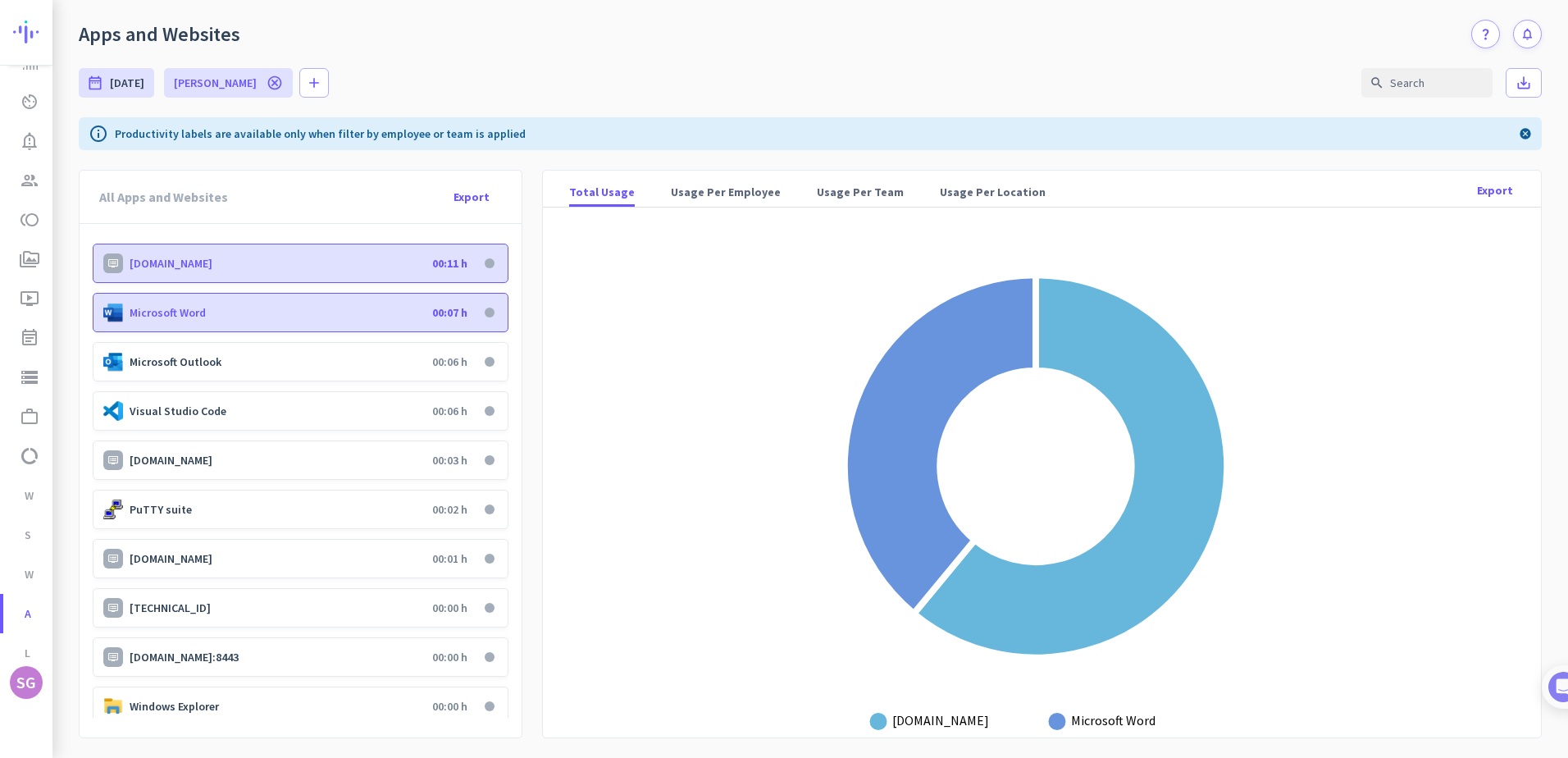
click at [296, 365] on p "Microsoft Outlook" at bounding box center [277, 362] width 296 height 15
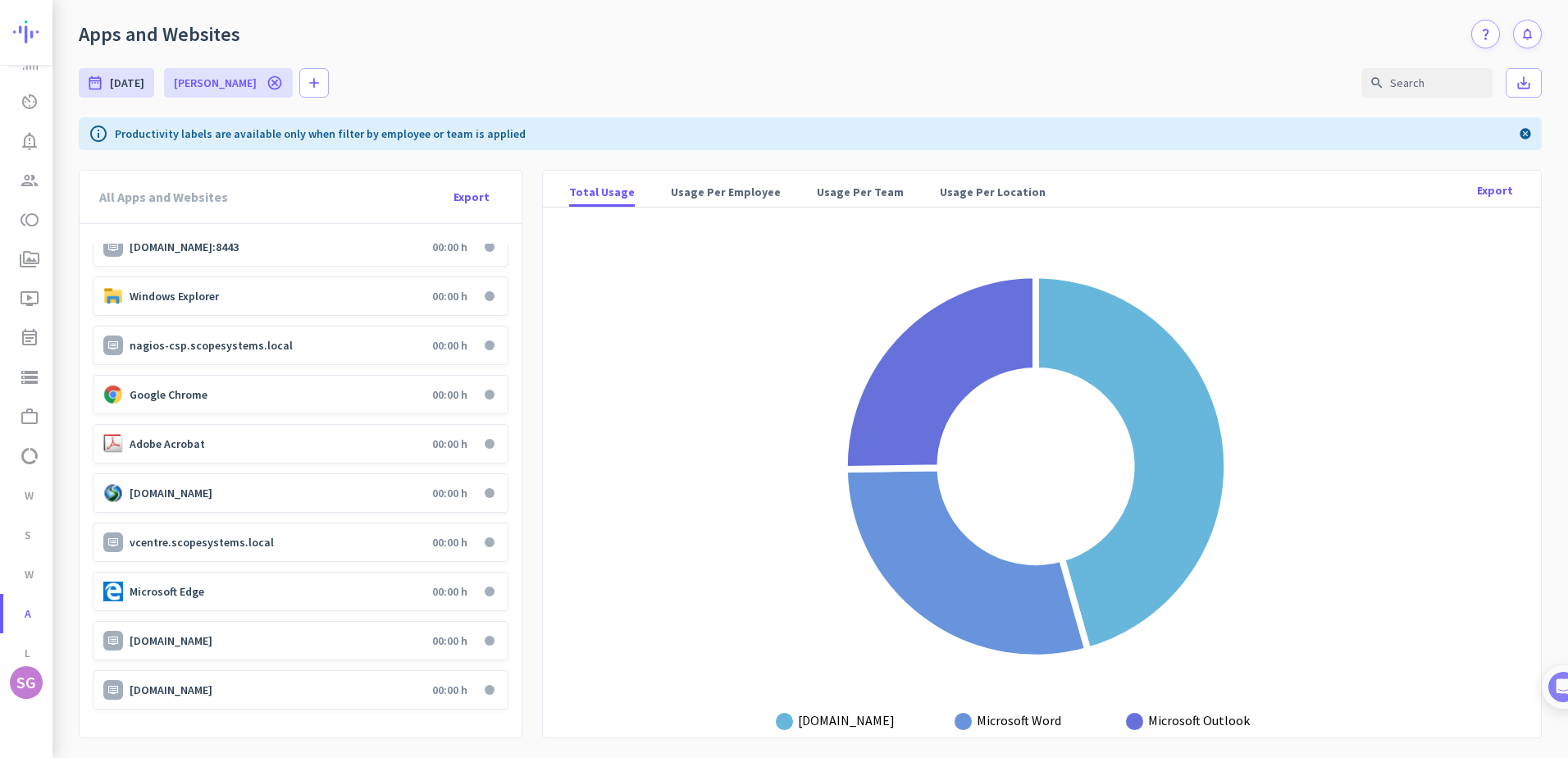
scroll to position [412, 0]
click at [197, 688] on p "[DOMAIN_NAME]" at bounding box center [277, 689] width 296 height 15
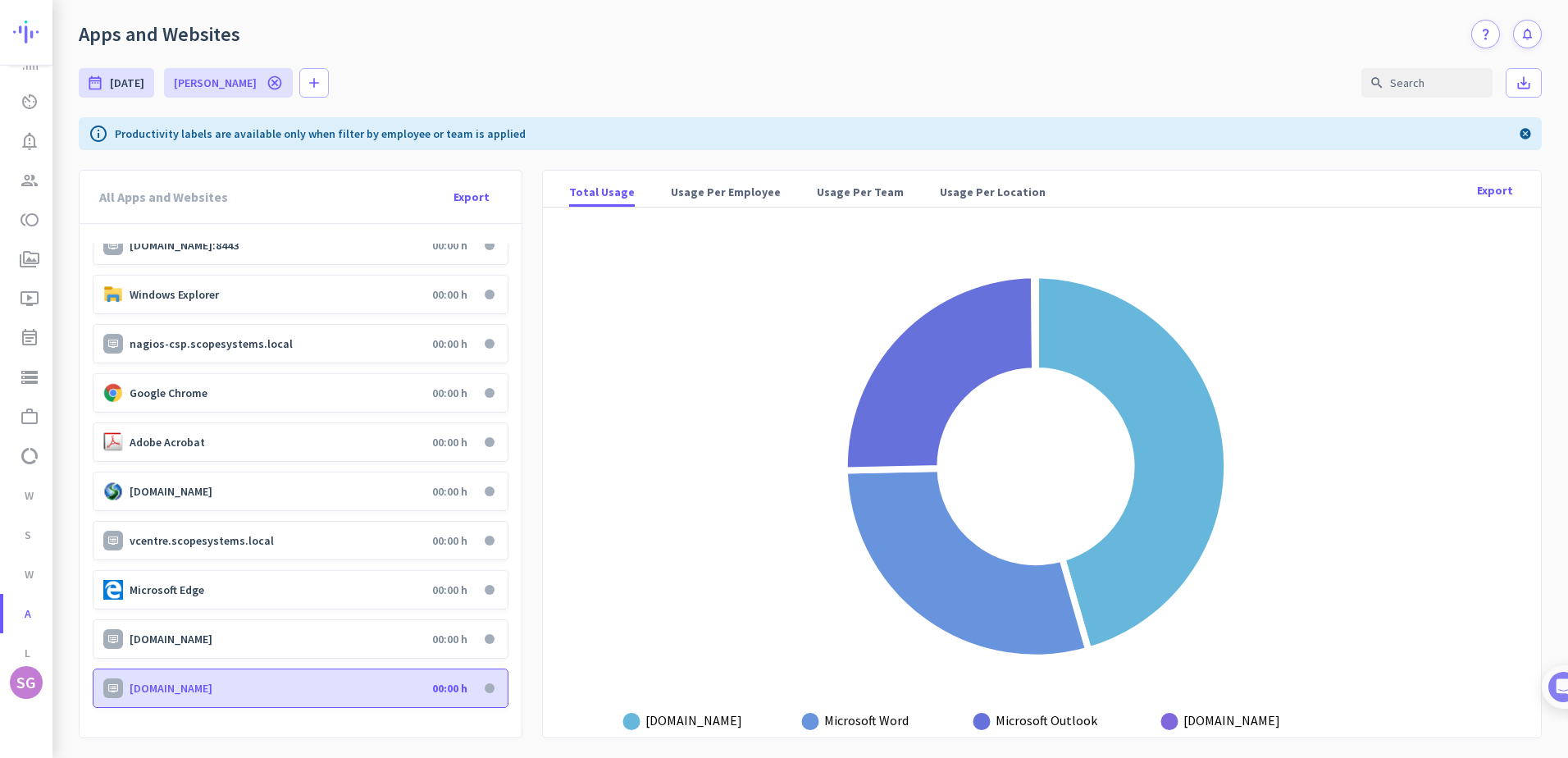
click at [200, 638] on p "[DOMAIN_NAME]" at bounding box center [277, 639] width 296 height 15
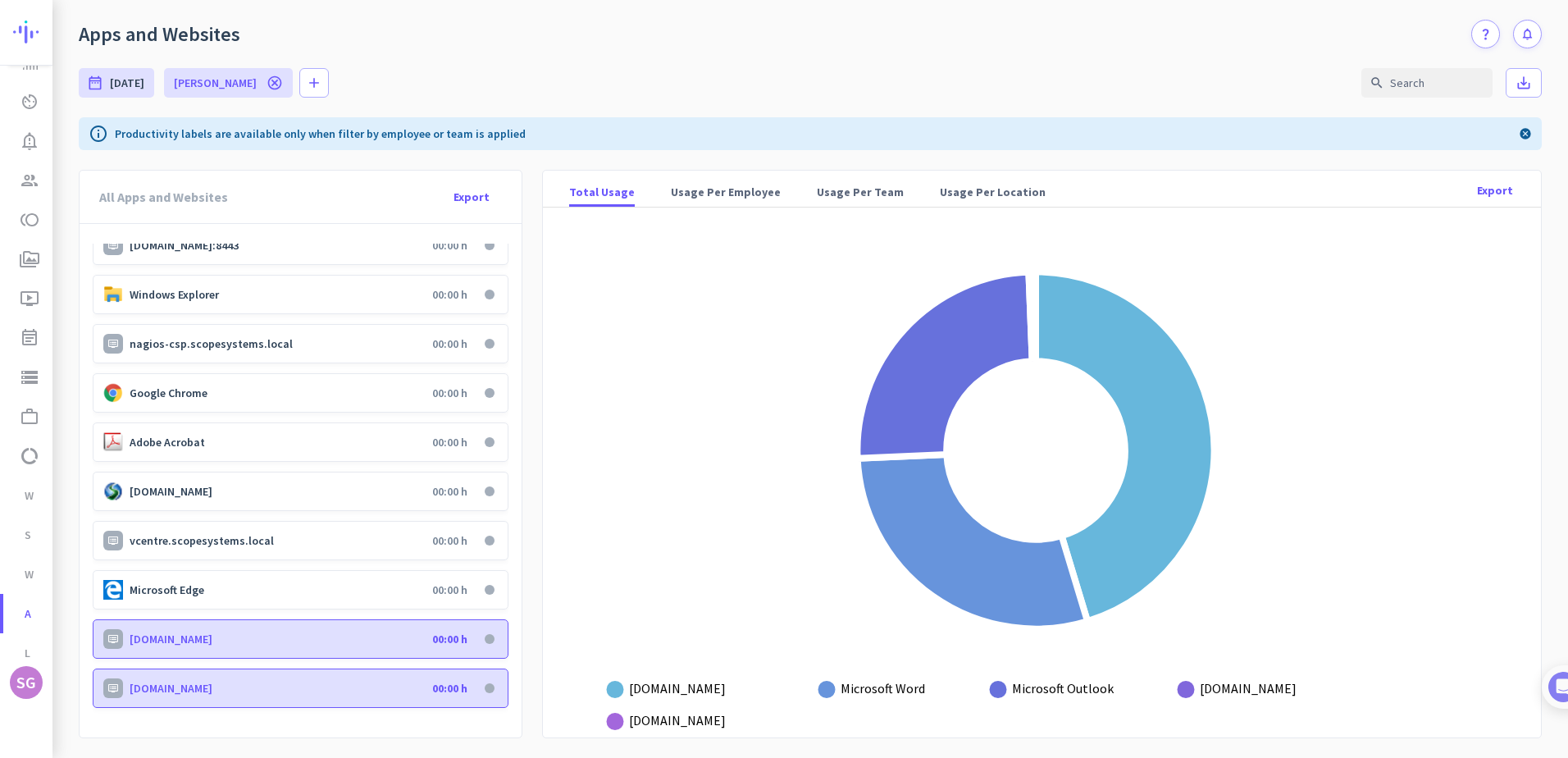
click at [197, 602] on div "Microsoft Edge 00:00 h" at bounding box center [300, 590] width 416 height 40
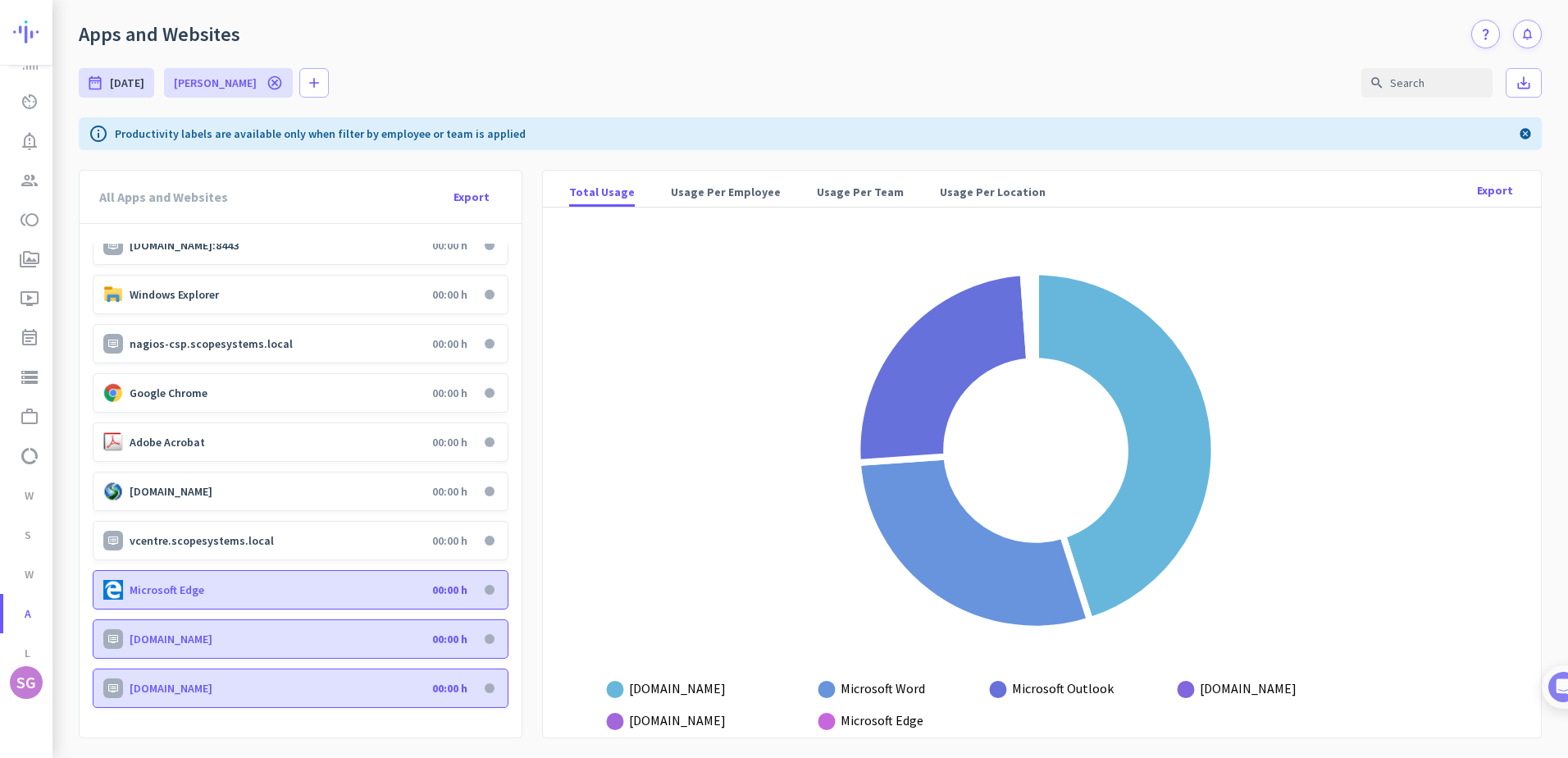
click at [197, 545] on p "vcentre.scopesystems.local" at bounding box center [277, 541] width 296 height 15
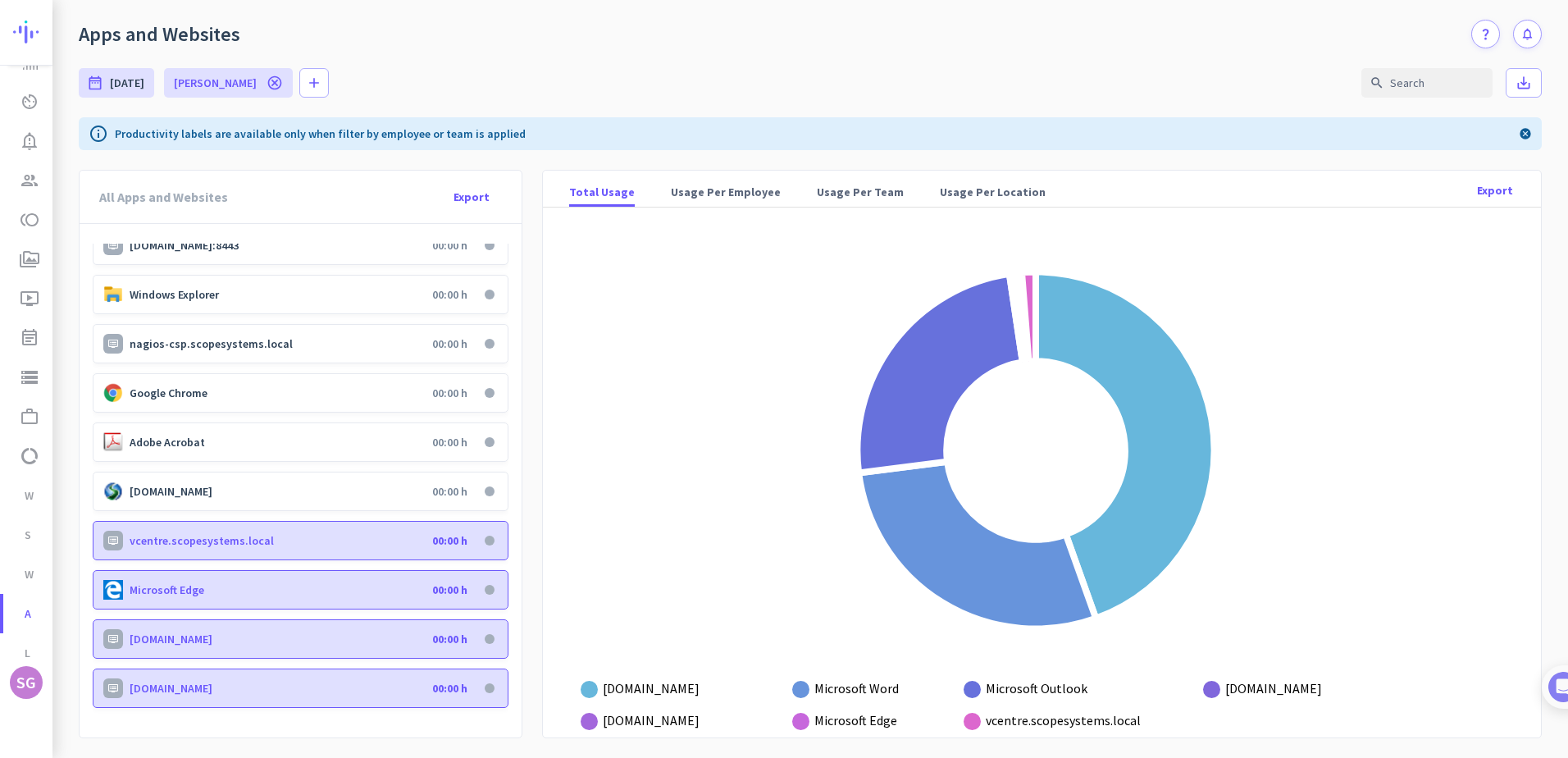
click at [197, 499] on div "[DOMAIN_NAME] 00:00 h" at bounding box center [300, 491] width 416 height 40
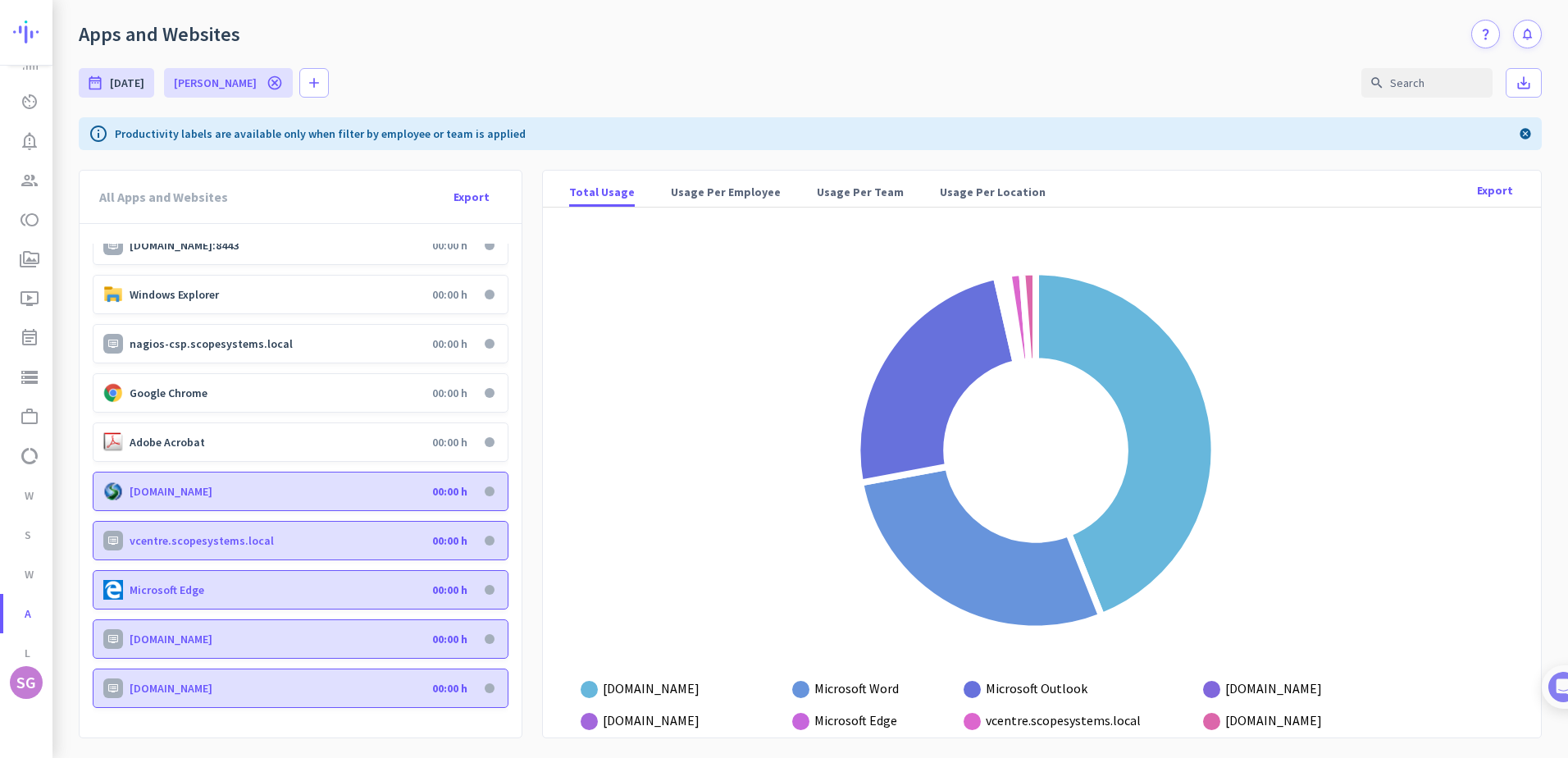
click at [199, 455] on div "Adobe Acrobat 00:00 h" at bounding box center [300, 442] width 416 height 40
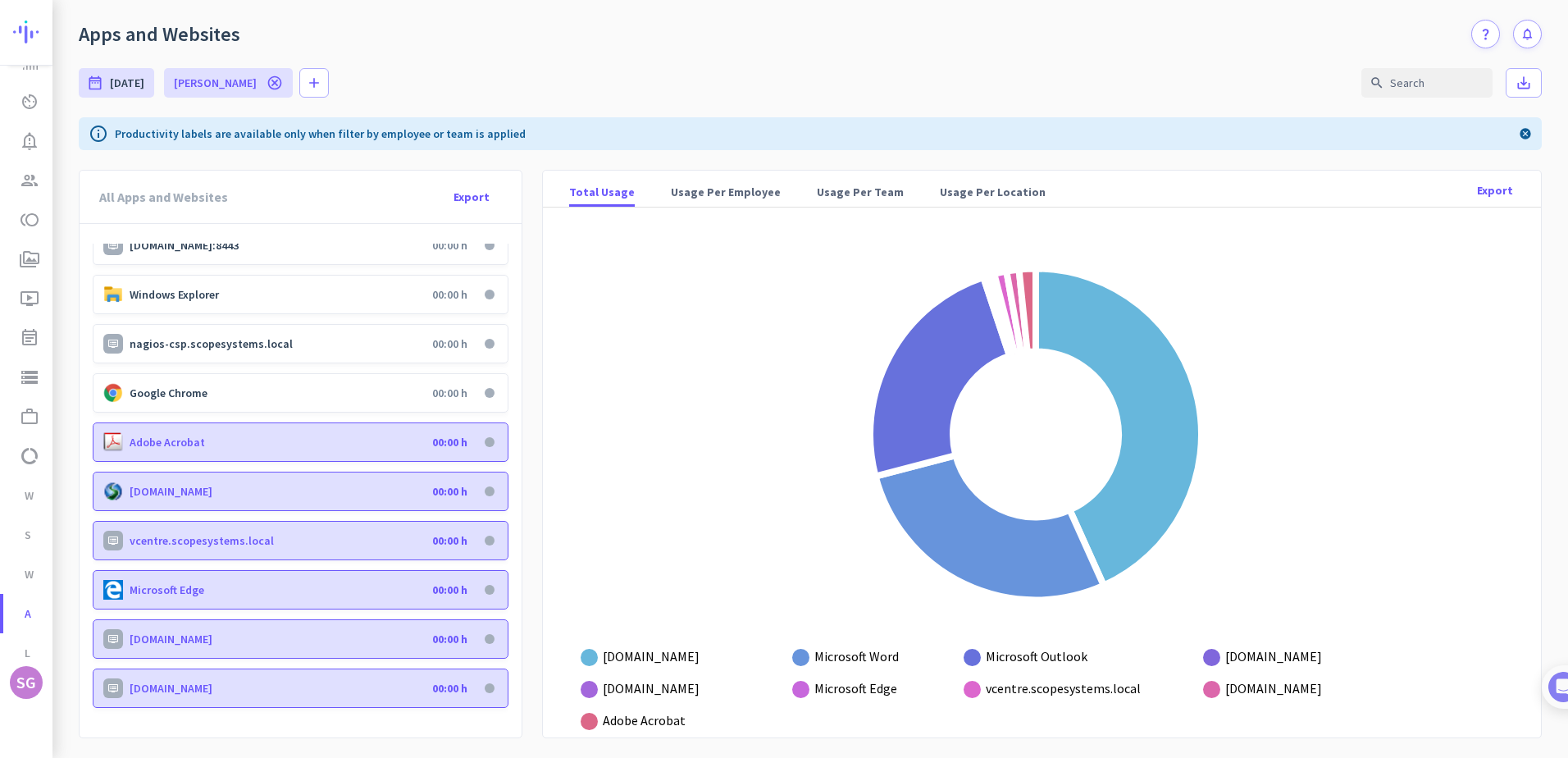
click at [195, 387] on p "Google Chrome" at bounding box center [277, 393] width 296 height 15
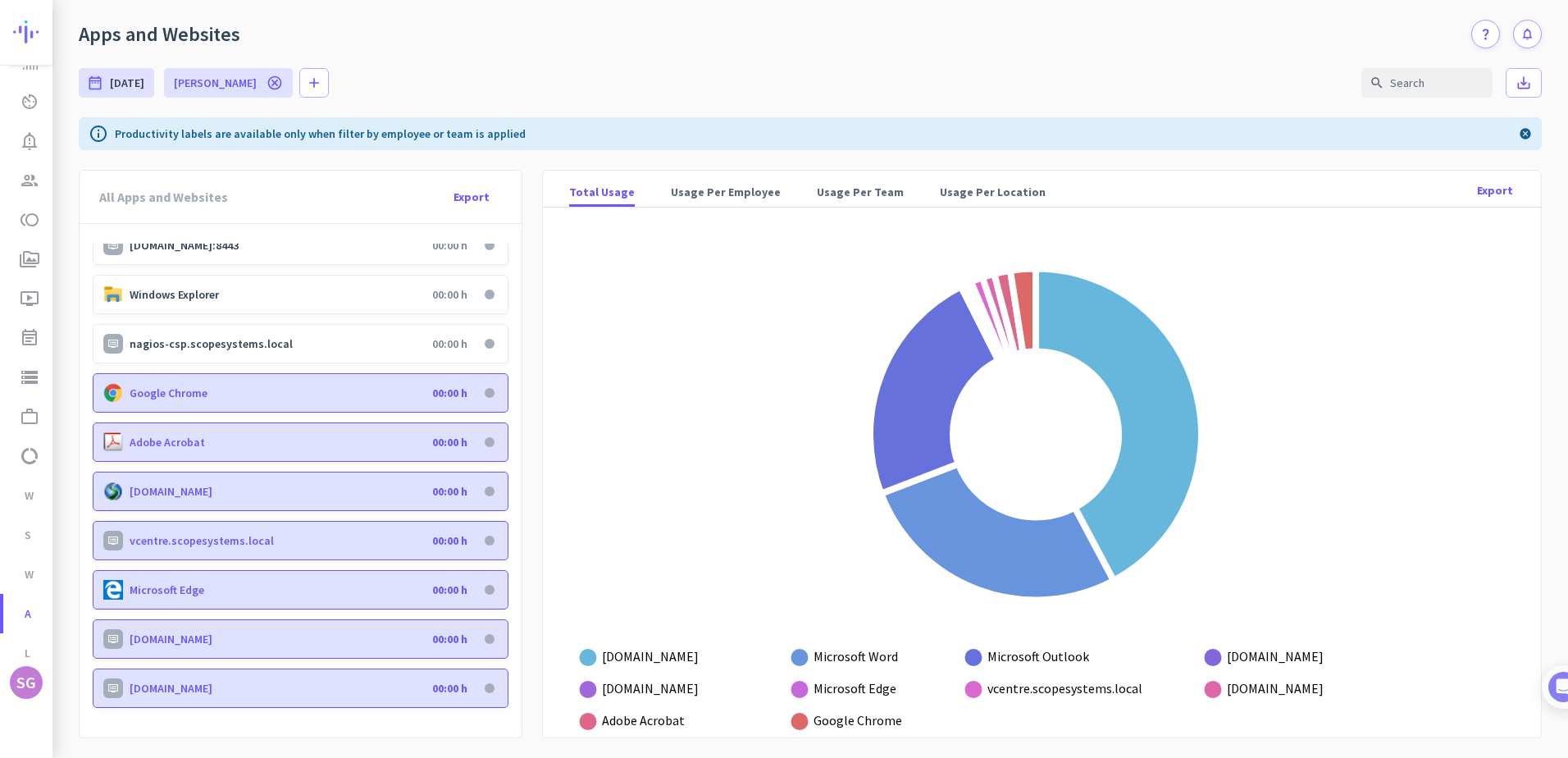
click at [195, 346] on p "nagios-csp.scopesystems.local" at bounding box center [277, 343] width 296 height 15
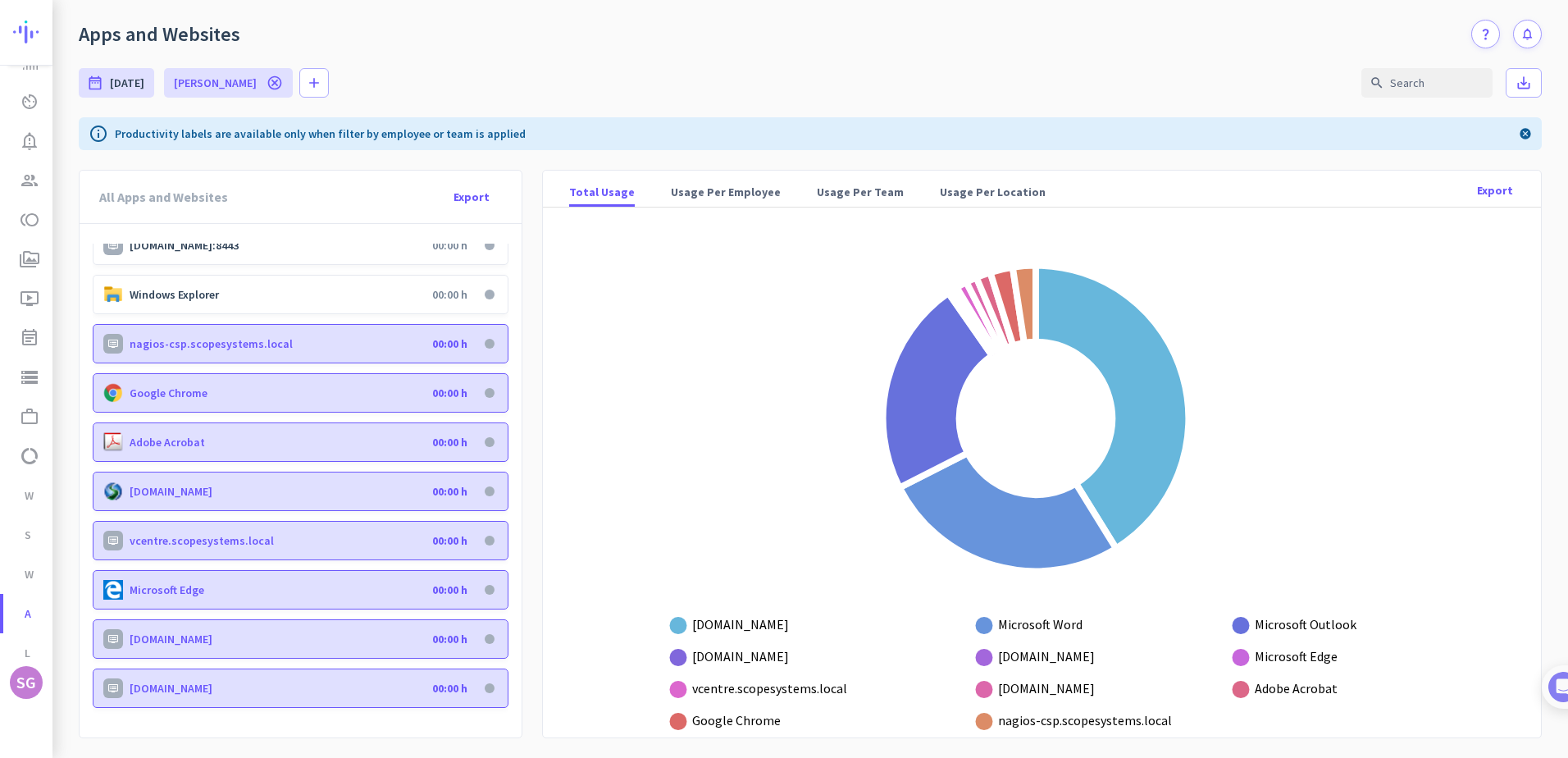
click at [192, 293] on p "Windows Explorer" at bounding box center [277, 295] width 296 height 15
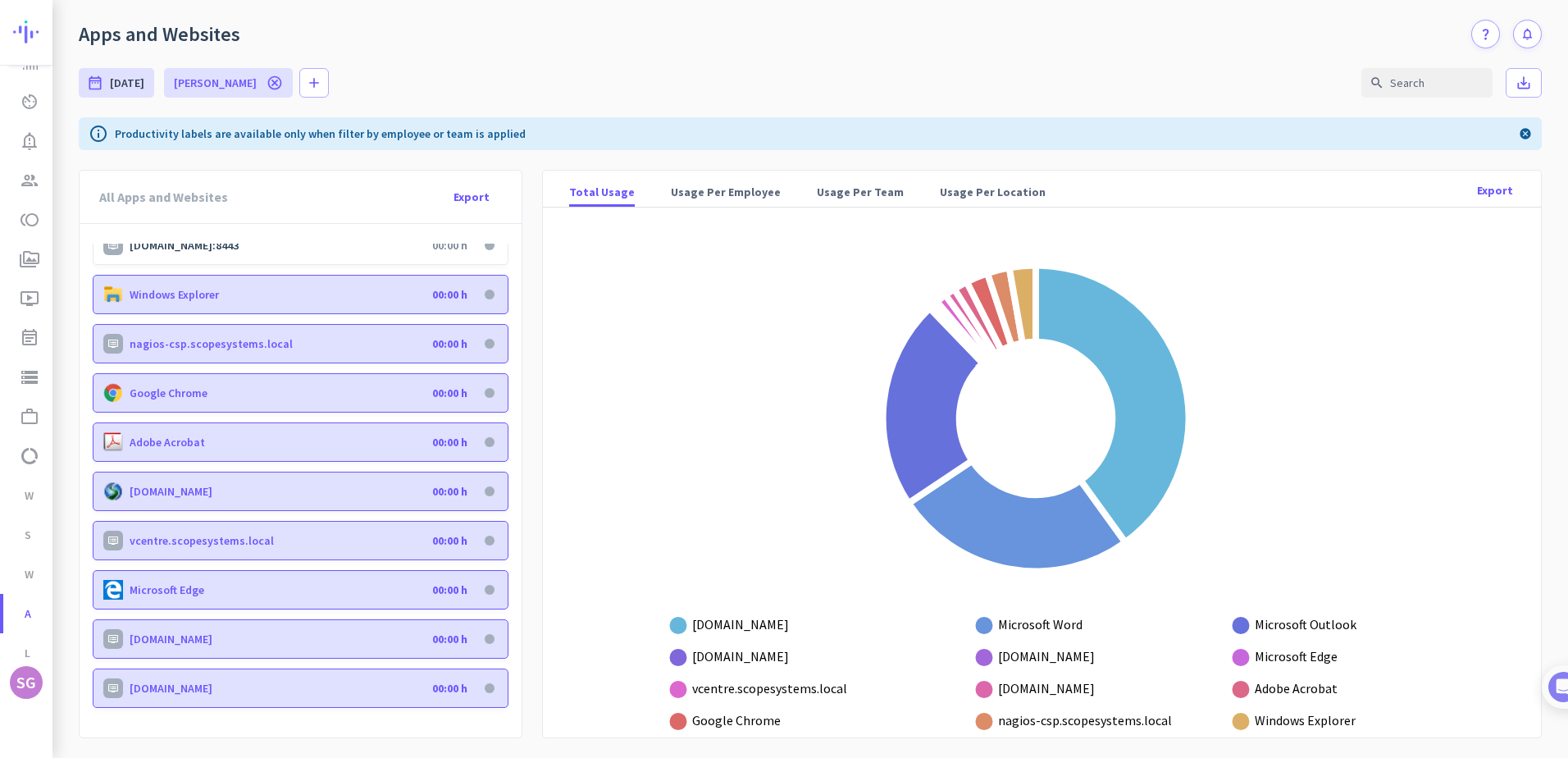
click at [192, 244] on p "[DOMAIN_NAME]:8443" at bounding box center [277, 246] width 296 height 15
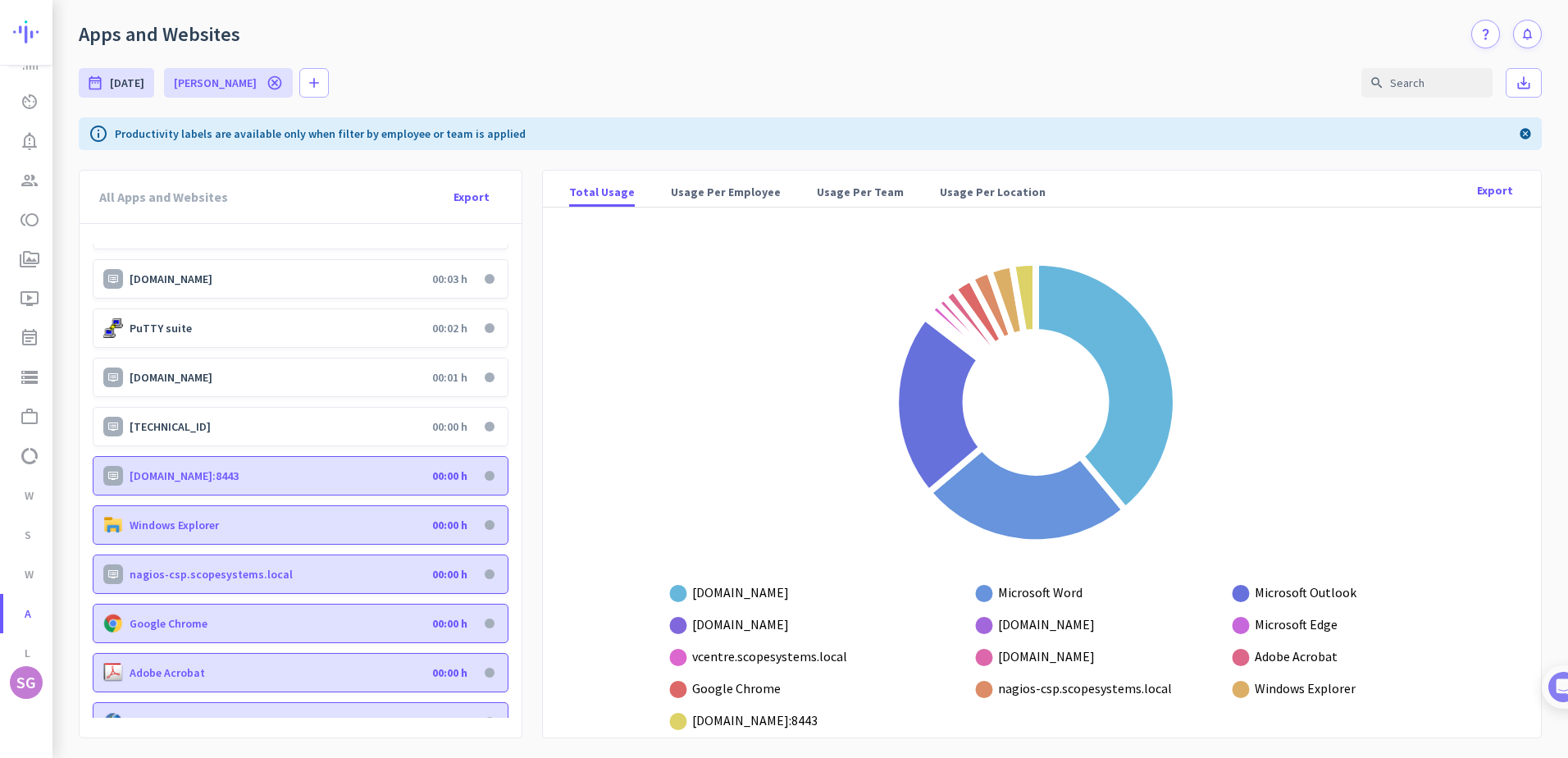
scroll to position [84, 0]
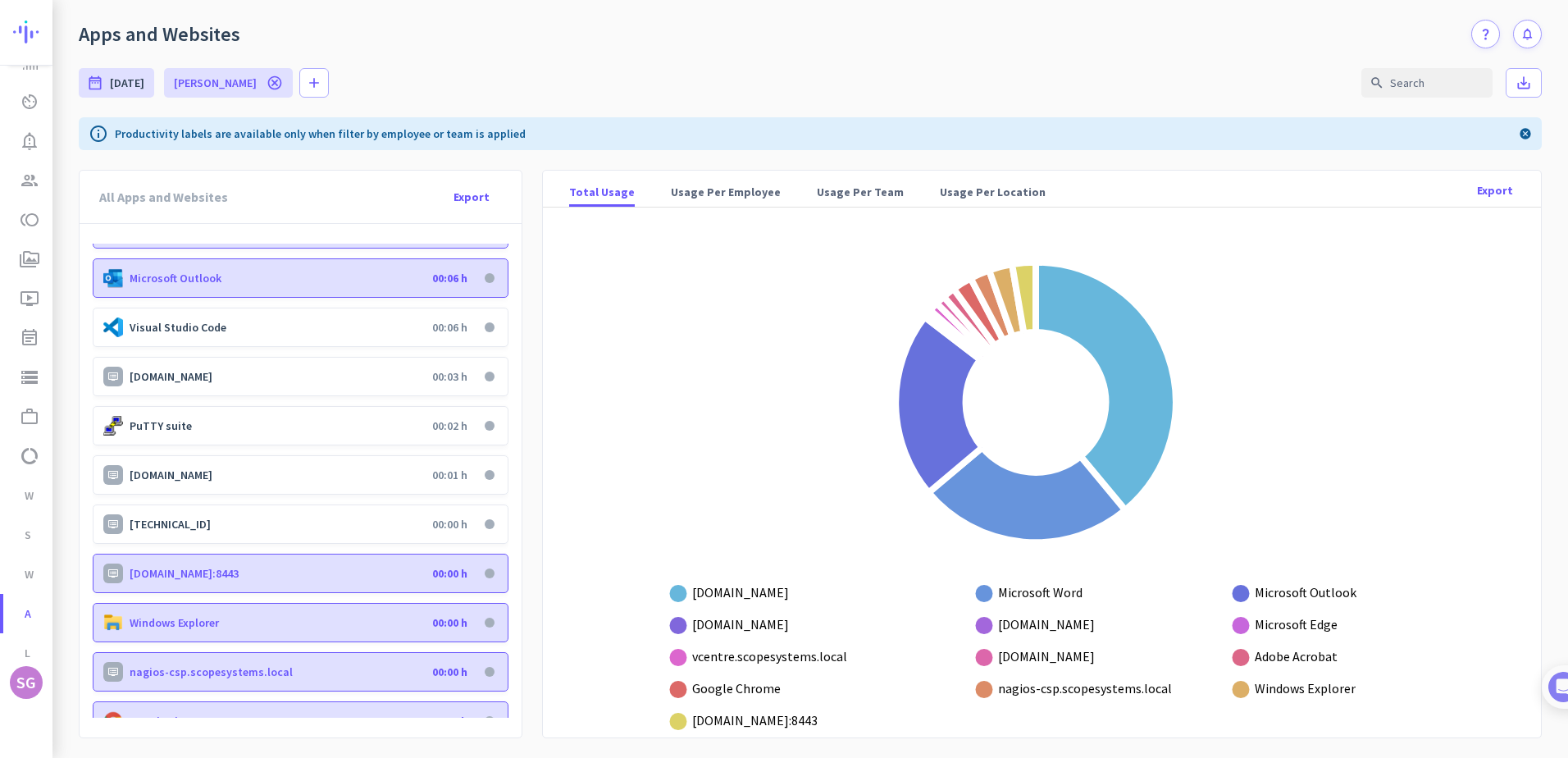
click at [272, 523] on p "[TECHNICAL_ID]" at bounding box center [277, 524] width 296 height 15
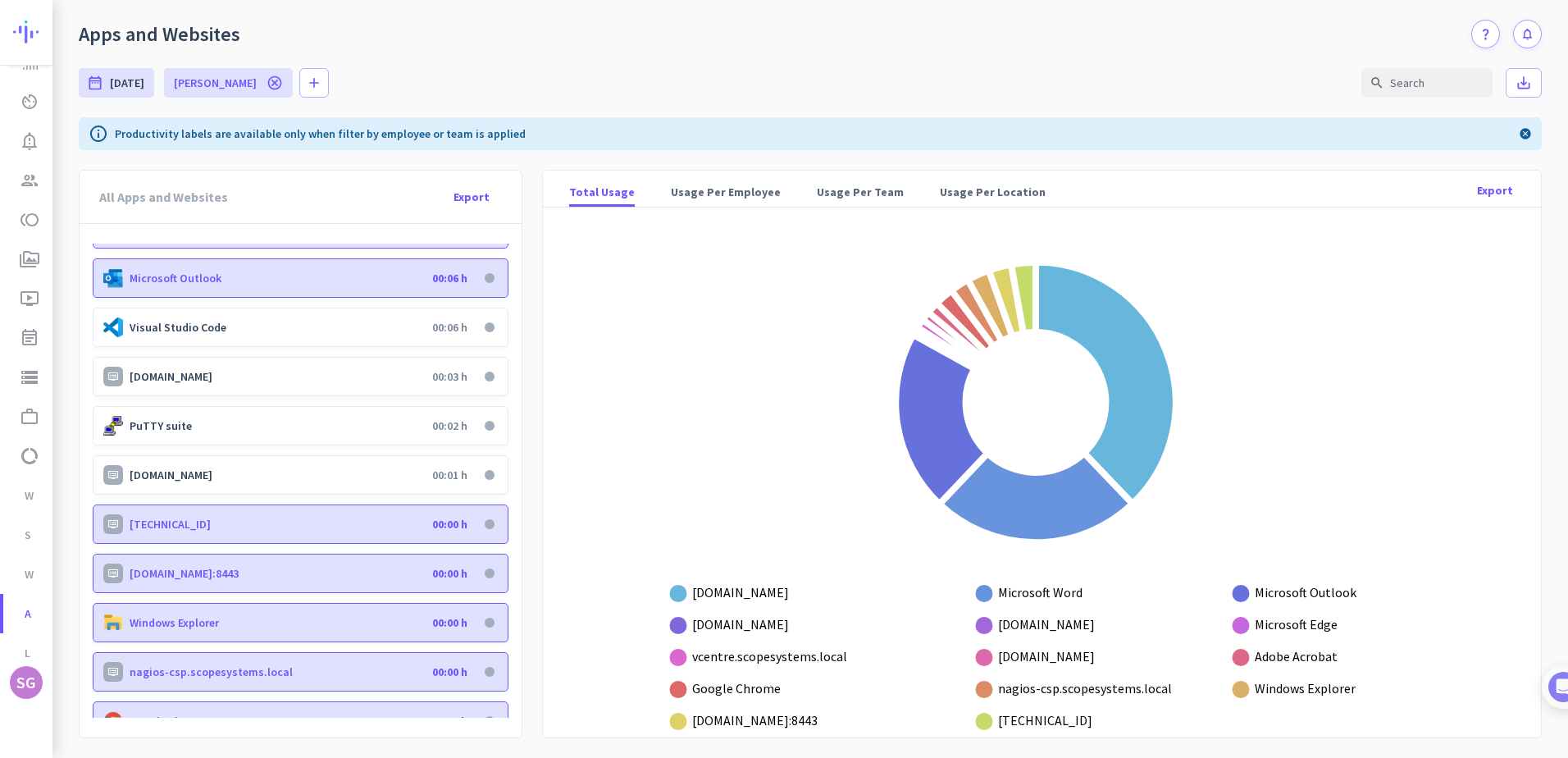
click at [214, 475] on p "[DOMAIN_NAME]" at bounding box center [277, 475] width 296 height 15
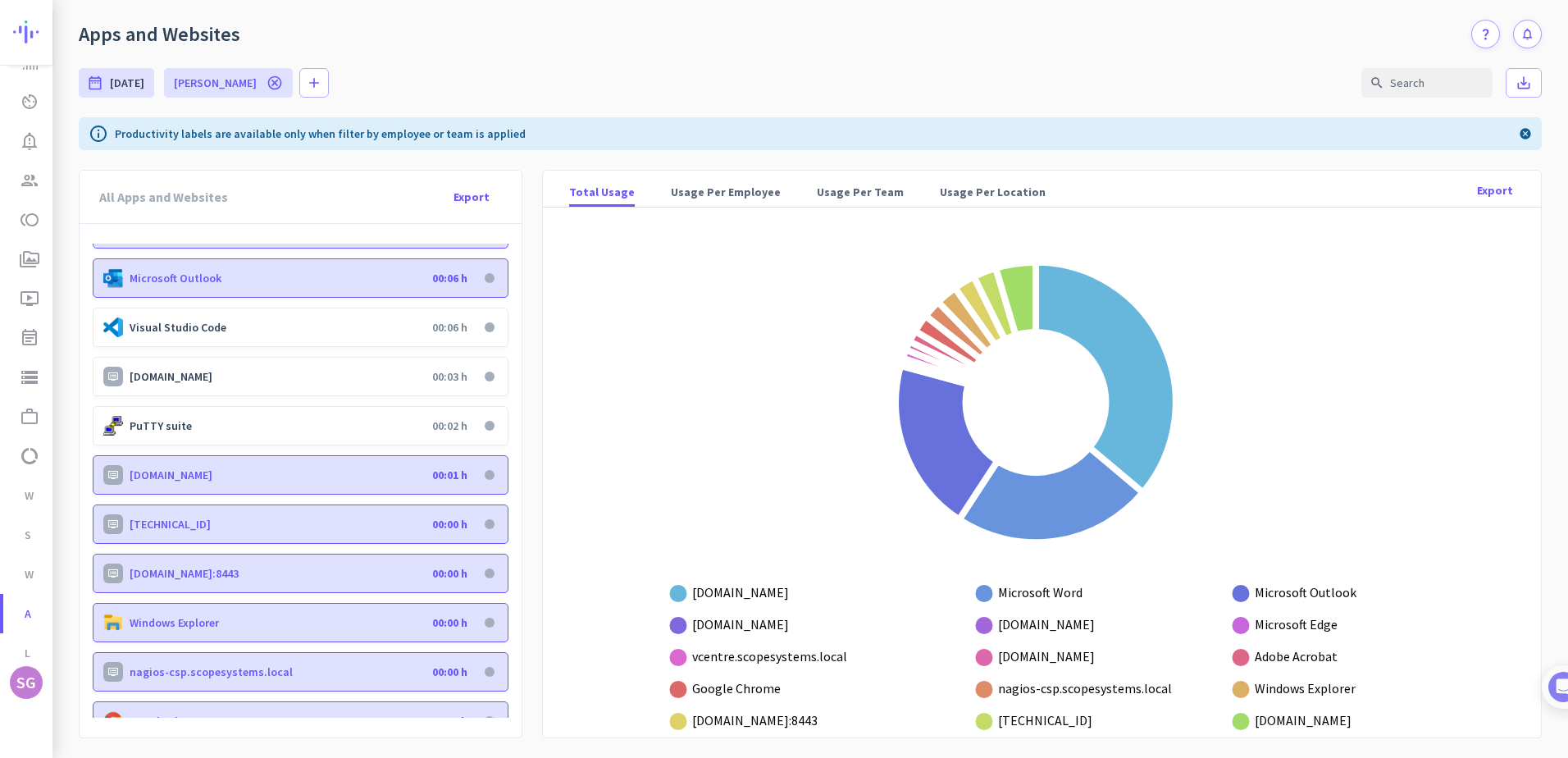
click at [201, 431] on p "PuTTY suite" at bounding box center [277, 426] width 296 height 15
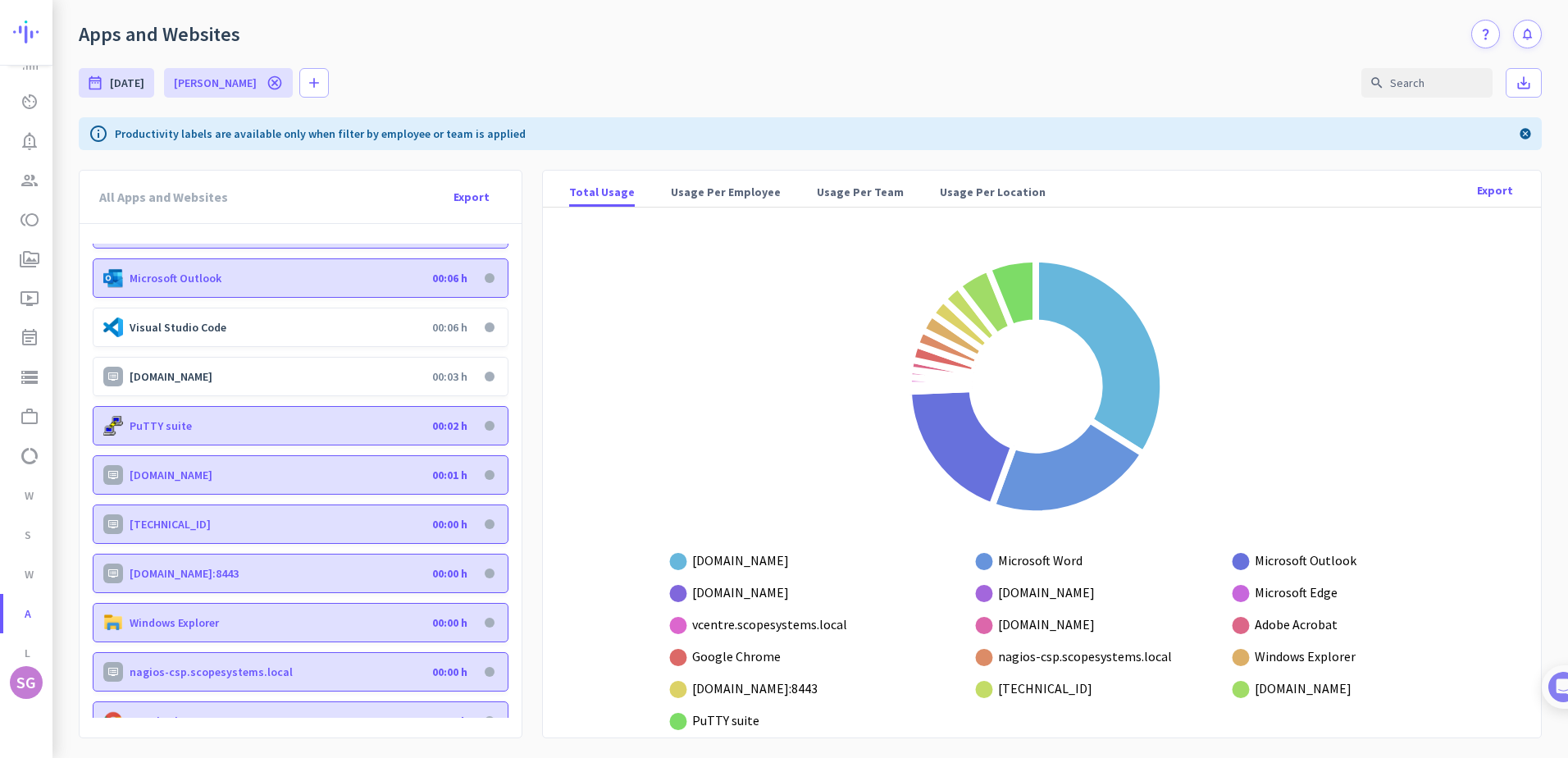
click at [195, 387] on div "[DOMAIN_NAME] 00:03 h" at bounding box center [300, 377] width 416 height 40
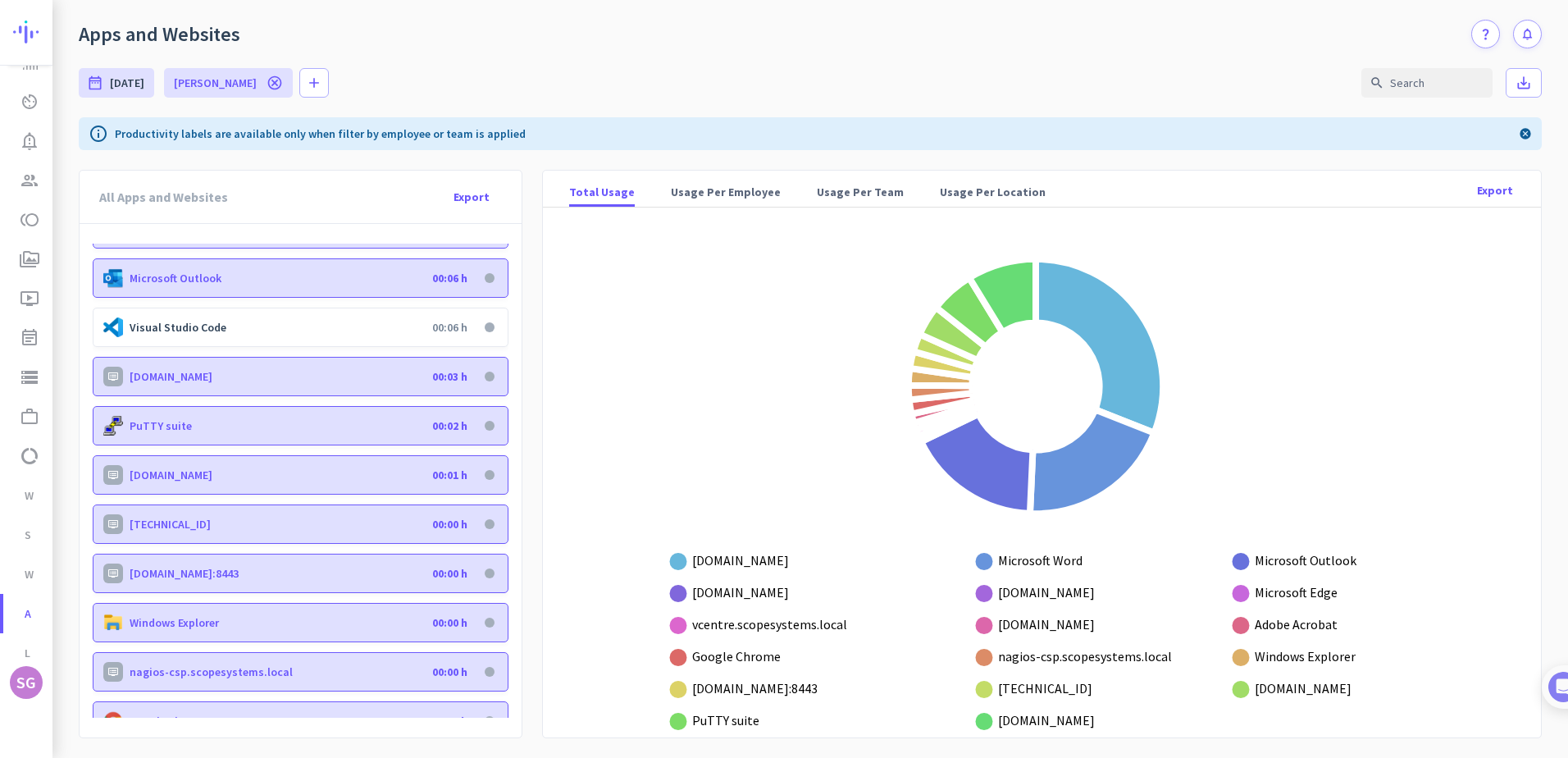
click at [199, 331] on p "Visual Studio Code" at bounding box center [277, 328] width 296 height 15
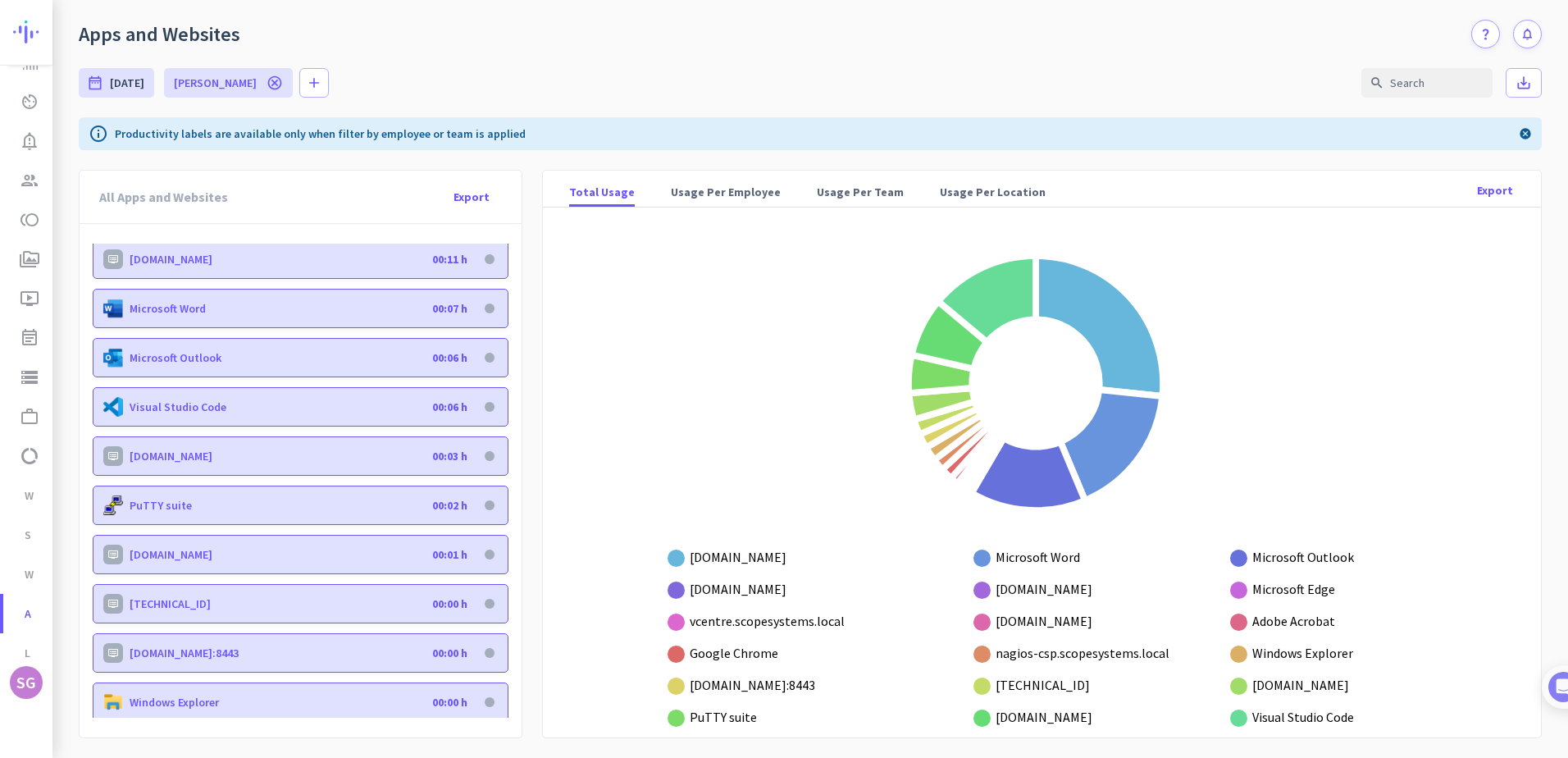
scroll to position [0, 0]
click at [725, 191] on span "Usage Per Employee" at bounding box center [725, 192] width 110 height 17
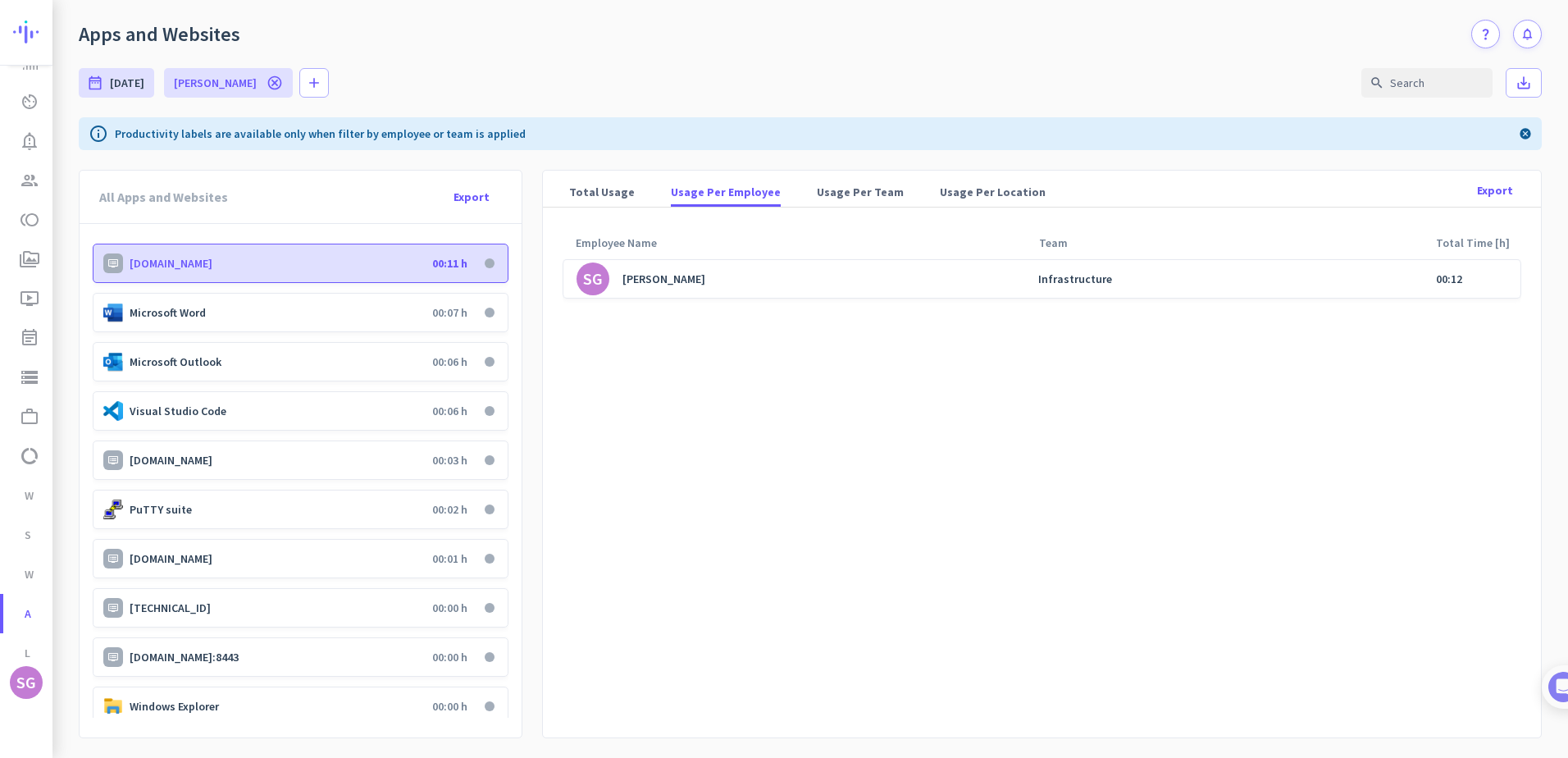
click at [653, 281] on div "[PERSON_NAME]" at bounding box center [664, 279] width 83 height 15
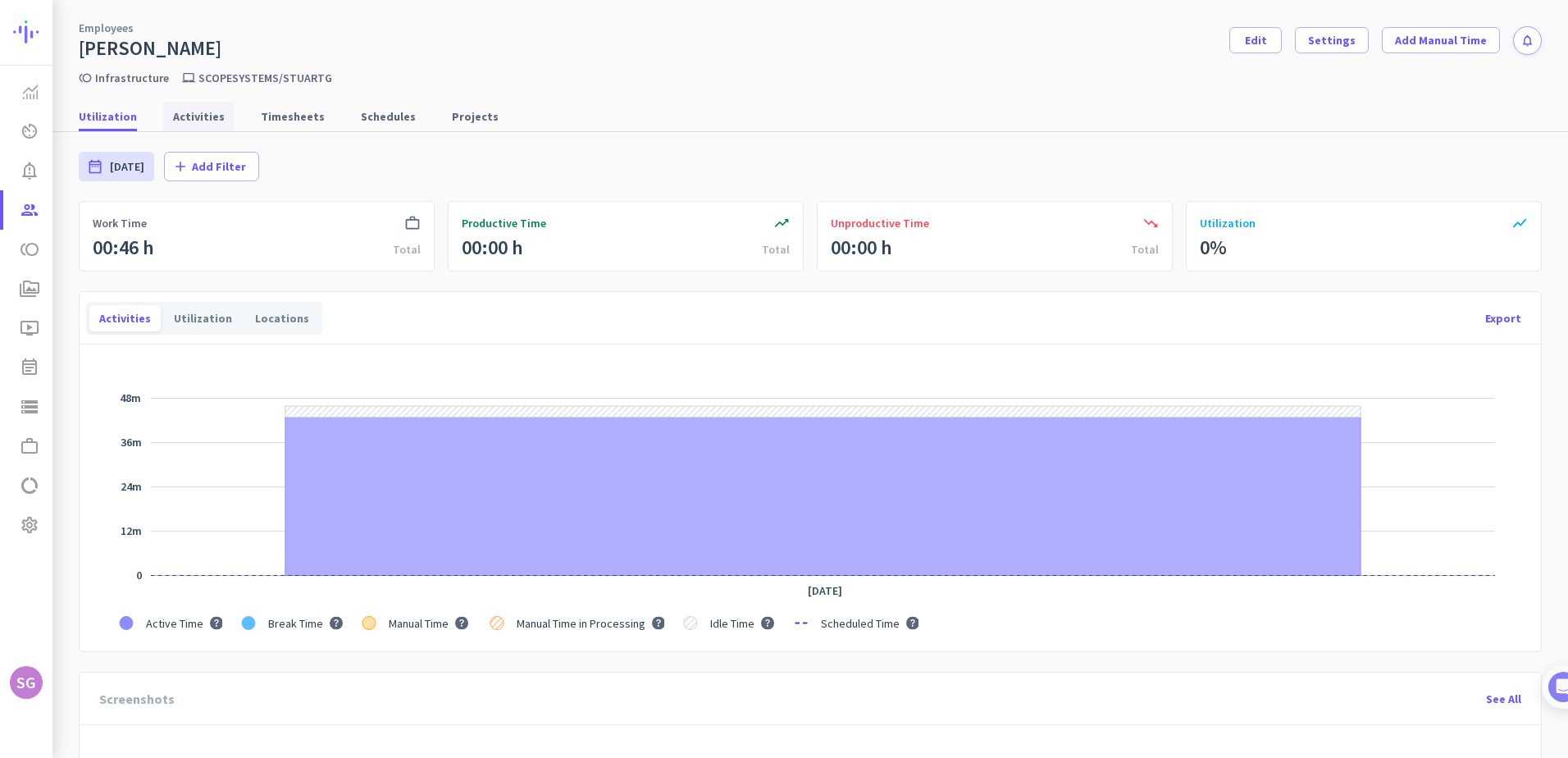
click at [178, 115] on span "Activities" at bounding box center [198, 116] width 52 height 17
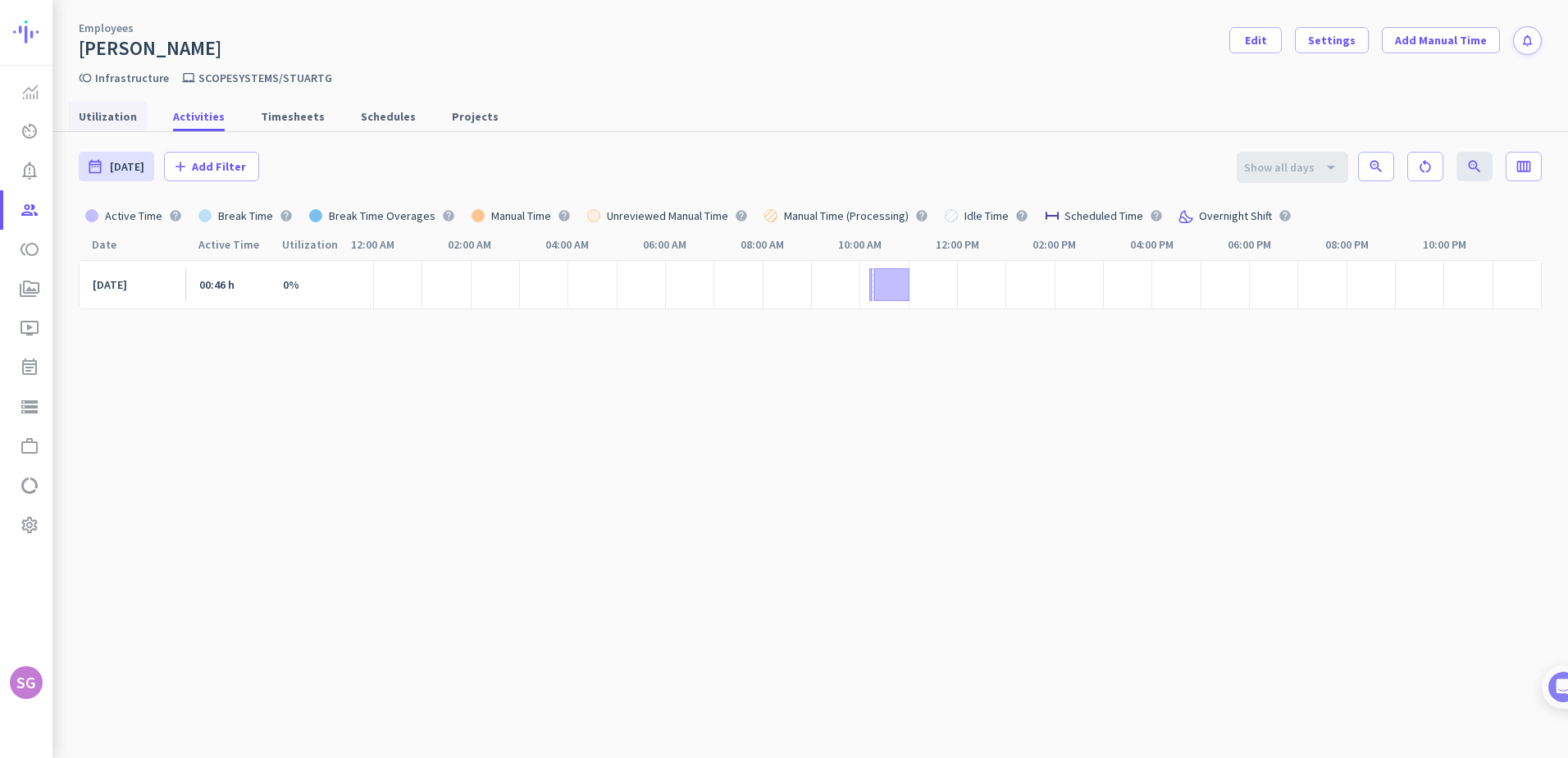
click at [122, 115] on span "Utilization" at bounding box center [107, 116] width 58 height 17
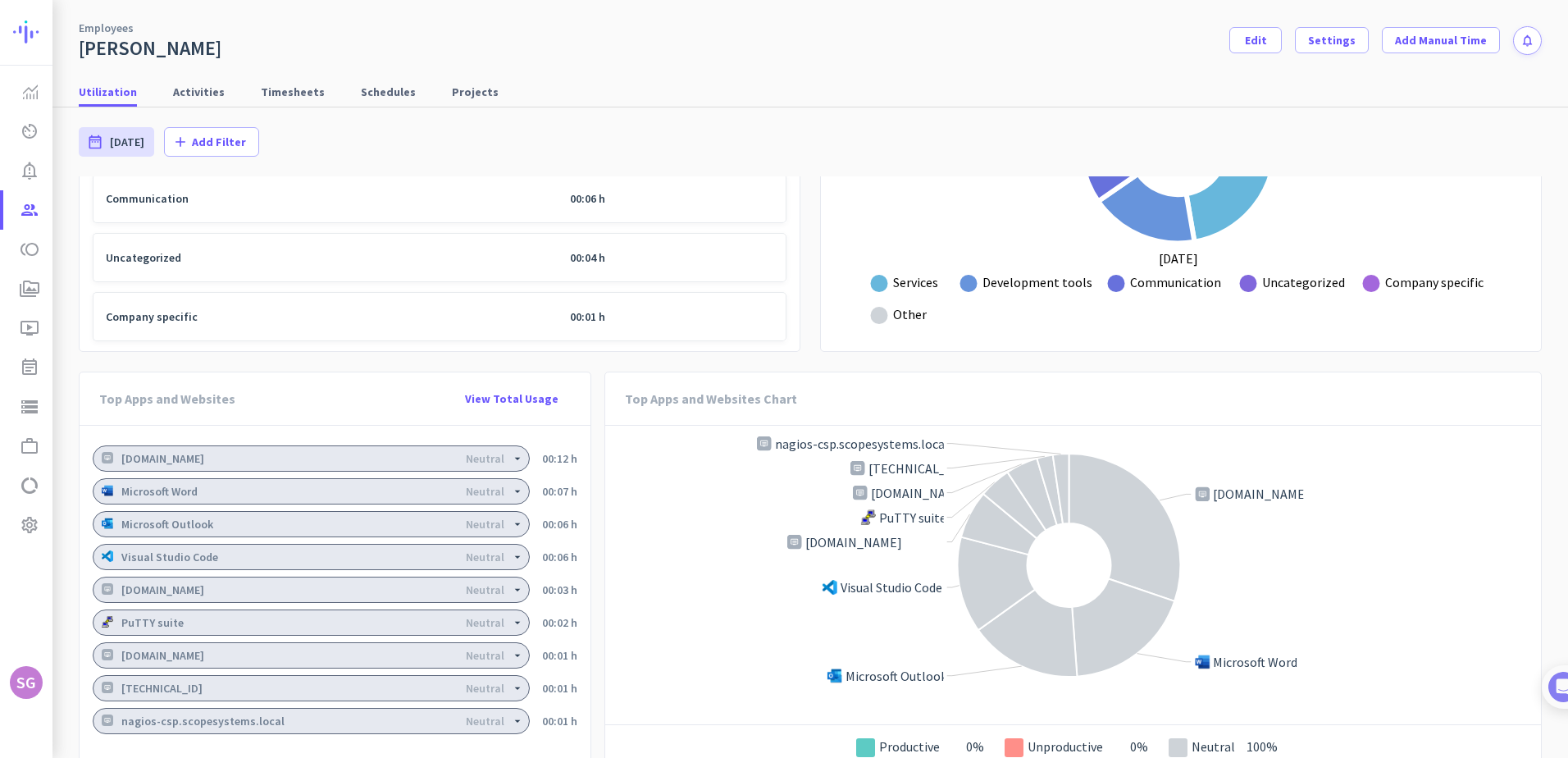
scroll to position [1078, 0]
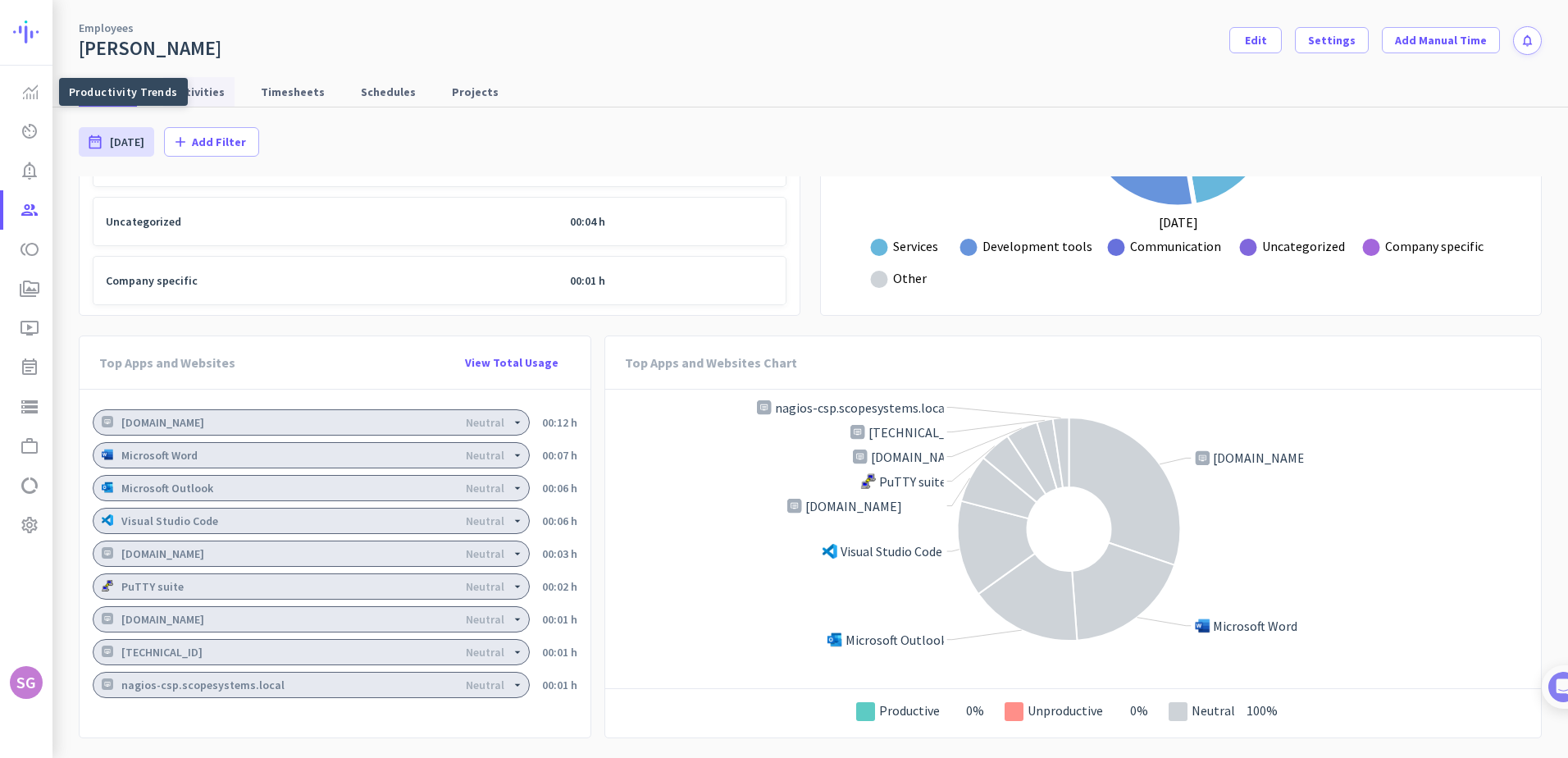
click at [202, 98] on span "Activities" at bounding box center [198, 92] width 52 height 17
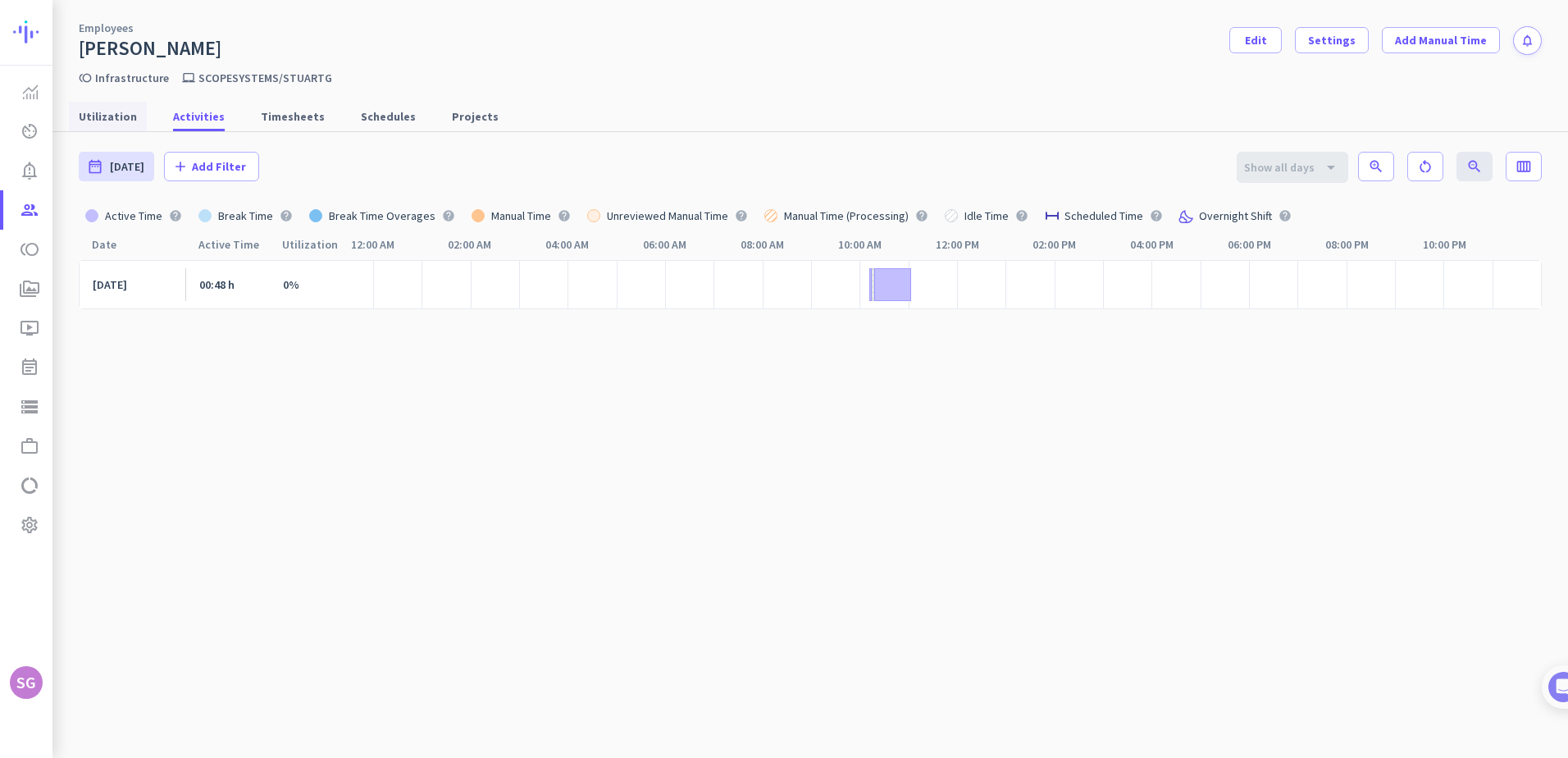
click at [99, 114] on span "Utilization" at bounding box center [107, 116] width 58 height 17
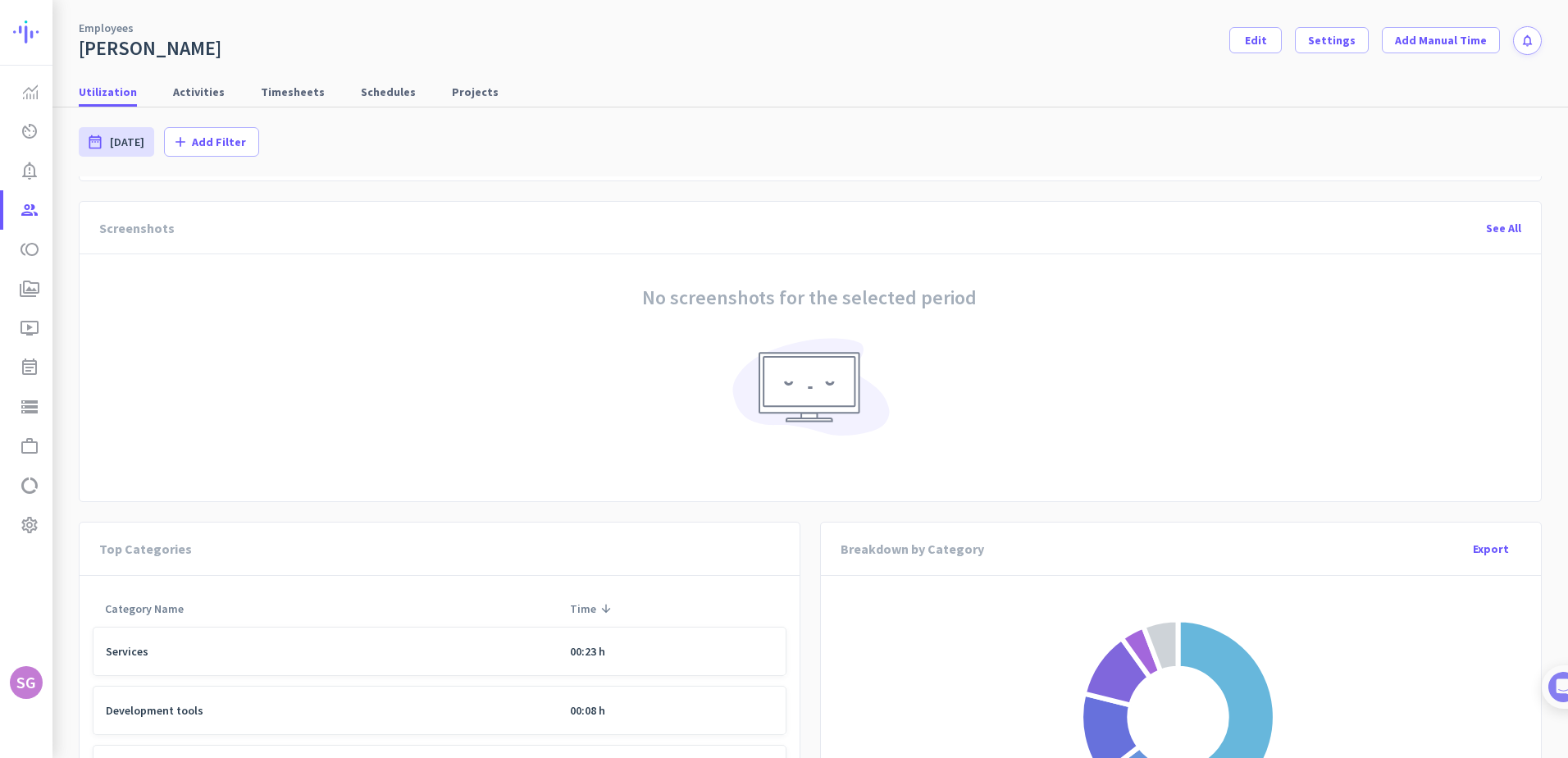
scroll to position [340, 0]
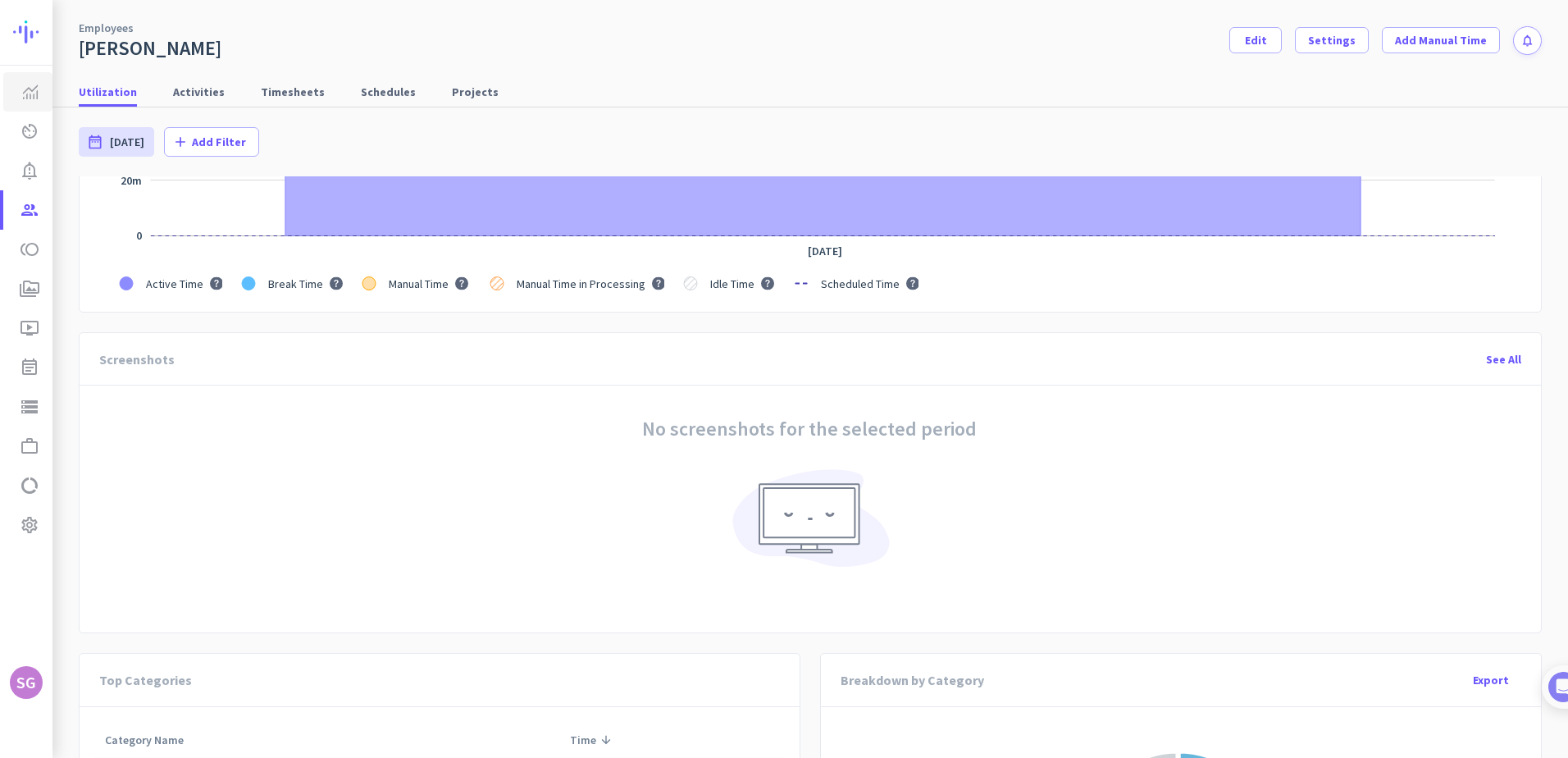
click at [32, 85] on img at bounding box center [30, 92] width 15 height 15
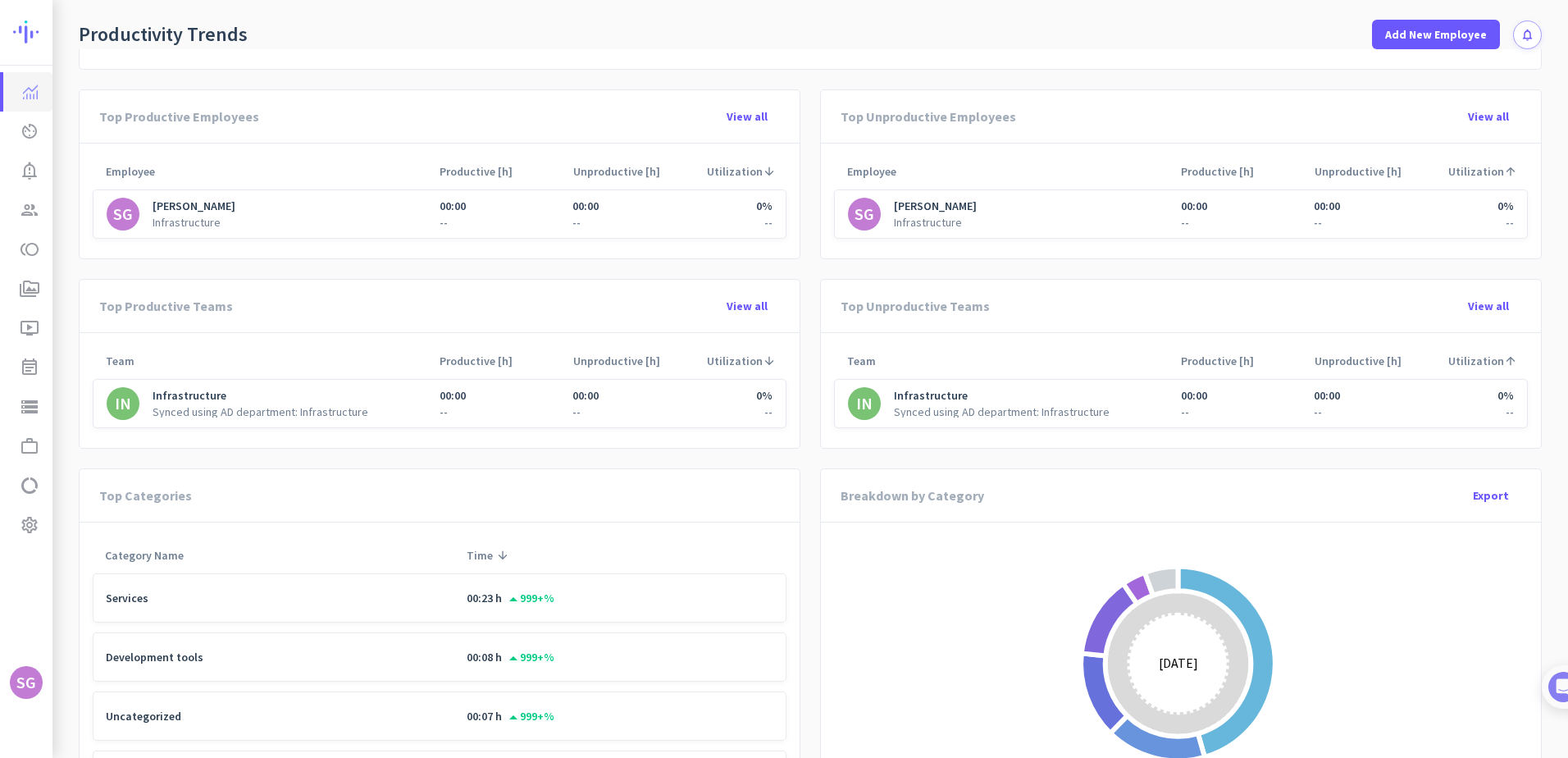
scroll to position [490, 0]
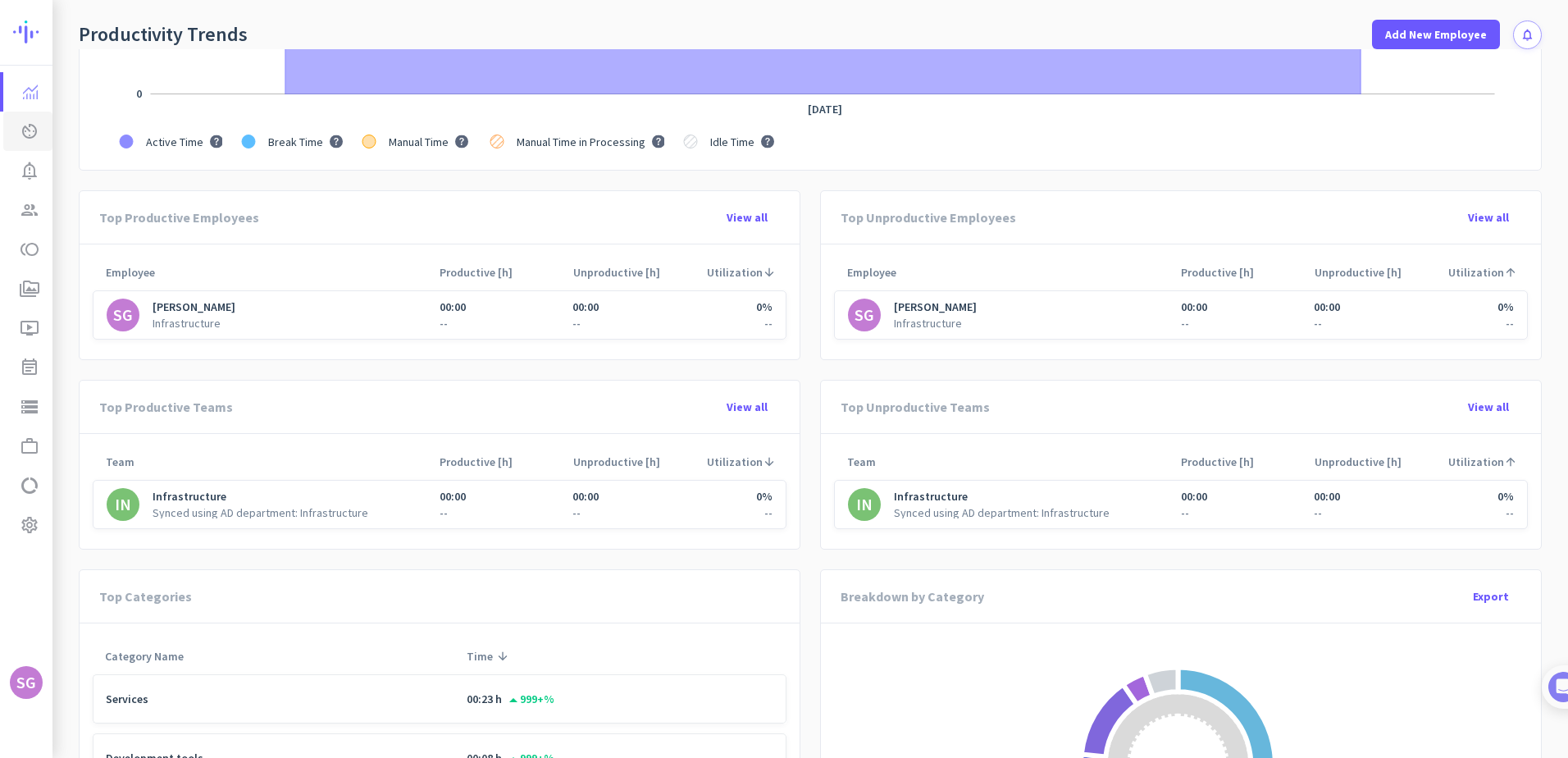
click at [32, 136] on icon "av_timer" at bounding box center [29, 131] width 19 height 19
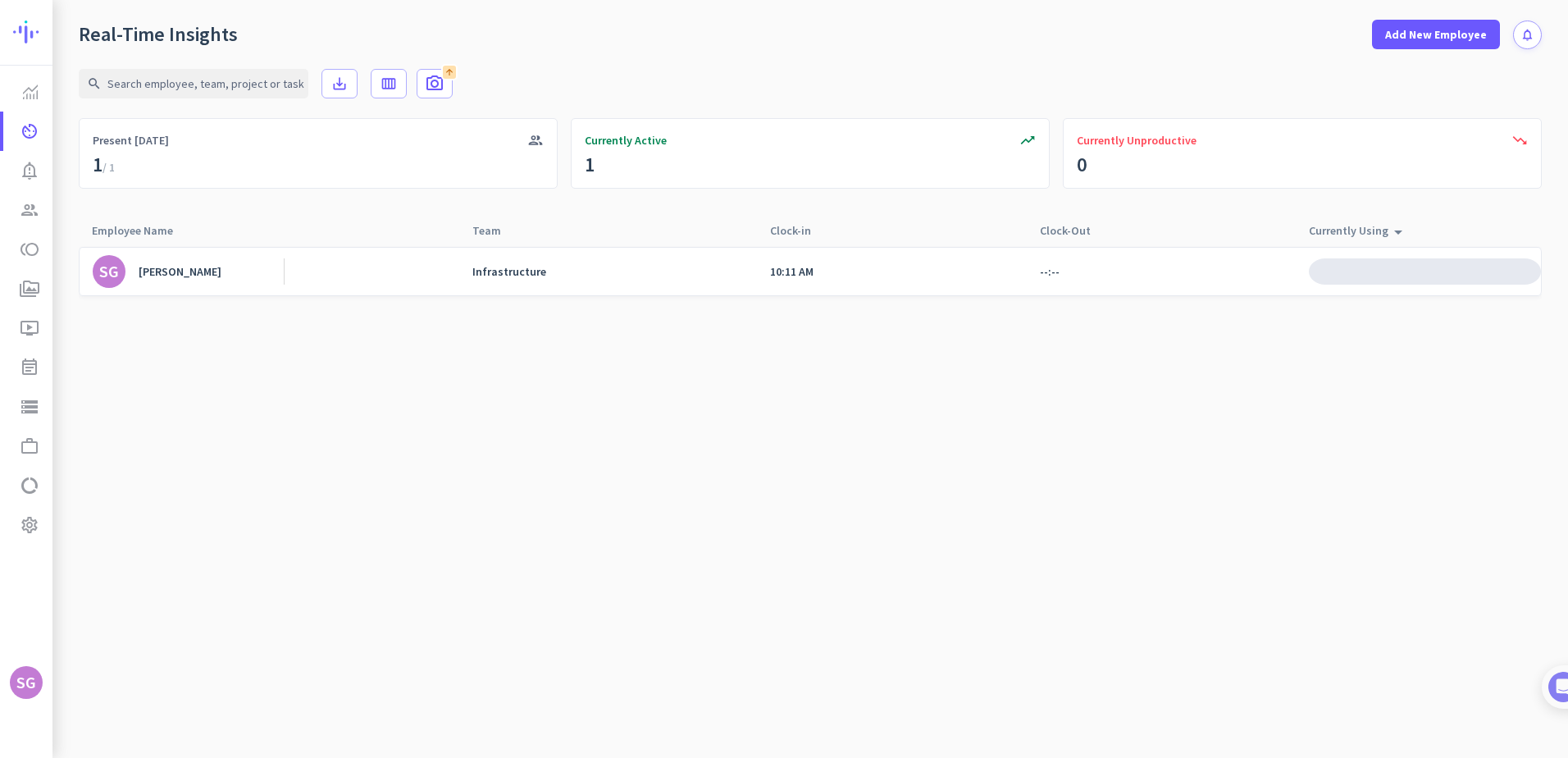
click at [152, 273] on div "[PERSON_NAME]" at bounding box center [180, 271] width 83 height 15
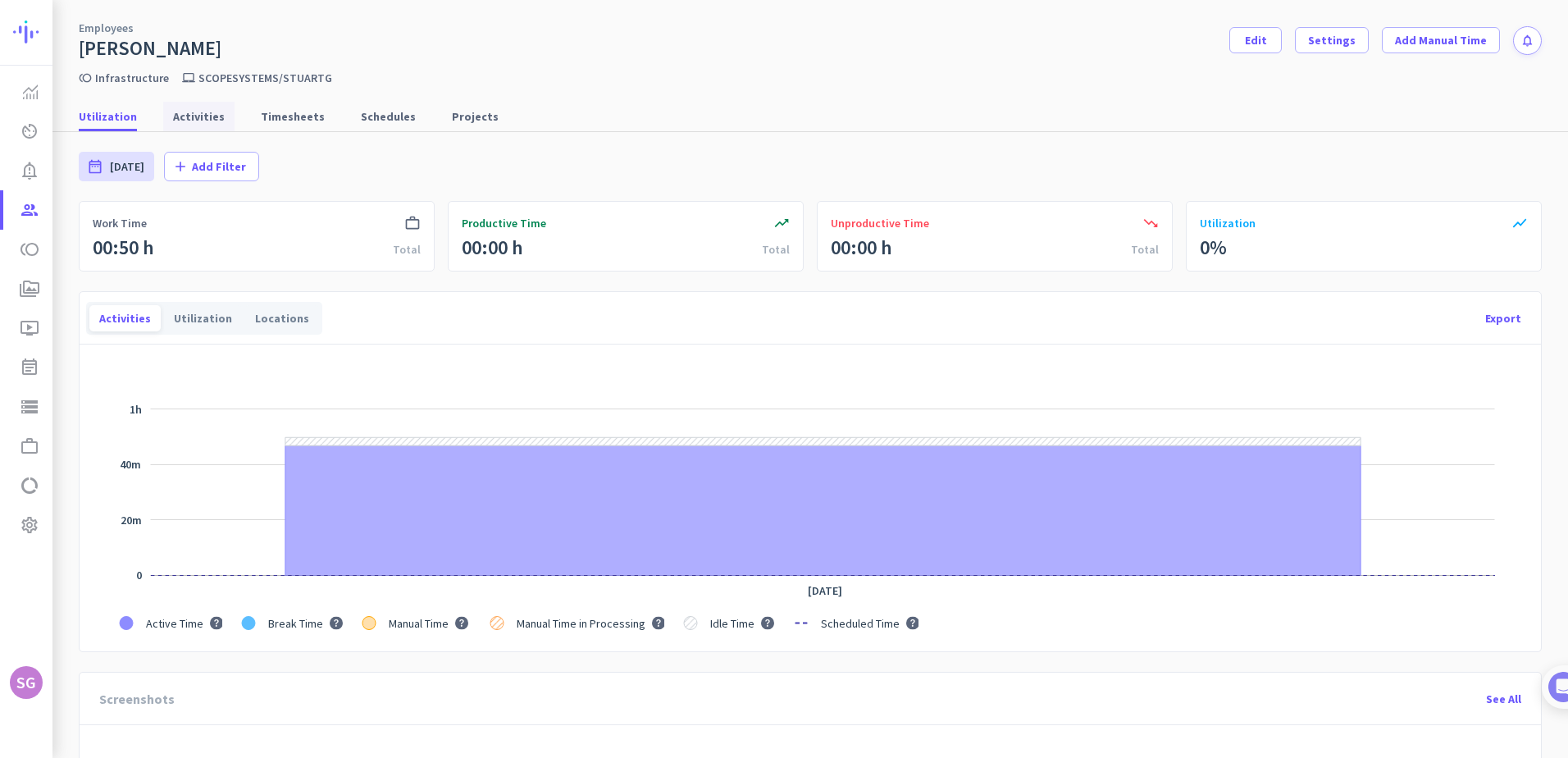
click at [188, 114] on span "Activities" at bounding box center [198, 116] width 52 height 17
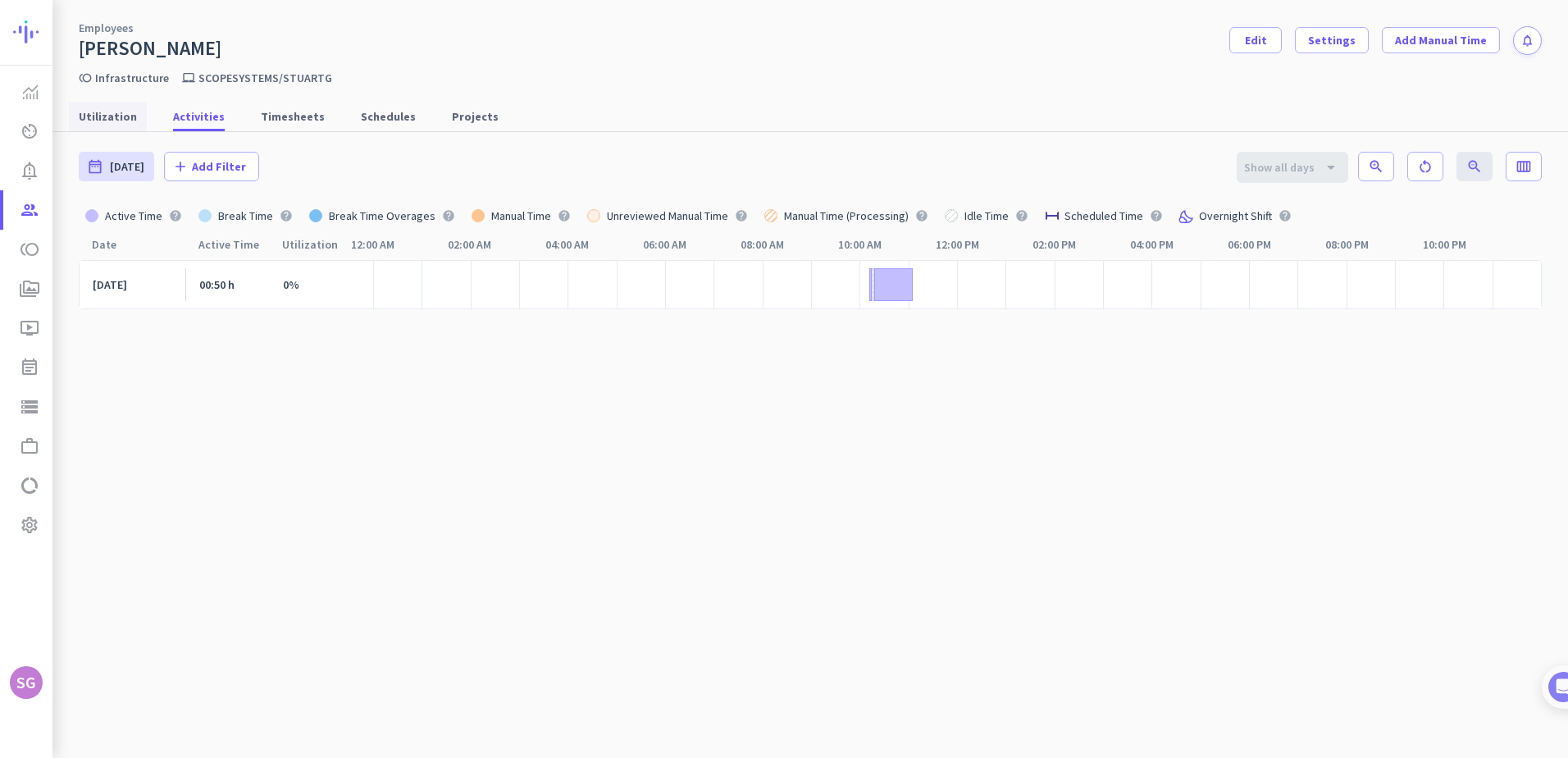
click at [109, 115] on span "Utilization" at bounding box center [107, 116] width 58 height 17
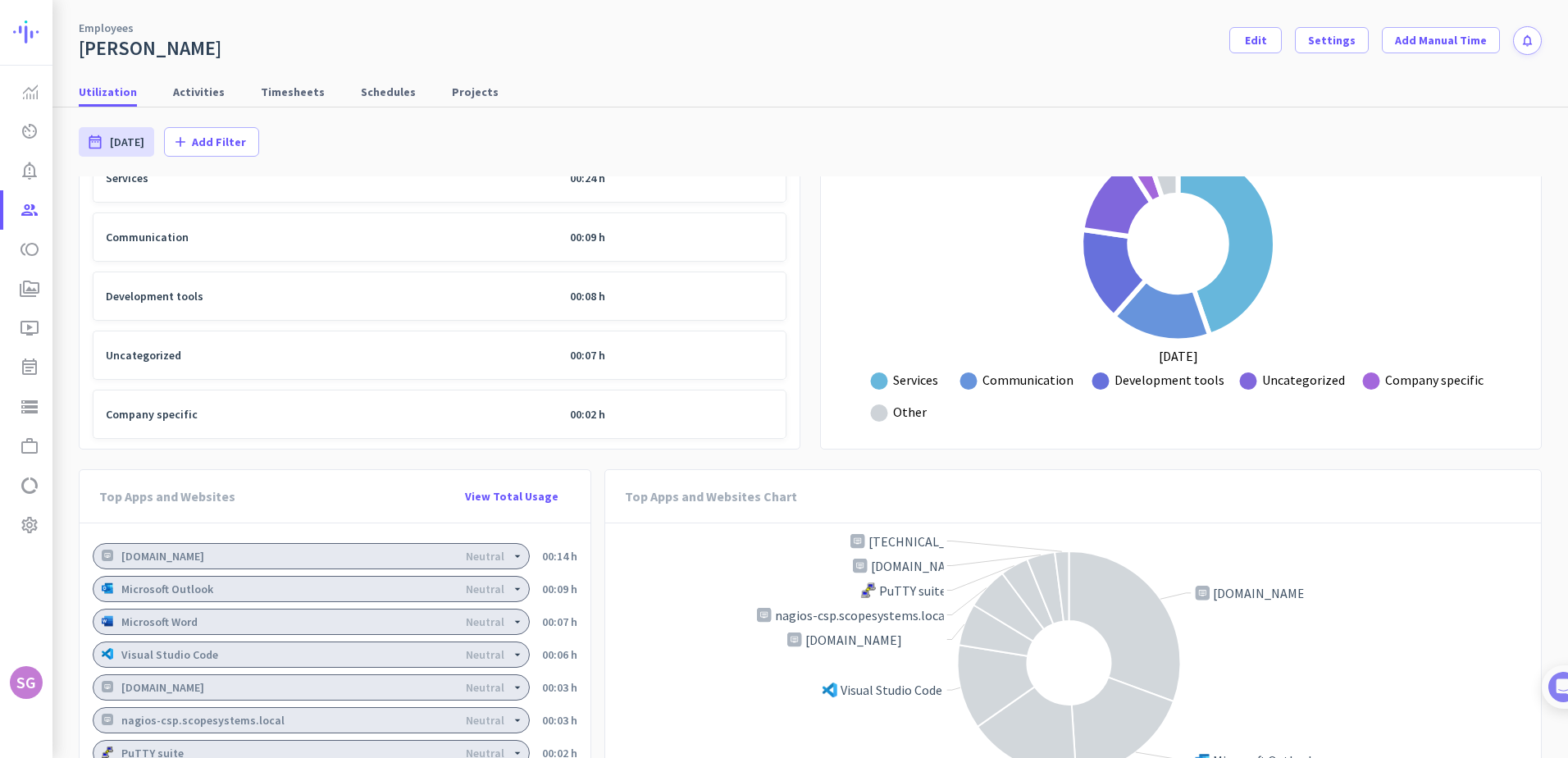
scroll to position [1078, 0]
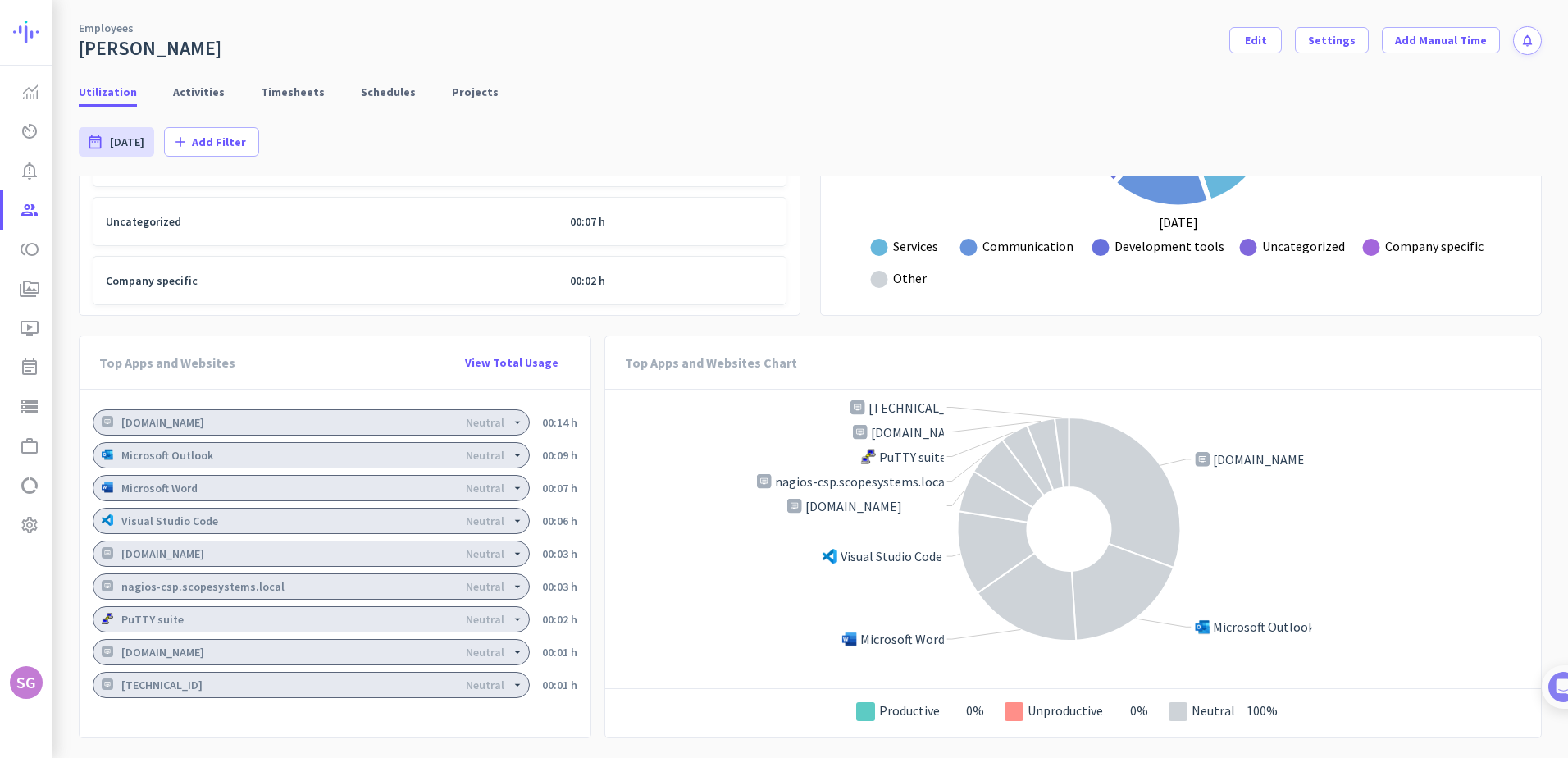
click at [511, 424] on icon "arrow_drop_down" at bounding box center [518, 423] width 13 height 13
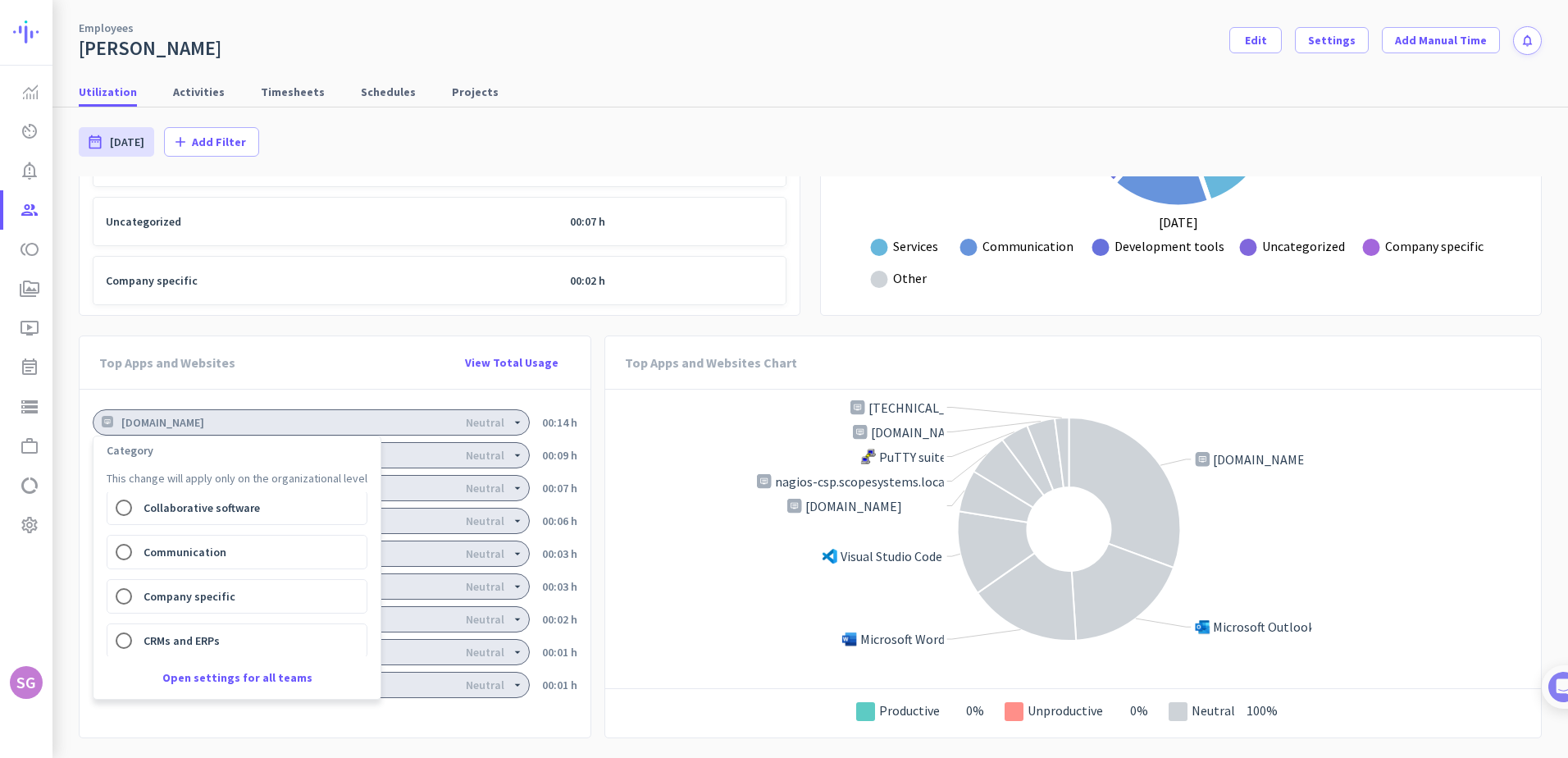
scroll to position [0, 0]
click at [636, 400] on div at bounding box center [784, 379] width 1568 height 758
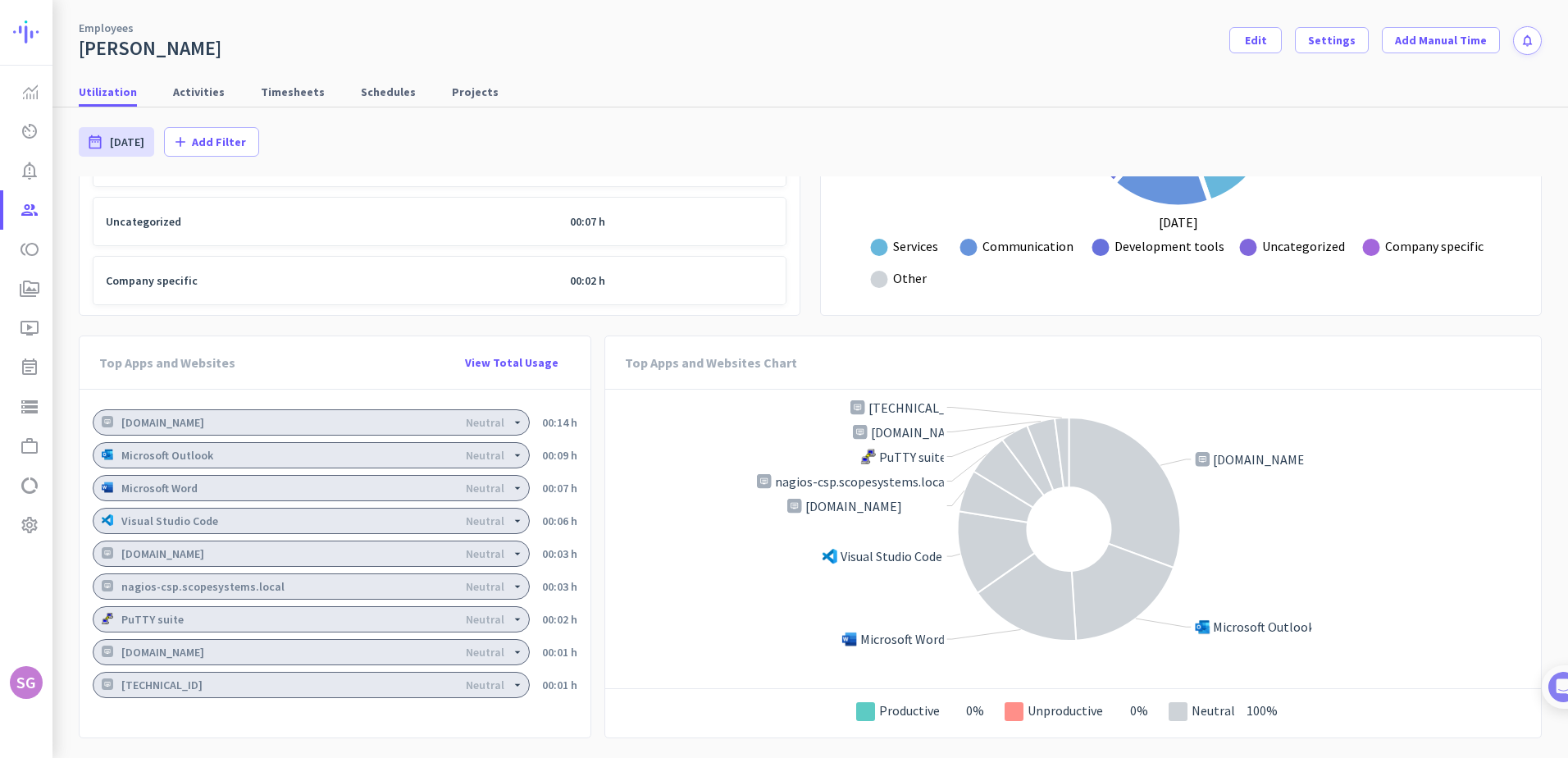
click at [513, 419] on icon "arrow_drop_down" at bounding box center [518, 423] width 13 height 13
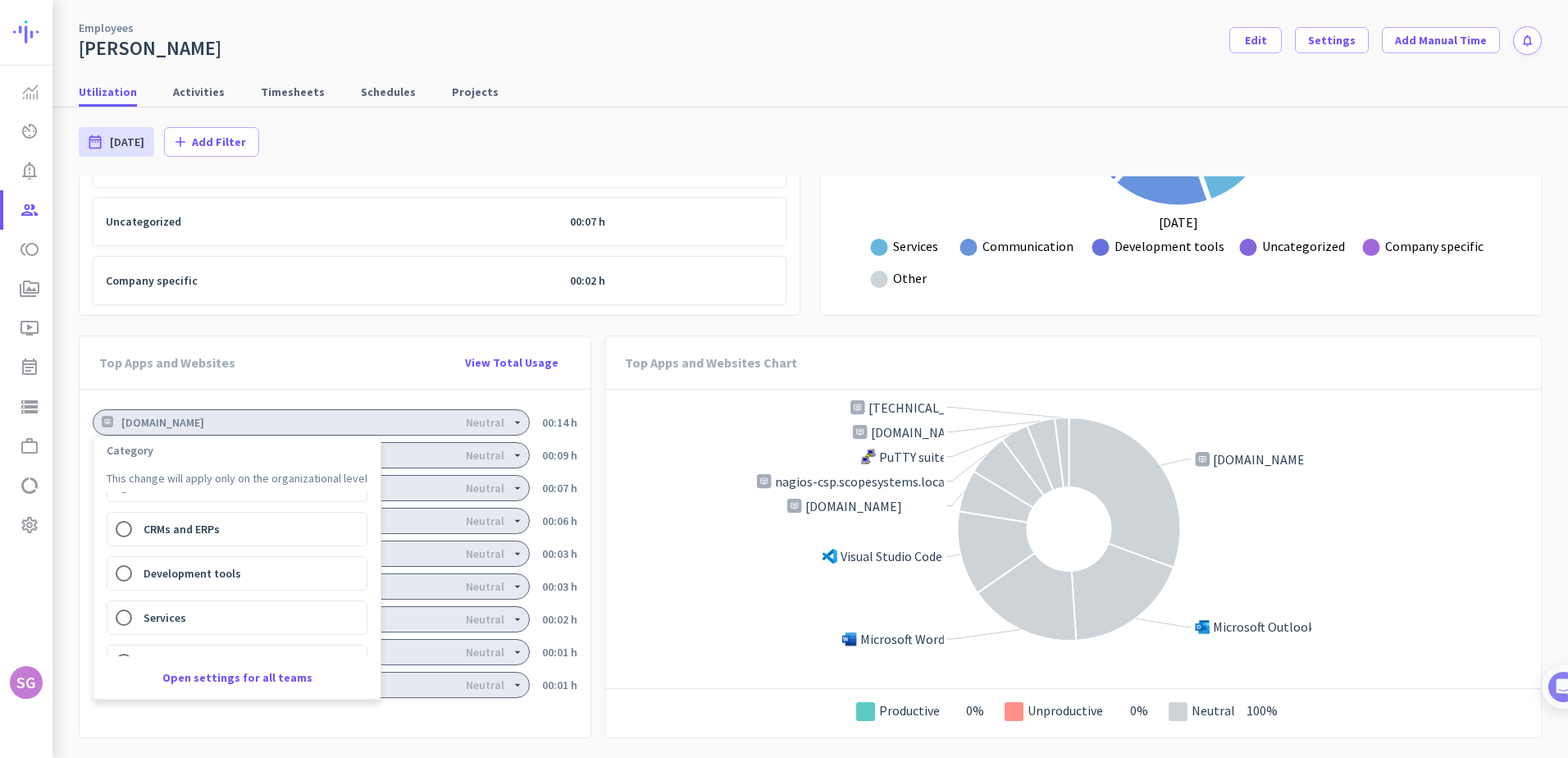
scroll to position [328, 0]
click at [661, 445] on div at bounding box center [784, 379] width 1568 height 758
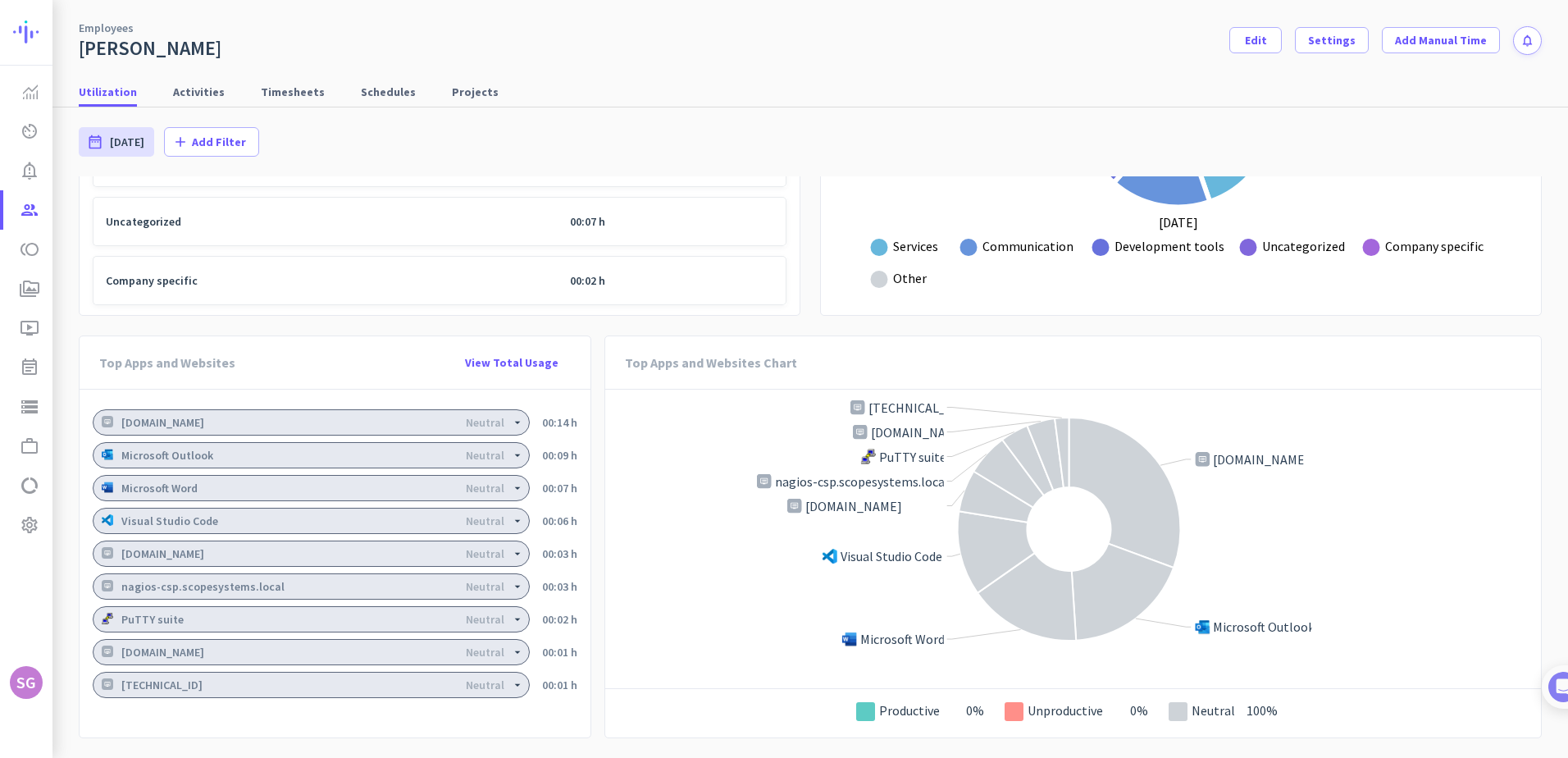
click at [511, 455] on icon "arrow_drop_down" at bounding box center [518, 455] width 13 height 13
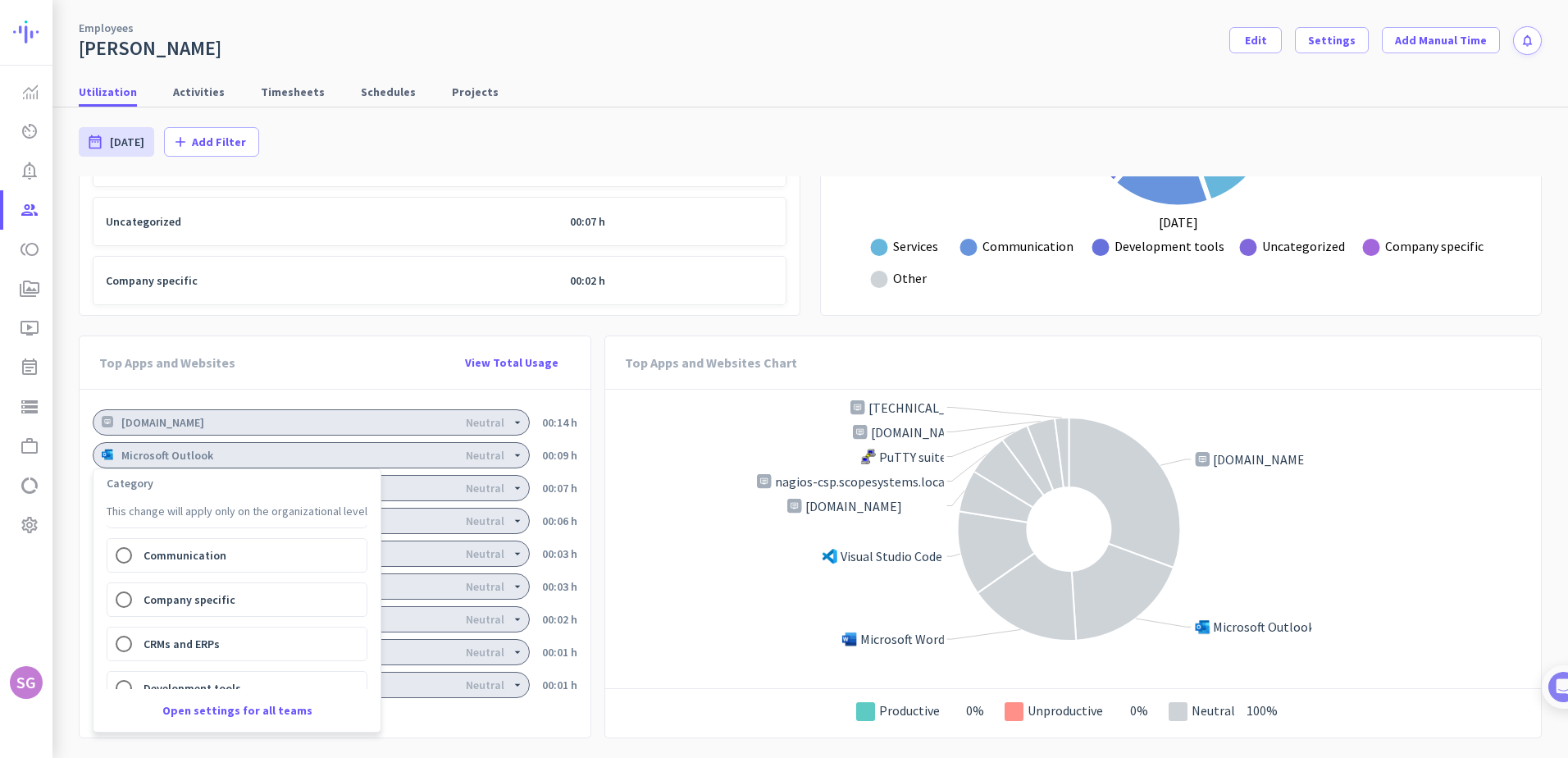
scroll to position [82, 0]
click at [666, 445] on div at bounding box center [784, 379] width 1568 height 758
